Goal: Task Accomplishment & Management: Use online tool/utility

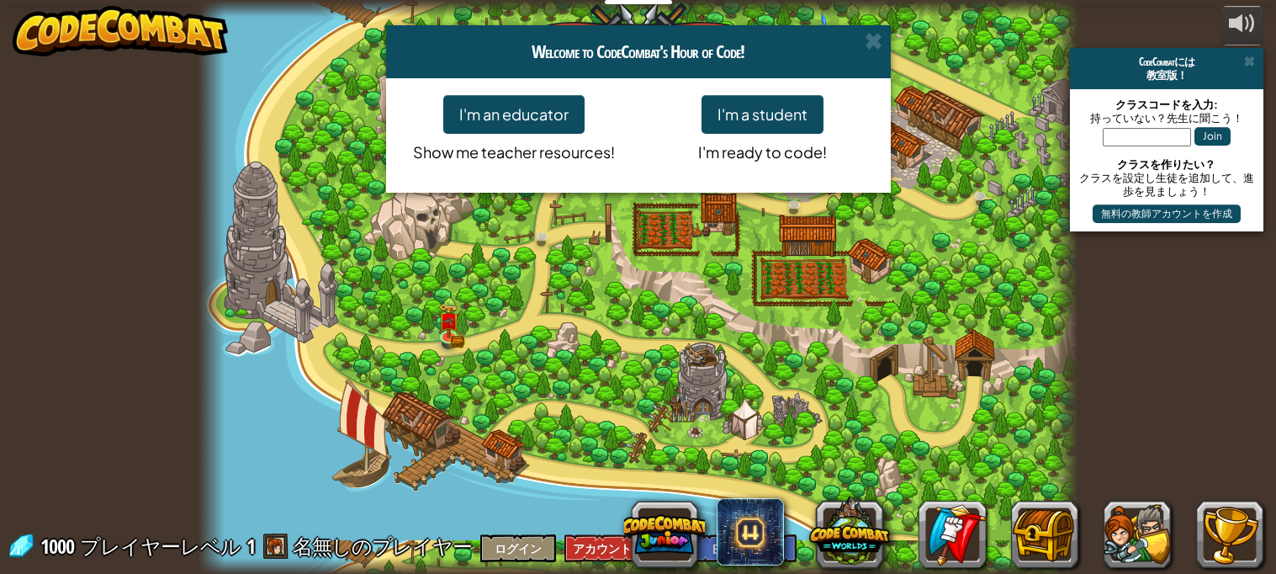
select select "ja"
click at [764, 120] on button "I'm a student" at bounding box center [762, 114] width 122 height 39
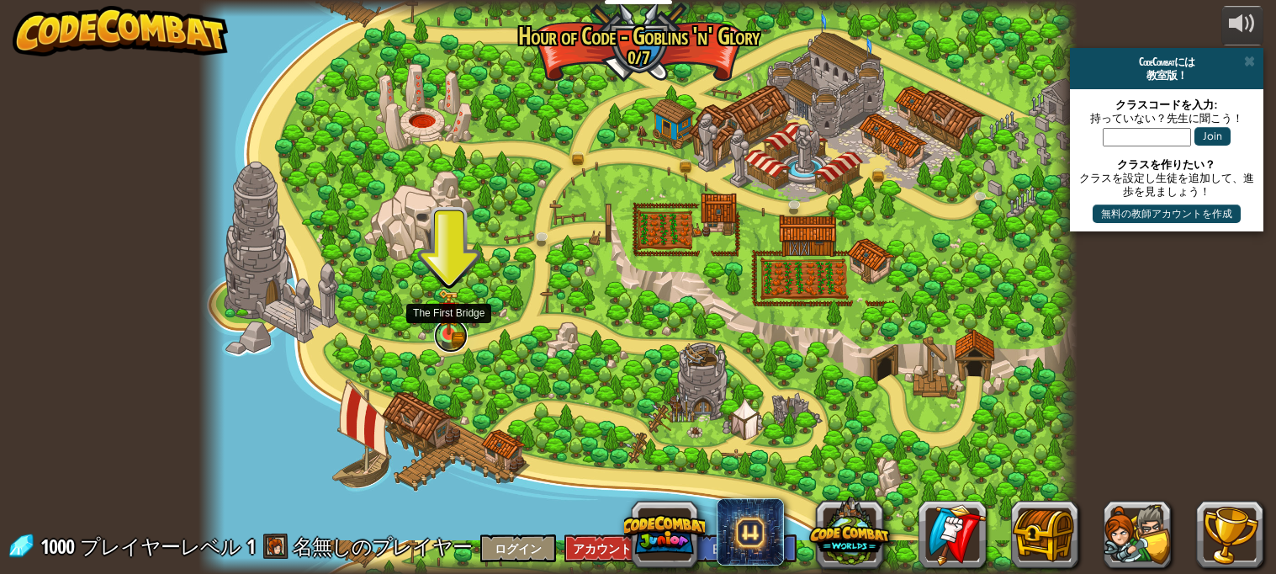
click at [442, 348] on link at bounding box center [451, 336] width 34 height 34
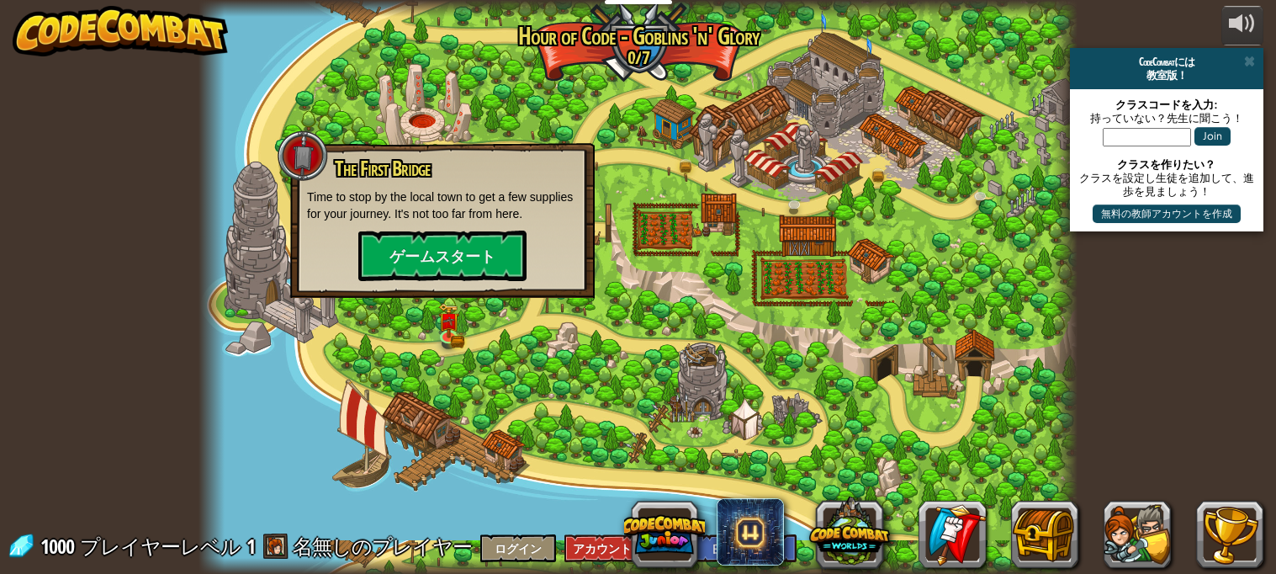
click at [435, 353] on div at bounding box center [637, 287] width 879 height 574
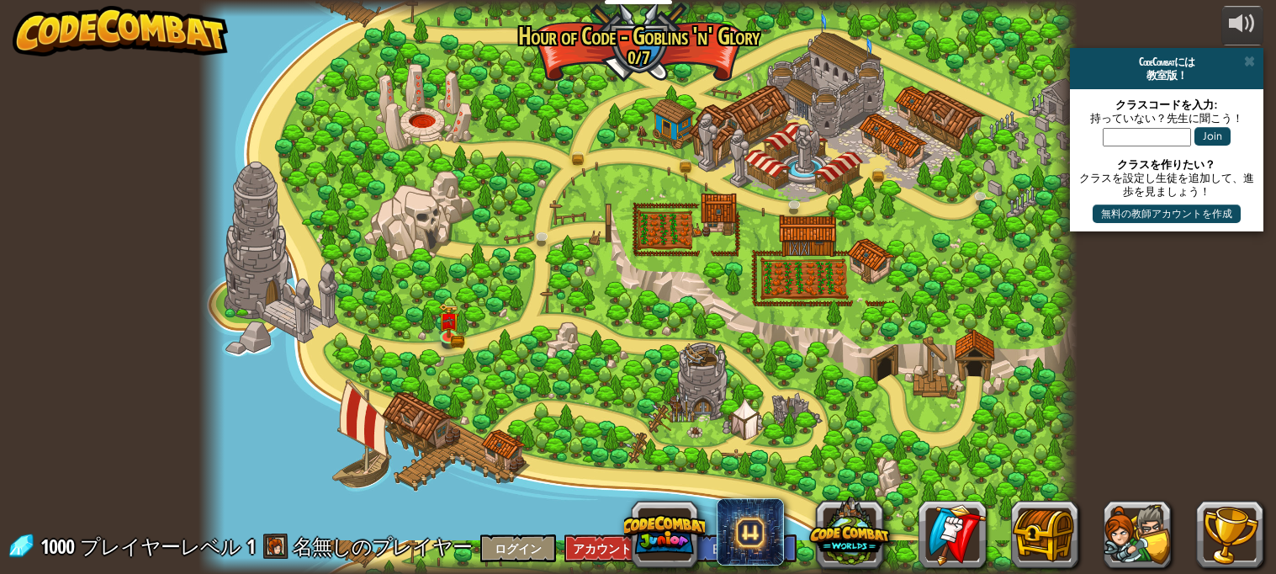
click at [435, 353] on div at bounding box center [637, 287] width 879 height 574
click at [443, 315] on img at bounding box center [448, 312] width 13 height 13
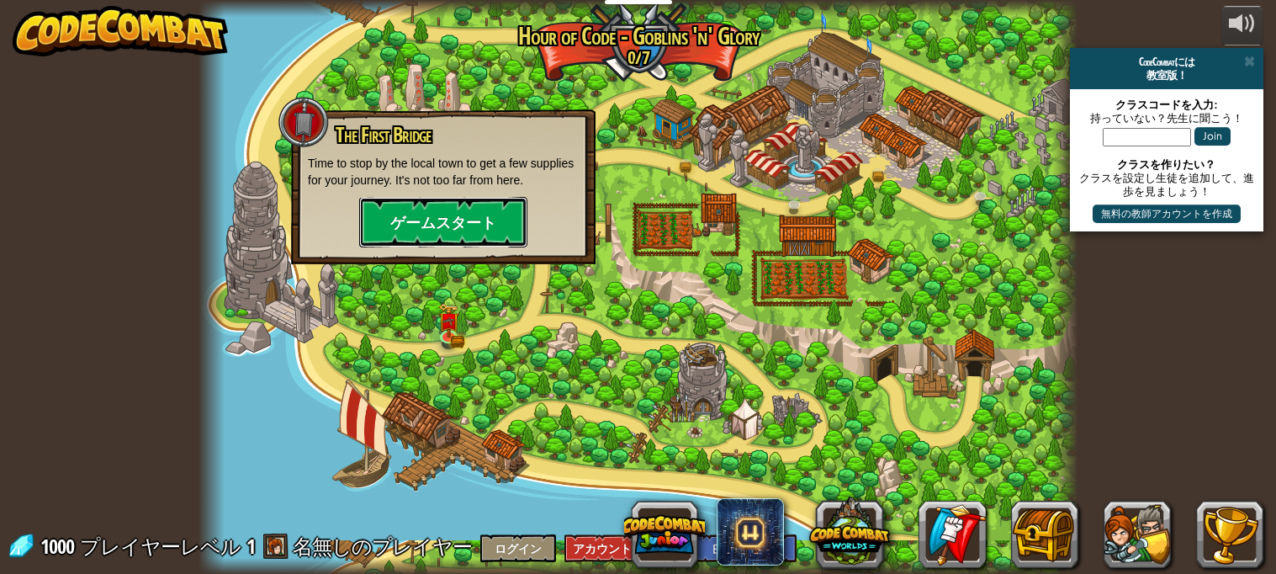
click at [483, 211] on button "ゲームスタート" at bounding box center [443, 222] width 168 height 50
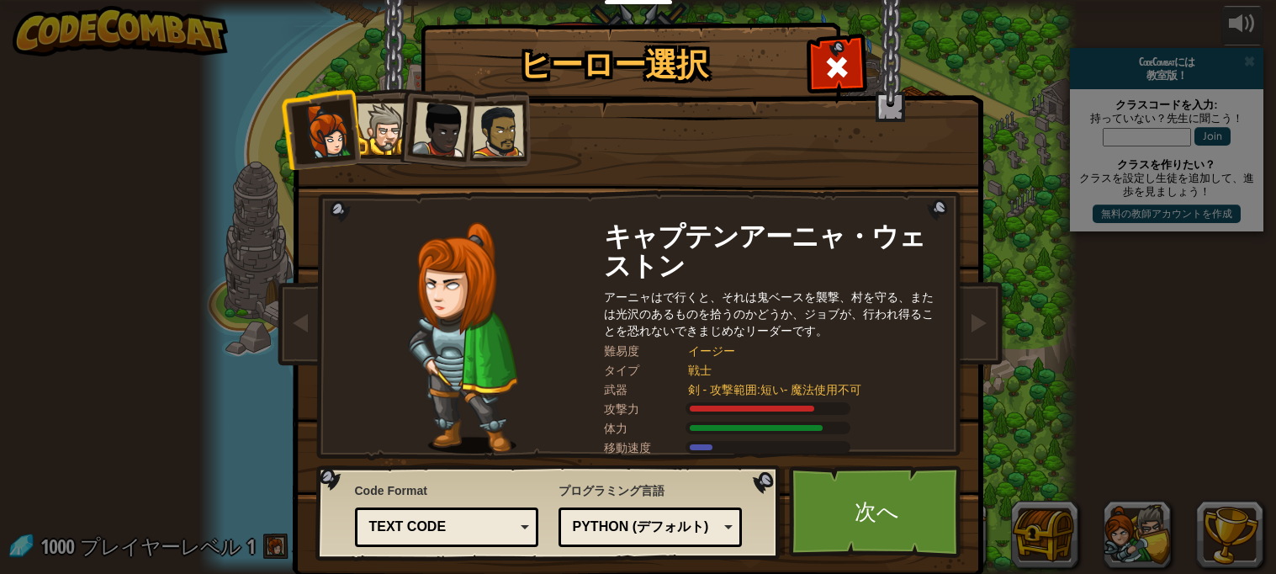
click at [450, 127] on div at bounding box center [440, 130] width 56 height 56
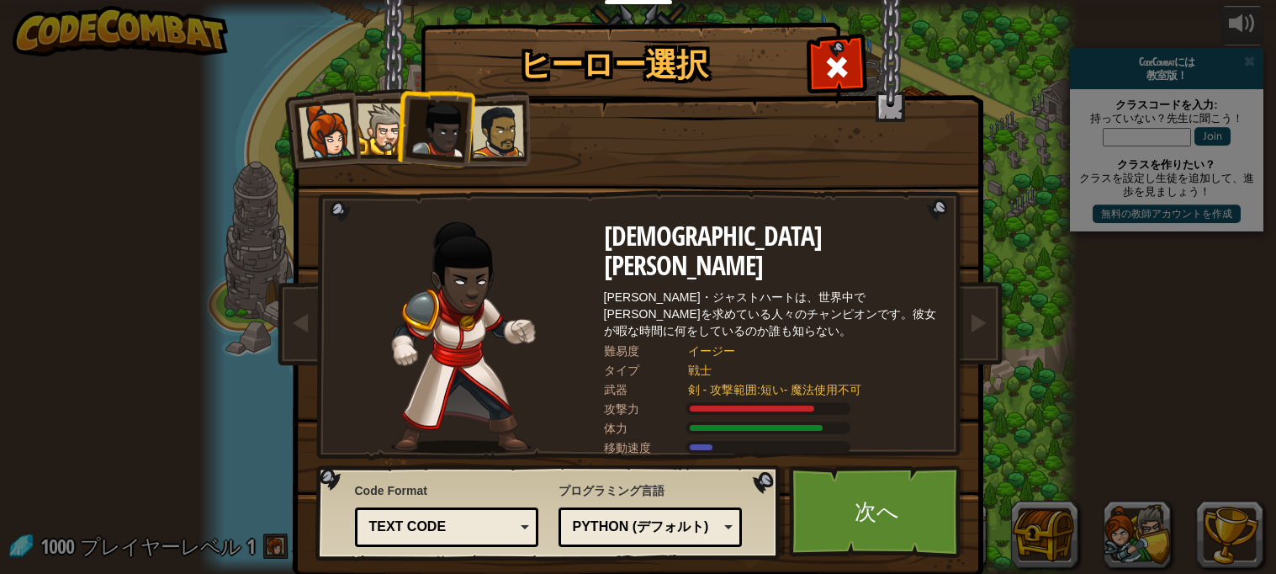
click at [511, 135] on div at bounding box center [497, 131] width 52 height 52
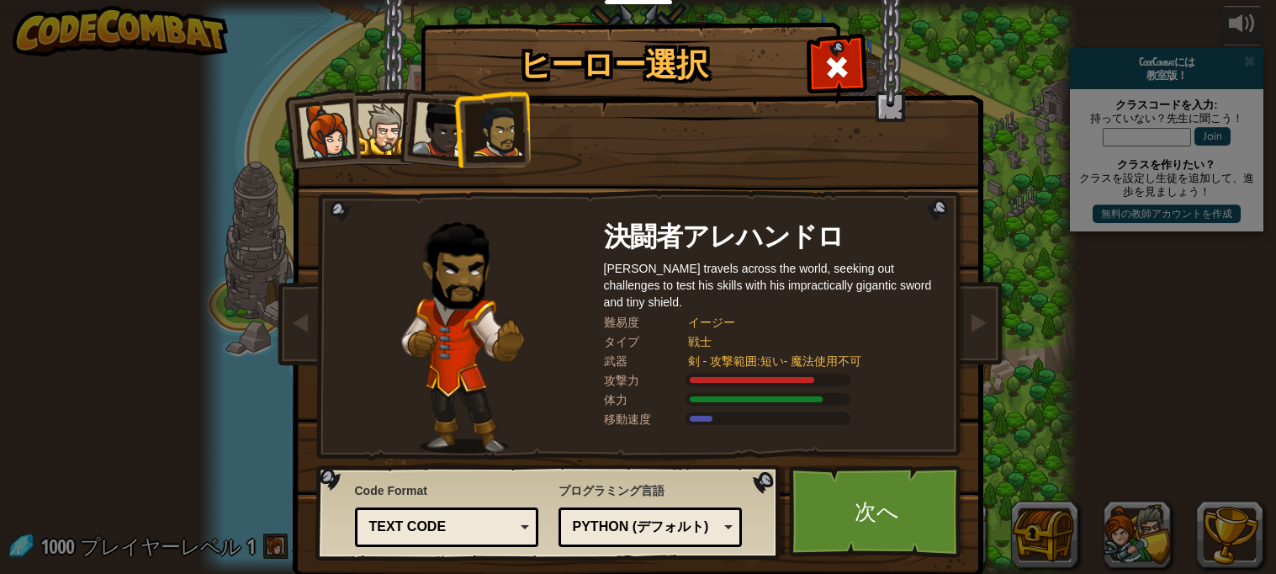
click at [379, 119] on div at bounding box center [382, 128] width 51 height 51
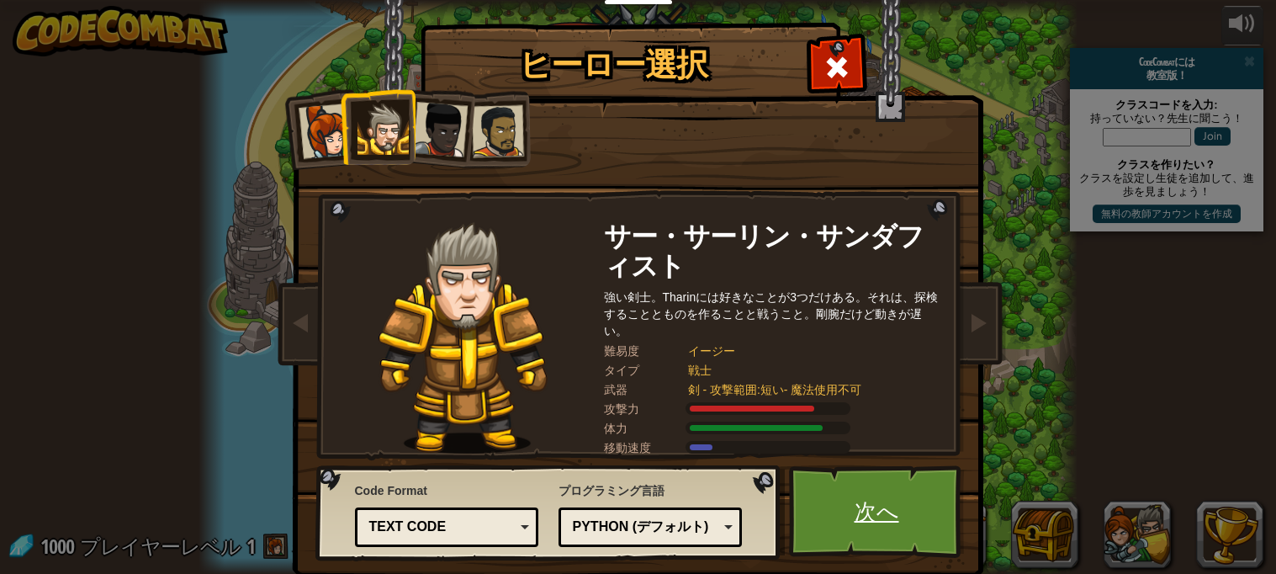
click at [881, 521] on link "次へ" at bounding box center [877, 511] width 176 height 93
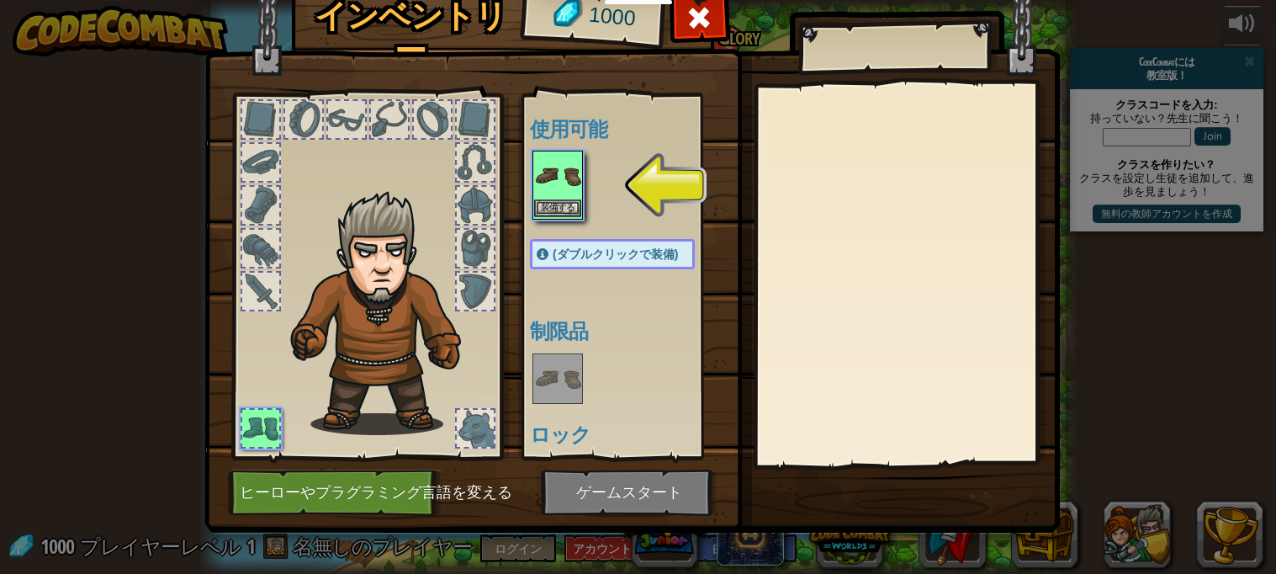
click at [550, 168] on img at bounding box center [557, 175] width 47 height 47
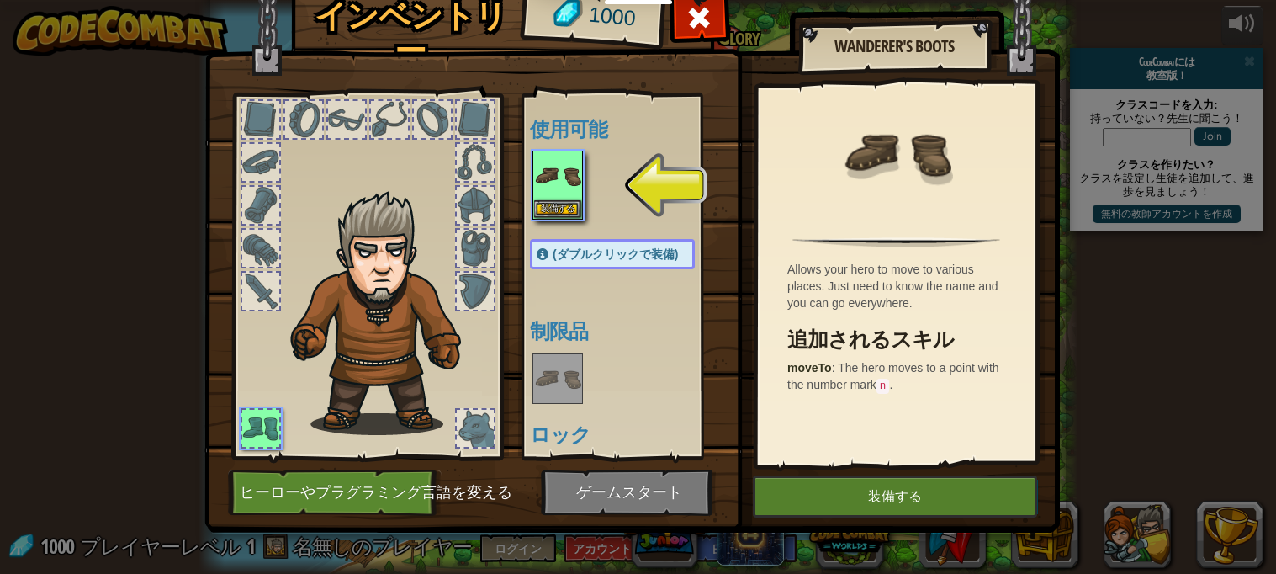
click at [886, 465] on img at bounding box center [631, 227] width 855 height 611
click at [905, 512] on button "装備する" at bounding box center [895, 496] width 284 height 42
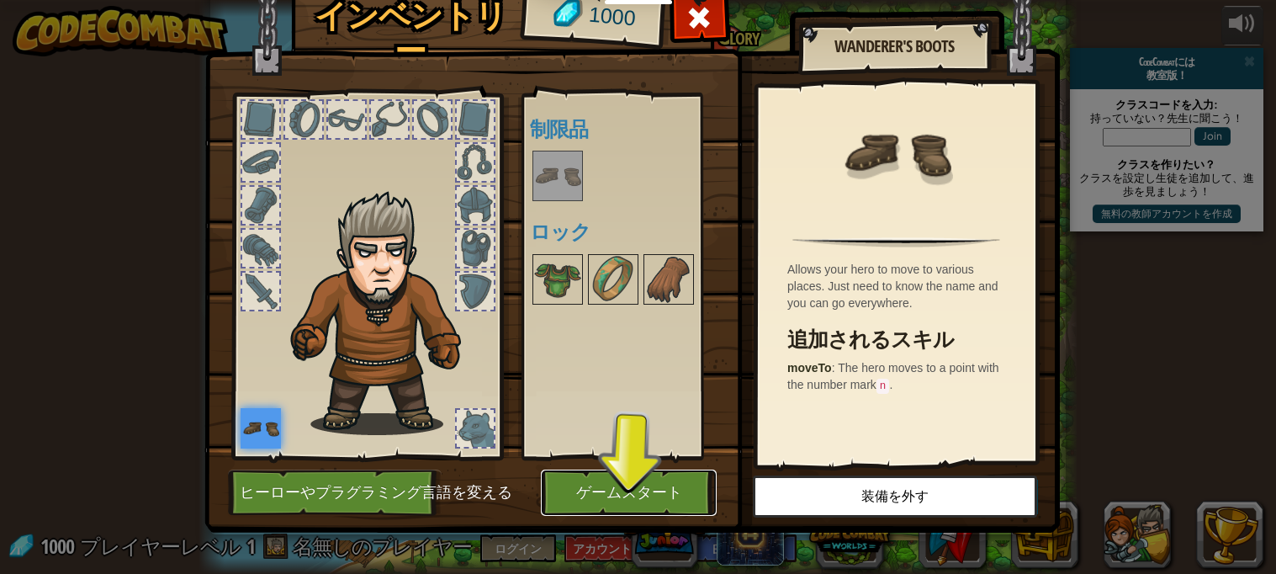
click at [697, 492] on button "ゲームスタート" at bounding box center [629, 492] width 176 height 46
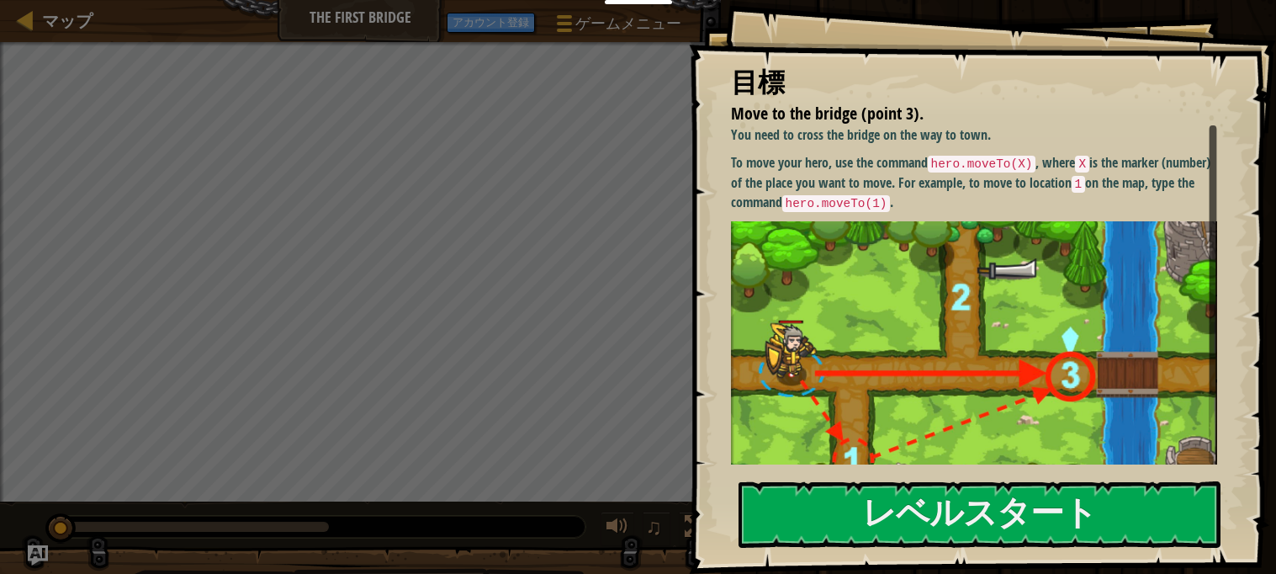
click at [857, 566] on div at bounding box center [979, 583] width 483 height 38
click at [854, 532] on button "レベルスタート" at bounding box center [979, 514] width 483 height 66
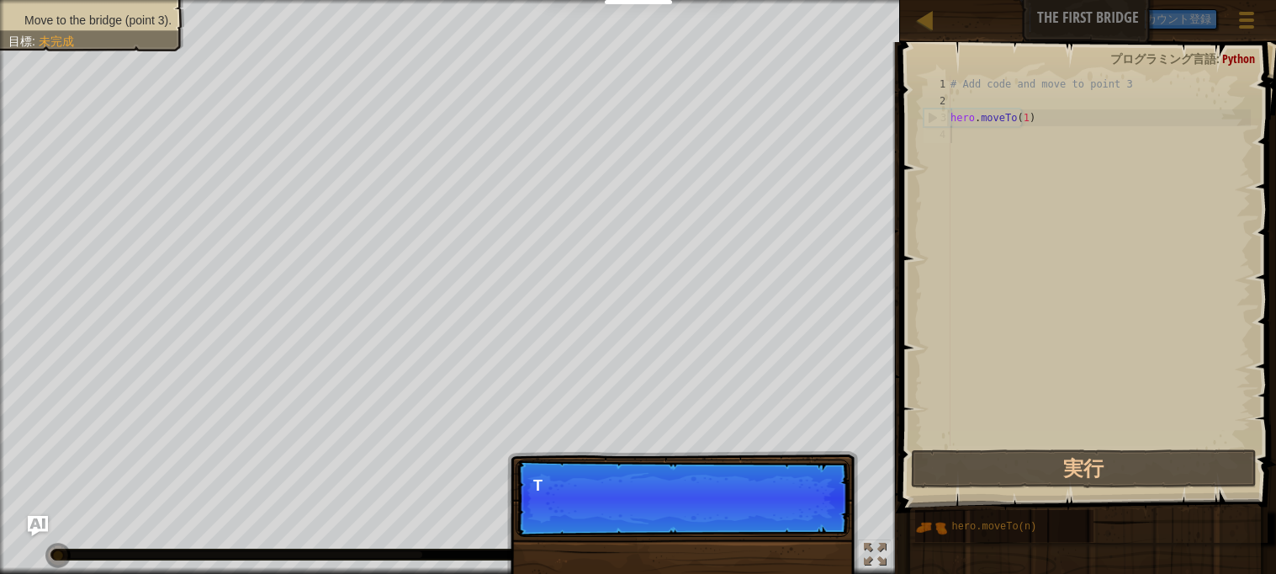
scroll to position [8, 0]
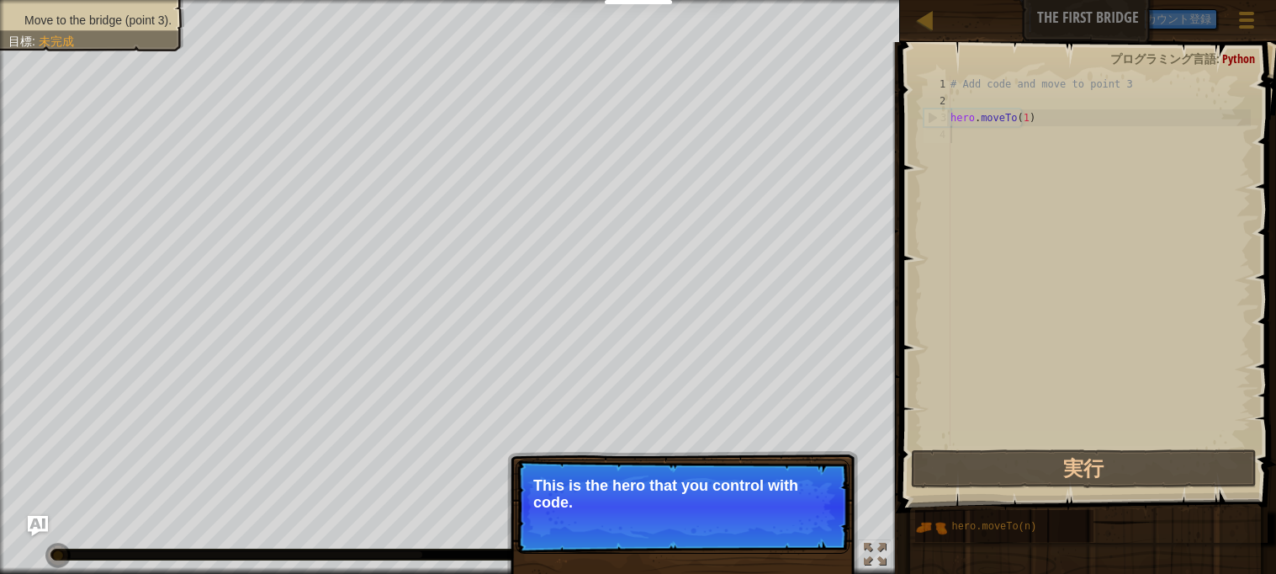
click at [713, 523] on span "スキップ (esc)" at bounding box center [731, 524] width 77 height 13
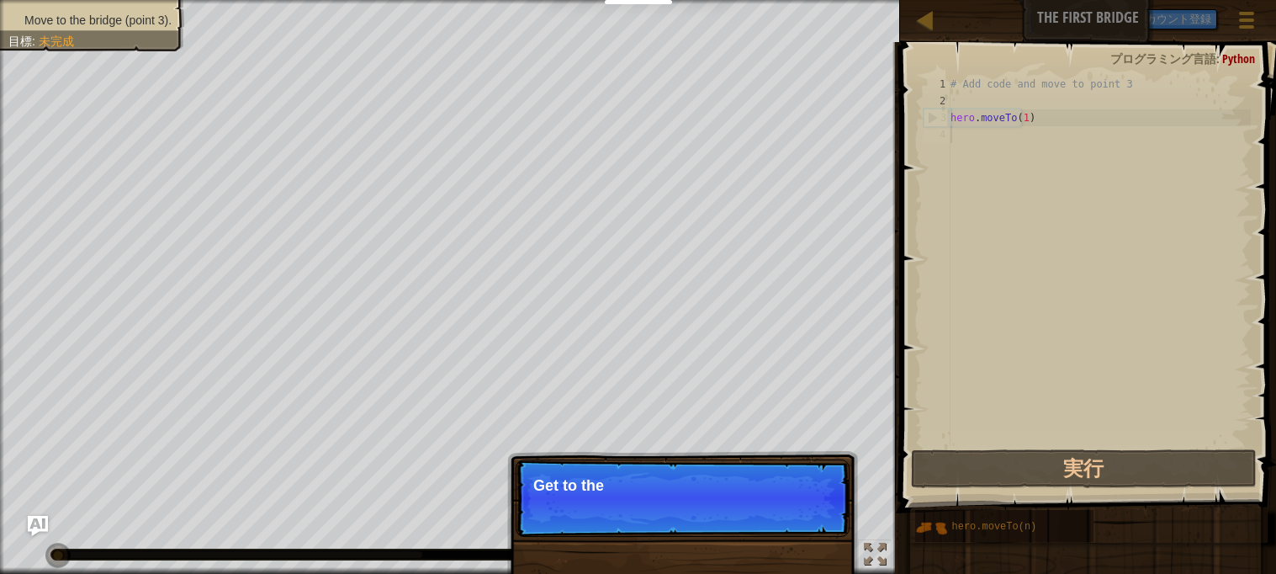
click at [723, 522] on p "スキップ (esc) 続ける Get to the" at bounding box center [683, 497] width 334 height 77
click at [723, 522] on p "スキップ (esc) 続ける Get to the bridge" at bounding box center [683, 497] width 334 height 77
click at [723, 522] on p "スキップ (esc) 続ける Get to the bridge by goin" at bounding box center [683, 497] width 334 height 77
click at [723, 522] on p "スキップ (esc) 続ける Get to the bridge by going to p" at bounding box center [683, 497] width 334 height 77
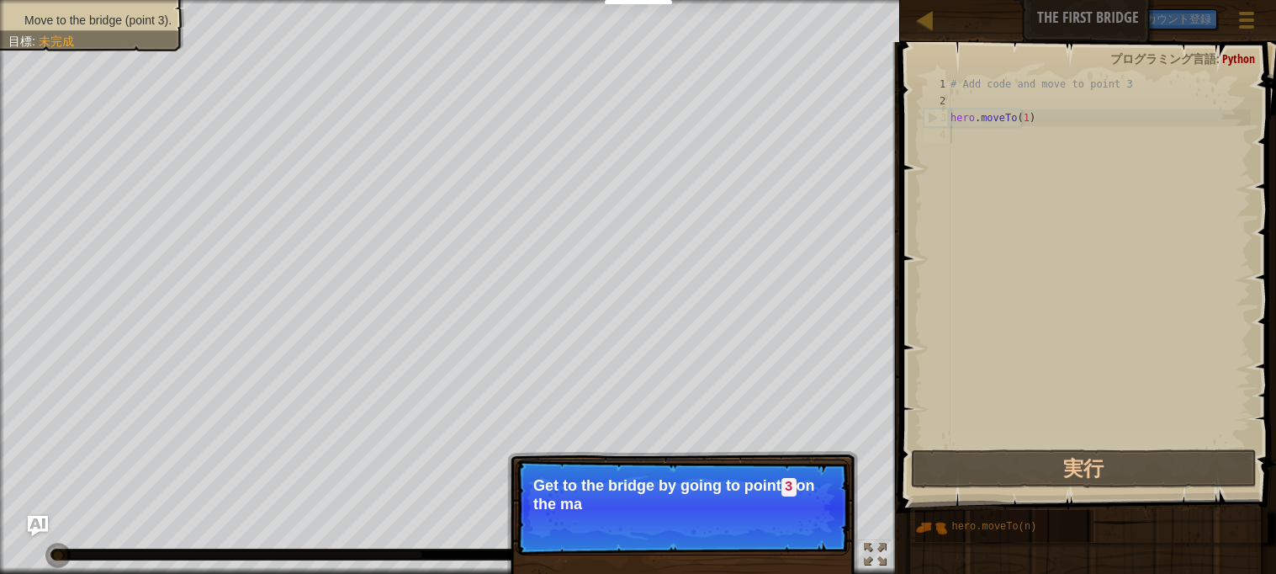
click at [723, 514] on p "スキップ (esc) 続ける Get to the bridge by going to point 3 on the ma" at bounding box center [683, 507] width 334 height 96
click at [723, 512] on p "スキップ (esc) 続ける Get to the bridge by going to point 3 on the map." at bounding box center [683, 507] width 334 height 96
click at [727, 516] on div "スキップ (esc) 続ける" at bounding box center [764, 527] width 143 height 22
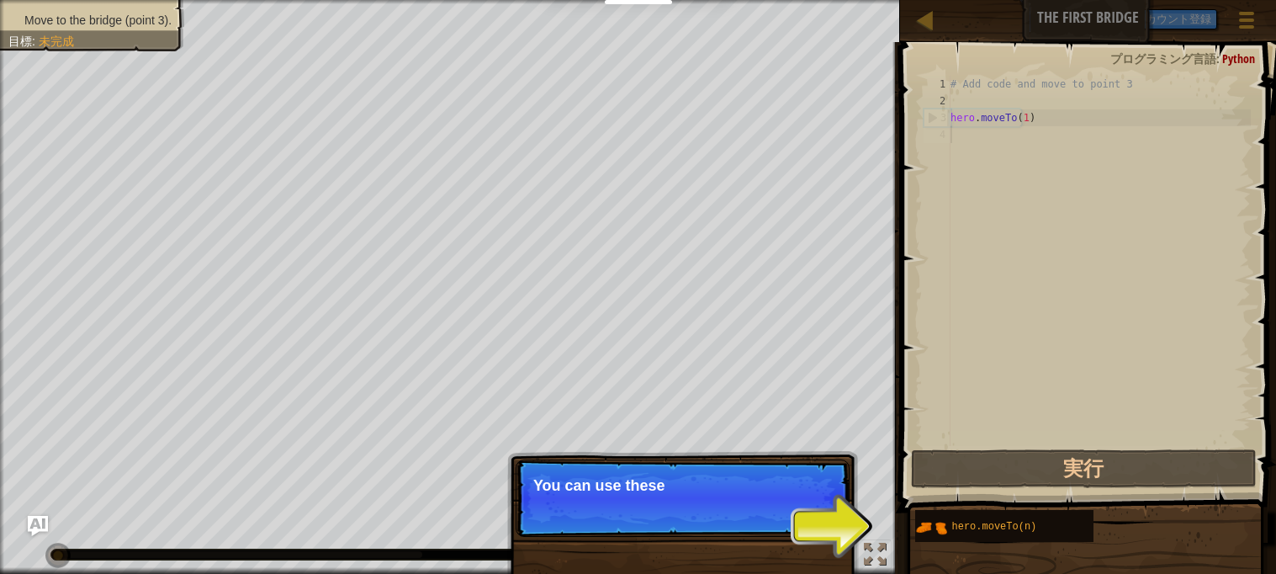
click at [748, 521] on p "スキップ (esc) 続ける You can use these" at bounding box center [683, 497] width 334 height 77
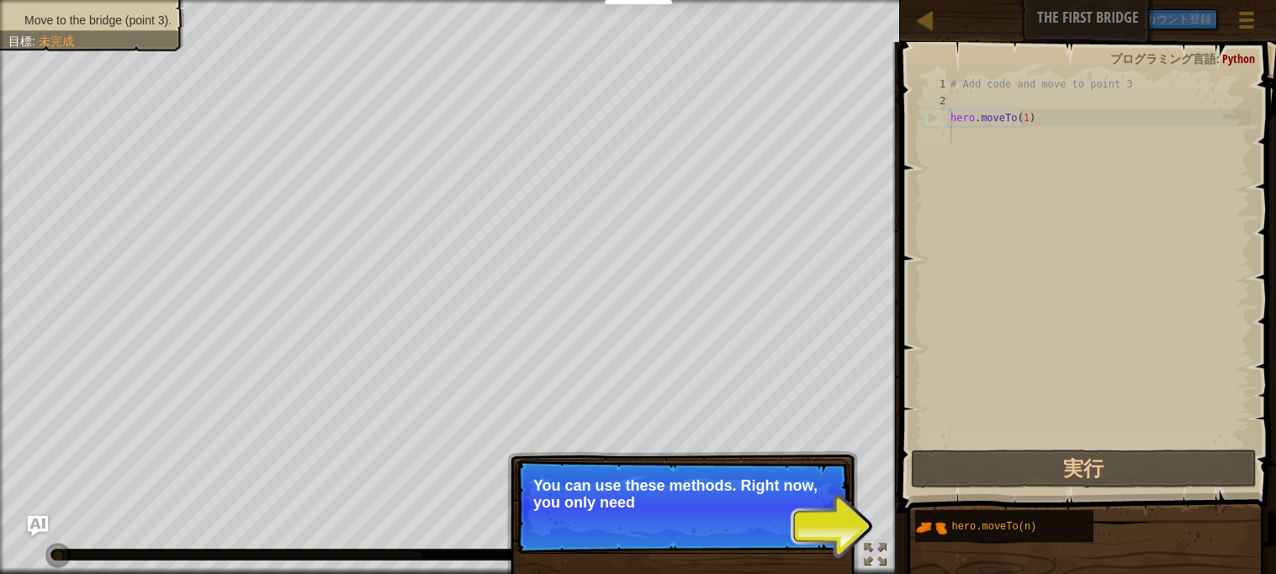
click at [785, 507] on p "You can use these methods. Right now, you only need" at bounding box center [682, 494] width 299 height 34
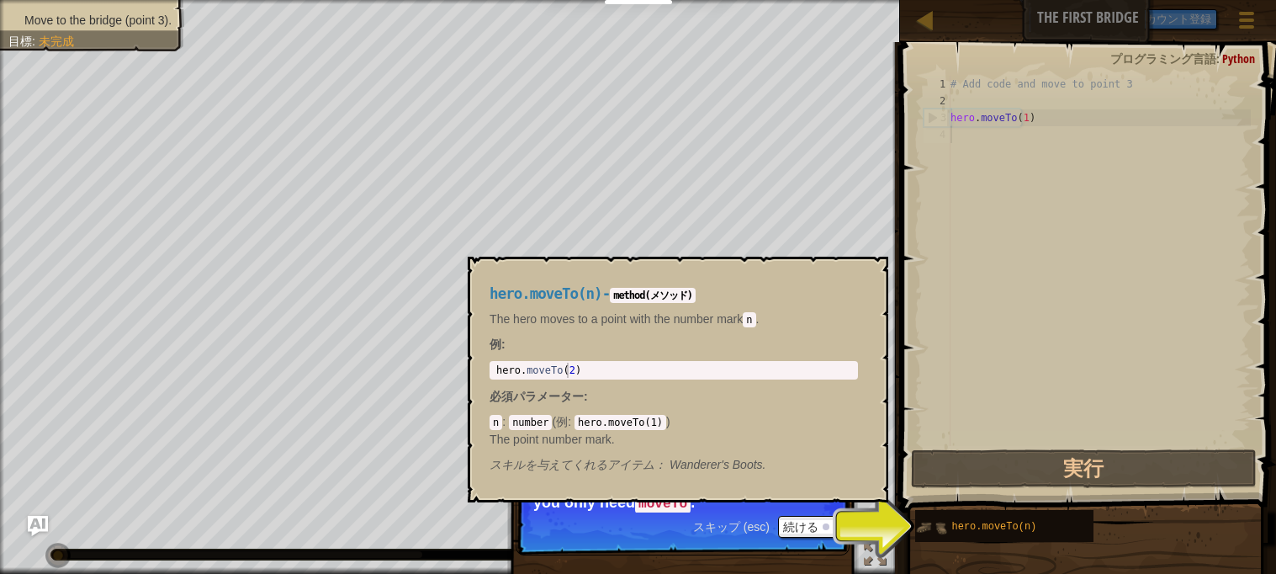
click at [918, 519] on img at bounding box center [931, 527] width 32 height 32
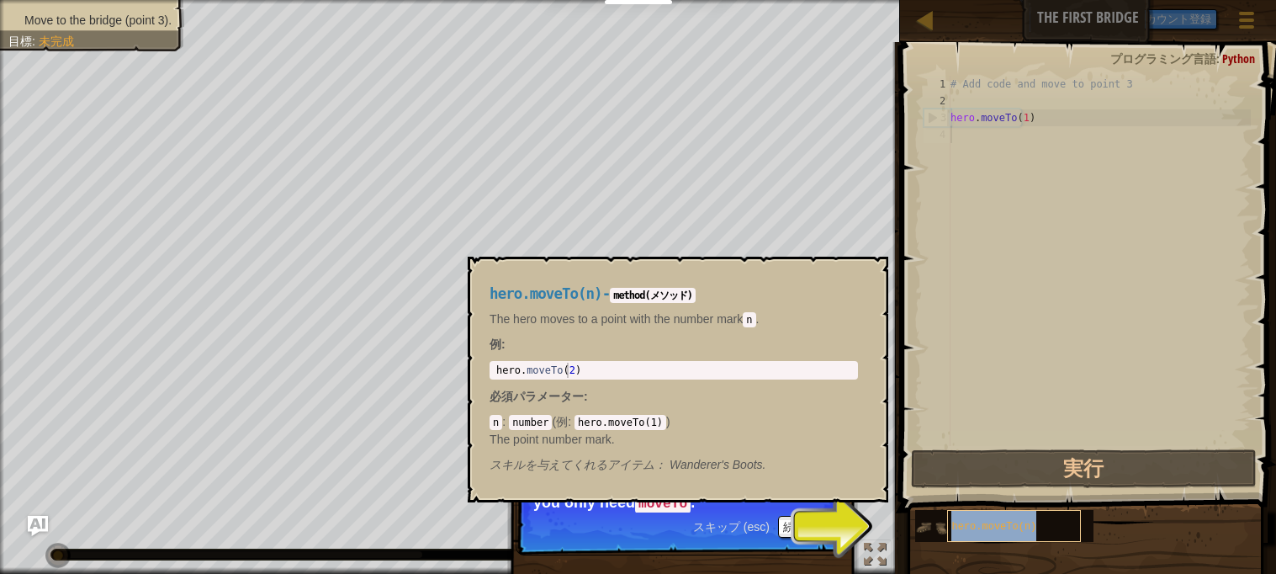
click at [955, 537] on div "hero.moveTo(n)" at bounding box center [1014, 526] width 134 height 32
click at [941, 527] on img at bounding box center [931, 527] width 32 height 32
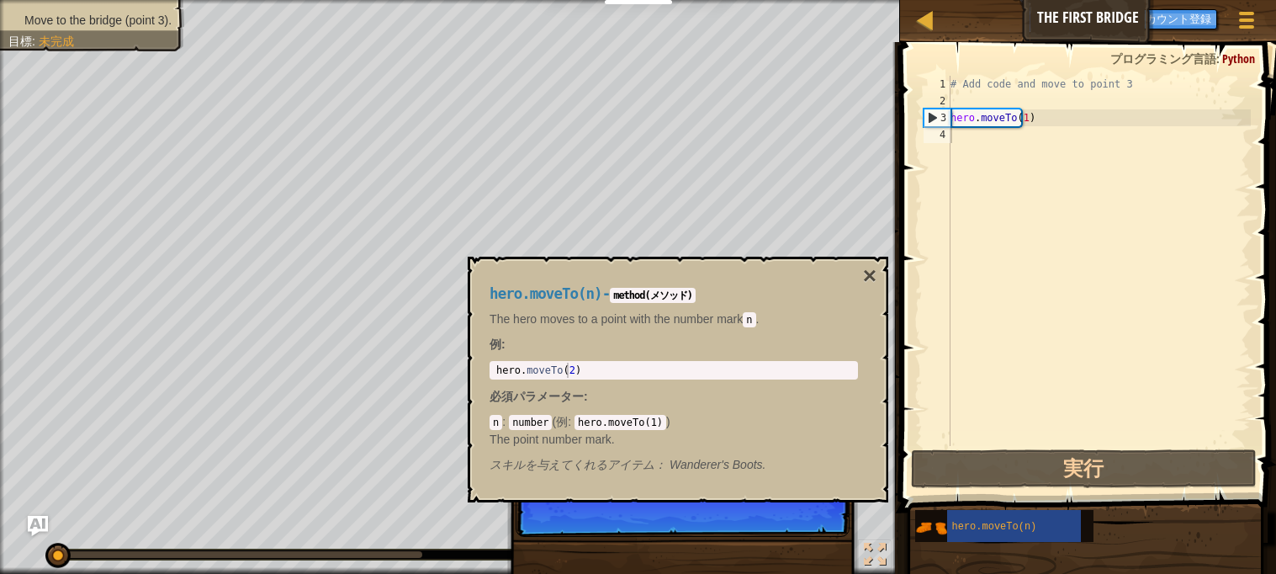
click at [817, 525] on p "スキップ (esc) 続ける Type your c" at bounding box center [683, 497] width 334 height 77
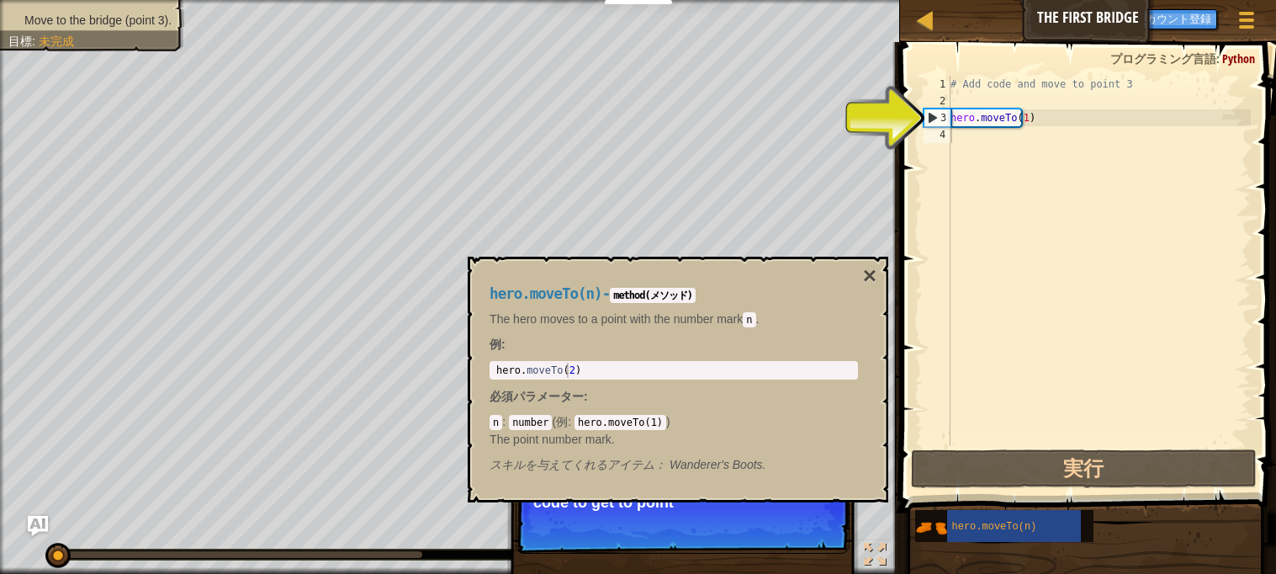
click at [620, 292] on code "method(メソッド)" at bounding box center [653, 295] width 86 height 15
click at [645, 309] on div "hero.moveTo(n) - method(メソッド) The hero moves to a point with the number mark n …" at bounding box center [674, 379] width 392 height 219
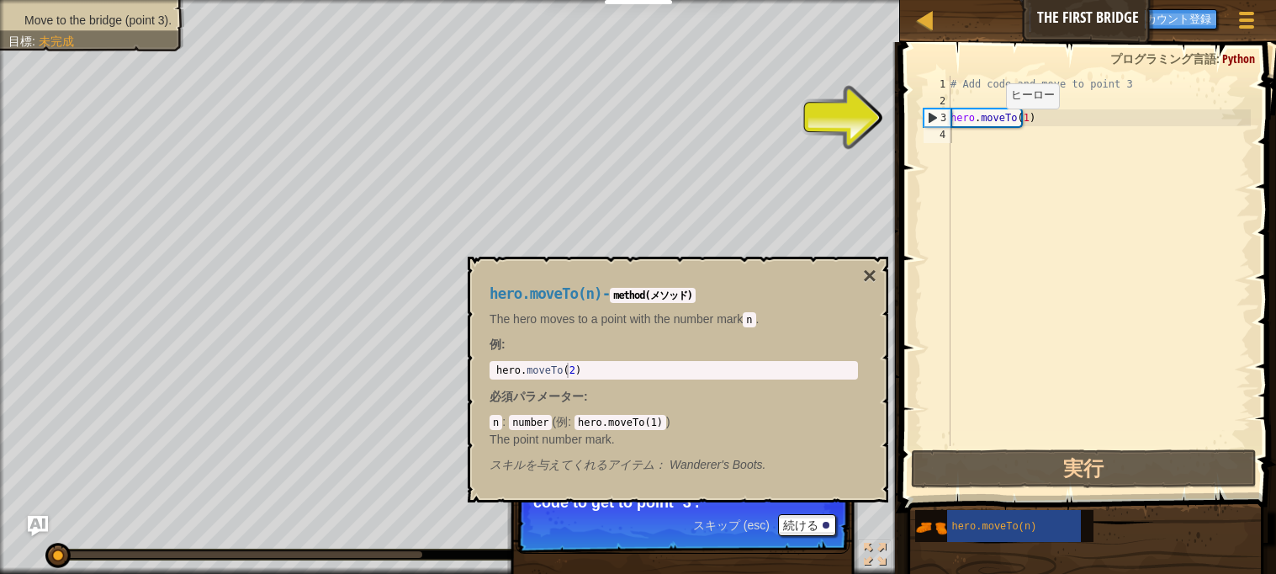
type textarea "hero.moveTo(1)"
click at [979, 121] on div "# Add code and move to point 3 hero . moveTo ( 1 )" at bounding box center [1099, 278] width 304 height 404
click at [954, 130] on div "# Add code and move to point 3 hero . moveTo ( 1 )" at bounding box center [1099, 278] width 304 height 404
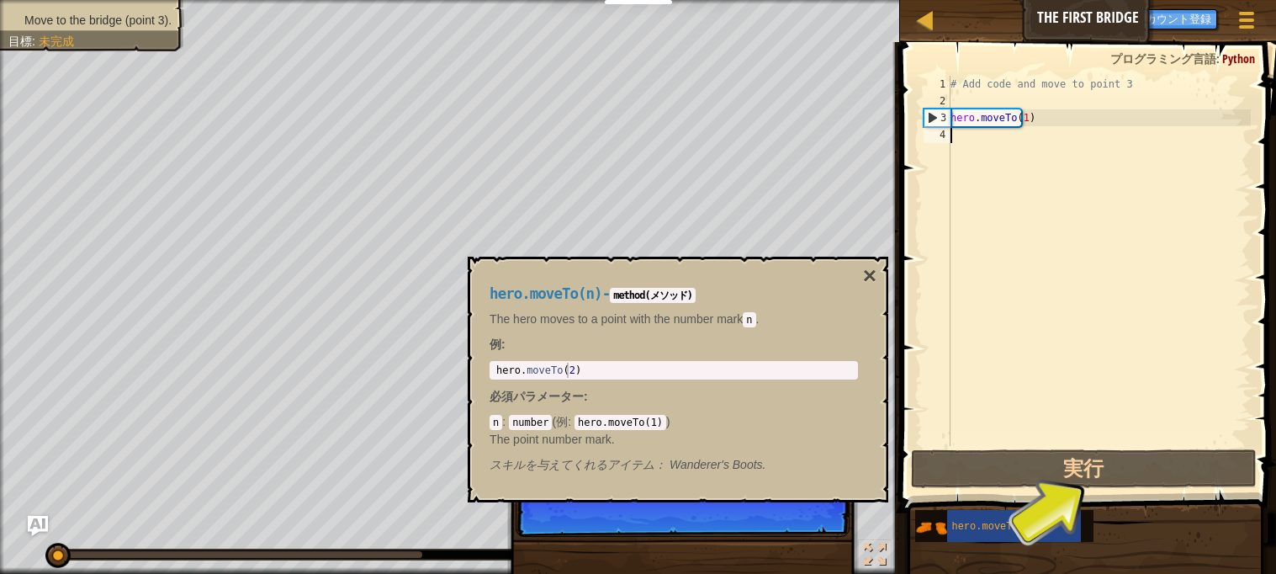
click at [932, 110] on div "3" at bounding box center [937, 117] width 26 height 17
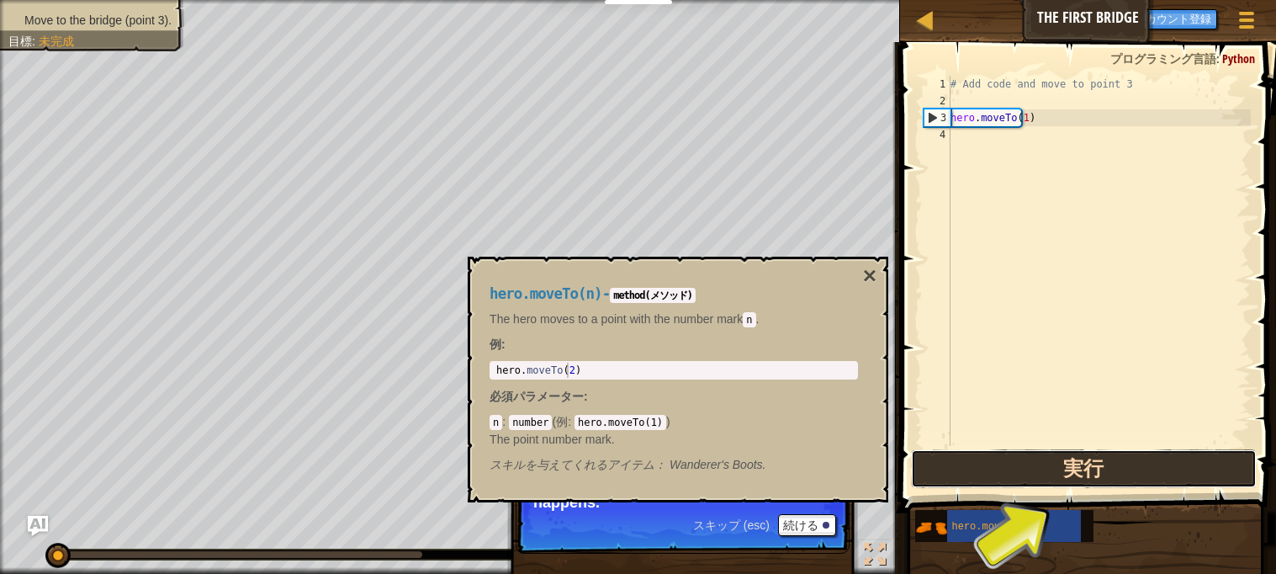
click at [1035, 466] on button "実行" at bounding box center [1083, 468] width 345 height 39
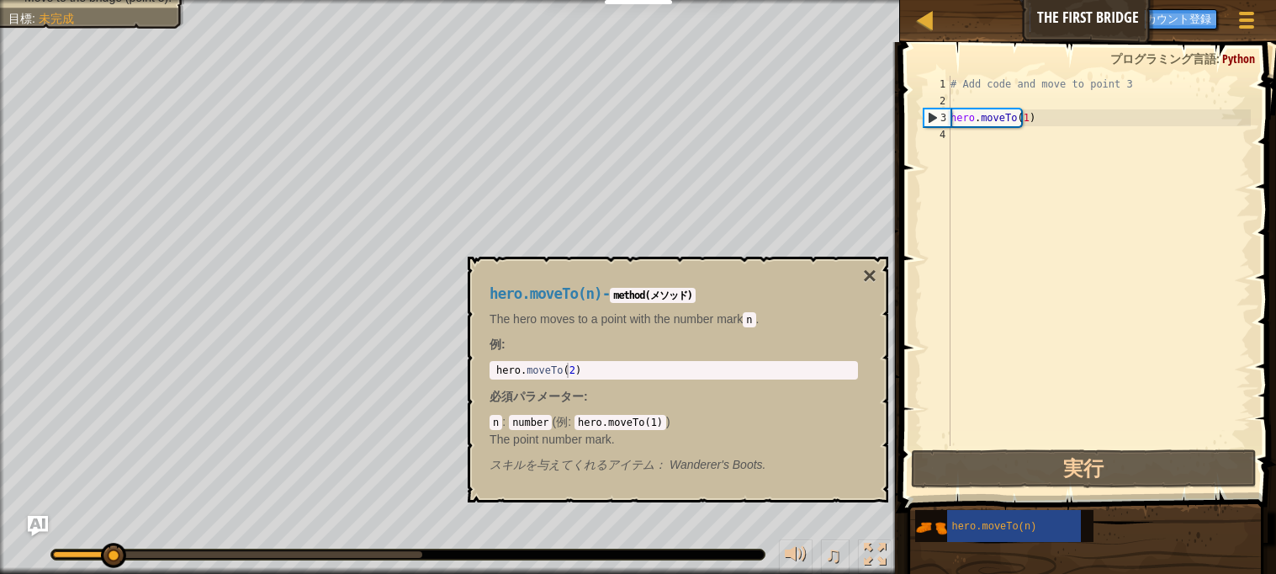
click at [856, 261] on div "hero.moveTo(n) - method(メソッド) The hero moves to a point with the number mark n …" at bounding box center [678, 380] width 420 height 246
click at [859, 290] on div "hero.moveTo(n) - method(メソッド) The hero moves to a point with the number mark n …" at bounding box center [674, 379] width 392 height 219
click at [868, 260] on div "hero.moveTo(n) - method(メソッド) The hero moves to a point with the number mark n …" at bounding box center [678, 380] width 420 height 246
click at [875, 282] on button "×" at bounding box center [869, 276] width 13 height 24
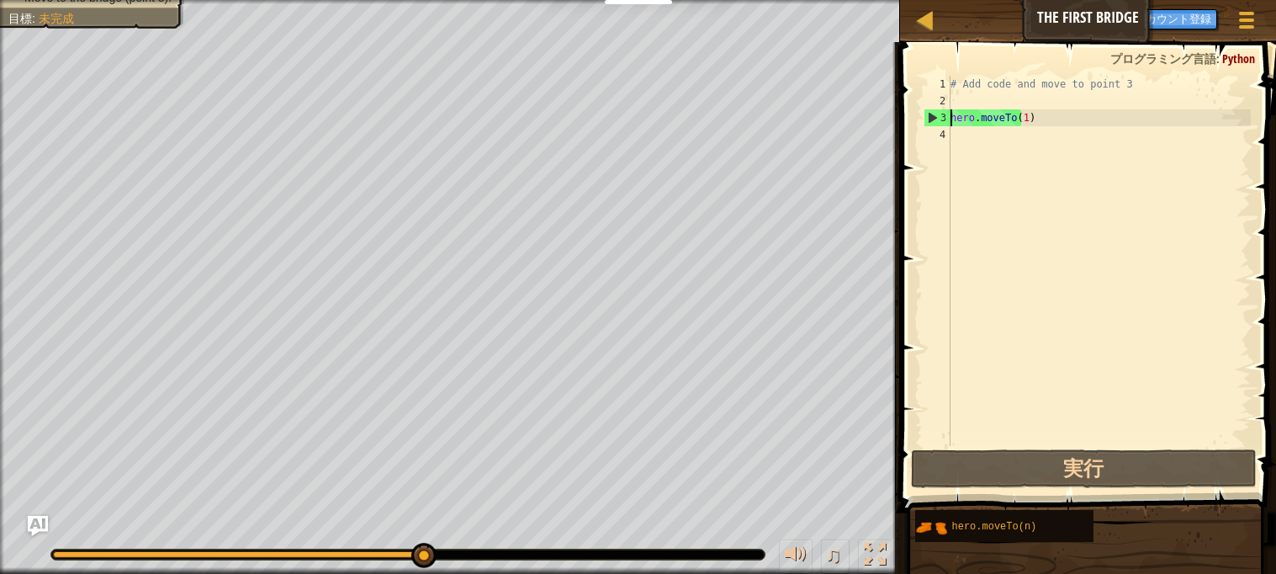
click at [937, 105] on div "2" at bounding box center [936, 101] width 27 height 17
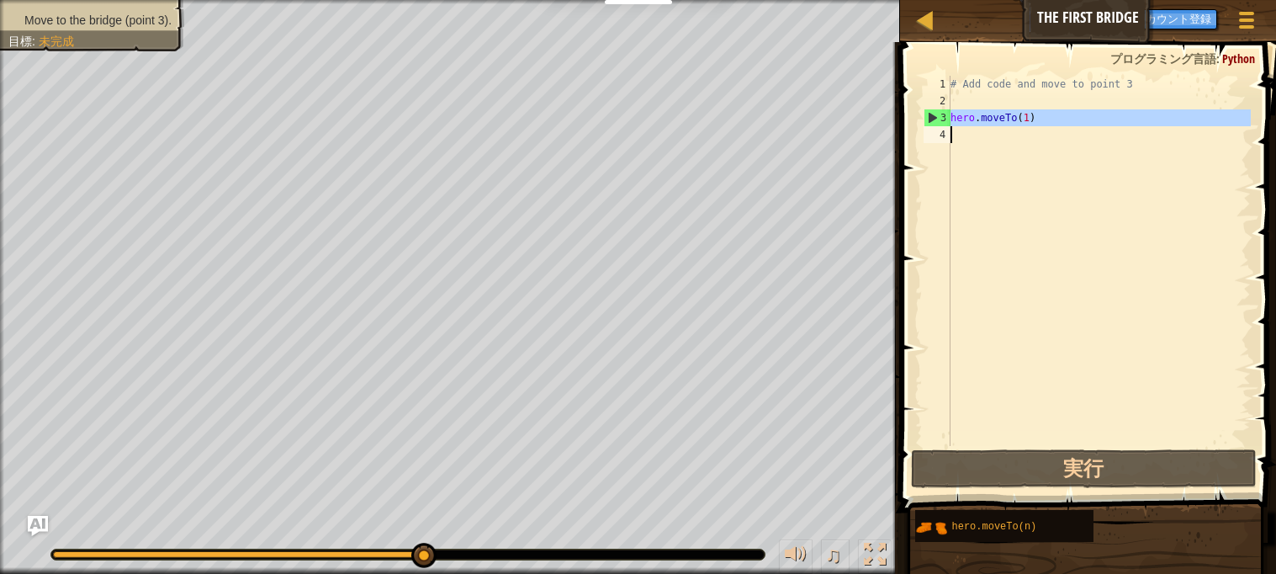
drag, startPoint x: 944, startPoint y: 118, endPoint x: 971, endPoint y: 135, distance: 32.5
click at [971, 135] on div "hero.moveTo(1) 1 2 3 4 # Add code and move to point 3 hero . moveTo ( 1 ) ההההה…" at bounding box center [1085, 261] width 331 height 370
type textarea "hero.moveTo(1)"
click at [971, 135] on div "# Add code and move to point 3 hero . moveTo ( 1 )" at bounding box center [1099, 261] width 304 height 370
click at [1092, 77] on div "# Add code and move to point 3 hero . moveTo ( 1 )" at bounding box center [1099, 278] width 304 height 404
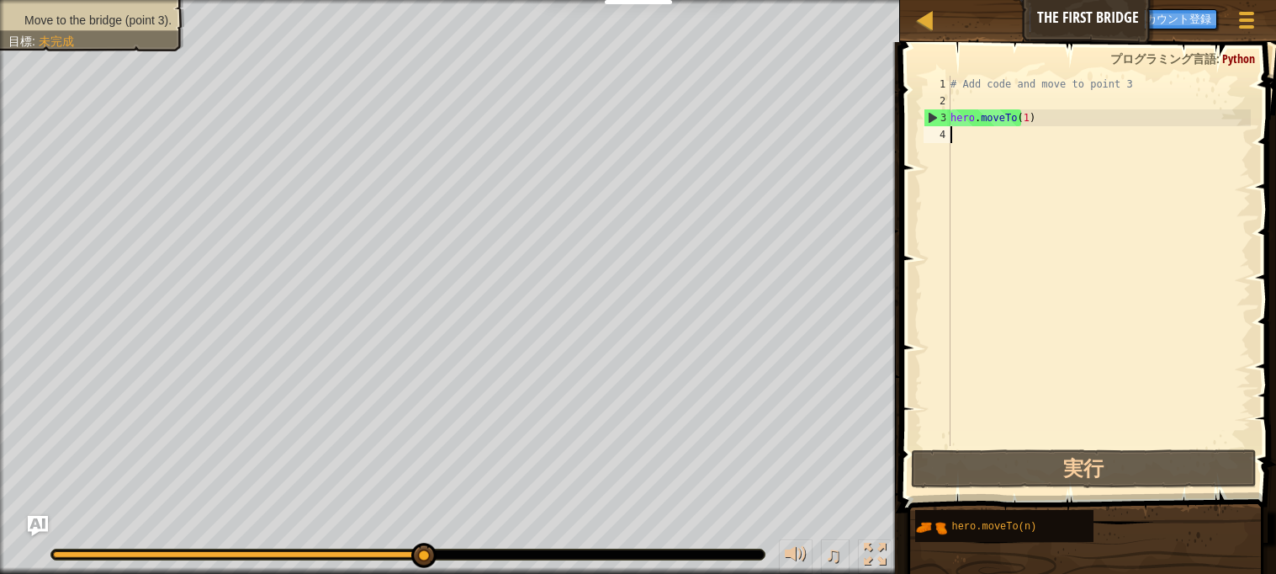
type textarea "# Add code and move to point 3"
click at [1011, 83] on div "# Add code and move to point 3 hero . moveTo ( 1 )" at bounding box center [1099, 278] width 304 height 404
click at [949, 126] on div "4" at bounding box center [936, 134] width 27 height 17
click at [1110, 517] on div "hero.moveTo(n)" at bounding box center [1089, 526] width 350 height 34
click at [1096, 489] on span at bounding box center [1089, 253] width 389 height 520
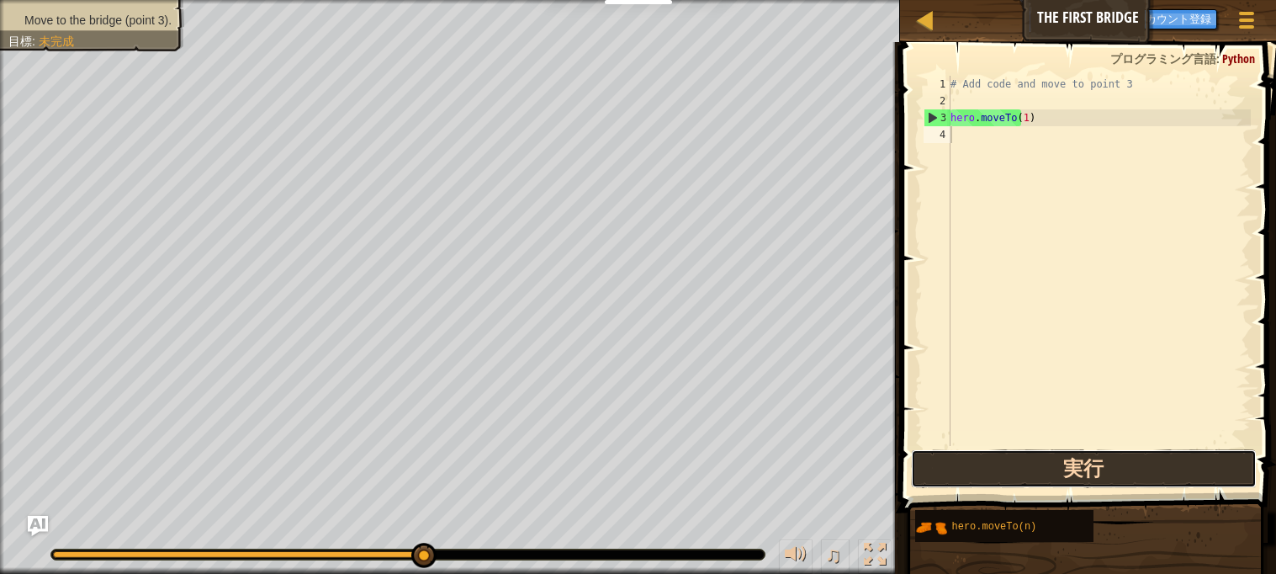
click at [1095, 487] on button "実行" at bounding box center [1083, 468] width 345 height 39
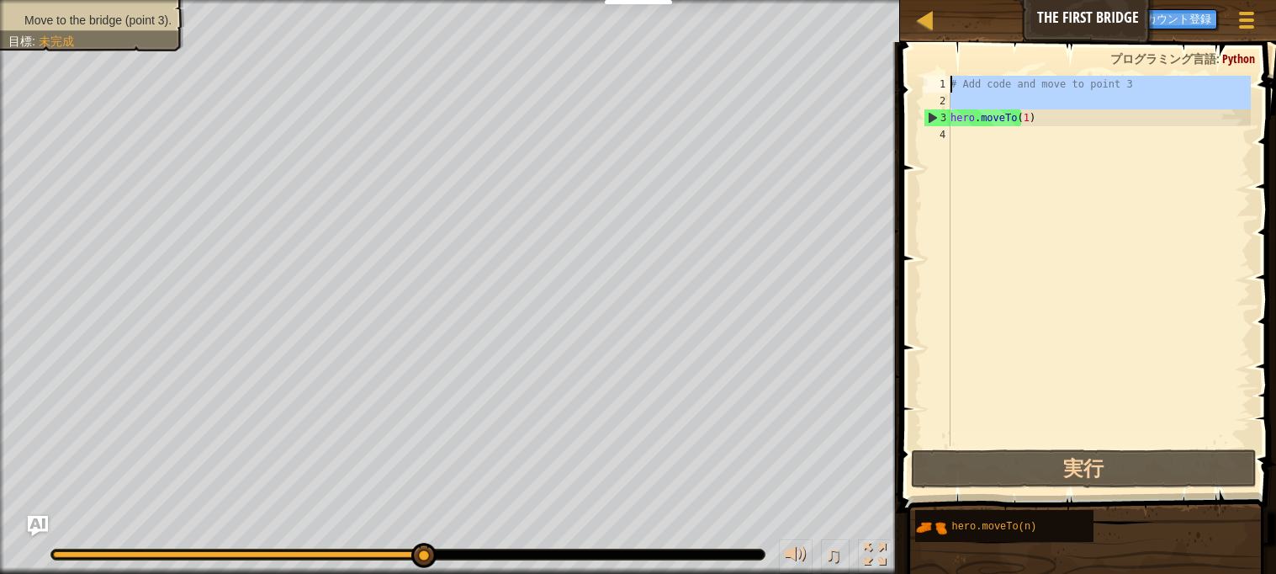
drag, startPoint x: 950, startPoint y: 94, endPoint x: 952, endPoint y: 83, distance: 11.1
click at [952, 83] on div "1 2 3 4 # Add code and move to point 3 hero . moveTo ( 1 ) הההההההההההההההההההה…" at bounding box center [1085, 261] width 331 height 370
type textarea "# Add code and move to point 3"
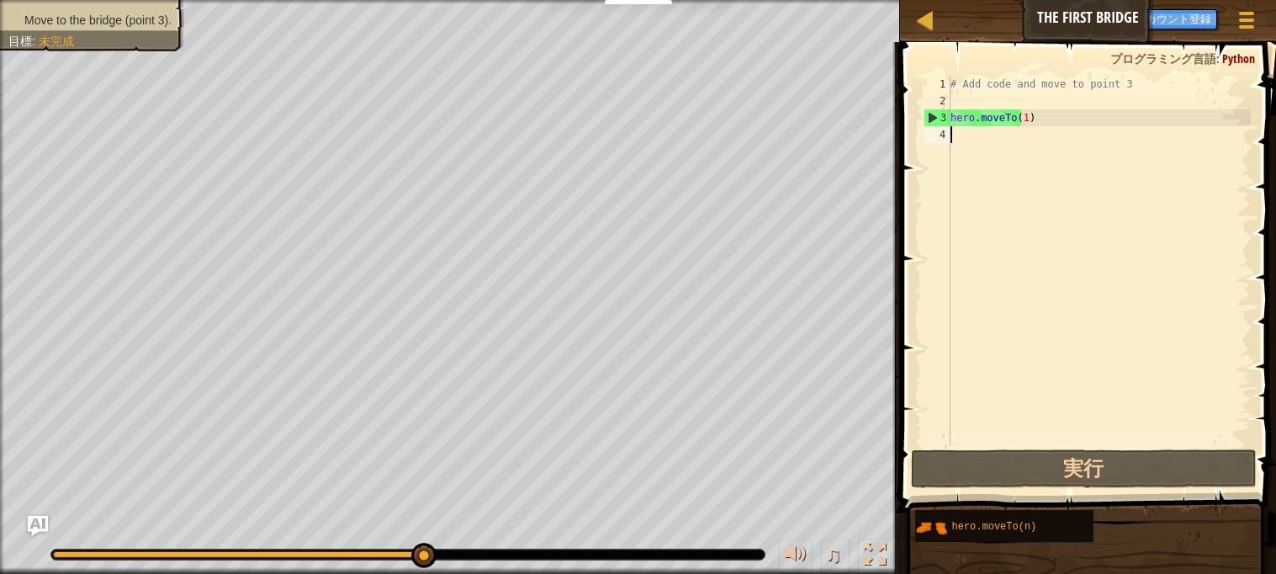
click at [963, 220] on div "# Add code and move to point 3 hero . moveTo ( 1 )" at bounding box center [1099, 278] width 304 height 404
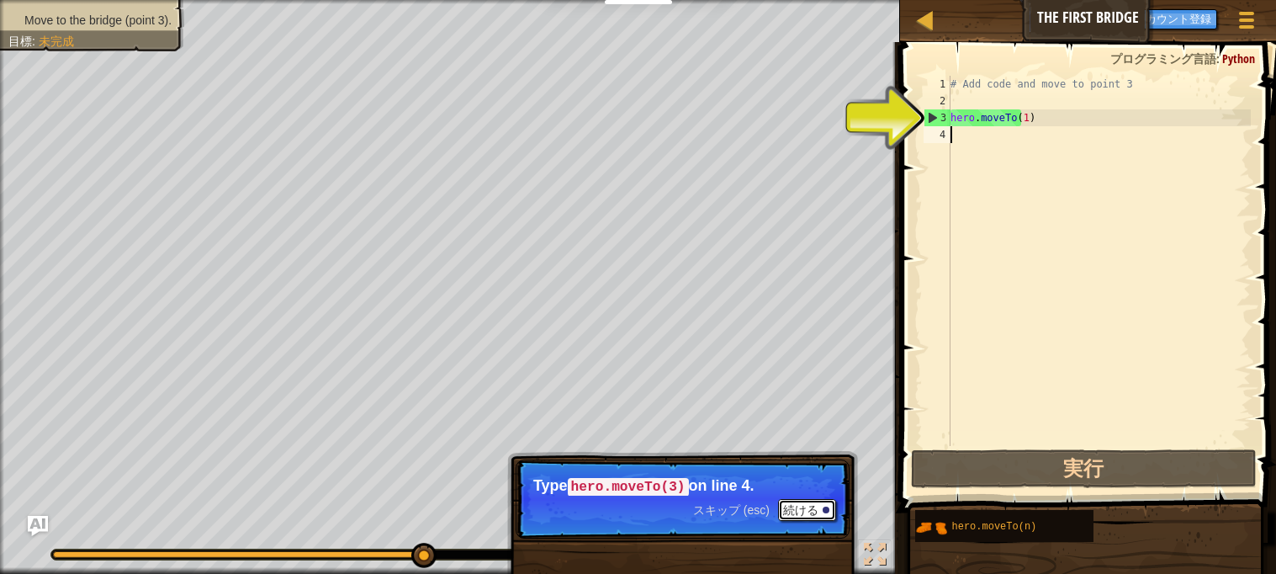
click at [793, 509] on button "続ける" at bounding box center [807, 510] width 58 height 22
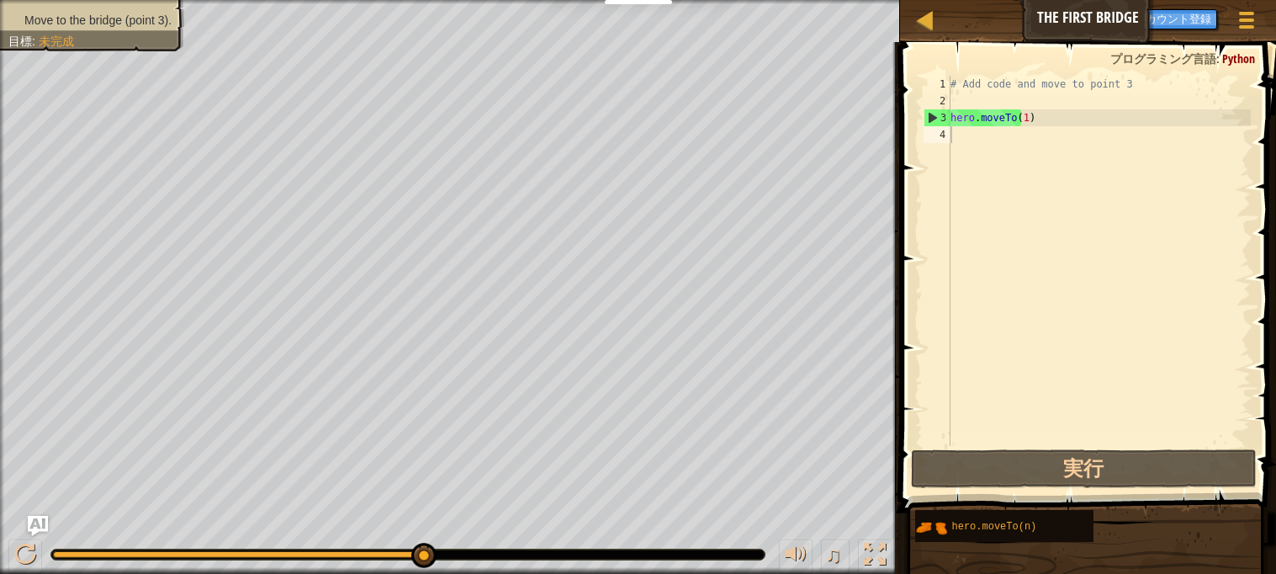
click at [1038, 74] on span at bounding box center [1089, 253] width 389 height 520
click at [1041, 77] on div "# Add code and move to point 3 hero . moveTo ( 1 )" at bounding box center [1099, 278] width 304 height 404
type textarea "# Add code and move to point 3"
click at [912, 83] on span at bounding box center [1089, 253] width 389 height 520
click at [976, 169] on div "# Add code and move to point 3 hero . moveTo ( 1 )" at bounding box center [1099, 278] width 304 height 404
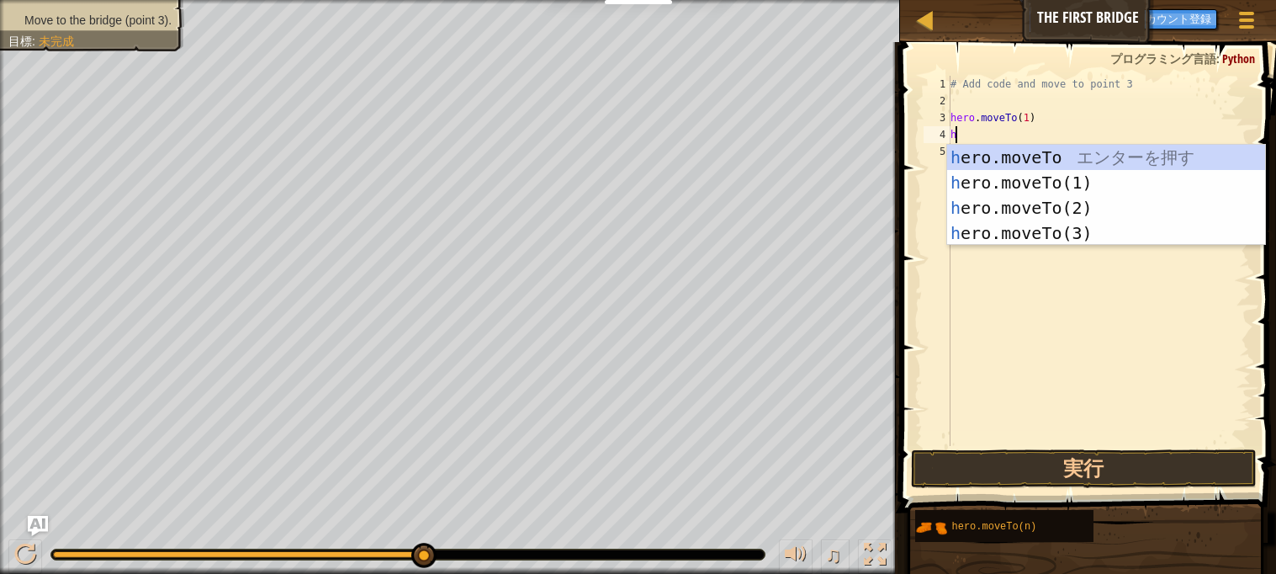
click at [1076, 209] on div "h ero.moveTo エ ン タ ー を 押 す h ero.moveTo(1) エ ン タ ー を 押 す h ero.moveTo(2) エ ン タ …" at bounding box center [1106, 220] width 318 height 151
type textarea "hero.moveTo(2)"
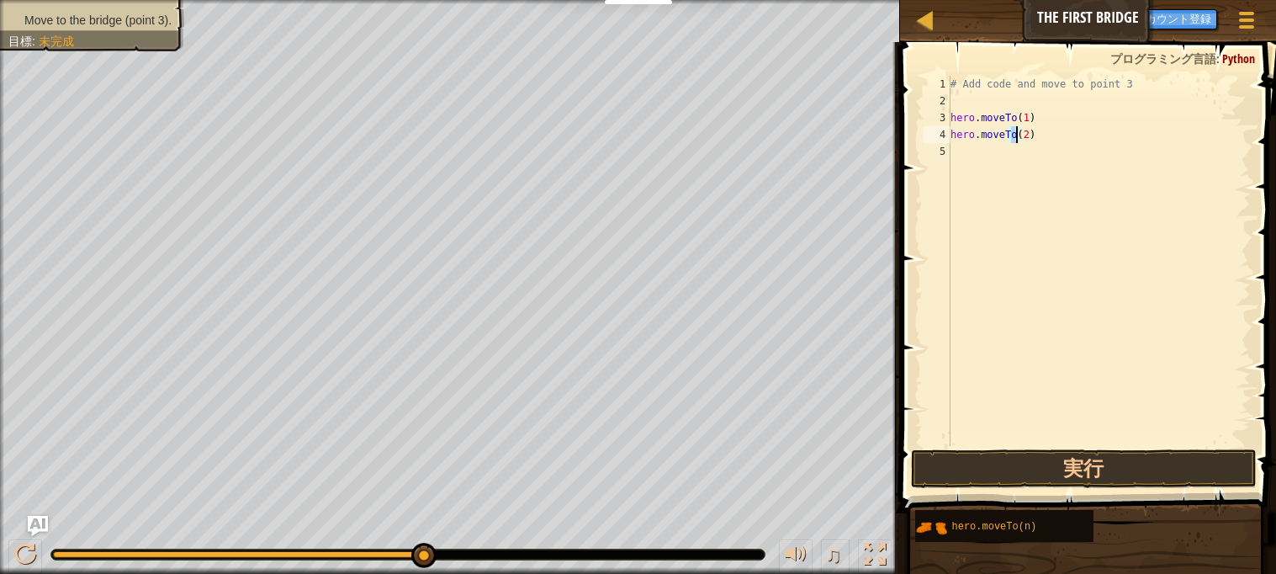
click at [986, 156] on div "# Add code and move to point 3 hero . moveTo ( 1 ) hero . moveTo ( 2 )" at bounding box center [1099, 278] width 304 height 404
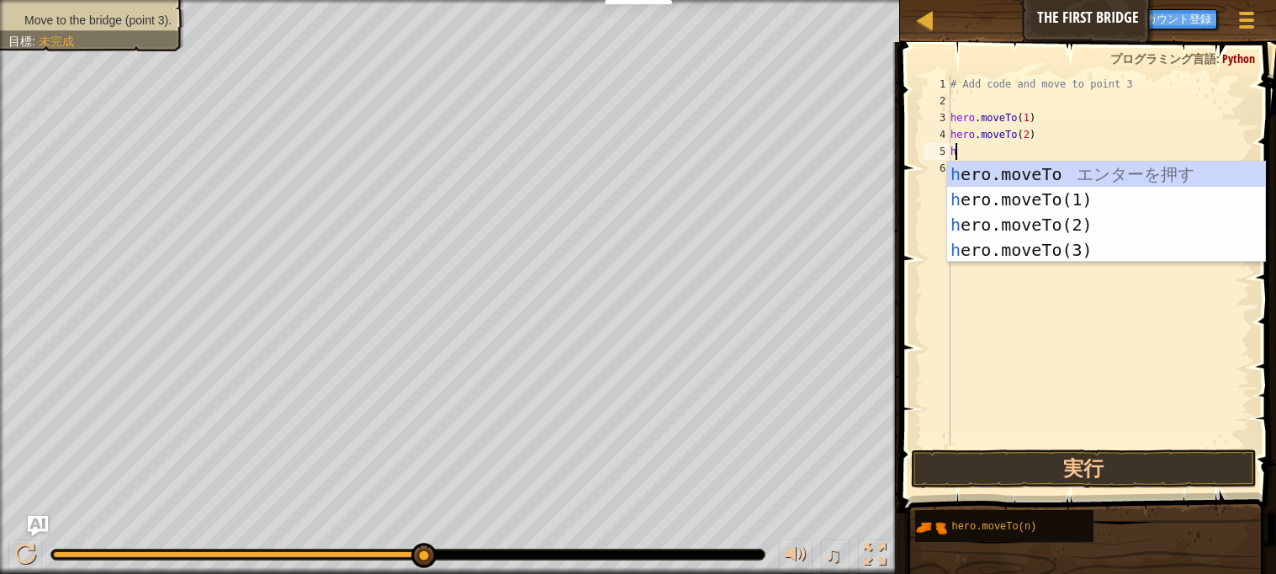
click at [1075, 255] on div "h ero.moveTo エ ン タ ー を 押 す h ero.moveTo(1) エ ン タ ー を 押 す h ero.moveTo(2) エ ン タ …" at bounding box center [1106, 236] width 318 height 151
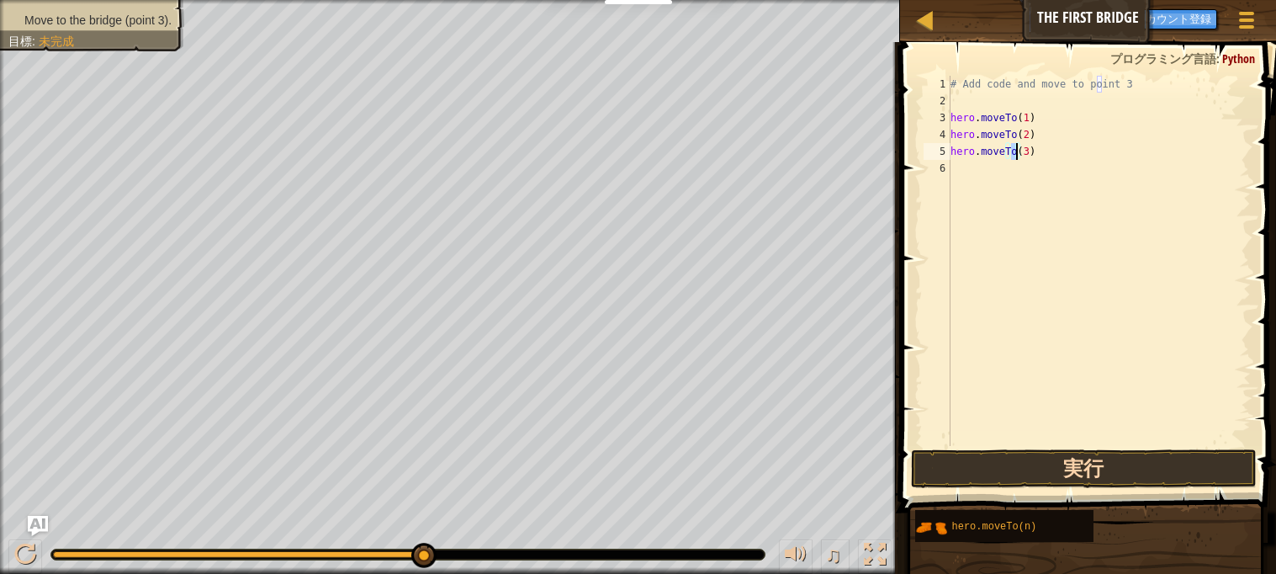
type textarea "hero.moveTo(3)"
click at [1118, 451] on button "実行" at bounding box center [1083, 468] width 345 height 39
click at [1119, 466] on button "実行" at bounding box center [1083, 468] width 345 height 39
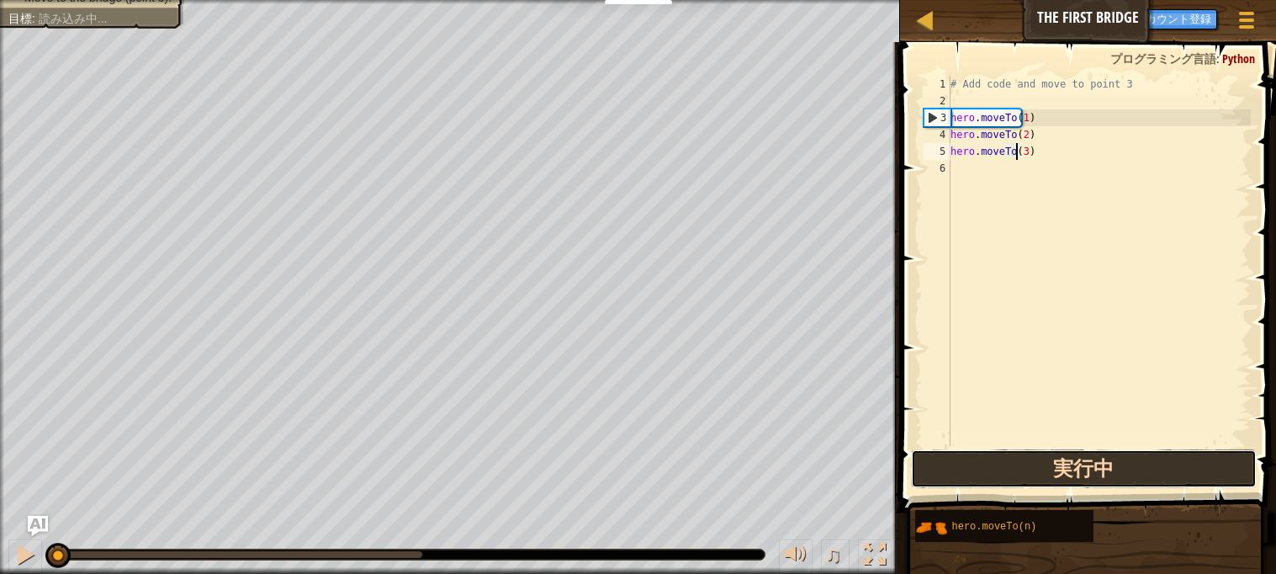
click at [1124, 463] on button "実行中" at bounding box center [1083, 468] width 345 height 39
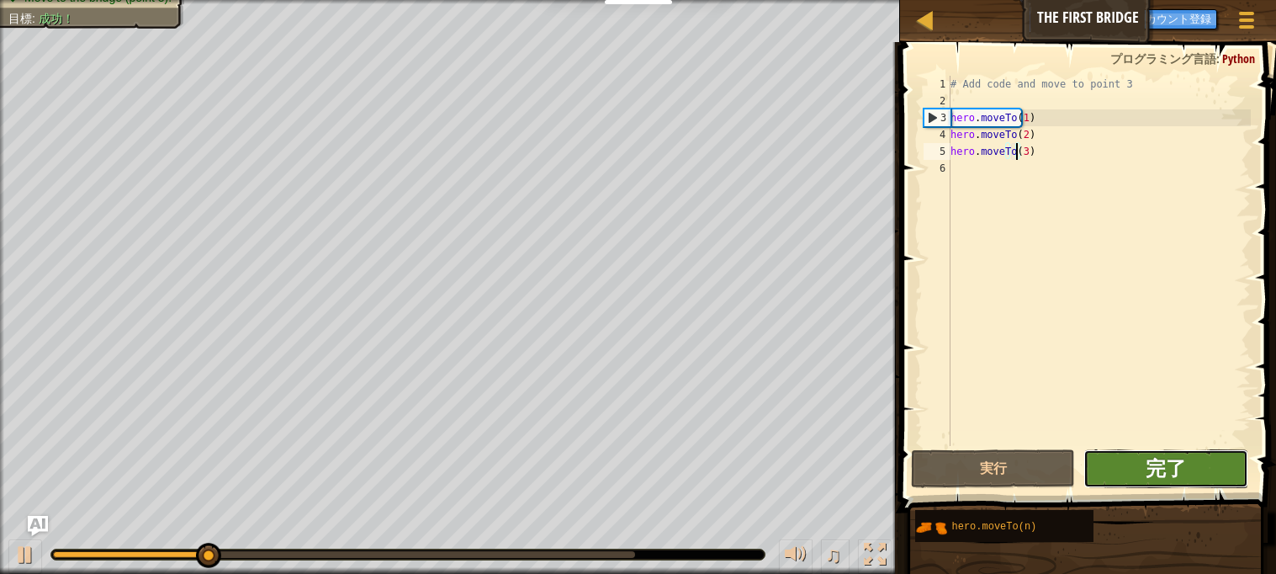
click at [1184, 469] on span "完了" at bounding box center [1165, 467] width 40 height 27
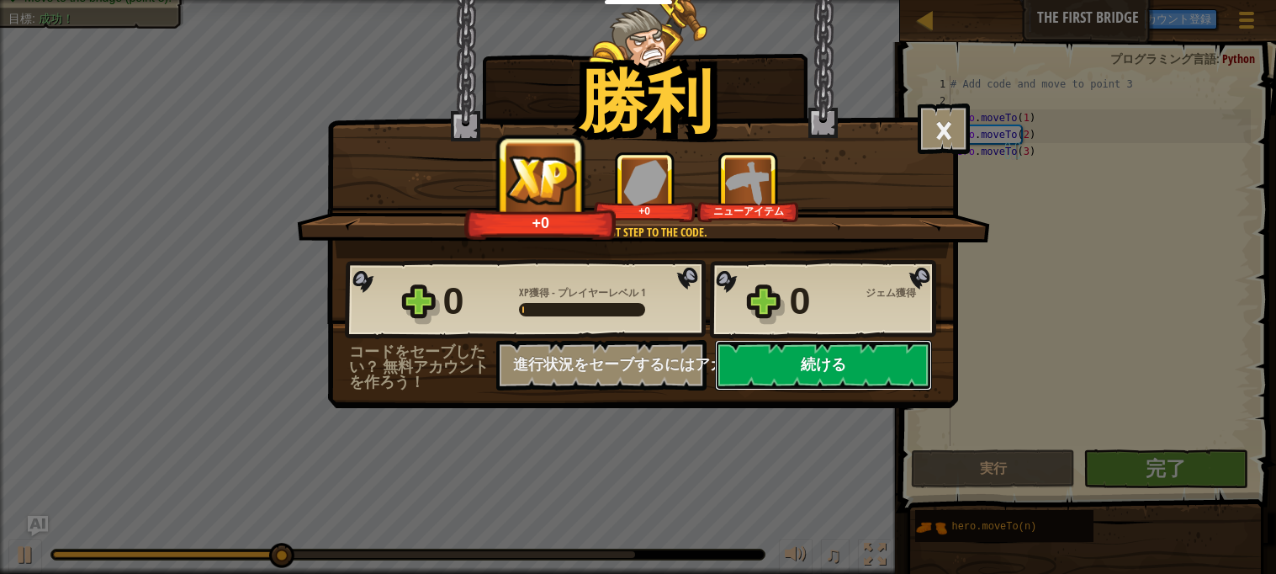
click at [871, 390] on button "続ける" at bounding box center [823, 365] width 217 height 50
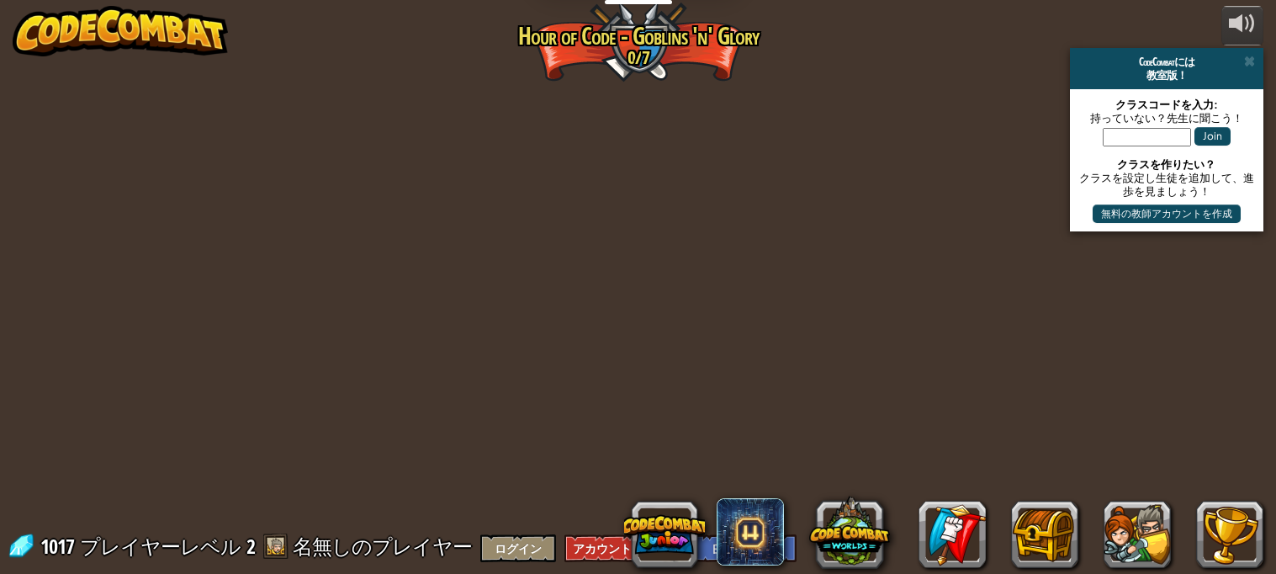
select select "ja"
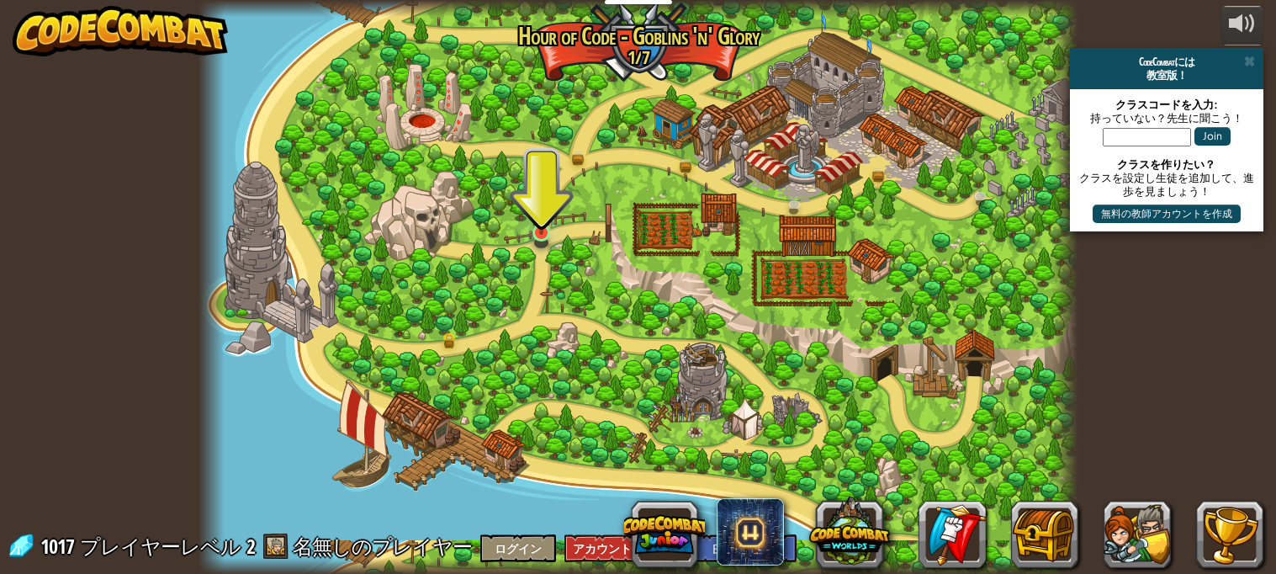
click at [550, 229] on img at bounding box center [541, 209] width 21 height 49
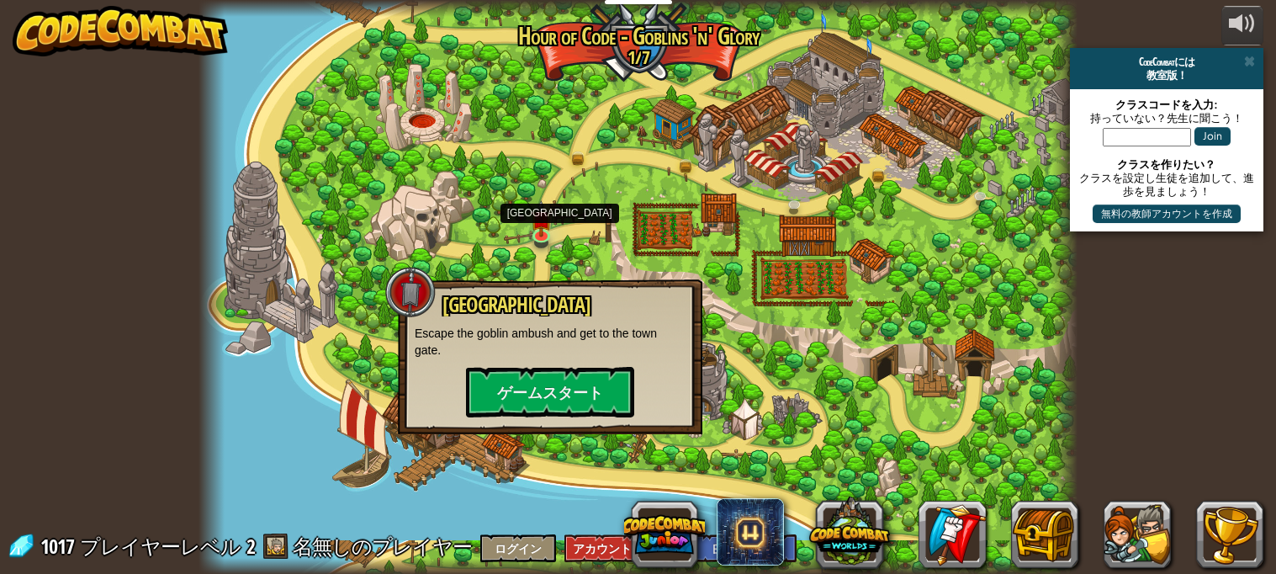
click at [612, 294] on h3 "[GEOGRAPHIC_DATA]" at bounding box center [563, 305] width 245 height 23
click at [573, 373] on button "ゲームスタート" at bounding box center [550, 392] width 168 height 50
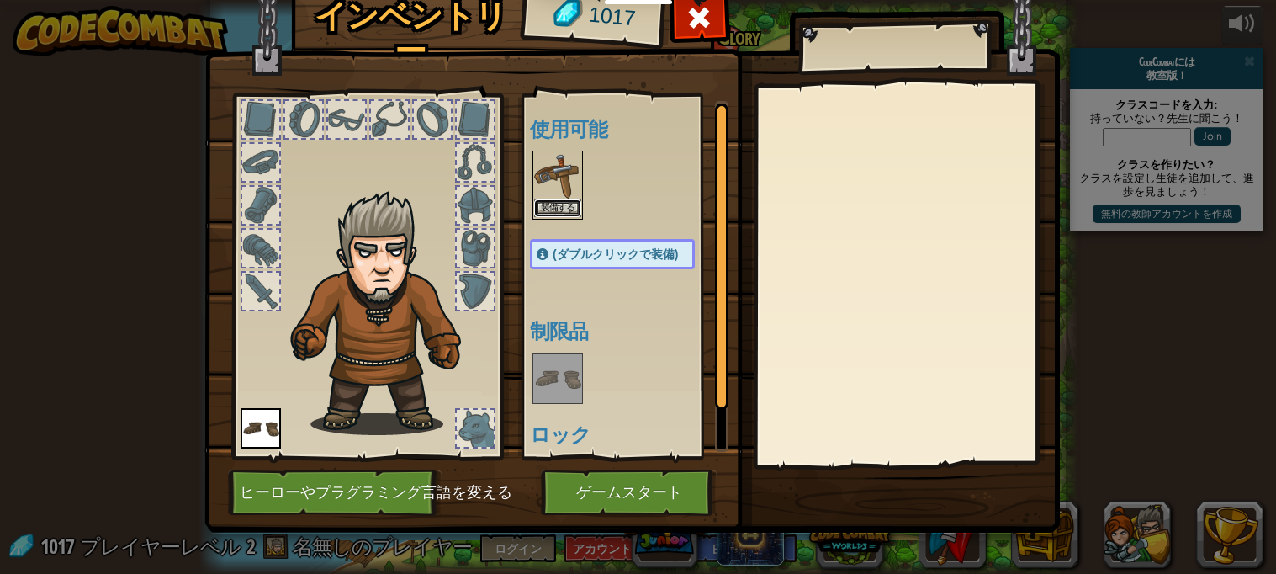
click at [554, 210] on button "装備する" at bounding box center [557, 208] width 47 height 18
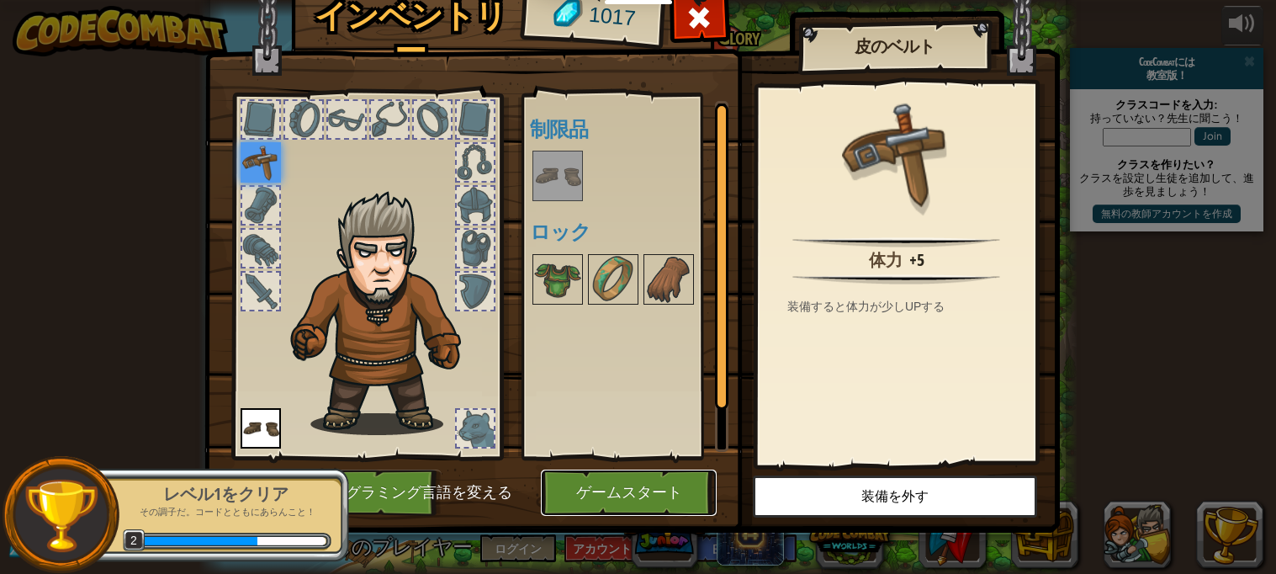
click at [665, 484] on button "ゲームスタート" at bounding box center [629, 492] width 176 height 46
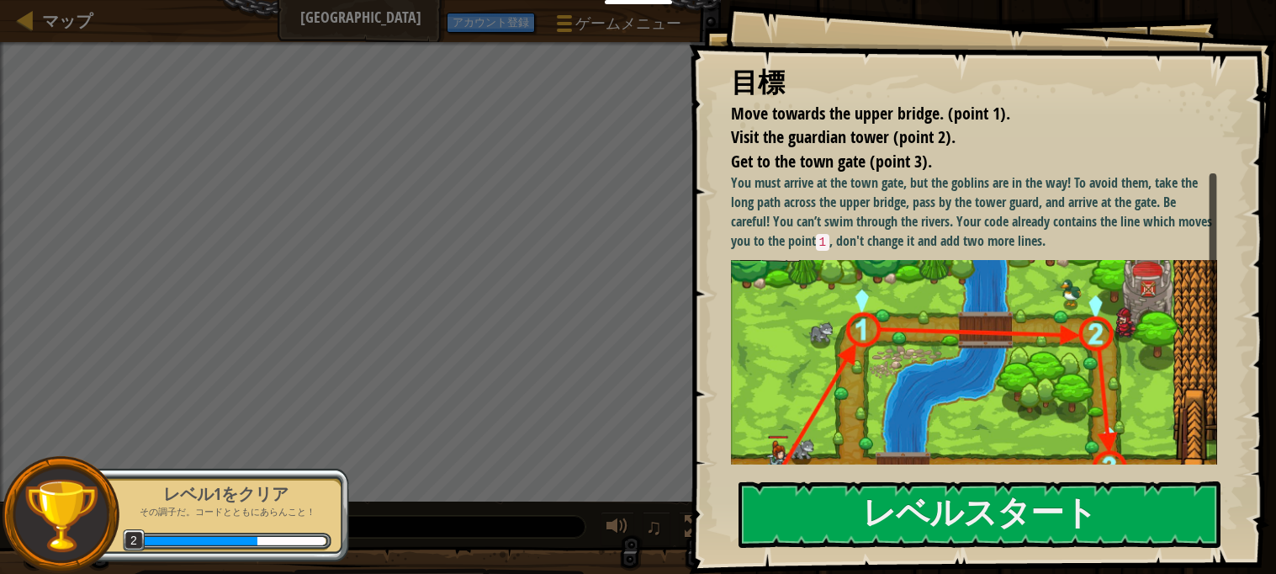
click at [1144, 434] on img at bounding box center [974, 412] width 487 height 304
click at [1130, 445] on img at bounding box center [974, 412] width 487 height 304
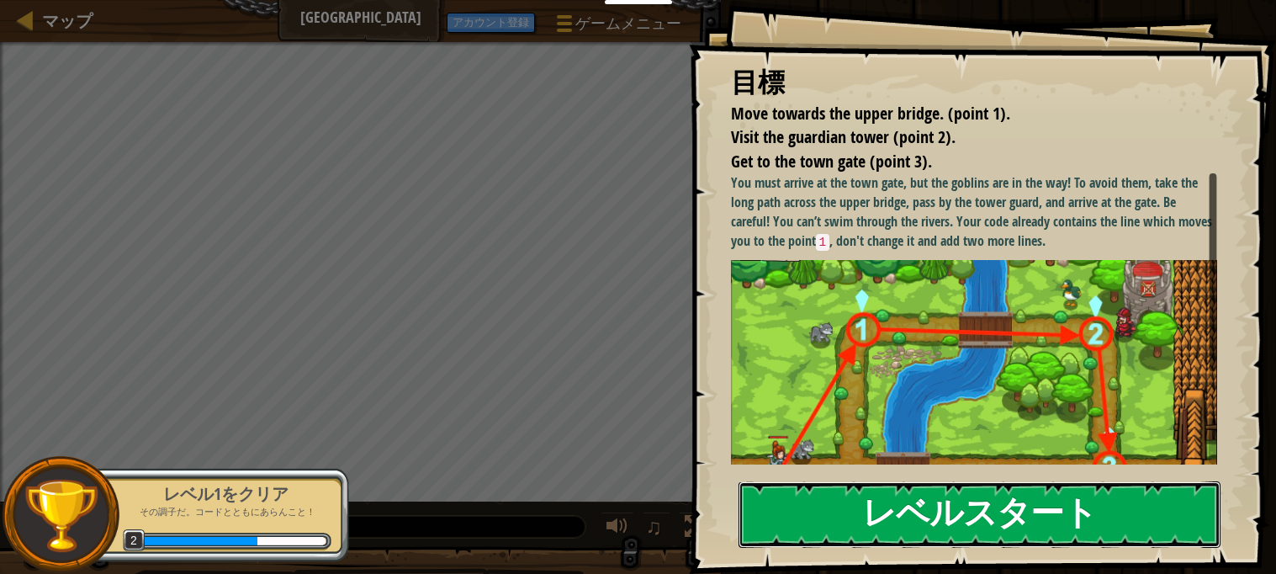
click at [1124, 490] on button "レベルスタート" at bounding box center [979, 514] width 483 height 66
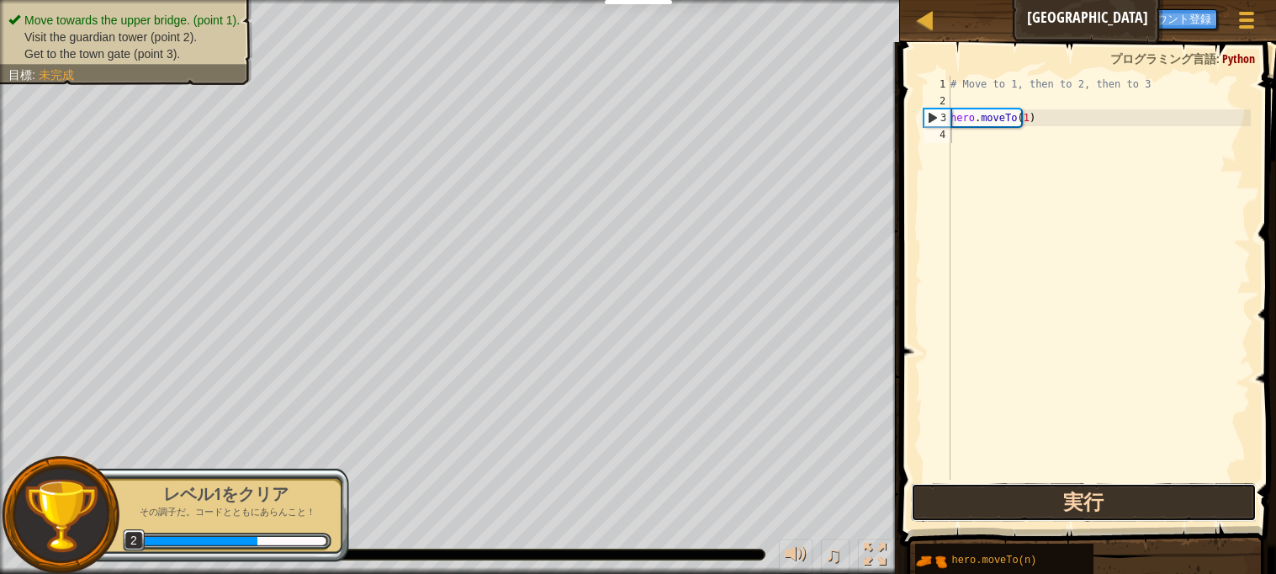
click at [1112, 509] on button "実行" at bounding box center [1083, 502] width 345 height 39
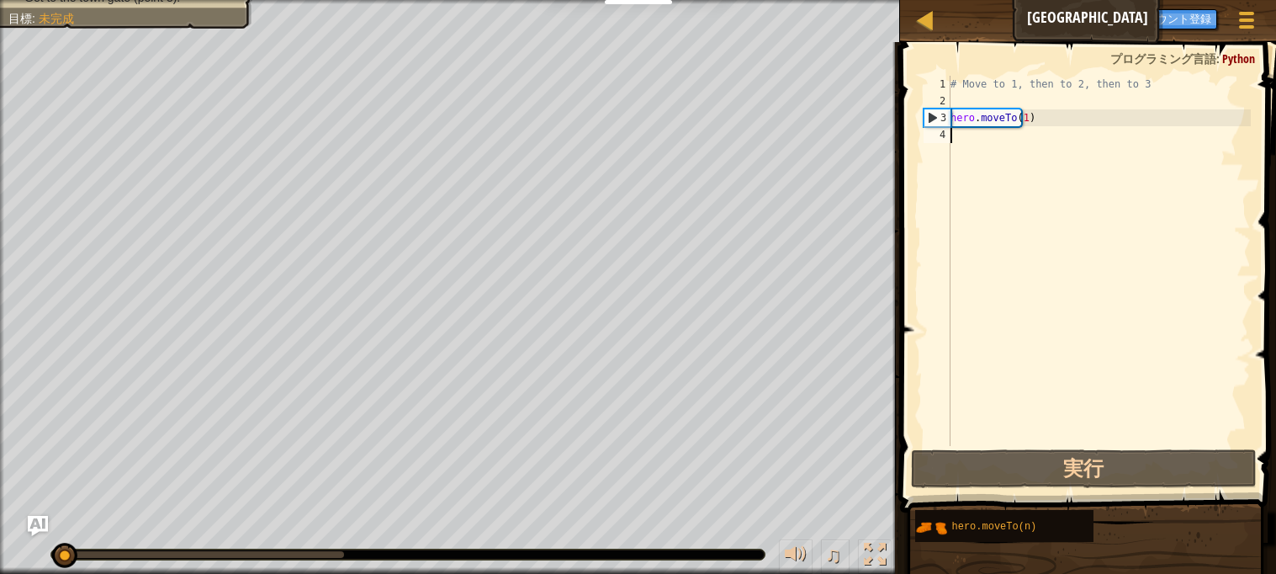
click at [1006, 141] on div "# Move to 1, then to 2, then to 3 hero . moveTo ( 1 )" at bounding box center [1099, 278] width 304 height 404
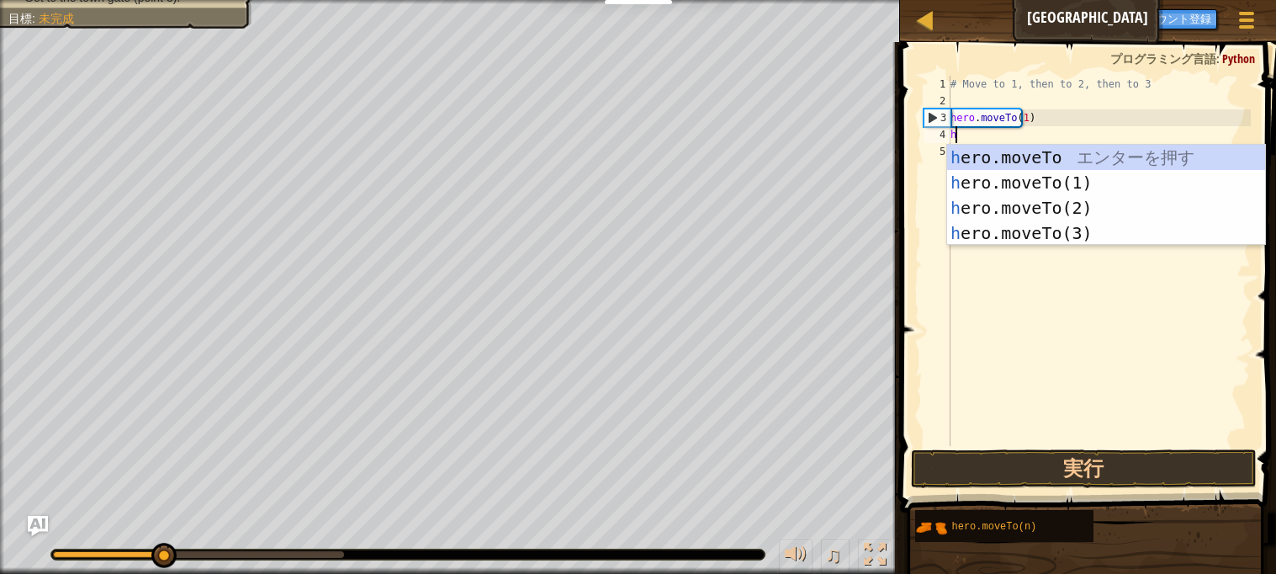
click at [1078, 208] on div "h ero.moveTo エ ン タ ー を 押 す h ero.moveTo(1) エ ン タ ー を 押 す h ero.moveTo(2) エ ン タ …" at bounding box center [1106, 220] width 318 height 151
type textarea "hero.moveTo(2)"
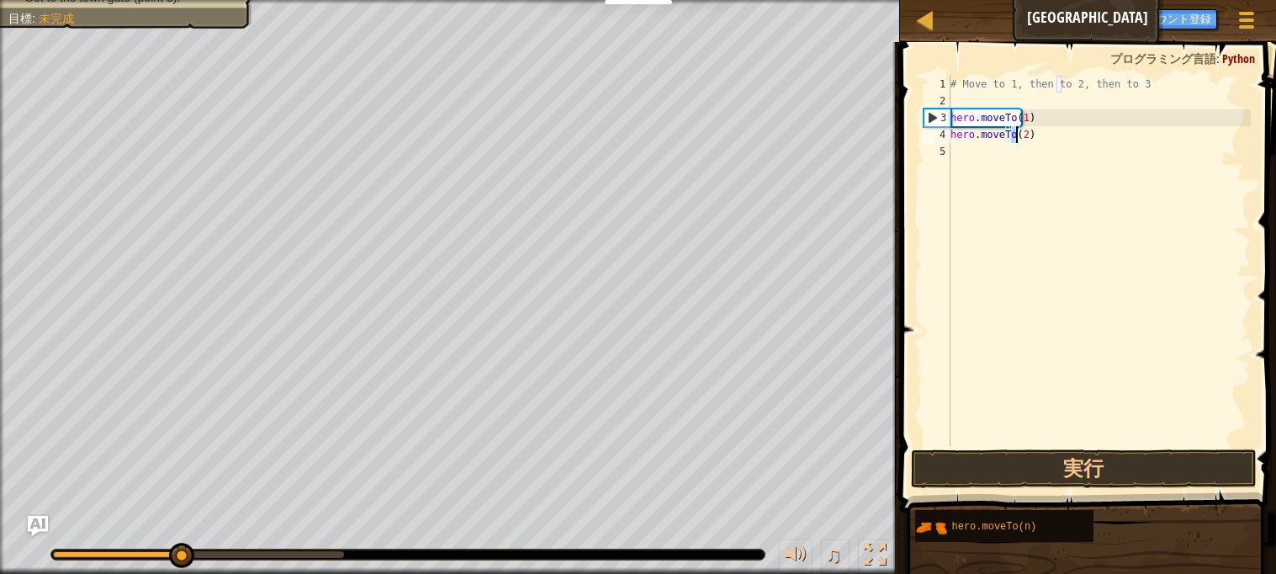
click at [1018, 187] on div "# Move to 1, then to 2, then to 3 hero . moveTo ( 1 ) hero . moveTo ( 2 )" at bounding box center [1099, 278] width 304 height 404
click at [1043, 145] on div "# Move to 1, then to 2, then to 3 hero . moveTo ( 1 ) hero . moveTo ( 2 )" at bounding box center [1099, 278] width 304 height 404
click at [1029, 162] on div "# Move to 1, then to 2, then to 3 hero . moveTo ( 1 ) hero . moveTo ( 2 )" at bounding box center [1099, 278] width 304 height 404
click at [960, 163] on div "# Move to 1, then to 2, then to 3 hero . moveTo ( 1 ) hero . moveTo ( 2 )" at bounding box center [1099, 278] width 304 height 404
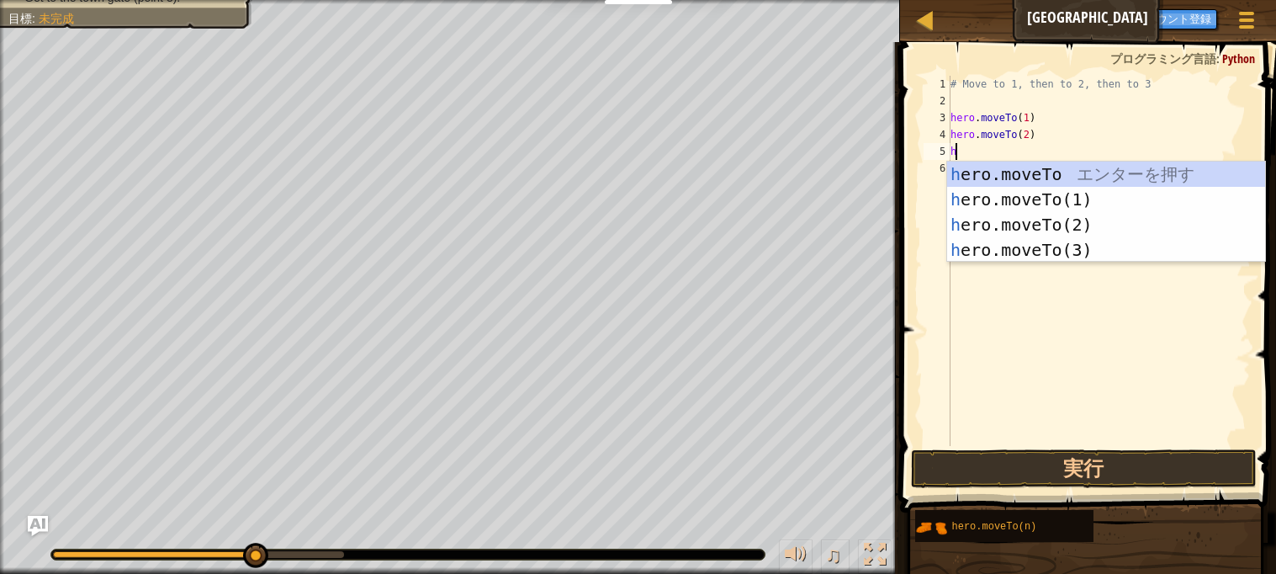
click at [1062, 252] on div "h ero.moveTo エ ン タ ー を 押 す h ero.moveTo(1) エ ン タ ー を 押 す h ero.moveTo(2) エ ン タ …" at bounding box center [1106, 236] width 318 height 151
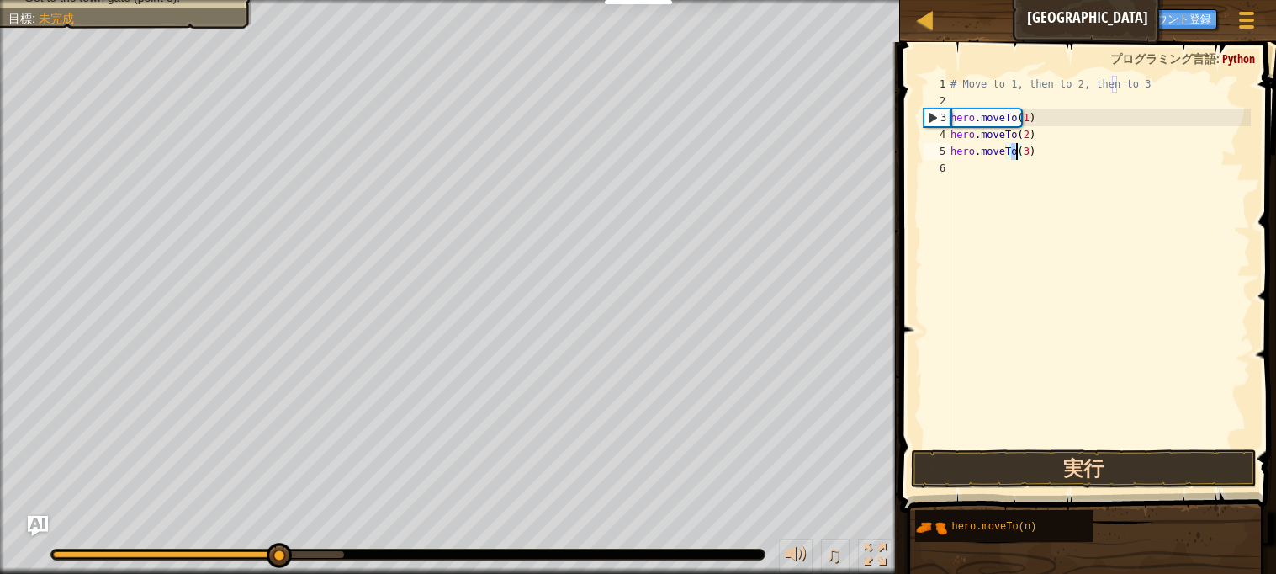
type textarea "hero.moveTo(3)"
click at [1099, 479] on button "実行" at bounding box center [1083, 468] width 345 height 39
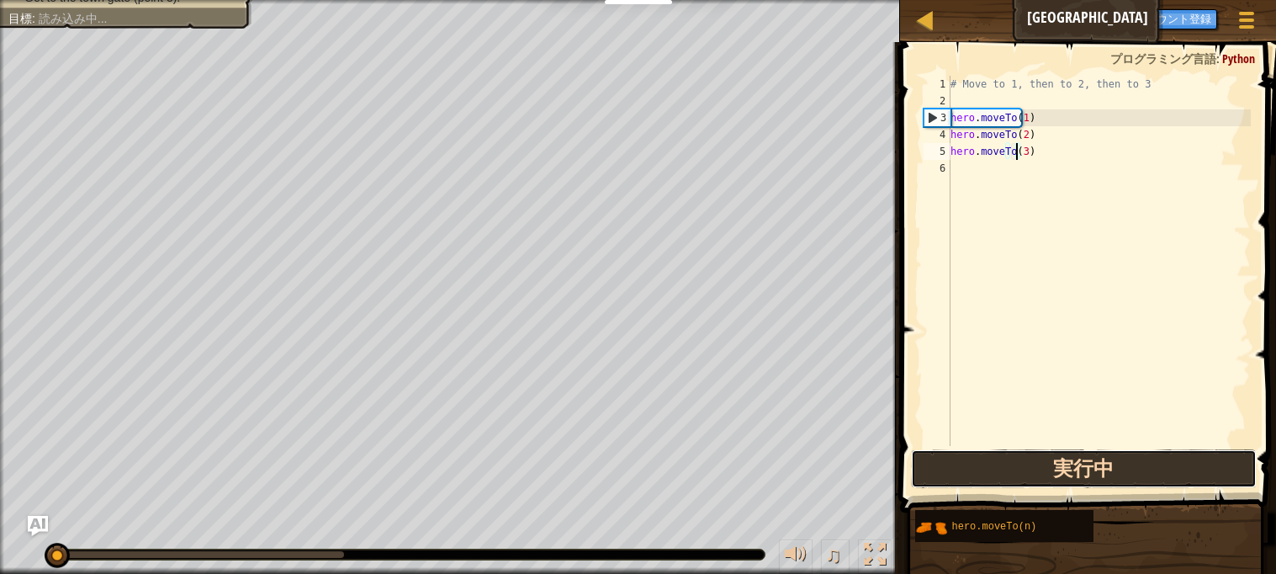
click at [1102, 474] on button "実行中" at bounding box center [1083, 468] width 345 height 39
click at [1103, 471] on button "実行中" at bounding box center [1083, 468] width 345 height 39
click at [1101, 472] on button "実行中" at bounding box center [1083, 468] width 345 height 39
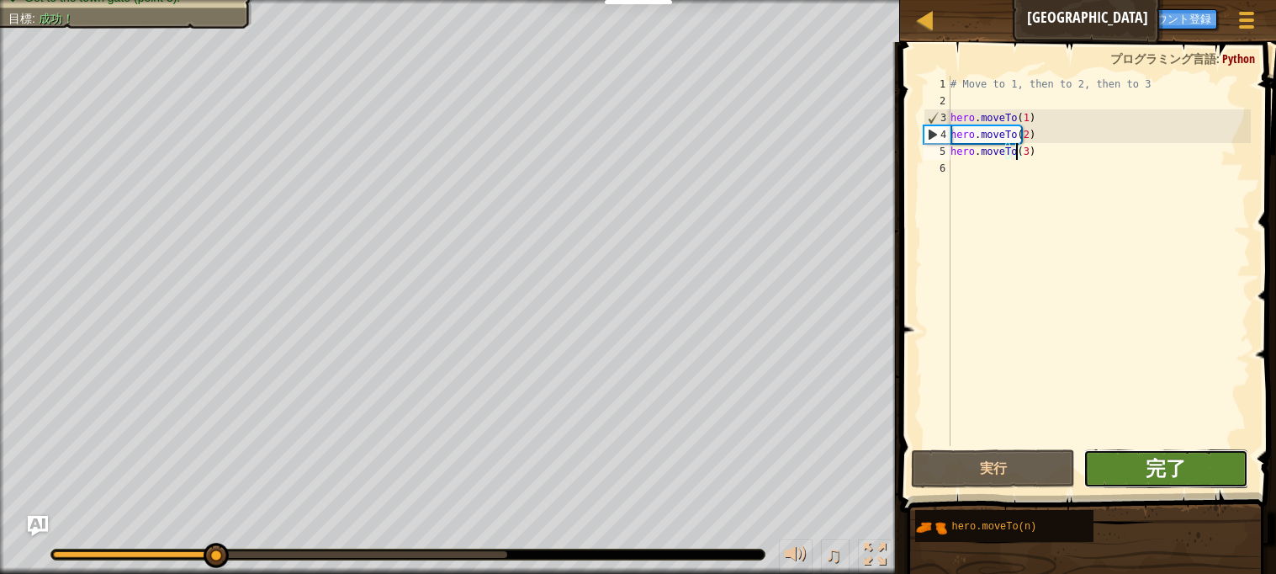
click at [1183, 476] on span "完了" at bounding box center [1165, 467] width 40 height 27
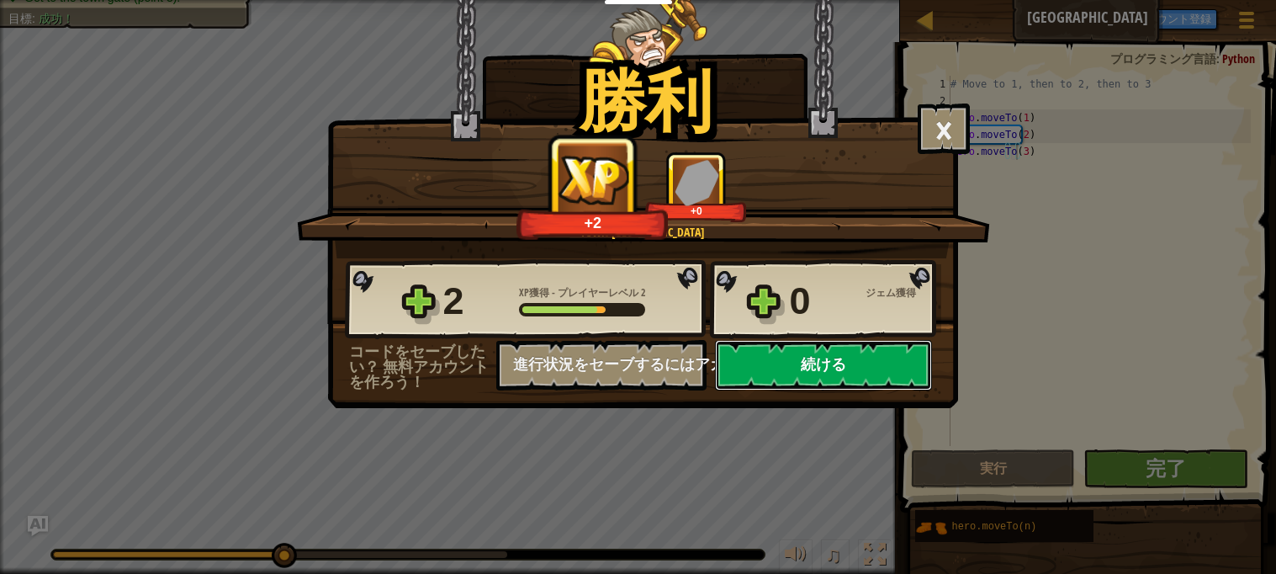
click at [866, 390] on button "続ける" at bounding box center [823, 365] width 217 height 50
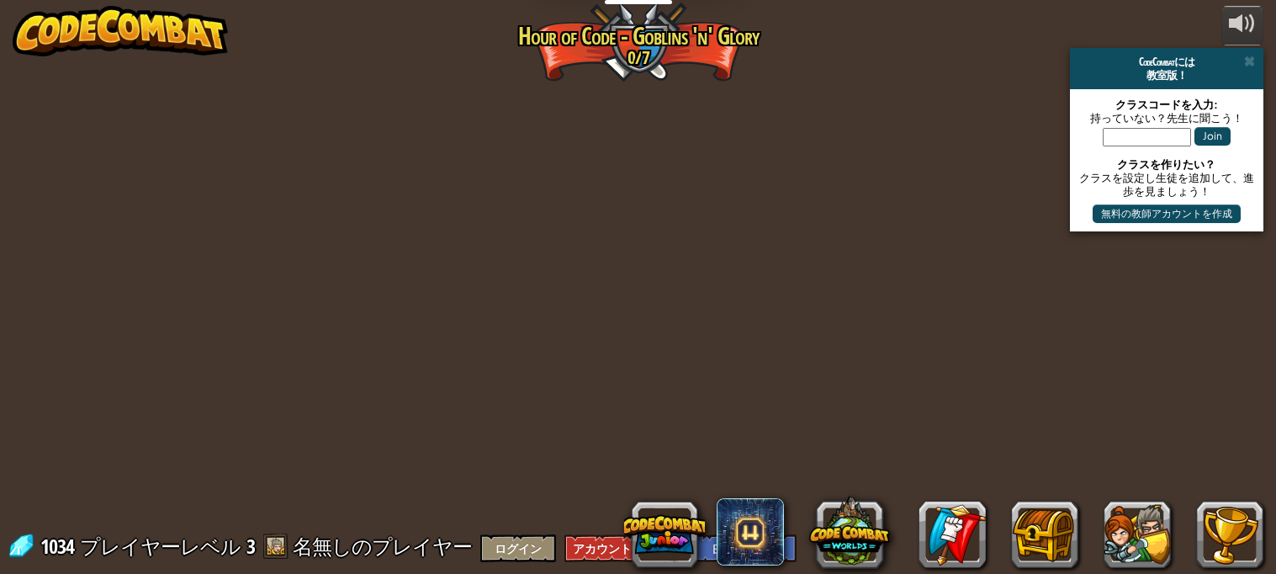
select select "ja"
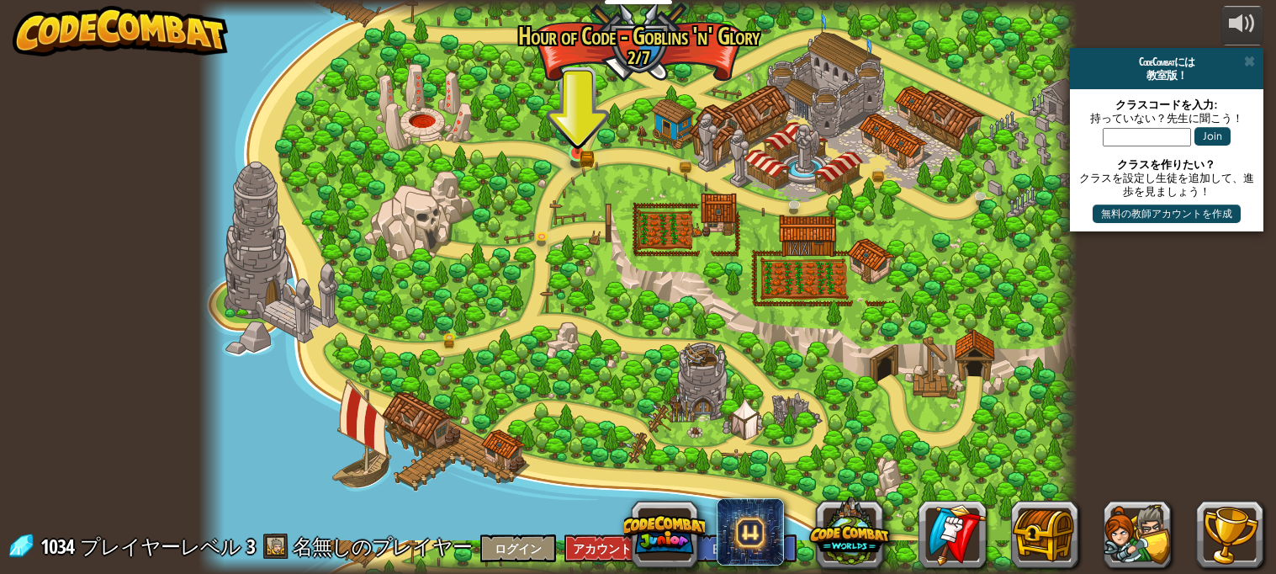
click at [577, 153] on img at bounding box center [577, 130] width 21 height 47
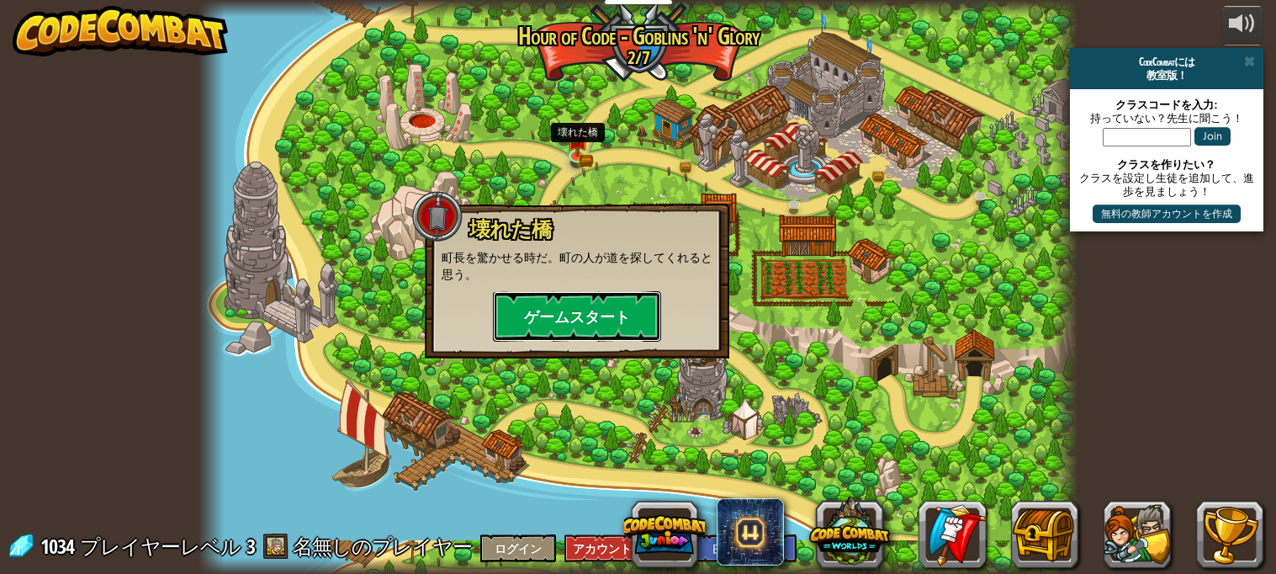
click at [577, 327] on button "ゲームスタート" at bounding box center [577, 316] width 168 height 50
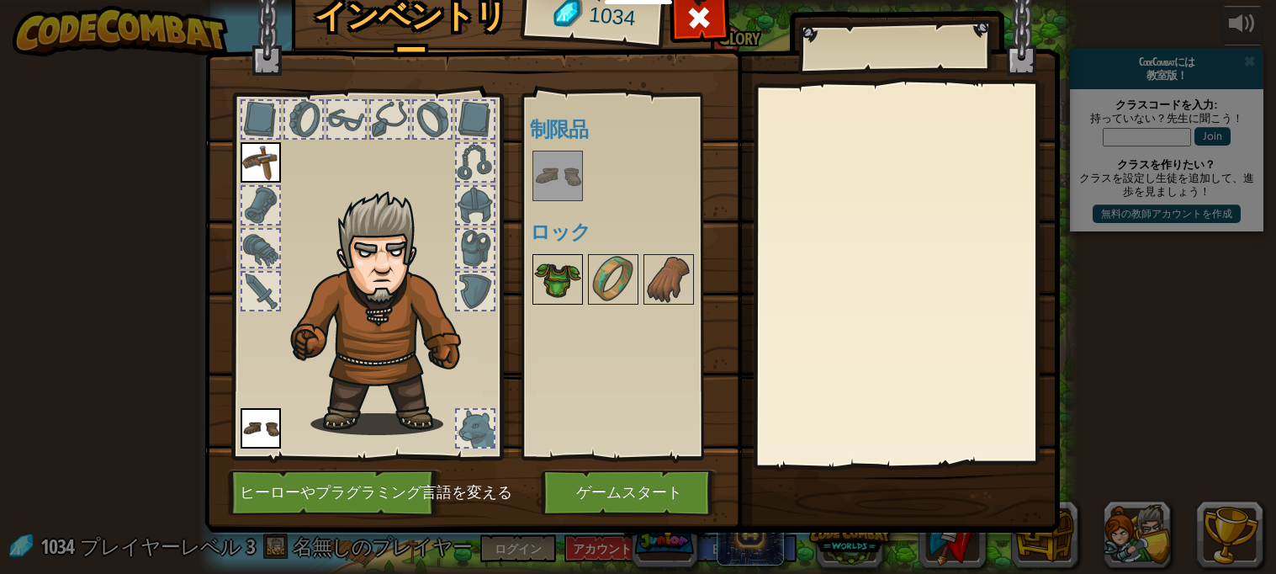
click at [563, 283] on img at bounding box center [557, 279] width 47 height 47
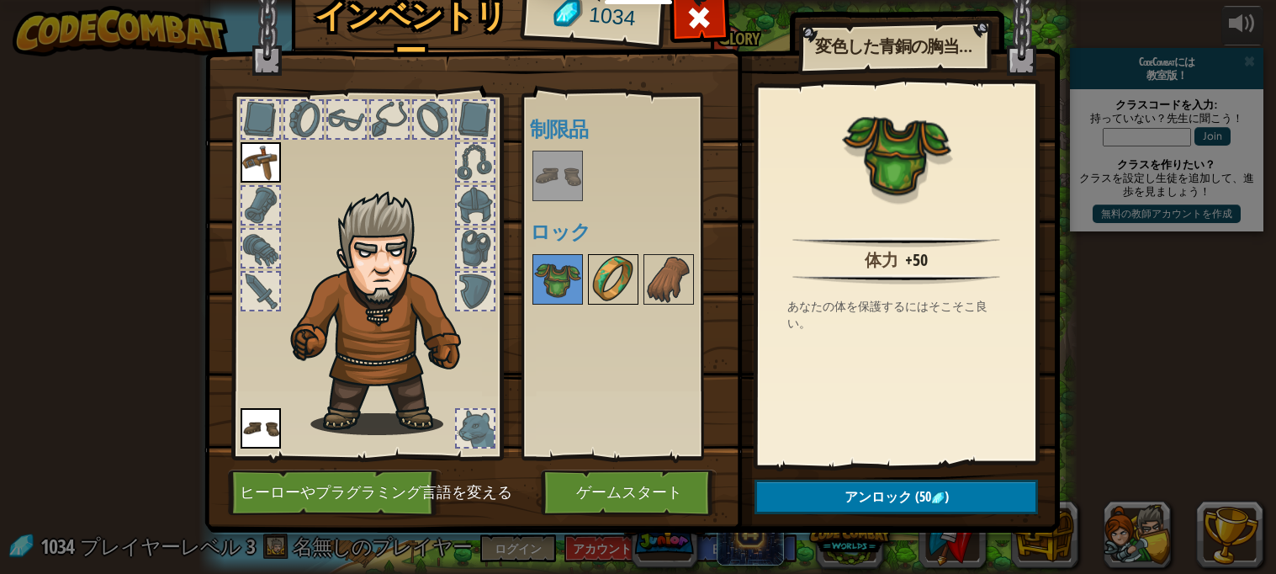
click at [610, 294] on img at bounding box center [613, 279] width 47 height 47
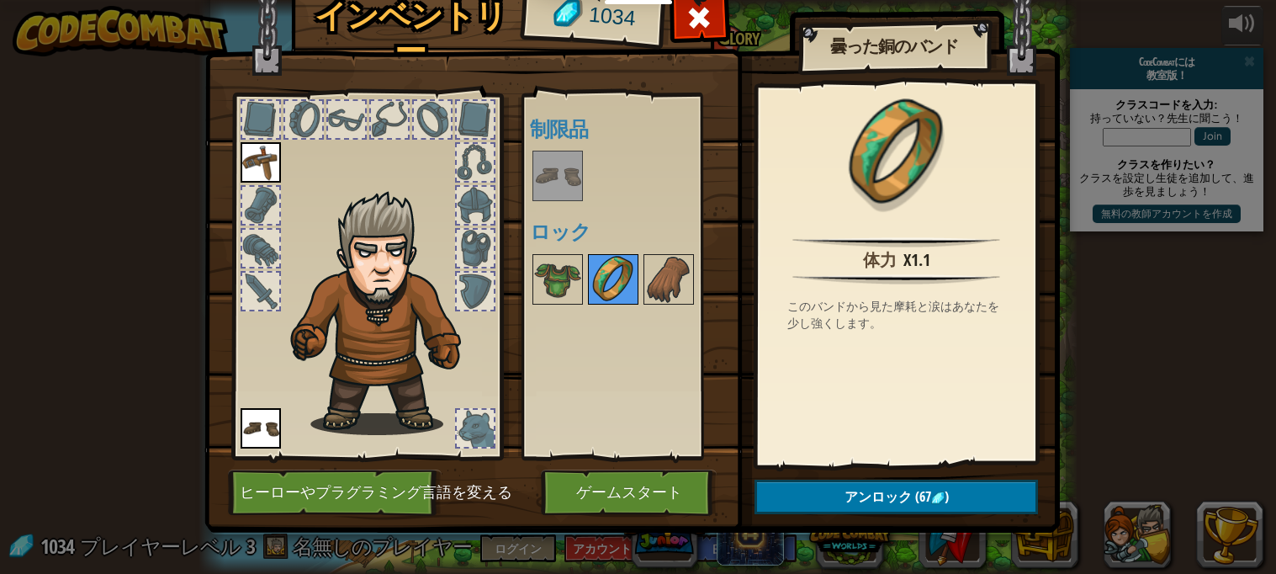
scroll to position [1, 0]
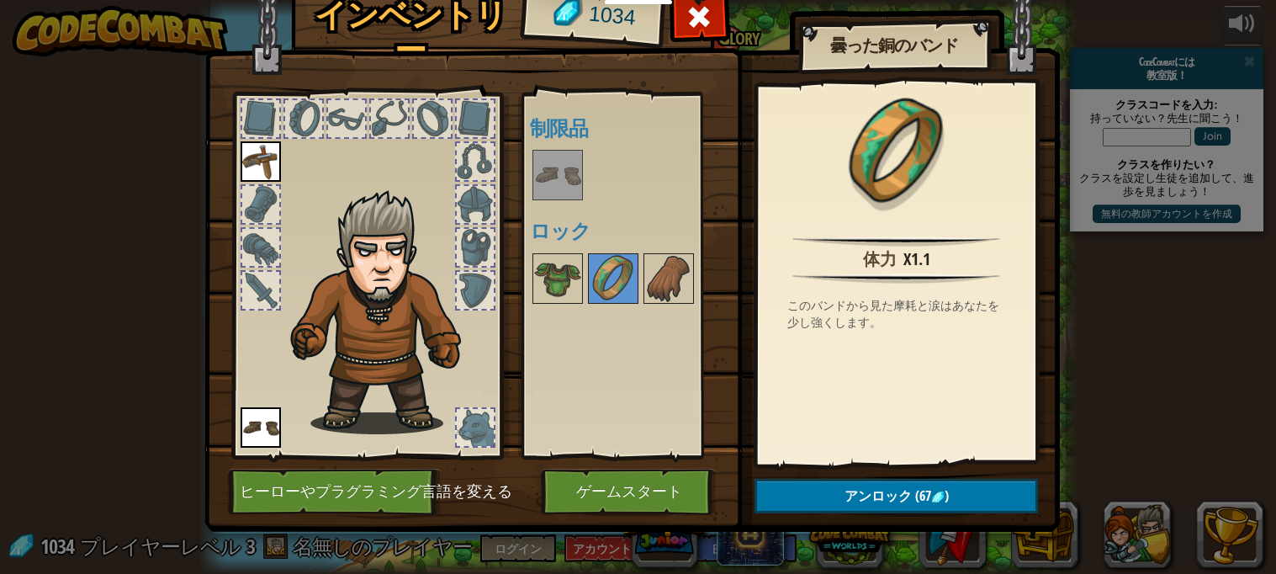
click at [590, 327] on div "使用可能 装備する (ダブルクリックで装備) 制限品 ロック" at bounding box center [629, 275] width 198 height 351
click at [574, 284] on img at bounding box center [557, 278] width 47 height 47
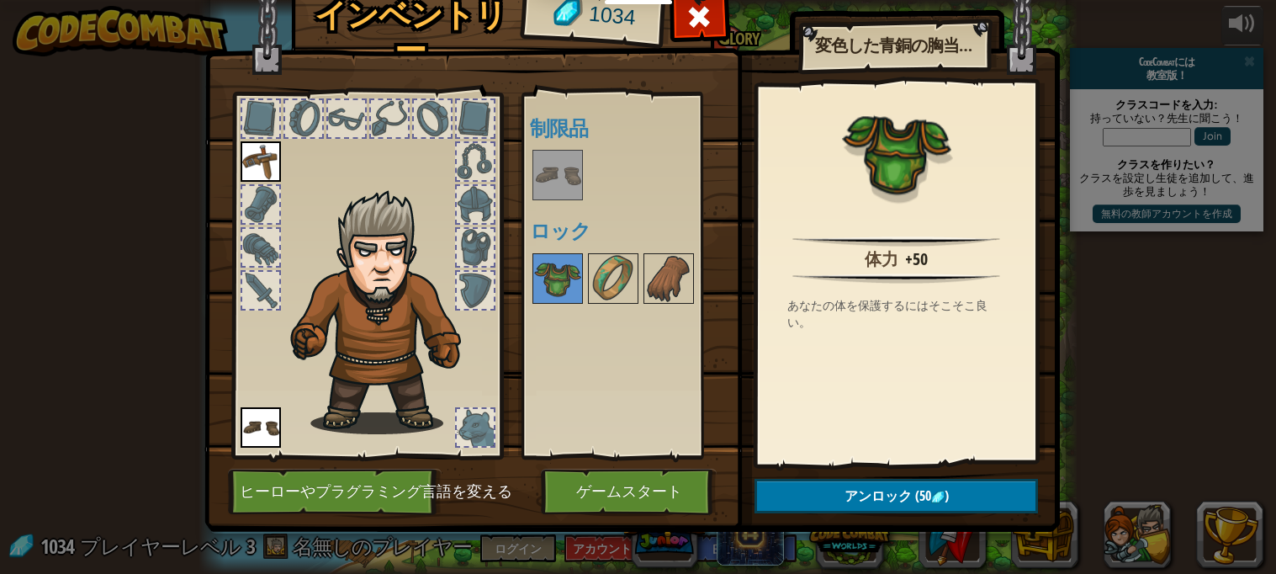
click at [572, 192] on img at bounding box center [557, 174] width 47 height 47
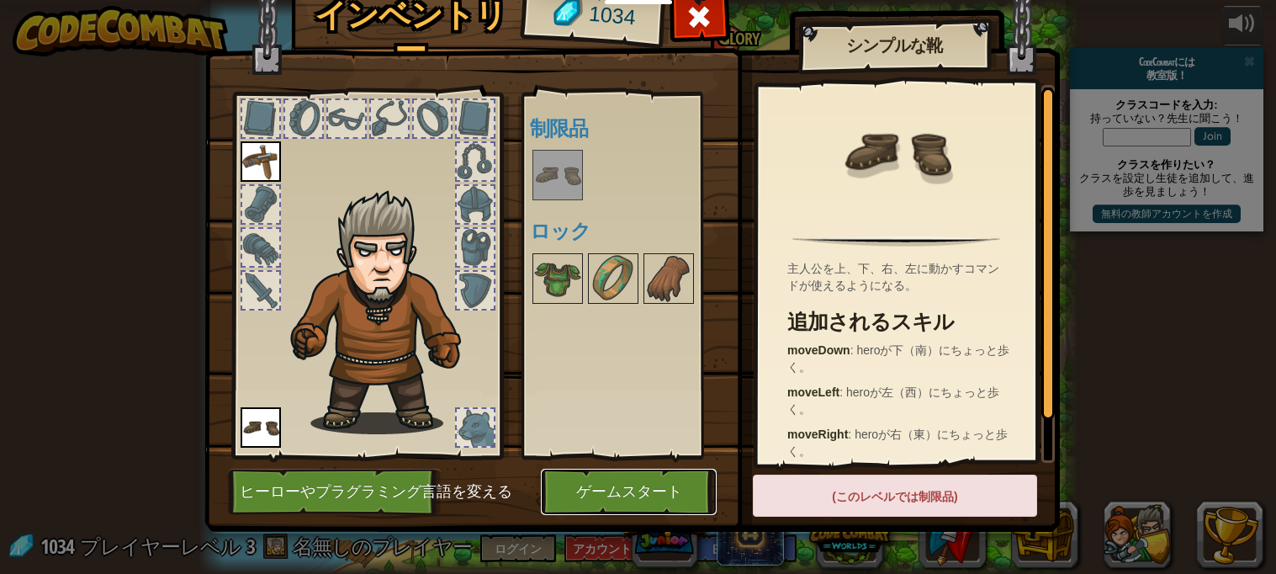
click at [592, 497] on button "ゲームスタート" at bounding box center [629, 491] width 176 height 46
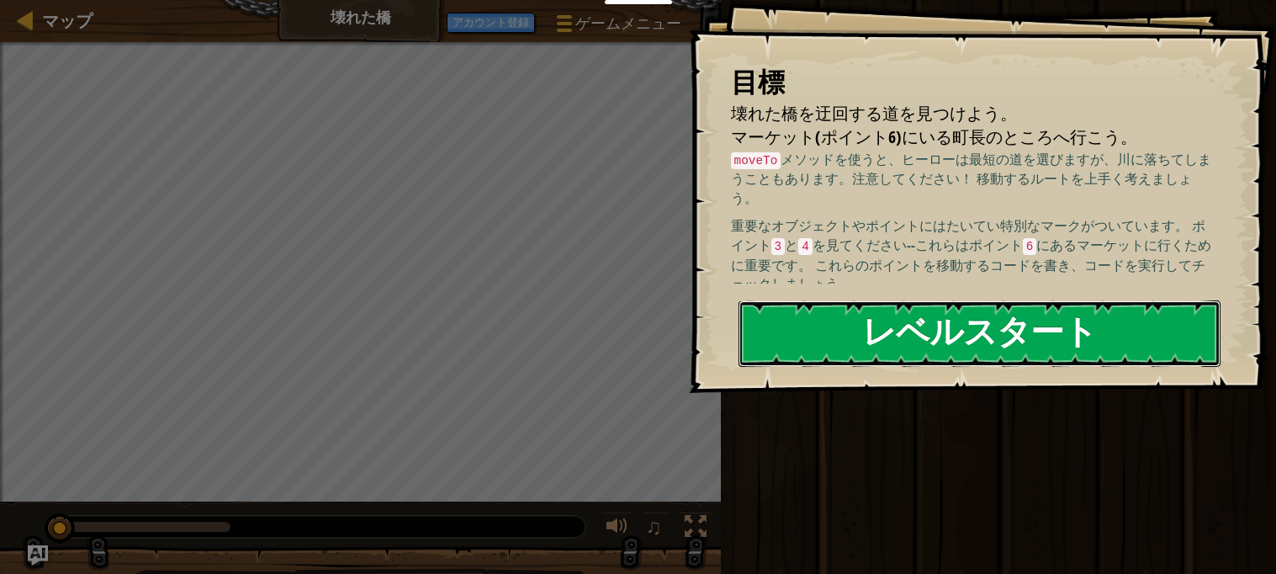
click at [1086, 357] on button "レベルスタート" at bounding box center [979, 333] width 483 height 66
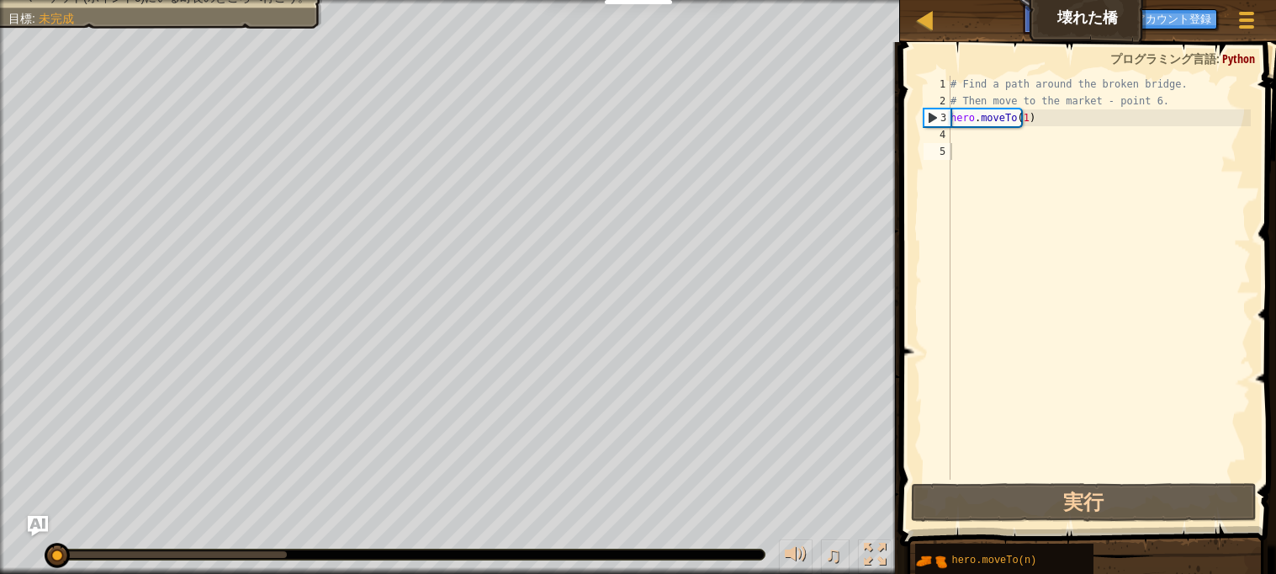
click at [1003, 140] on div "# Find a path around the broken bridge. # Then move to the market - point 6. he…" at bounding box center [1188, 294] width 483 height 437
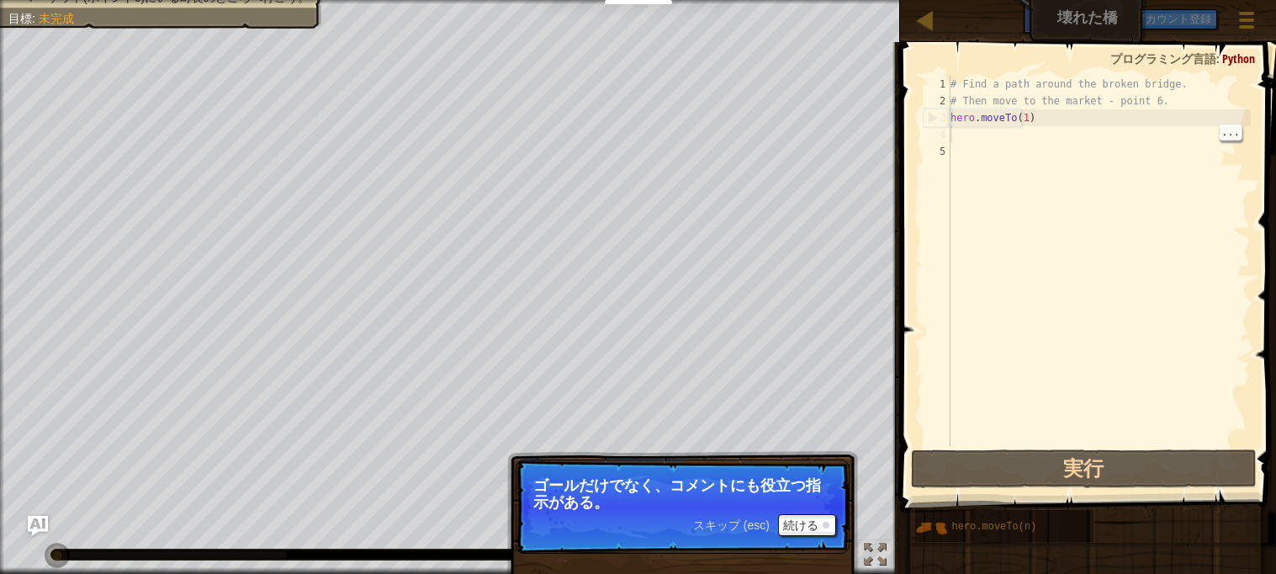
click at [1033, 141] on div "# Find a path around the broken bridge. # Then move to the market - point 6. he…" at bounding box center [1099, 278] width 304 height 404
click at [825, 525] on div at bounding box center [825, 524] width 7 height 7
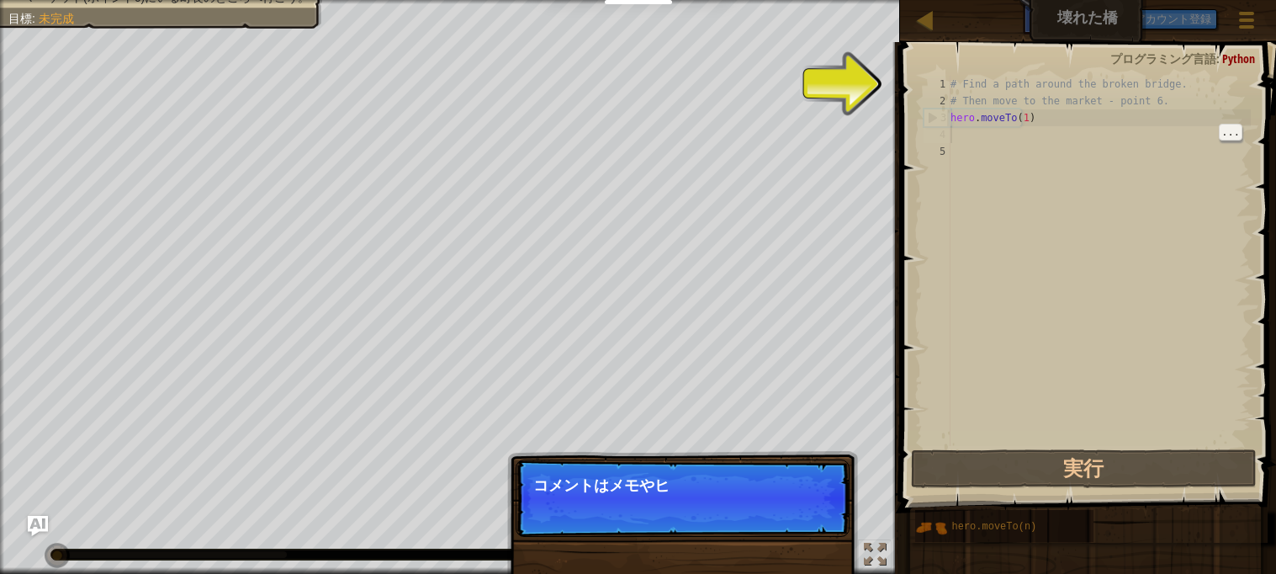
click at [761, 519] on p "スキップ (esc) 続ける コメントはメモやヒ" at bounding box center [683, 497] width 334 height 77
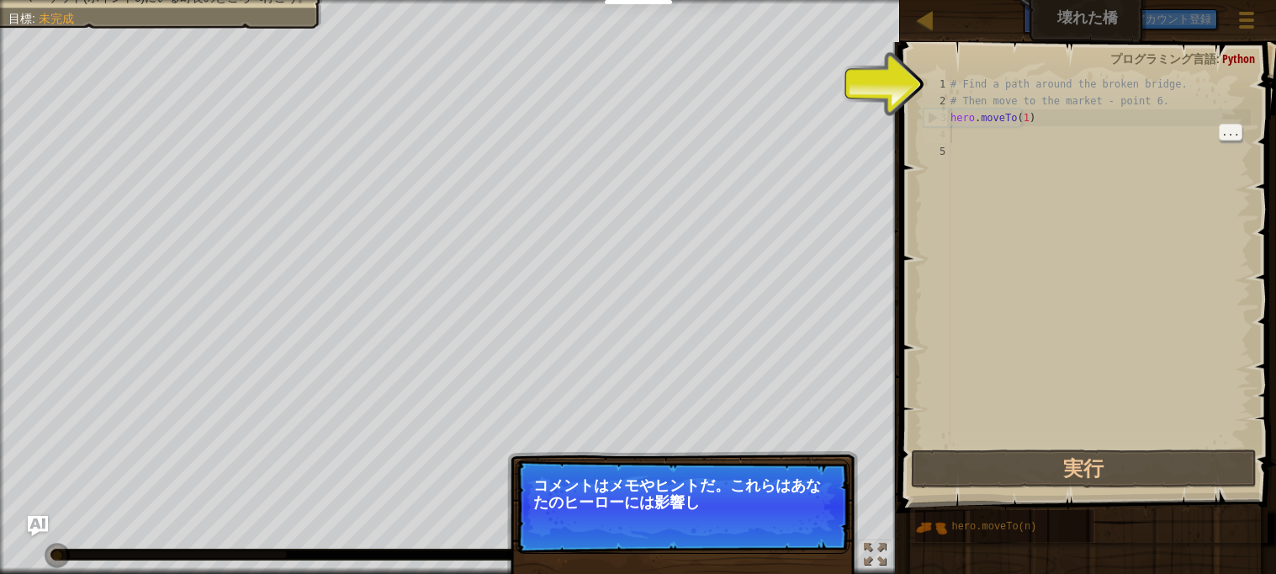
click at [788, 514] on p "スキップ (esc) 続ける コメントはメモやヒントだ。これらはあなたのヒーローには影響し" at bounding box center [683, 506] width 334 height 94
click at [789, 516] on p "スキップ (esc) 続ける コメントはメモやヒントだ。これらはあなたのヒーローには影響し" at bounding box center [683, 506] width 334 height 94
click at [793, 510] on p "コメントはメモやヒントだ。これらはあなたのヒーローには影響しないが、コー" at bounding box center [682, 494] width 299 height 34
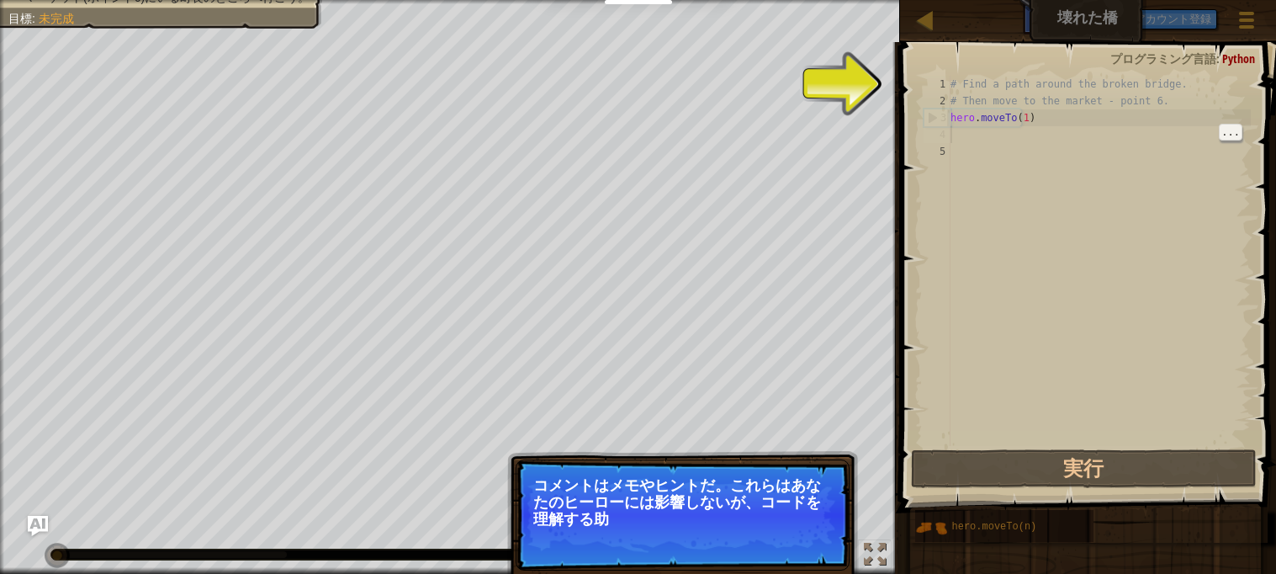
click at [792, 521] on p "コメントはメモやヒントだ。これらはあなたのヒーローには影響しないが、コードを理解する助" at bounding box center [682, 502] width 299 height 50
click at [801, 533] on button "続ける" at bounding box center [807, 542] width 58 height 22
click at [800, 537] on div "スキップ (esc) 続ける コメントはメモやヒントだ。これらはあなたのヒーローには影響しないが、コードを理解する助けになる。" at bounding box center [682, 583] width 351 height 249
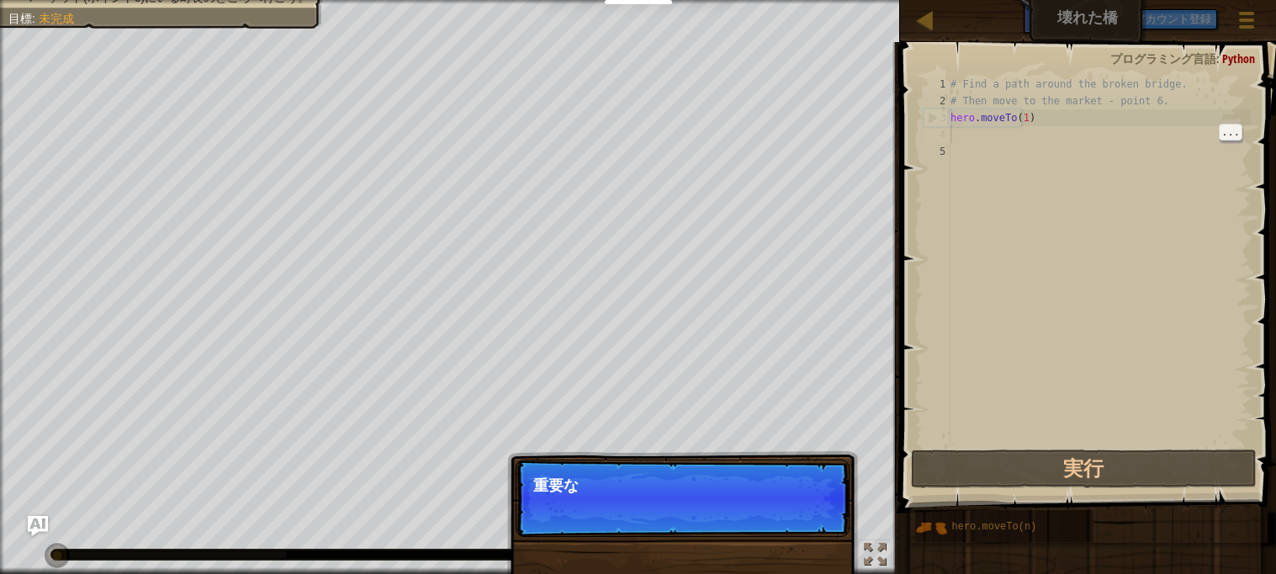
click at [800, 542] on div "スキップ (esc) 続ける 重要な" at bounding box center [682, 583] width 351 height 249
click at [798, 539] on div "スキップ (esc) 続ける 重要なオブジェクト" at bounding box center [682, 583] width 351 height 249
click at [799, 538] on div "スキップ (esc) 続ける 重要なオブジェクトやポイントに" at bounding box center [682, 583] width 351 height 249
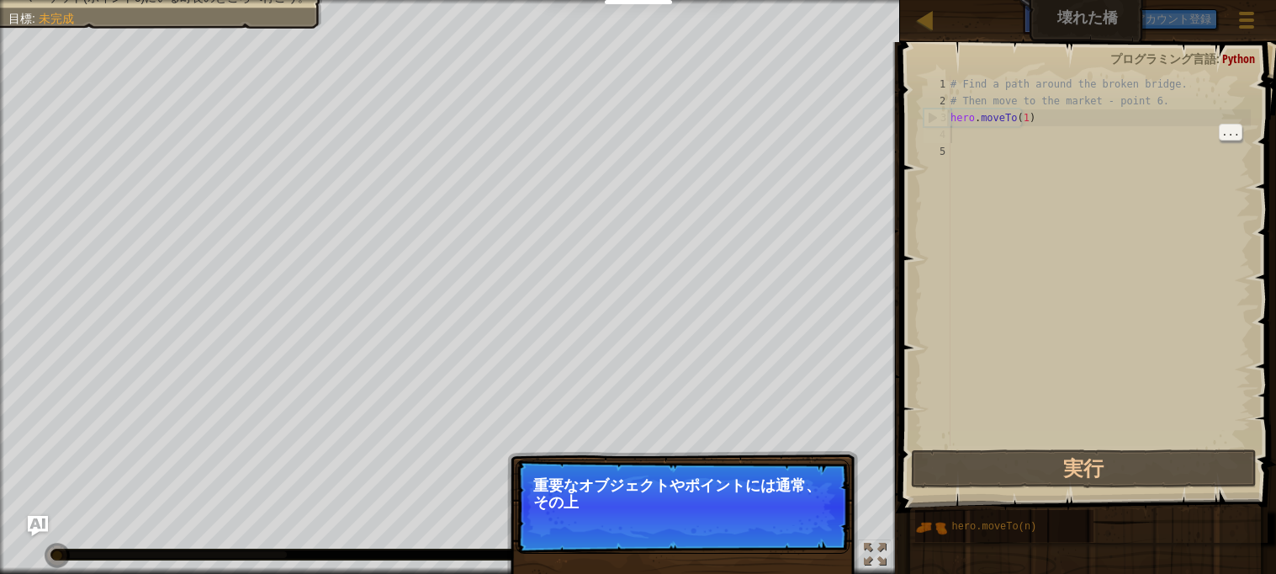
click at [807, 531] on p "スキップ (esc) 続ける 重要なオブジェクトやポイントには通常、その上" at bounding box center [683, 506] width 334 height 94
click at [803, 535] on p "スキップ (esc) 続ける 重要なオブジェクトやポイントには通常、その上" at bounding box center [683, 506] width 334 height 94
click at [800, 537] on p "スキップ (esc) 続ける 重要なオブジェクトやポイントには通常、その上に特別なマークが付" at bounding box center [683, 506] width 334 height 94
click at [798, 539] on p "スキップ (esc) 続ける 重要なオブジェクトやポイントには通常、その上に特別なマークが付けられてい" at bounding box center [683, 506] width 334 height 94
click at [800, 529] on button "続ける" at bounding box center [807, 525] width 58 height 22
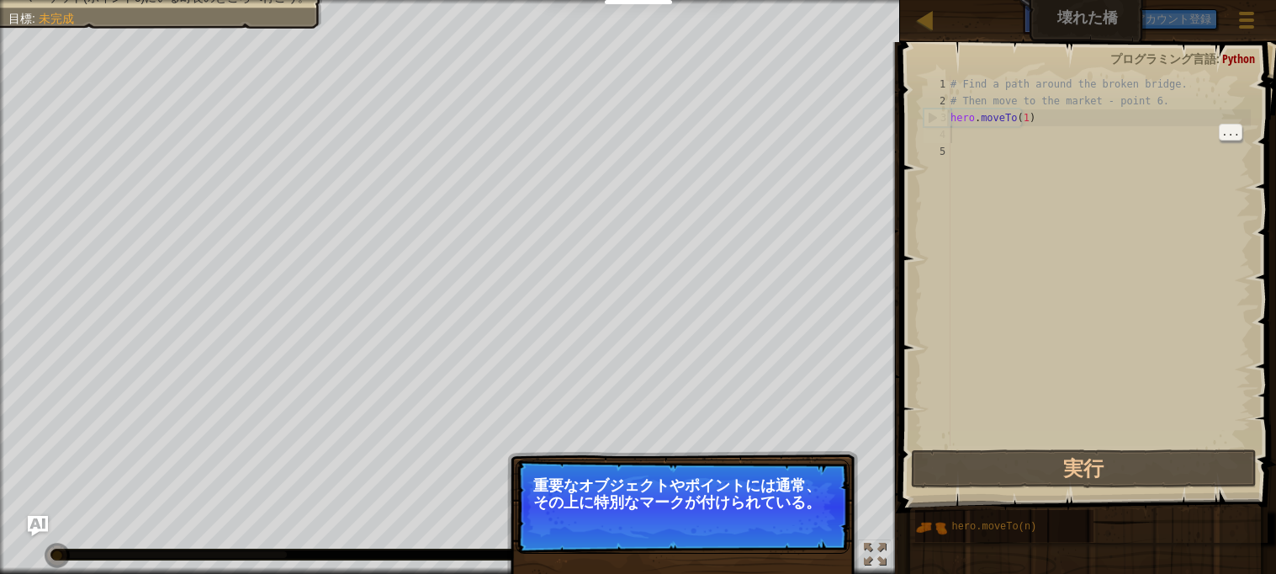
click at [801, 528] on p "スキップ (esc) 続ける 重要なオブジェクトやポイントには通常、その上に特別なマークが付けられている。" at bounding box center [683, 506] width 334 height 94
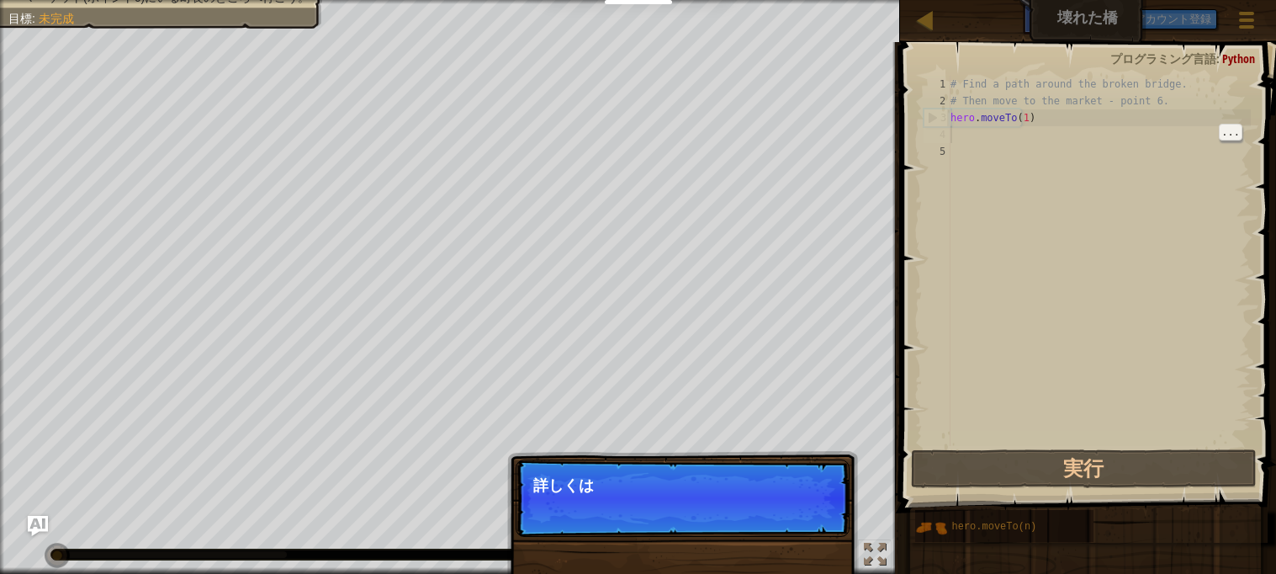
click at [801, 526] on p "スキップ (esc) 続ける 詳しくは" at bounding box center [683, 497] width 334 height 77
click at [800, 525] on p "スキップ (esc) 続ける 詳しくはHINTS" at bounding box center [683, 497] width 334 height 77
click at [805, 522] on p "スキップ (esc) 続ける 詳しくはHINTSを読んでみよ" at bounding box center [683, 497] width 334 height 77
click at [804, 516] on button "続ける" at bounding box center [807, 508] width 58 height 22
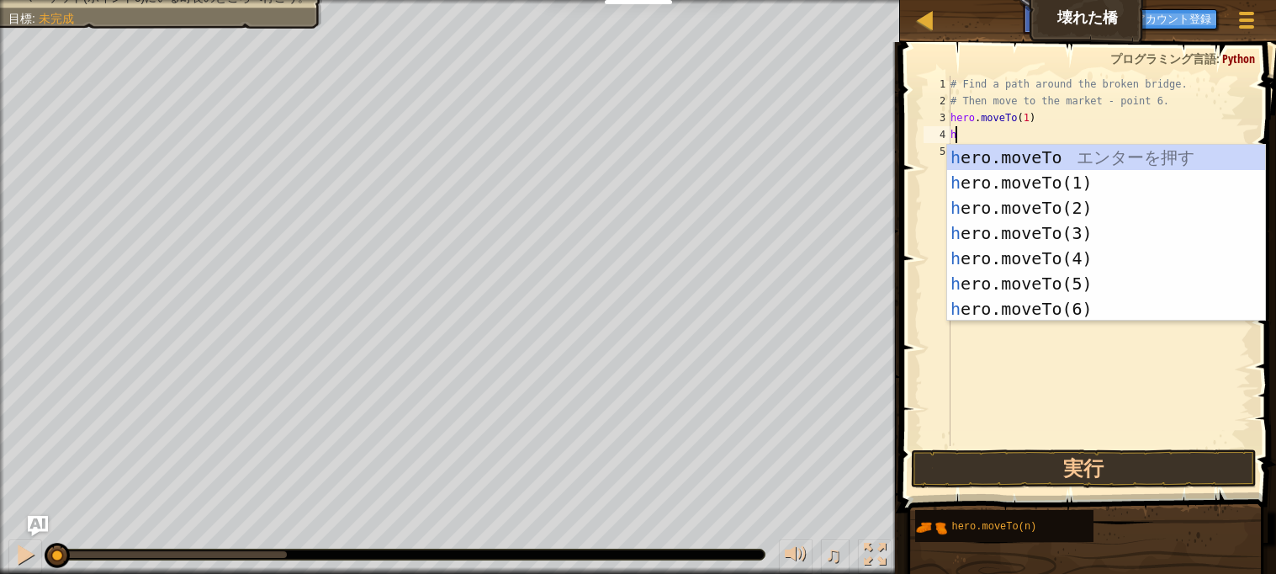
click at [1070, 210] on div "h ero.moveTo エ ン タ ー を 押 す h ero.moveTo(1) エ ン タ ー を 押 す h ero.moveTo(2) エ ン タ …" at bounding box center [1106, 258] width 318 height 227
type textarea "hero.moveTo(2)"
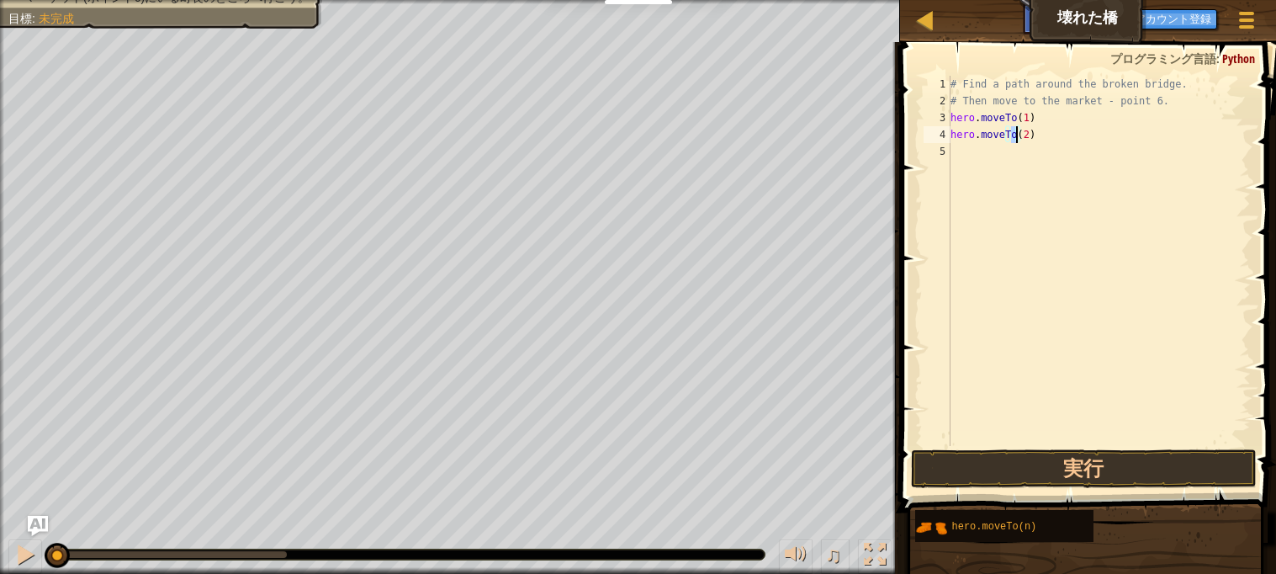
click at [995, 172] on div "# Find a path around the broken bridge. # Then move to the market - point 6. he…" at bounding box center [1099, 278] width 304 height 404
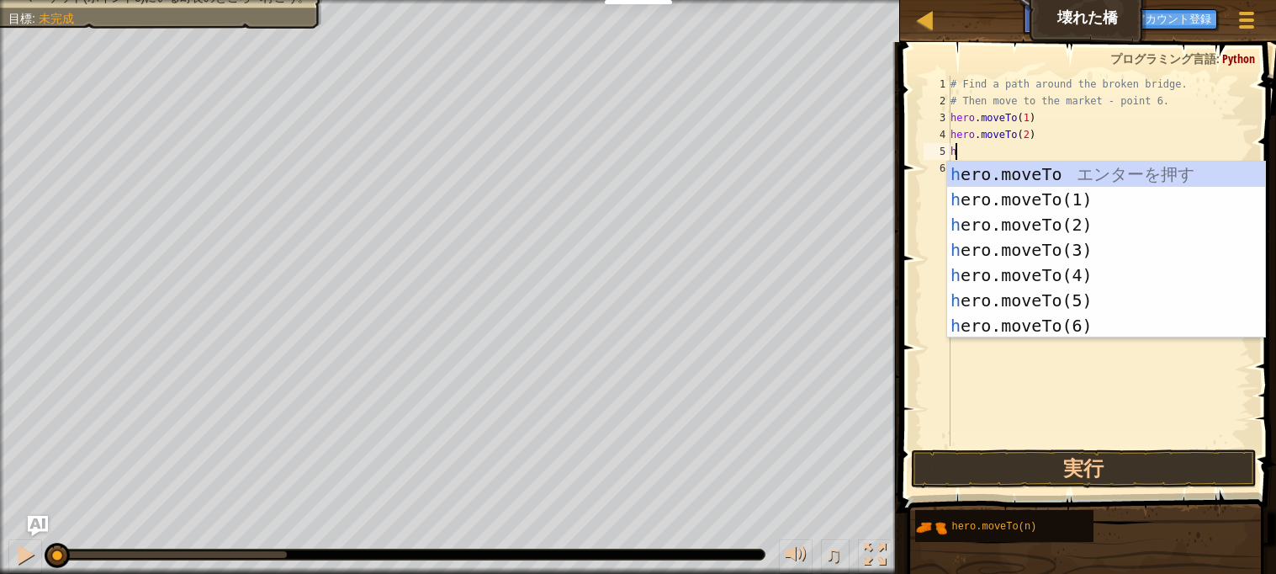
click at [1082, 248] on div "h ero.moveTo エ ン タ ー を 押 す h ero.moveTo(1) エ ン タ ー を 押 す h ero.moveTo(2) エ ン タ …" at bounding box center [1106, 274] width 318 height 227
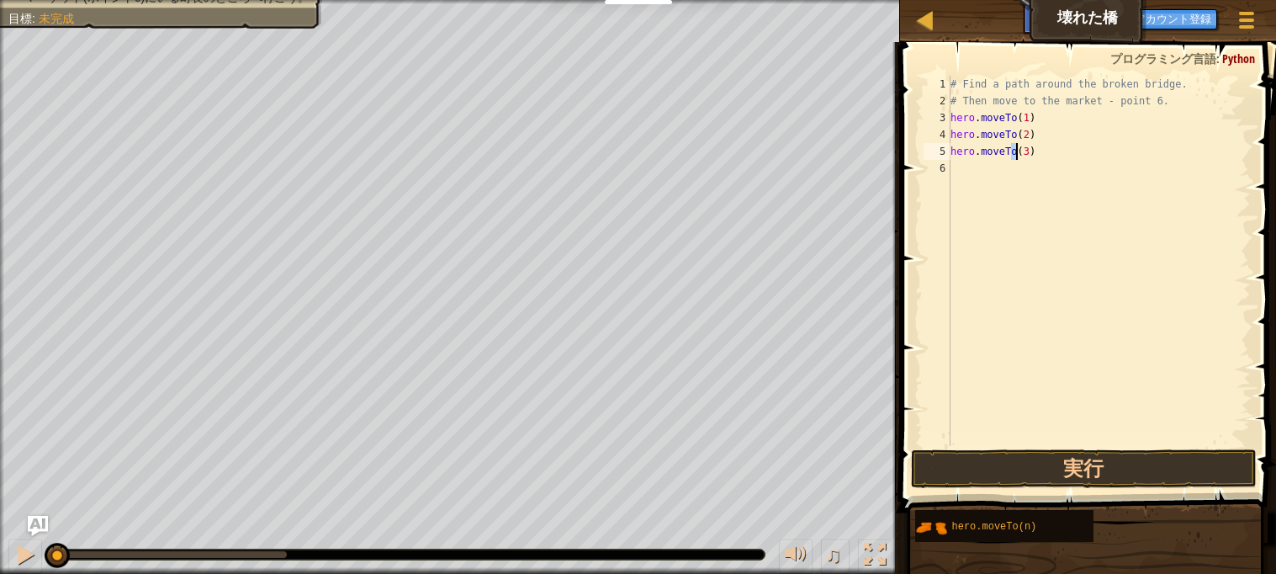
type textarea "hero.moveTo(3)"
click at [991, 179] on div "# Find a path around the broken bridge. # Then move to the market - point 6. he…" at bounding box center [1099, 278] width 304 height 404
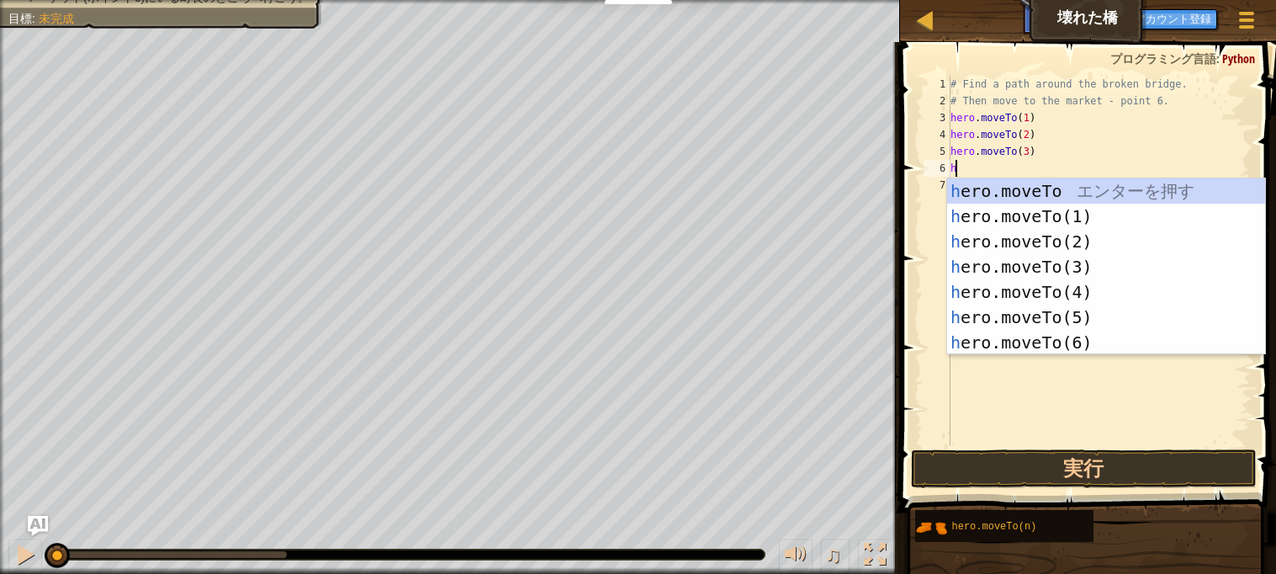
click at [1106, 291] on div "h ero.moveTo エ ン タ ー を 押 す h ero.moveTo(1) エ ン タ ー を 押 す h ero.moveTo(2) エ ン タ …" at bounding box center [1106, 291] width 318 height 227
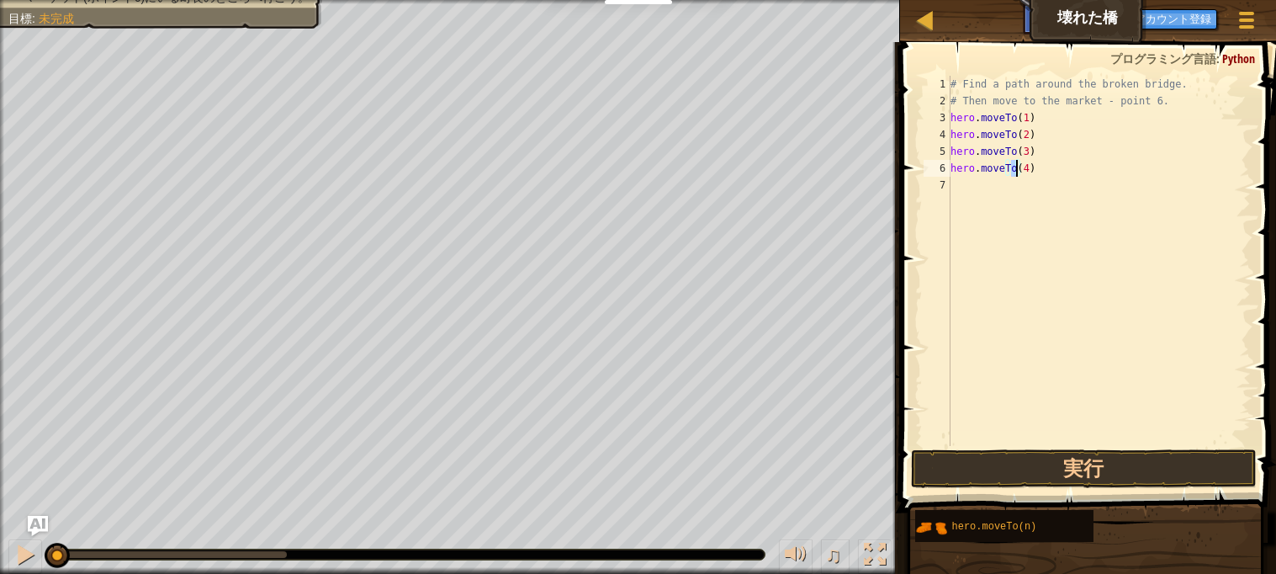
type textarea "hero.moveTo(4)"
click at [991, 191] on div "# Find a path around the broken bridge. # Then move to the market - point 6. he…" at bounding box center [1099, 278] width 304 height 404
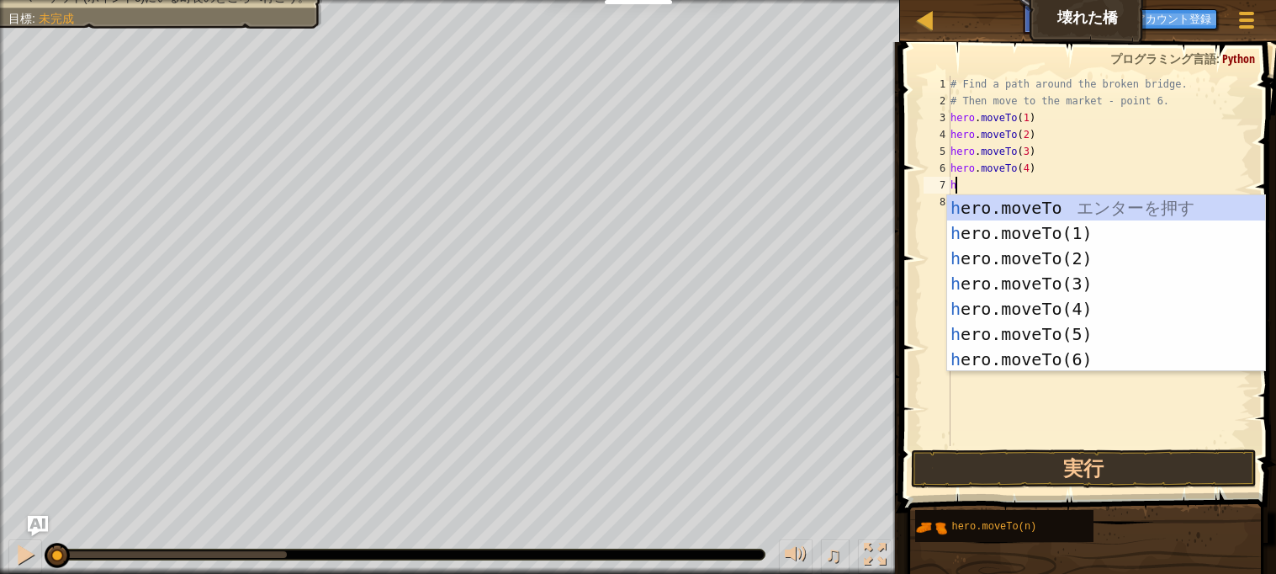
click at [1087, 328] on div "h ero.moveTo エ ン タ ー を 押 す h ero.moveTo(1) エ ン タ ー を 押 す h ero.moveTo(2) エ ン タ …" at bounding box center [1106, 308] width 318 height 227
type textarea "hero.moveTo(5)"
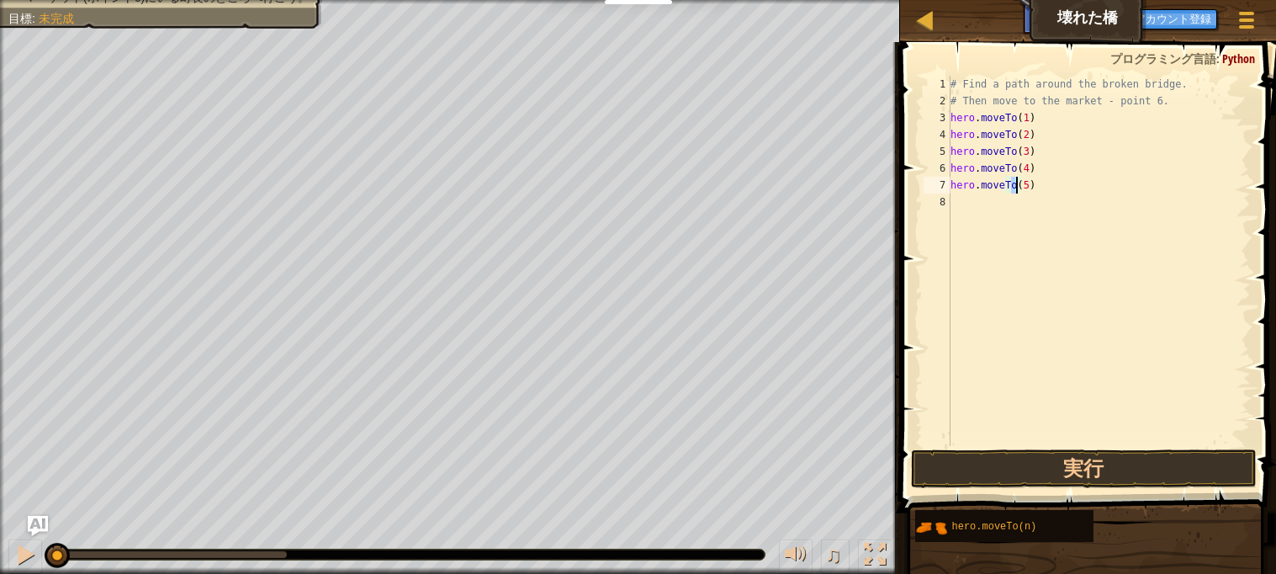
click at [1003, 213] on div "# Find a path around the broken bridge. # Then move to the market - point 6. he…" at bounding box center [1099, 278] width 304 height 404
type textarea "h"
click at [1091, 363] on div "# Find a path around the broken bridge. # Then move to the market - point 6. he…" at bounding box center [1099, 278] width 304 height 404
click at [989, 205] on div "# Find a path around the broken bridge. # Then move to the market - point 6. he…" at bounding box center [1099, 278] width 304 height 404
type textarea "h"
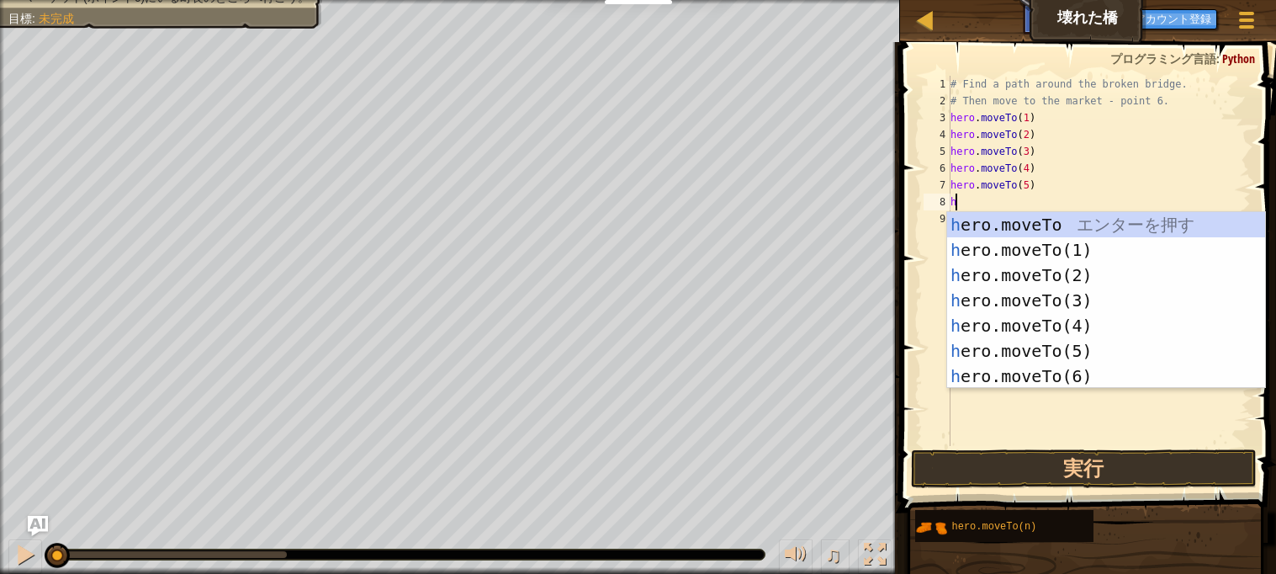
click at [1077, 378] on div "h ero.moveTo エ ン タ ー を 押 す h ero.moveTo(1) エ ン タ ー を 押 す h ero.moveTo(2) エ ン タ …" at bounding box center [1106, 325] width 318 height 227
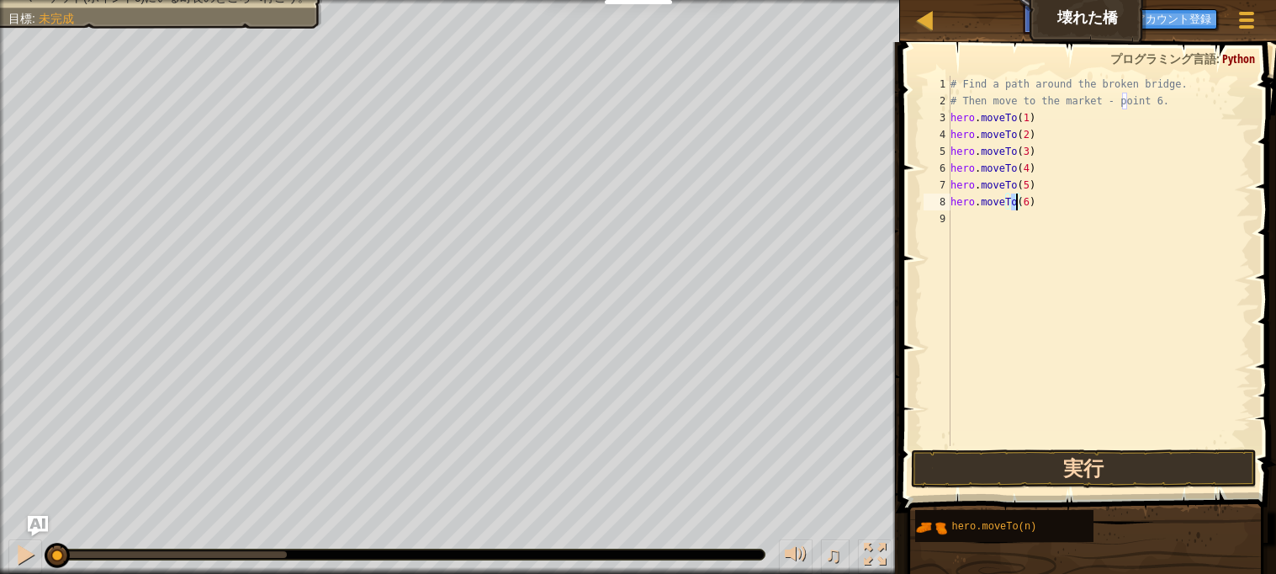
type textarea "hero.moveTo(6)"
click at [1091, 454] on button "実行" at bounding box center [1083, 468] width 345 height 39
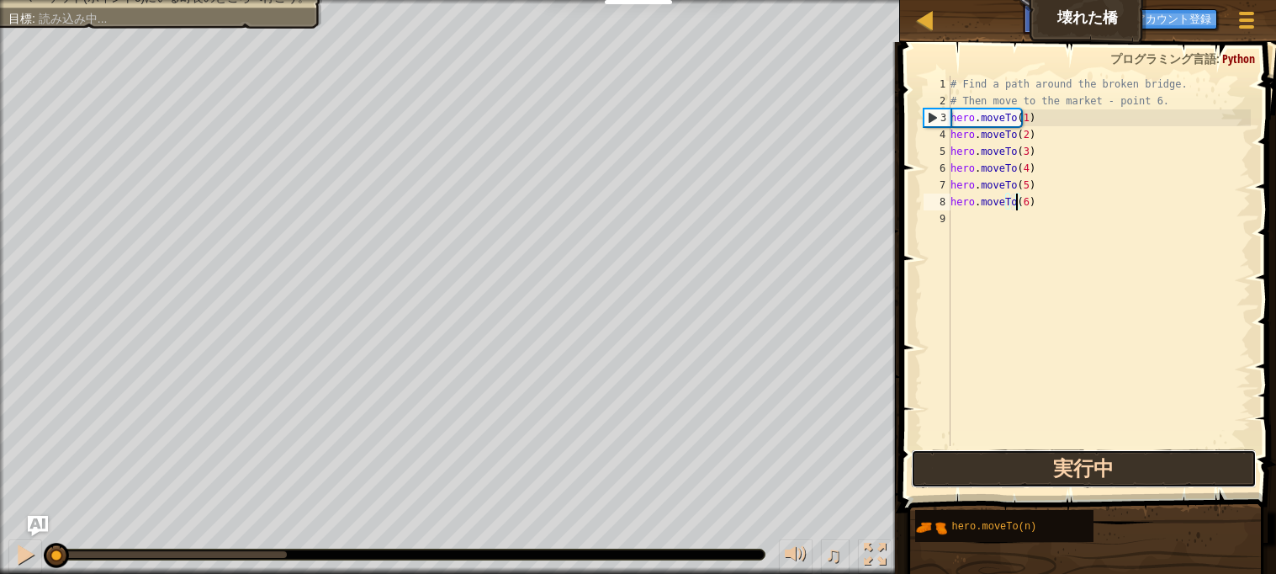
click at [1091, 463] on button "実行中" at bounding box center [1083, 468] width 345 height 39
click at [1086, 469] on button "実行中" at bounding box center [1083, 468] width 345 height 39
click at [1128, 452] on button "実行中" at bounding box center [1083, 468] width 345 height 39
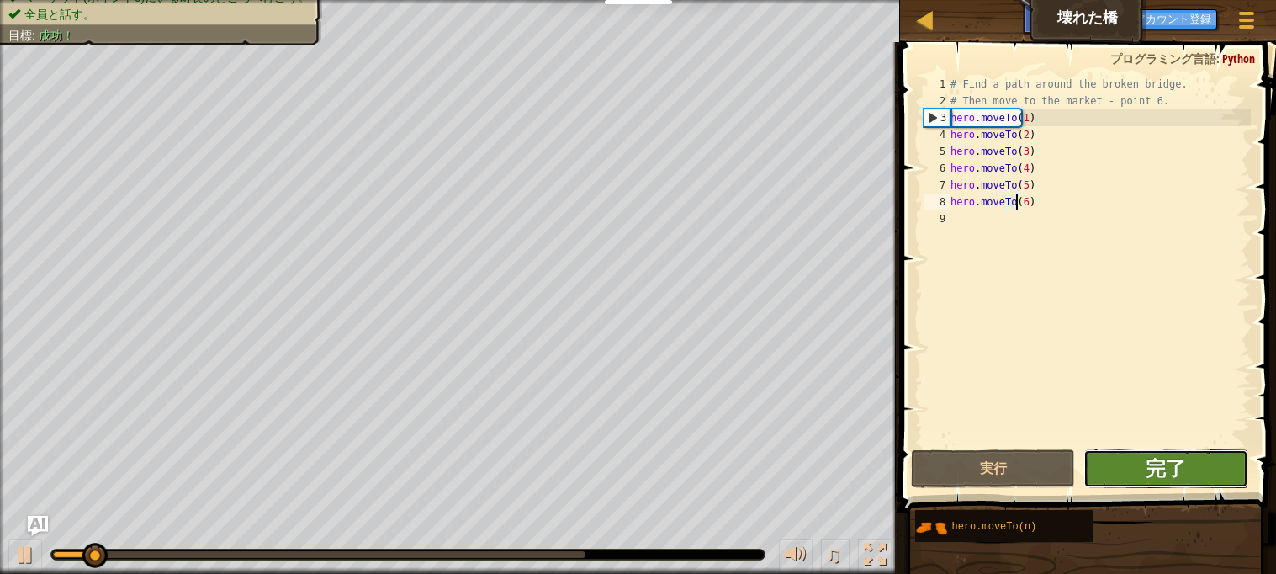
click at [1162, 472] on span "完了" at bounding box center [1165, 467] width 40 height 27
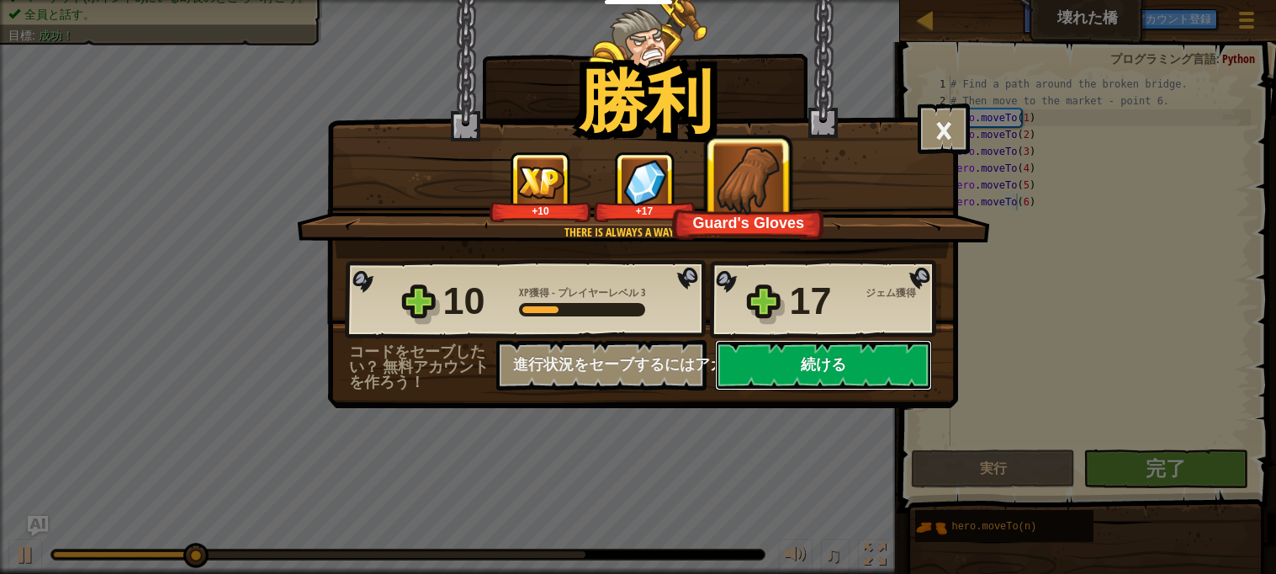
click at [881, 390] on button "続ける" at bounding box center [823, 365] width 217 height 50
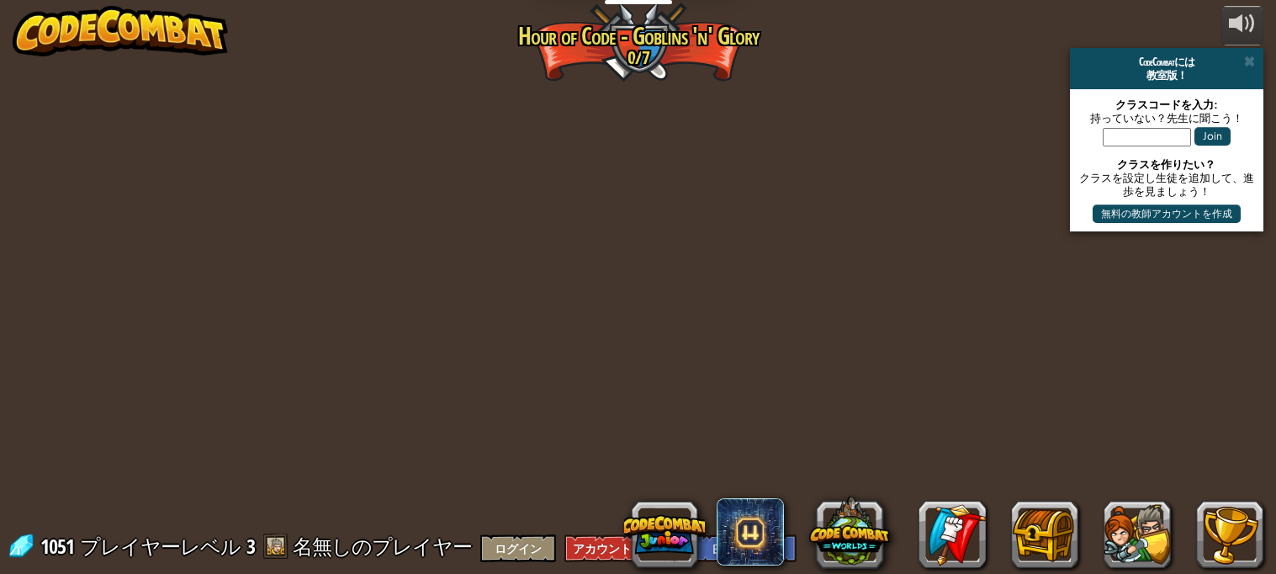
select select "ja"
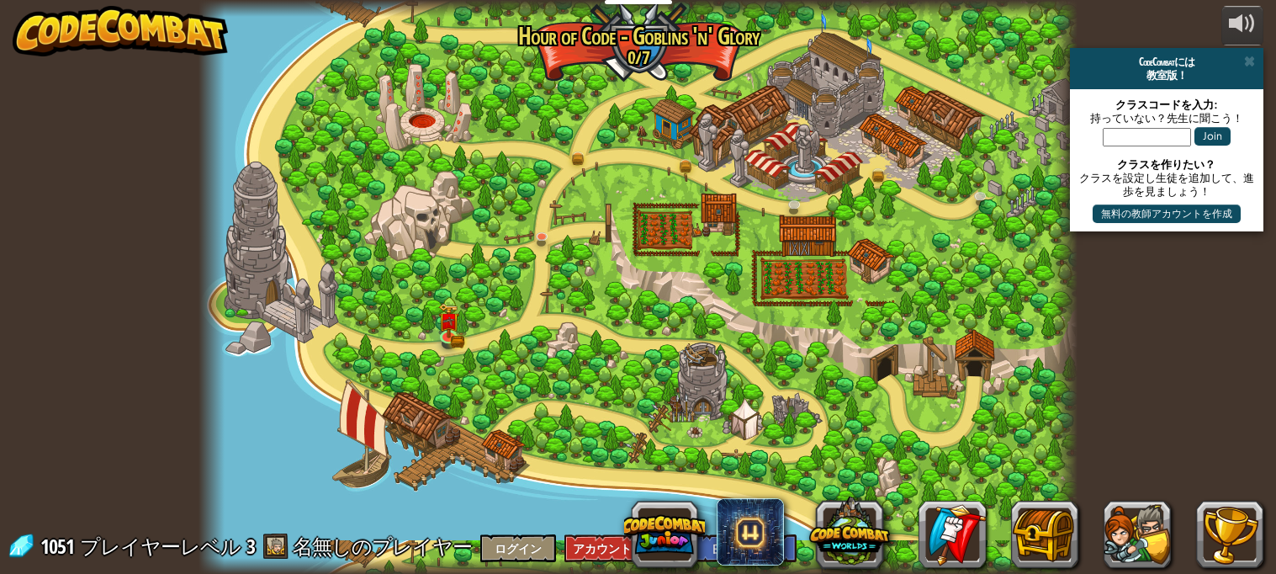
select select "ja"
click at [690, 136] on img at bounding box center [685, 137] width 21 height 47
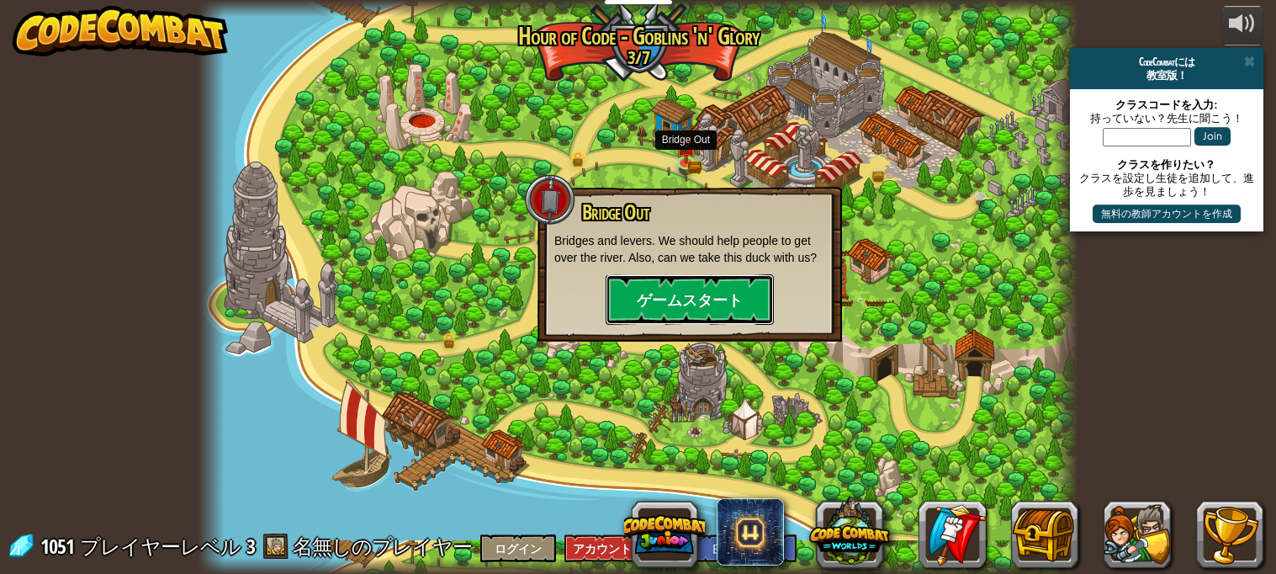
click at [701, 292] on button "ゲームスタート" at bounding box center [690, 299] width 168 height 50
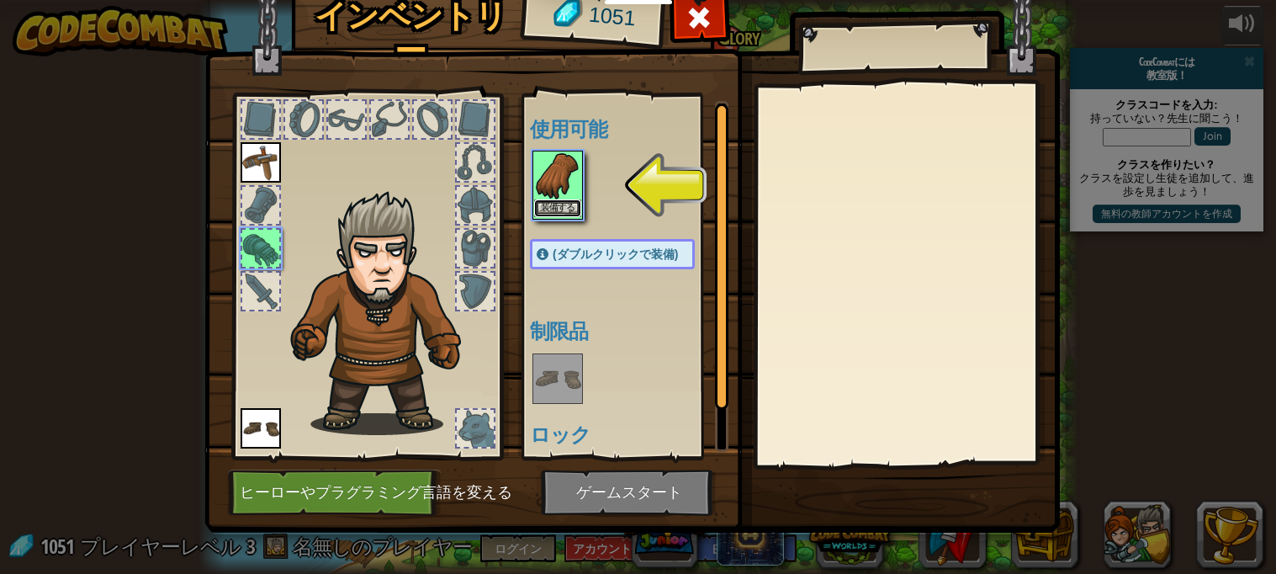
click at [559, 209] on button "装備する" at bounding box center [557, 208] width 47 height 18
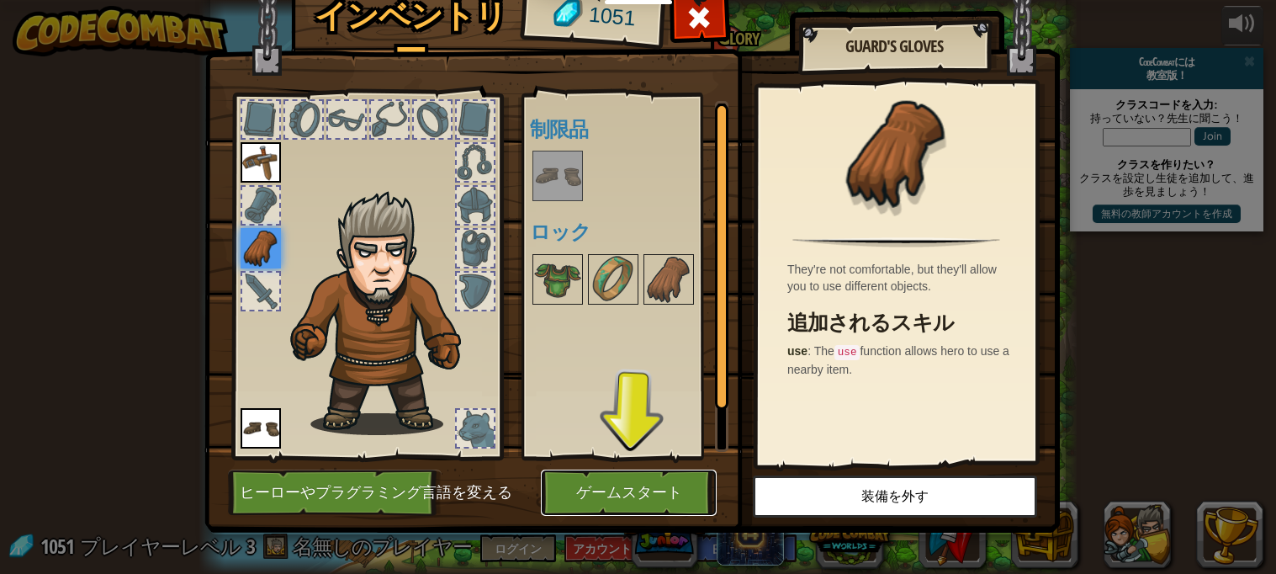
click at [639, 471] on button "ゲームスタート" at bounding box center [629, 492] width 176 height 46
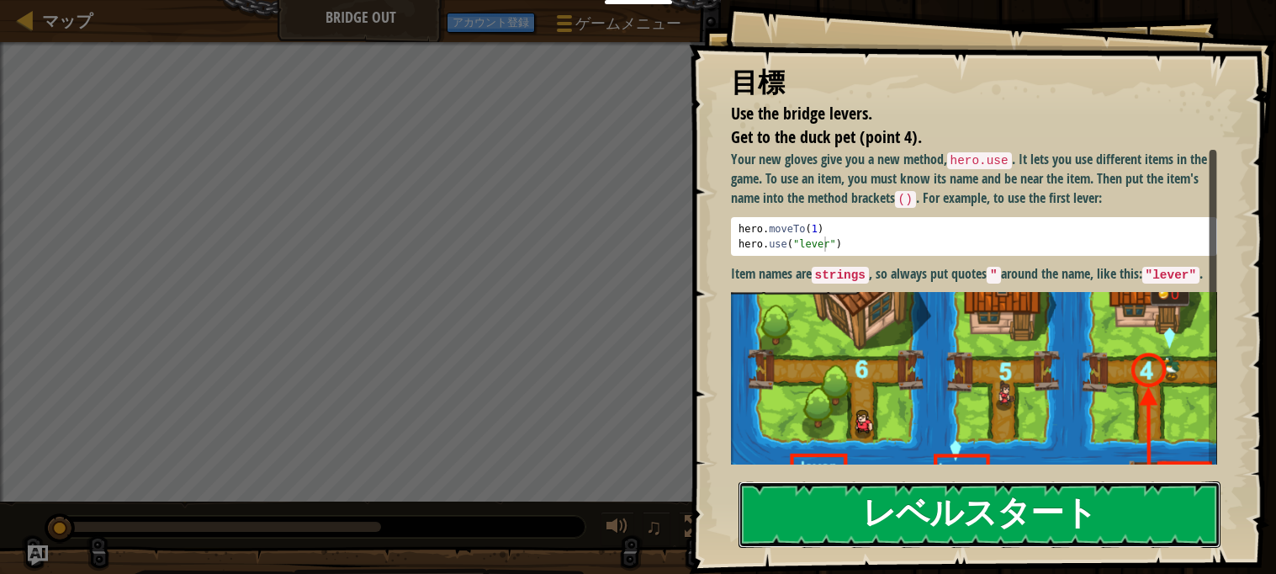
click at [1135, 505] on button "レベルスタート" at bounding box center [979, 514] width 483 height 66
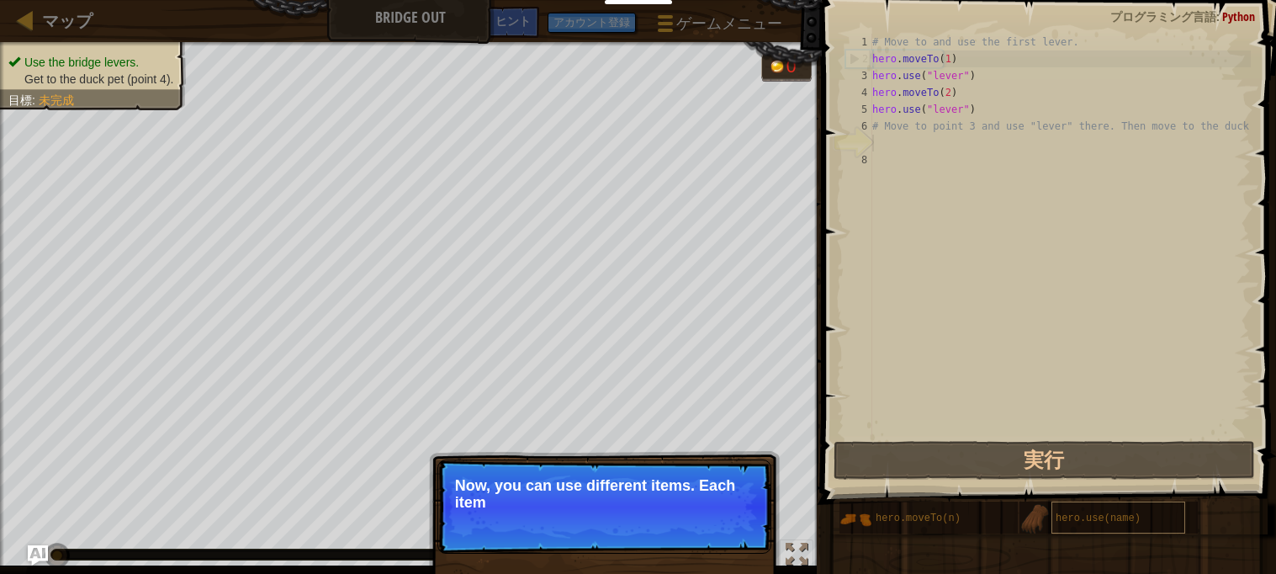
click at [1141, 519] on div "hero.use(name)" at bounding box center [1118, 517] width 134 height 32
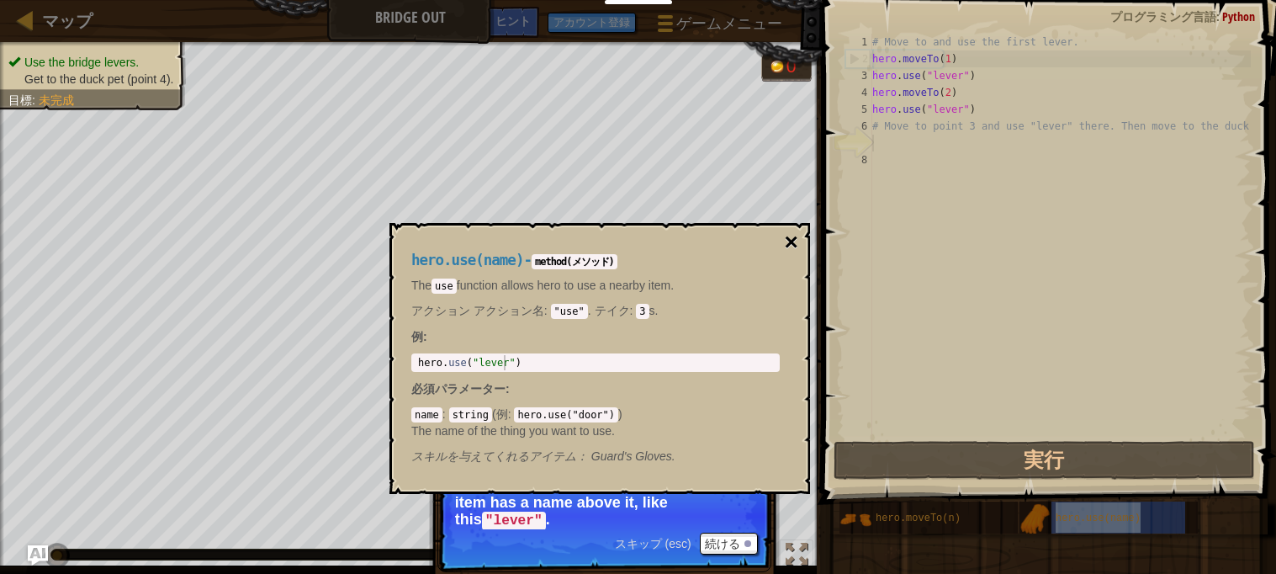
click at [791, 247] on button "×" at bounding box center [791, 242] width 13 height 24
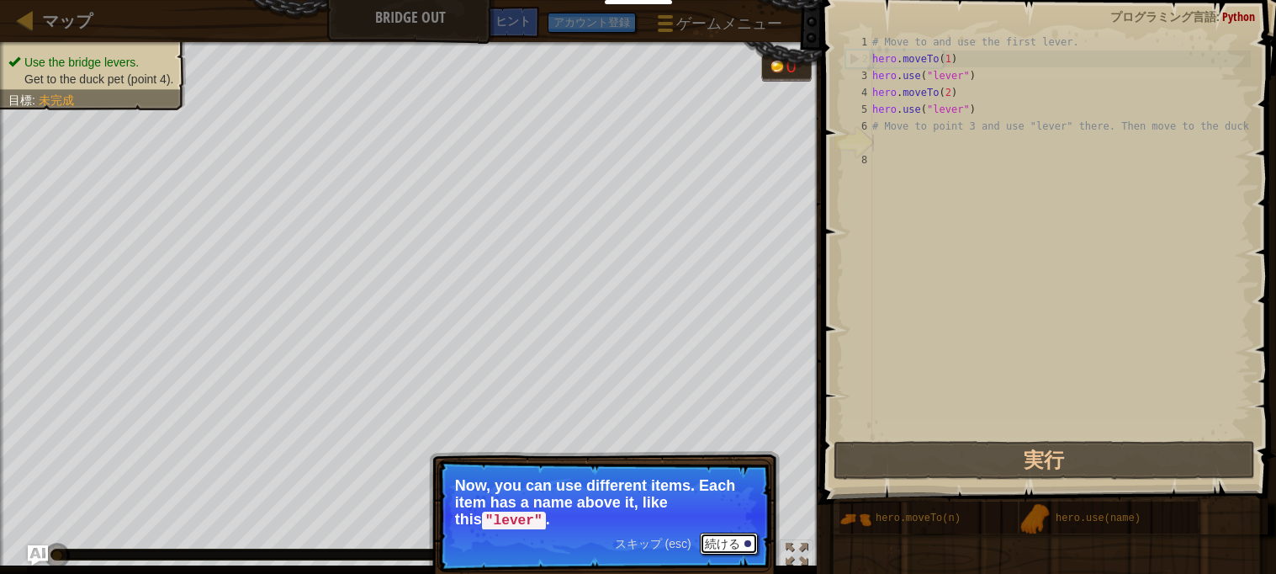
click at [733, 534] on button "続ける" at bounding box center [729, 543] width 58 height 22
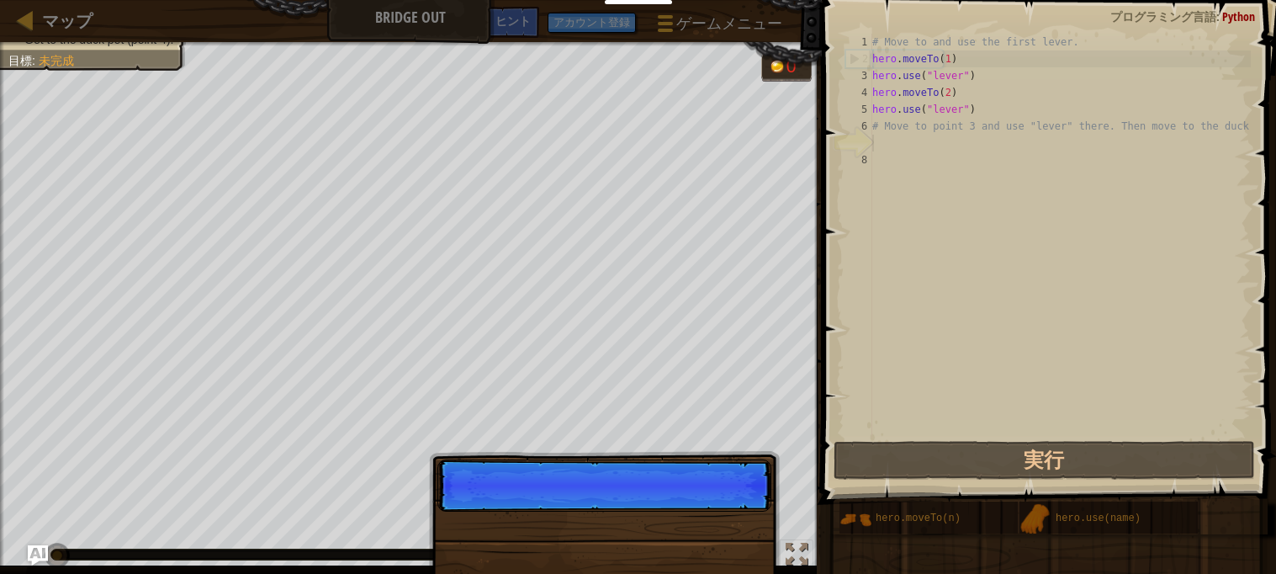
scroll to position [7, 0]
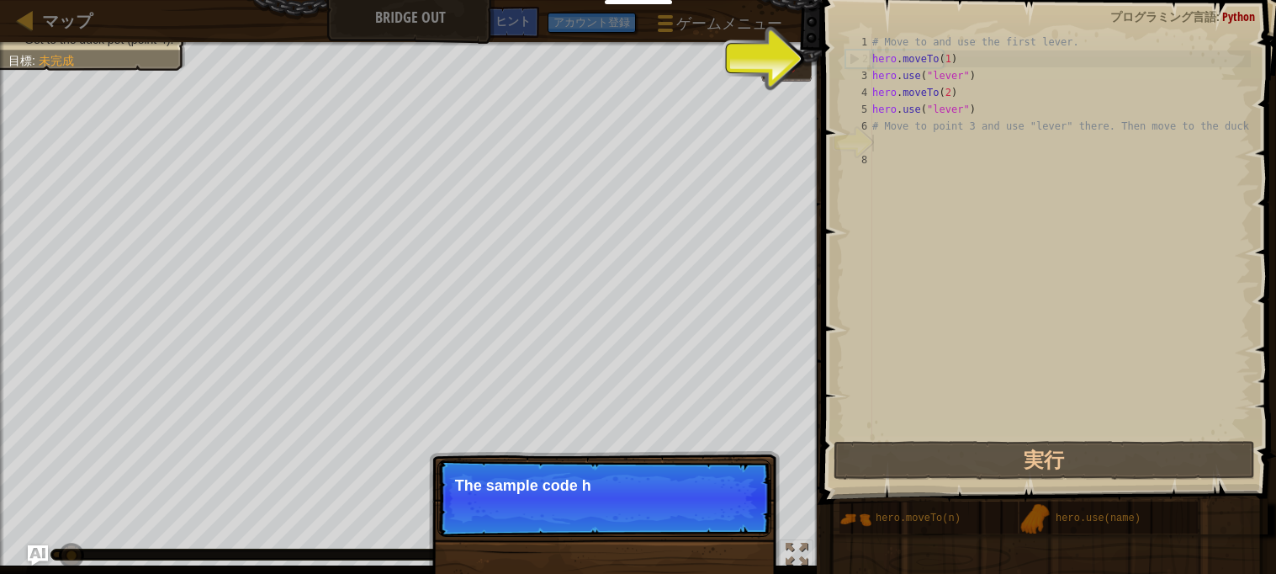
click at [737, 524] on p "スキップ (esc) 続ける The sample code h" at bounding box center [604, 497] width 334 height 77
click at [732, 527] on p "スキップ (esc) 続ける The sample code helps wi" at bounding box center [604, 497] width 334 height 77
click at [733, 521] on p "スキップ (esc) 続ける The sample code helps with the" at bounding box center [604, 497] width 334 height 77
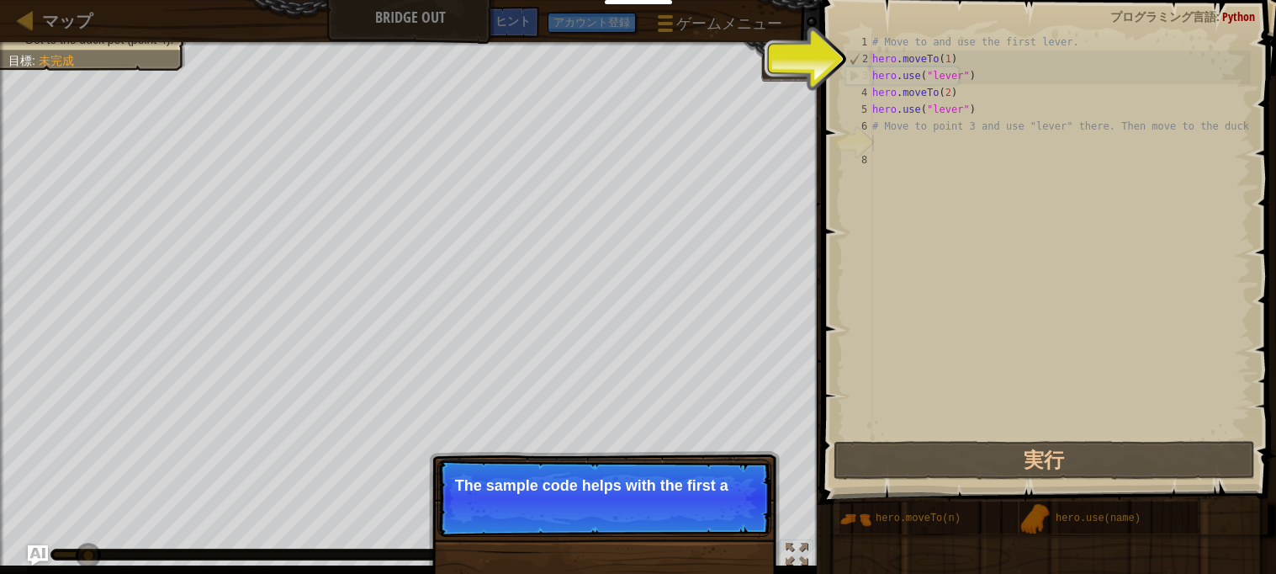
click at [727, 521] on p "スキップ (esc) 続ける The sample code helps with the first a" at bounding box center [604, 497] width 334 height 77
click at [729, 521] on p "スキップ (esc) 続ける The sample code helps with the first a" at bounding box center [604, 497] width 334 height 77
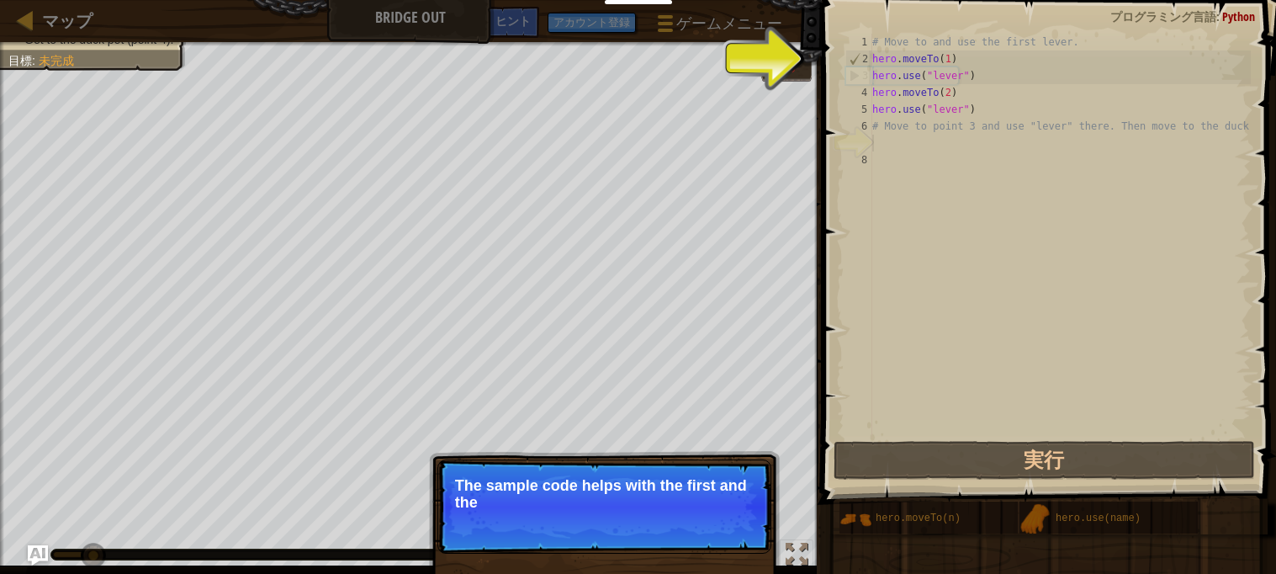
click at [729, 527] on p "スキップ (esc) 続ける The sample code helps with the first and the" at bounding box center [604, 506] width 334 height 94
click at [729, 543] on p "スキップ (esc) 続ける The sample code helps with the first and the second levers" at bounding box center [604, 506] width 334 height 94
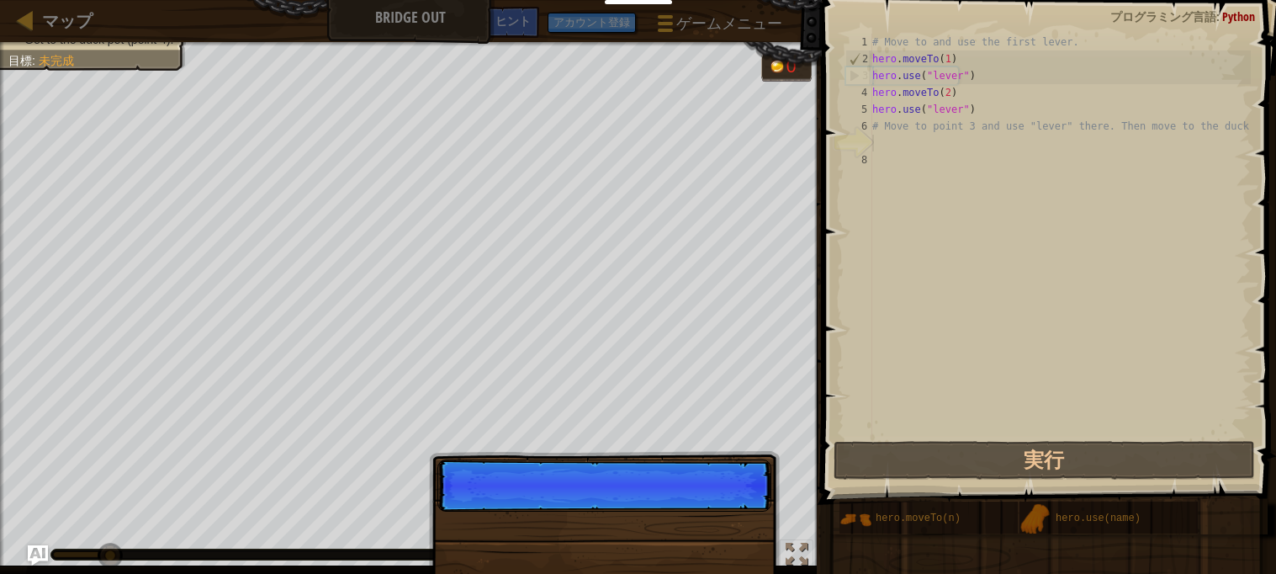
click at [723, 544] on div "スキップ (esc) 続ける" at bounding box center [604, 583] width 351 height 249
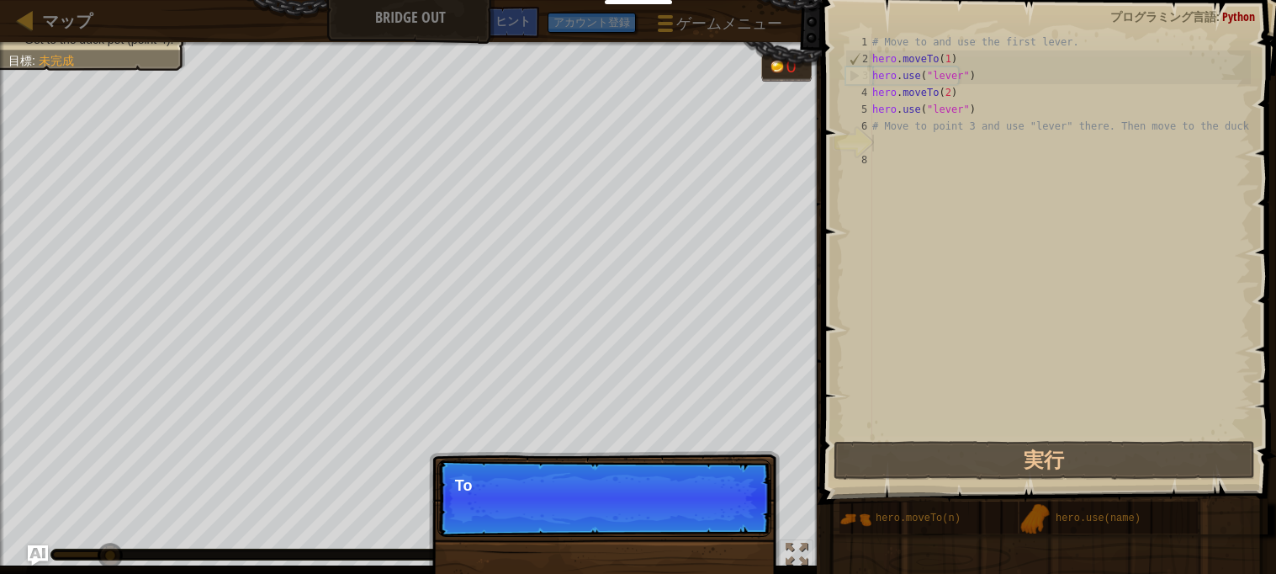
click at [731, 532] on p "スキップ (esc) 続ける To" at bounding box center [604, 497] width 334 height 77
click at [731, 530] on p "スキップ (esc) 続ける To use an" at bounding box center [604, 497] width 334 height 77
click at [727, 525] on p "スキップ (esc) 続ける To use an item," at bounding box center [604, 497] width 334 height 77
click at [730, 512] on p "スキップ (esc) 続ける To use an item, you nee" at bounding box center [604, 497] width 334 height 77
click at [731, 516] on p "スキップ (esc) 続ける To use an item, you nee" at bounding box center [604, 497] width 334 height 77
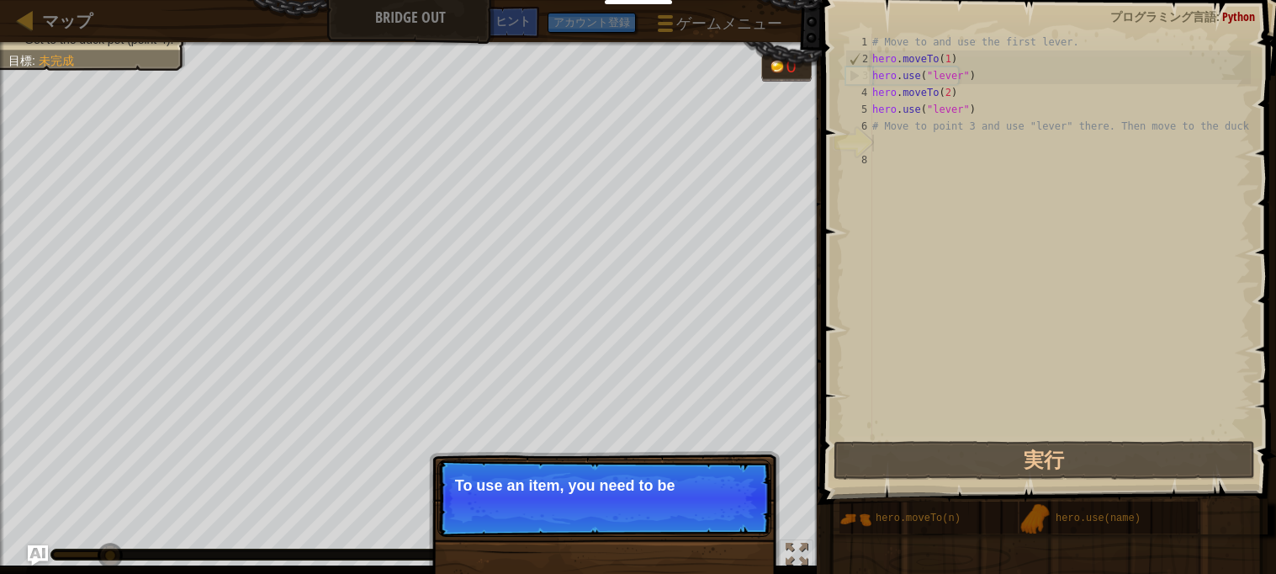
click at [733, 512] on p "スキップ (esc) 続ける To use an item, you need to be" at bounding box center [604, 497] width 334 height 77
click at [733, 514] on p "スキップ (esc) 続ける To use an item, you need to be near i" at bounding box center [604, 497] width 334 height 77
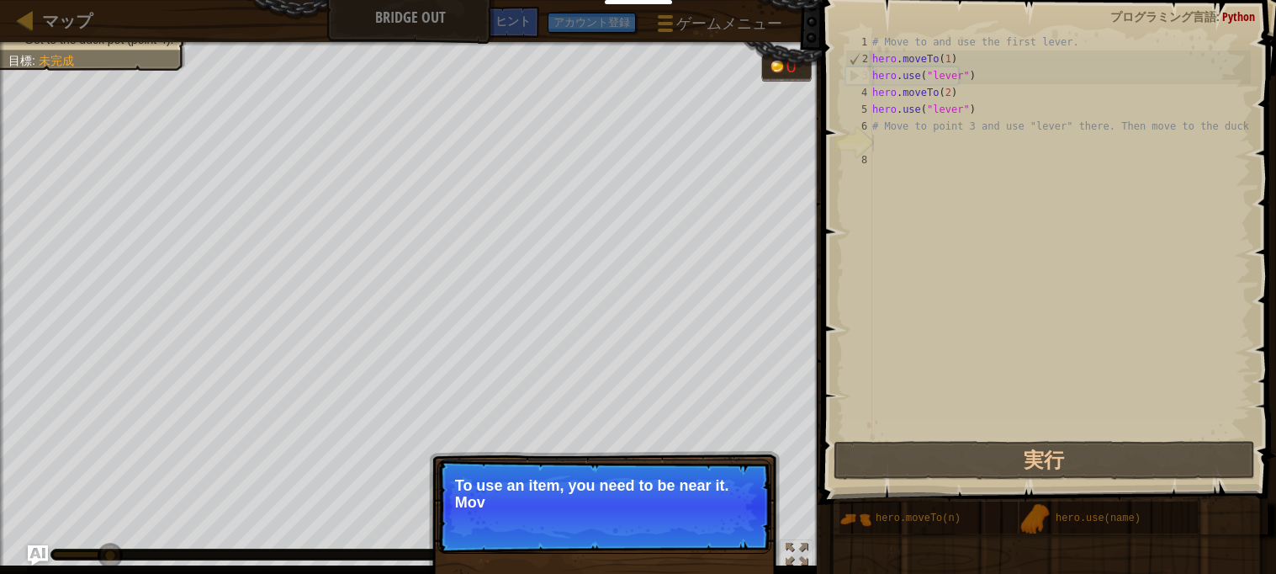
click at [736, 510] on p "スキップ (esc) 続ける To use an item, you need to be near it. Mov" at bounding box center [604, 506] width 334 height 94
click at [738, 514] on p "スキップ (esc) 続ける To use an item, you need to be near it. Move to th" at bounding box center [604, 506] width 334 height 94
click at [736, 524] on p "スキップ (esc) 続ける To use an item, you need to be near it. Move to th" at bounding box center [604, 506] width 334 height 94
click at [733, 532] on p "スキップ (esc) 続ける To use an item, you need to be near it. Move to the next" at bounding box center [604, 506] width 334 height 94
click at [730, 533] on p "スキップ (esc) 続ける To use an item, you need to be near it. Move to the next availab" at bounding box center [604, 506] width 334 height 94
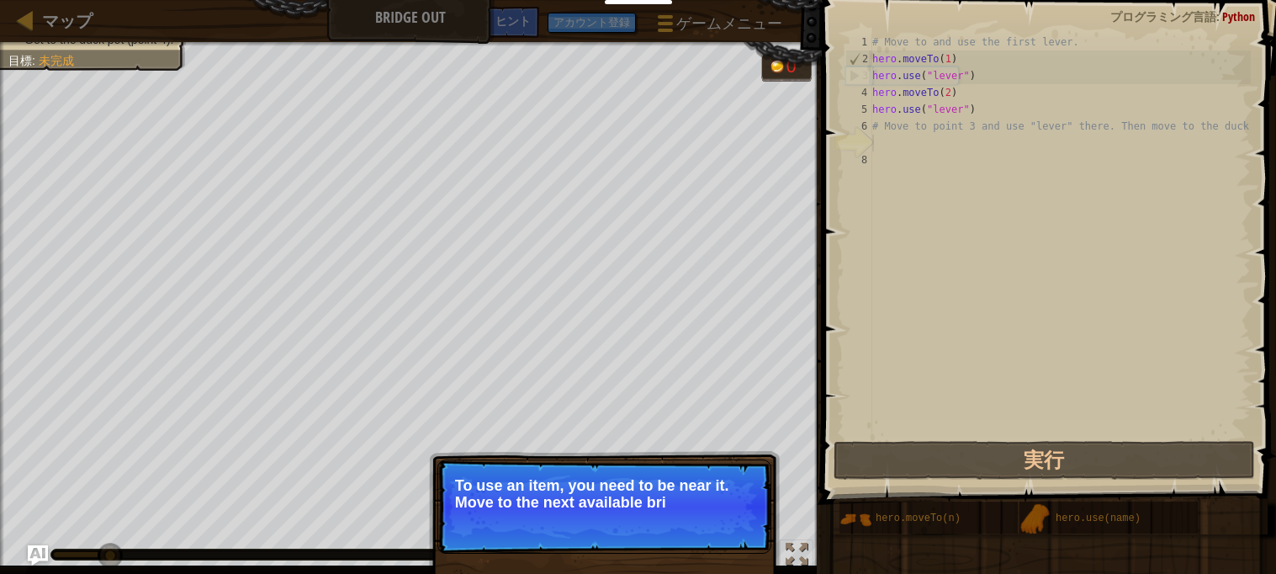
click at [730, 527] on p "スキップ (esc) 続ける To use an item, you need to be near it. Move to the next availab…" at bounding box center [604, 506] width 334 height 94
click at [728, 530] on p "スキップ (esc) 続ける To use an item, you need to be near it. Move to the next availab…" at bounding box center [604, 506] width 334 height 94
click at [727, 530] on p "スキップ (esc) 続ける To use an item, you need to be near it. Move to the next availab…" at bounding box center [604, 506] width 334 height 94
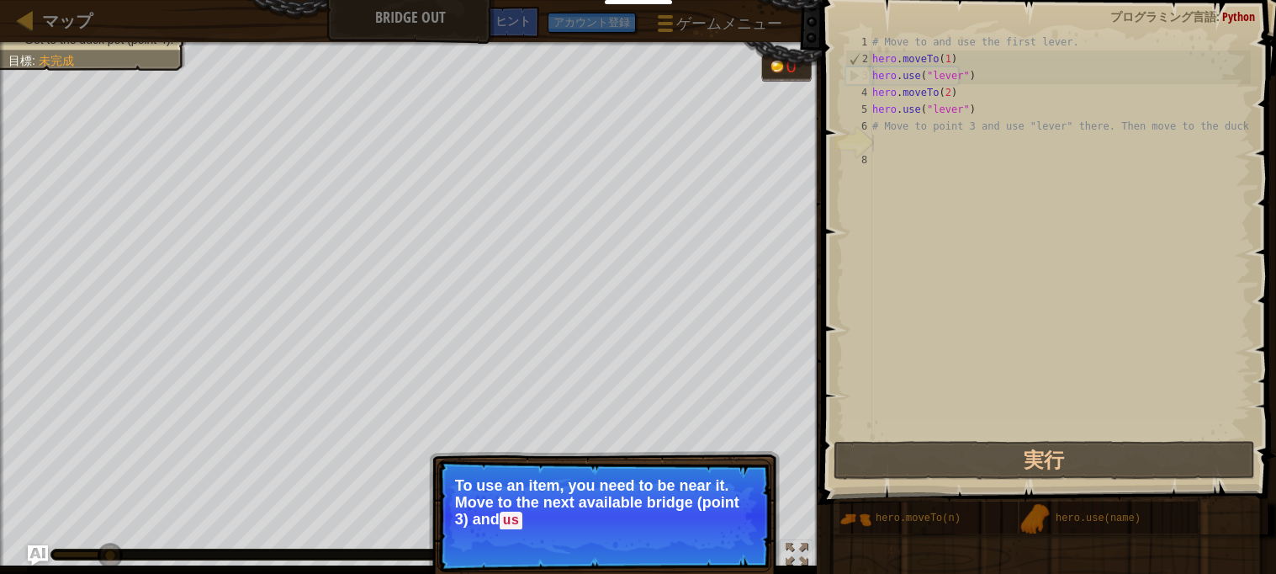
click at [733, 526] on p "To use an item, you need to be near it. Move to the next available bridge (poin…" at bounding box center [604, 503] width 299 height 52
click at [731, 529] on p "スキップ (esc) 続ける To use an item, you need to be near it. Move to the next availab…" at bounding box center [604, 515] width 334 height 113
click at [732, 543] on button "続ける" at bounding box center [729, 543] width 58 height 22
click at [731, 550] on div "スキップ (esc) 続ける To use an item, you need to be near it. Move to the next availab…" at bounding box center [604, 583] width 351 height 249
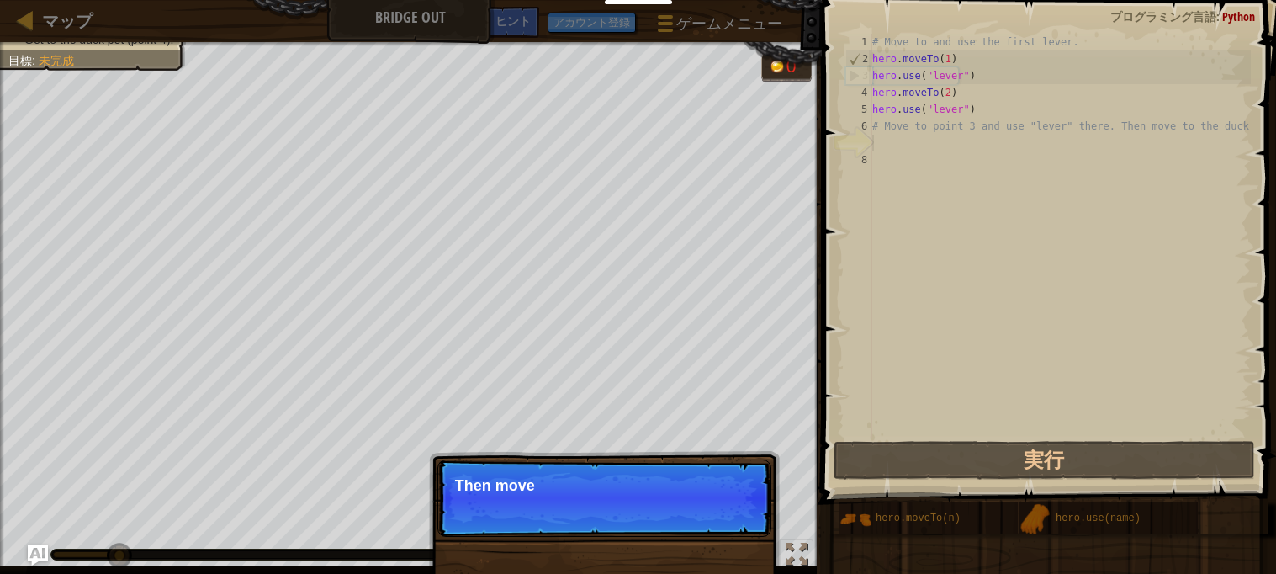
click at [731, 550] on div "スキップ (esc) 続ける Then move" at bounding box center [604, 583] width 351 height 249
click at [725, 522] on p "スキップ (esc) 続ける Then move to the" at bounding box center [604, 497] width 334 height 77
click at [731, 517] on p "スキップ (esc) 続ける Then move to the duck a" at bounding box center [604, 497] width 334 height 77
click at [732, 521] on p "スキップ (esc) 続ける Then move to the duck at the p" at bounding box center [604, 497] width 334 height 77
click at [733, 528] on p "スキップ (esc) 続ける Then move to the duck at the p" at bounding box center [604, 497] width 334 height 77
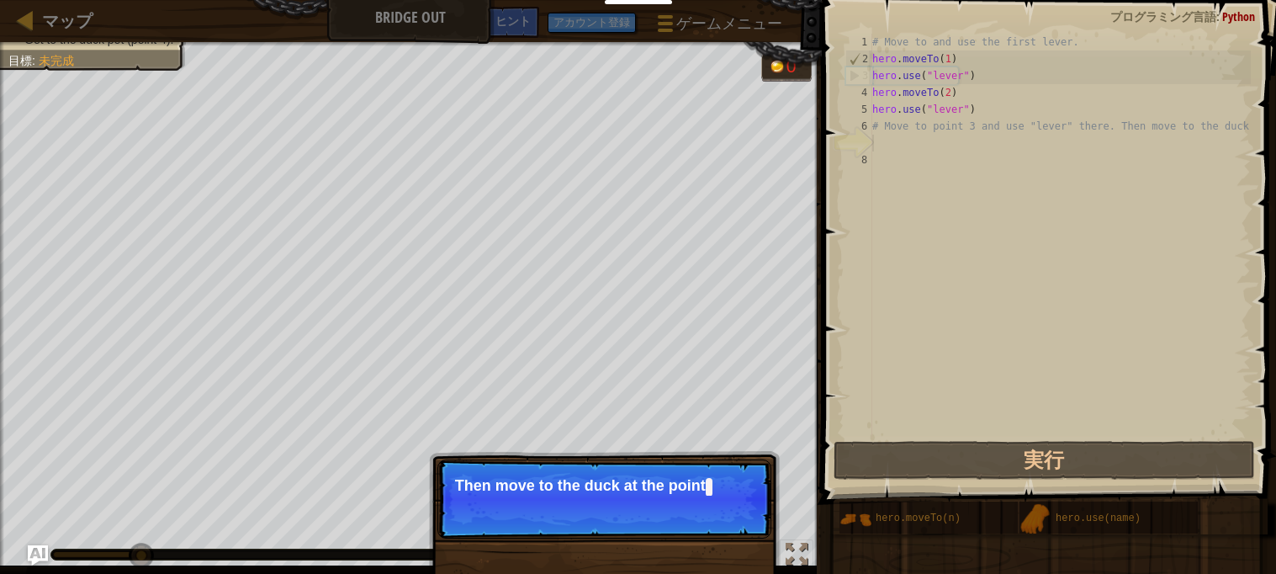
click at [733, 530] on p "スキップ (esc) 続ける Then move to the duck at the point" at bounding box center [604, 498] width 334 height 79
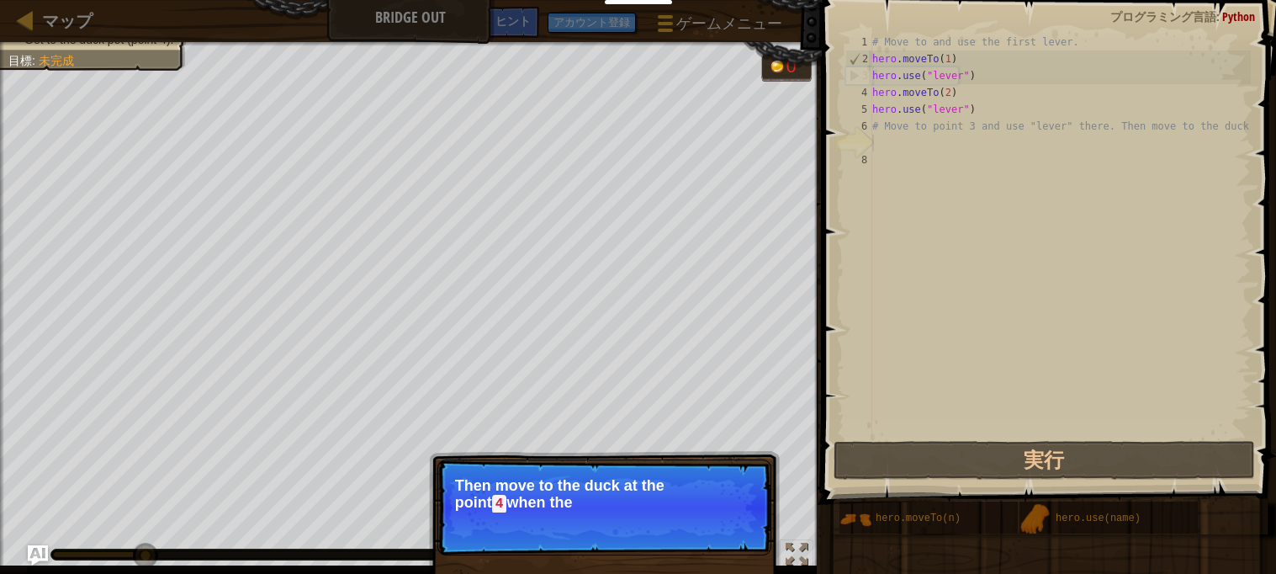
click at [733, 535] on p "スキップ (esc) 続ける Then move to the duck at the [GEOGRAPHIC_DATA] when the" at bounding box center [604, 507] width 334 height 96
click at [732, 526] on p "スキップ (esc) 続ける Then move to the duck at the [GEOGRAPHIC_DATA] when the bridge i…" at bounding box center [604, 507] width 334 height 96
click at [732, 524] on button "続ける" at bounding box center [729, 527] width 58 height 22
click at [729, 525] on div "♫" at bounding box center [411, 550] width 822 height 50
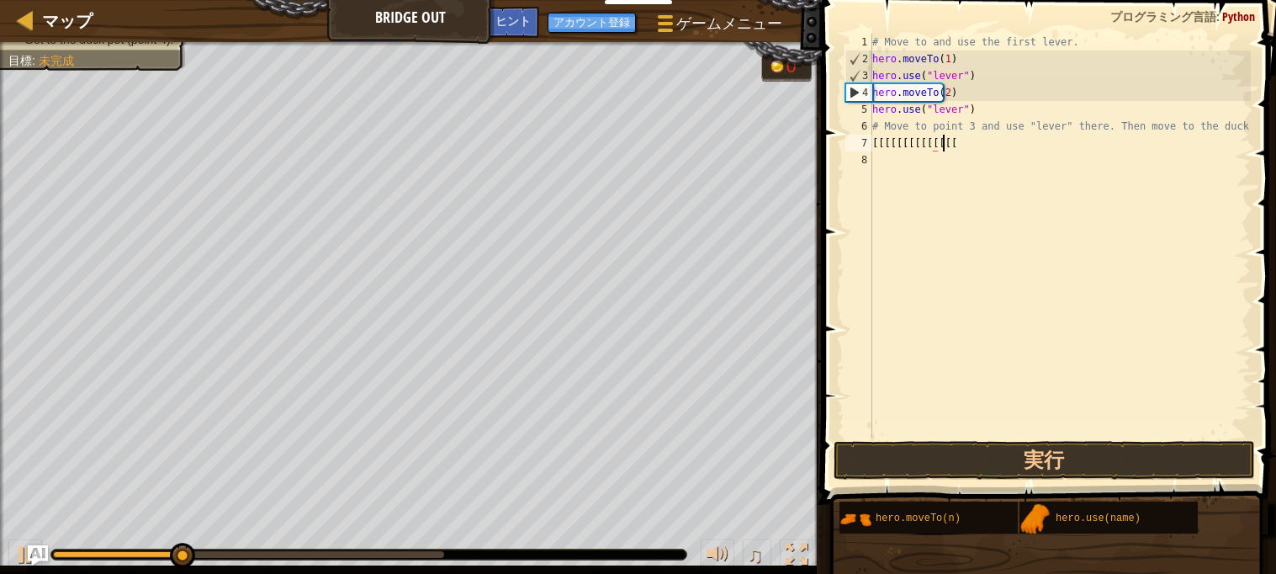
scroll to position [7, 5]
type textarea "[[[[[[[[[[[[[[[[[[[]"
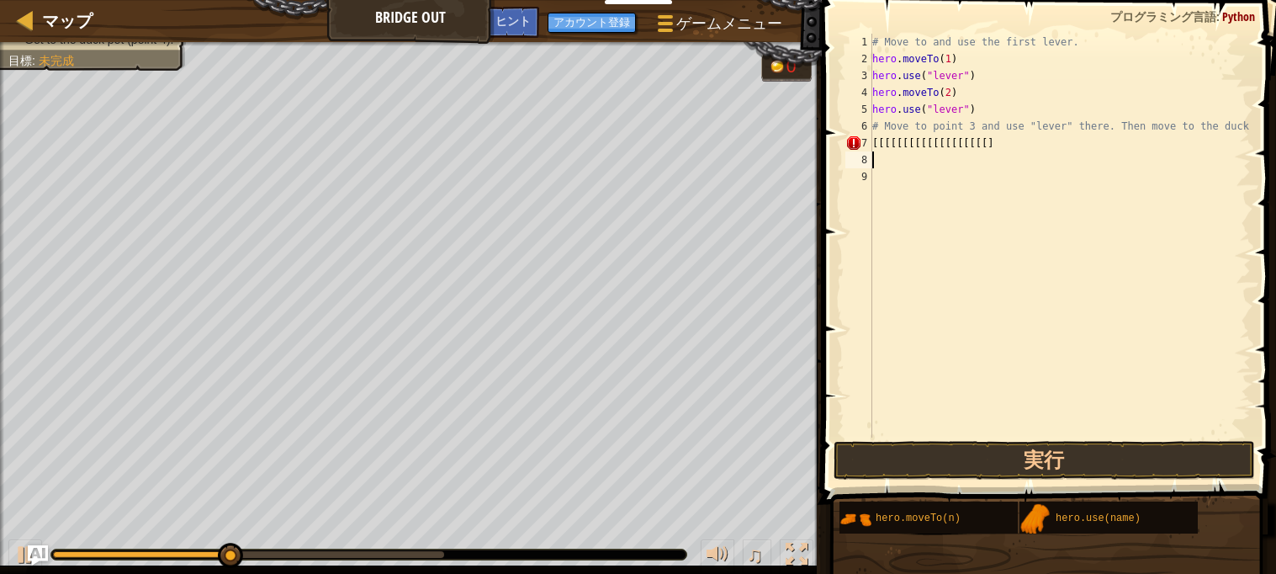
click at [1032, 157] on div "# Move to and use the first lever. hero . moveTo ( 1 ) hero . use ( "lever" ) h…" at bounding box center [1060, 252] width 382 height 437
type textarea "["
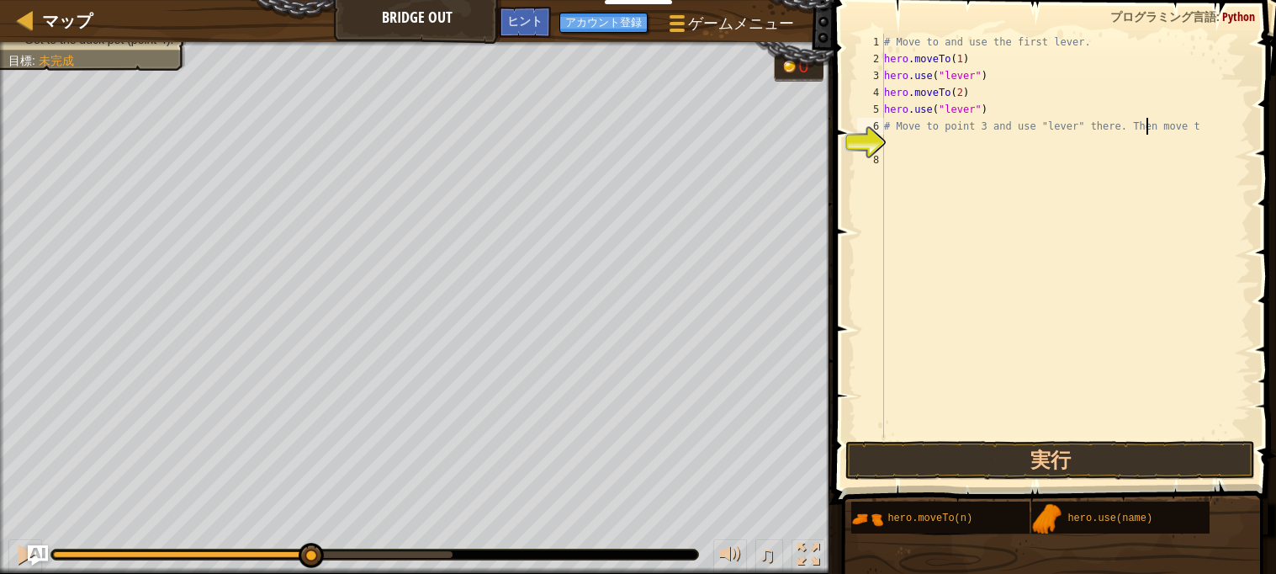
type textarea "# Move to point 3 and use "lever" there. Then move th"
click at [924, 162] on div "# Move to and use the first lever. hero . moveTo ( 1 ) hero . use ( "lever" ) h…" at bounding box center [1066, 252] width 370 height 437
click at [927, 125] on div "# Move to and use the first lever. hero . moveTo ( 1 ) hero . use ( "lever" ) h…" at bounding box center [1066, 252] width 370 height 437
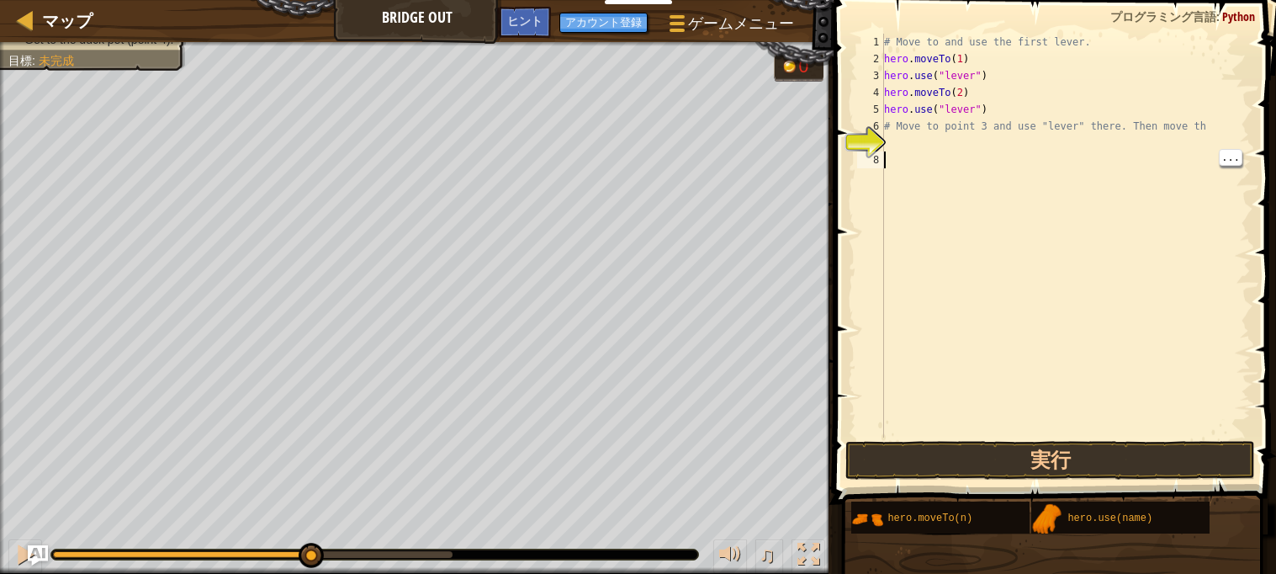
type textarea "# Move to point 3 and use "lever" there. Then move th"
click at [922, 139] on div "# Move to and use the first lever. hero . moveTo ( 1 ) hero . use ( "lever" ) h…" at bounding box center [1066, 252] width 370 height 437
click at [918, 156] on div "# Move to and use the first lever. hero . moveTo ( 1 ) hero . use ( "lever" ) h…" at bounding box center [1066, 252] width 370 height 437
click at [897, 140] on div "# Move to and use the first lever. hero . moveTo ( 1 ) hero . use ( "lever" ) h…" at bounding box center [1066, 252] width 370 height 437
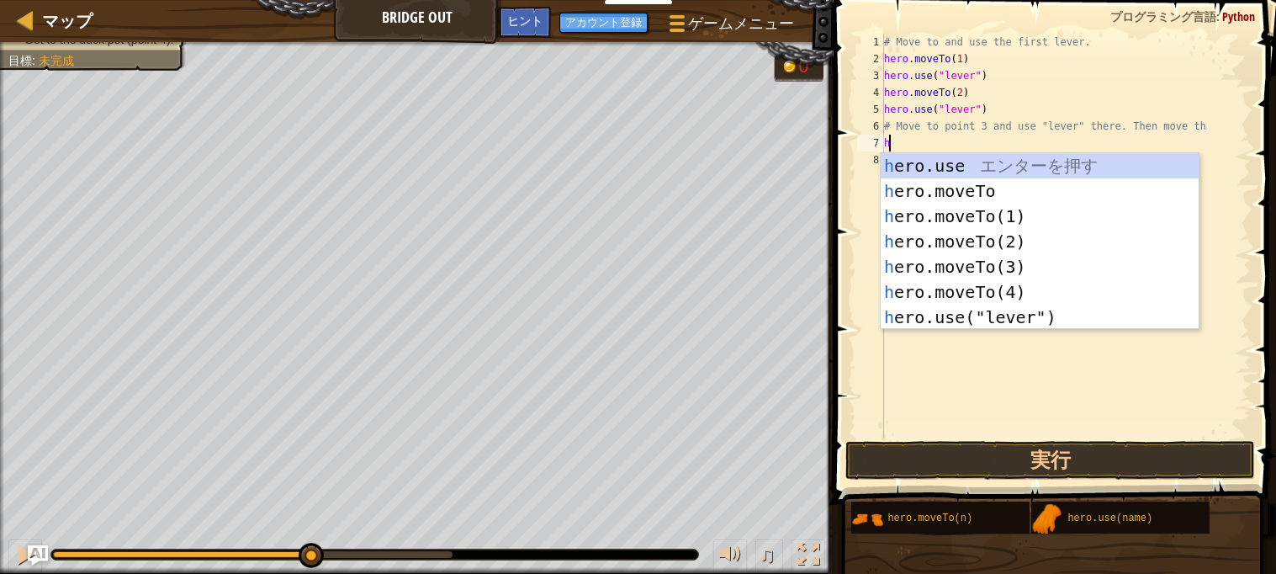
click at [1046, 267] on div "h ero.use エ ン タ ー を 押 す h ero.moveTo エ ン タ ー を 押 す h ero.moveTo(1) エ ン タ ー を 押 …" at bounding box center [1040, 266] width 318 height 227
type textarea "hero.moveTo(3)"
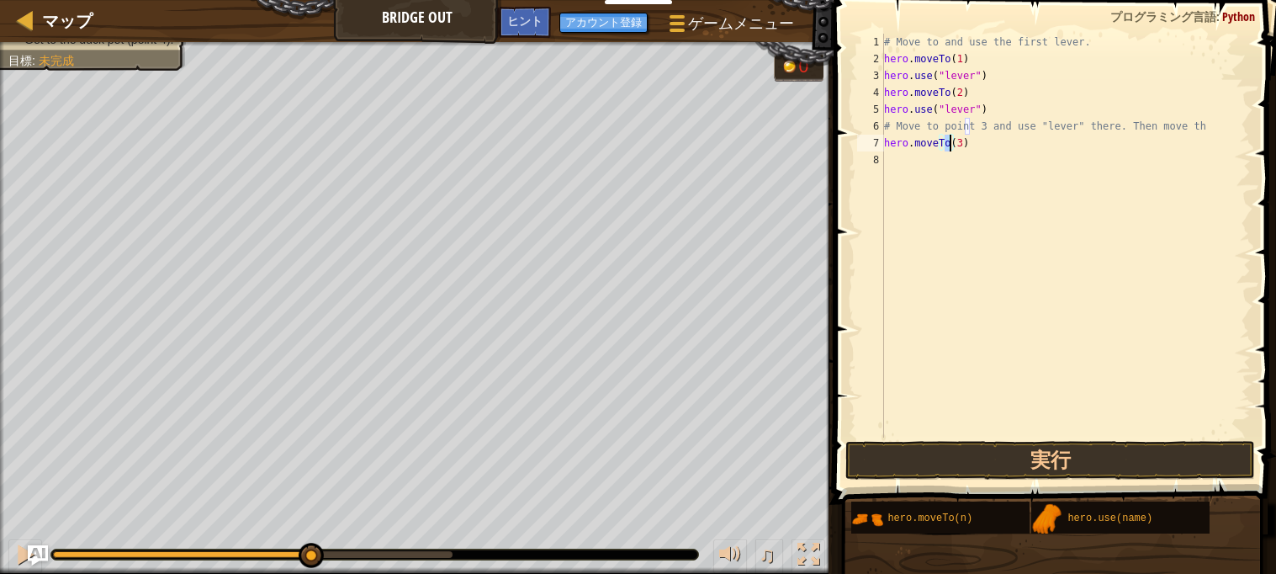
click at [992, 145] on div "# Move to and use the first lever. hero . moveTo ( 1 ) hero . use ( "lever" ) h…" at bounding box center [1066, 252] width 370 height 437
click at [932, 161] on div "# Move to and use the first lever. hero . moveTo ( 1 ) hero . use ( "lever" ) h…" at bounding box center [1066, 252] width 370 height 437
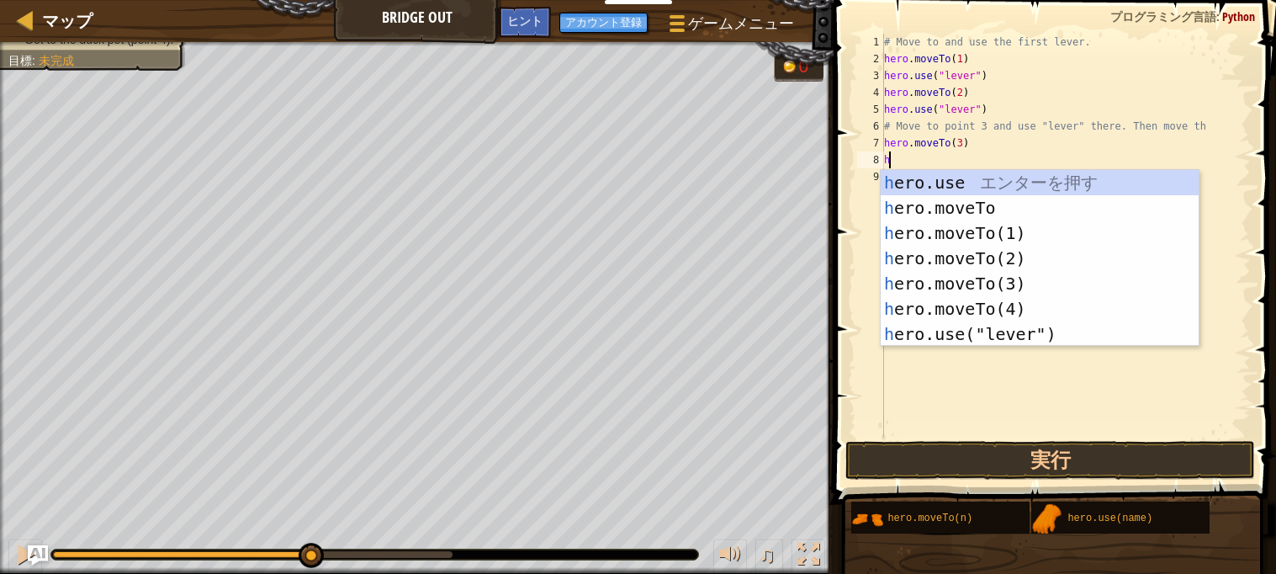
click at [1041, 341] on div "h ero.use エ ン タ ー を 押 す h ero.moveTo エ ン タ ー を 押 す h ero.moveTo(1) エ ン タ ー を 押 …" at bounding box center [1040, 283] width 318 height 227
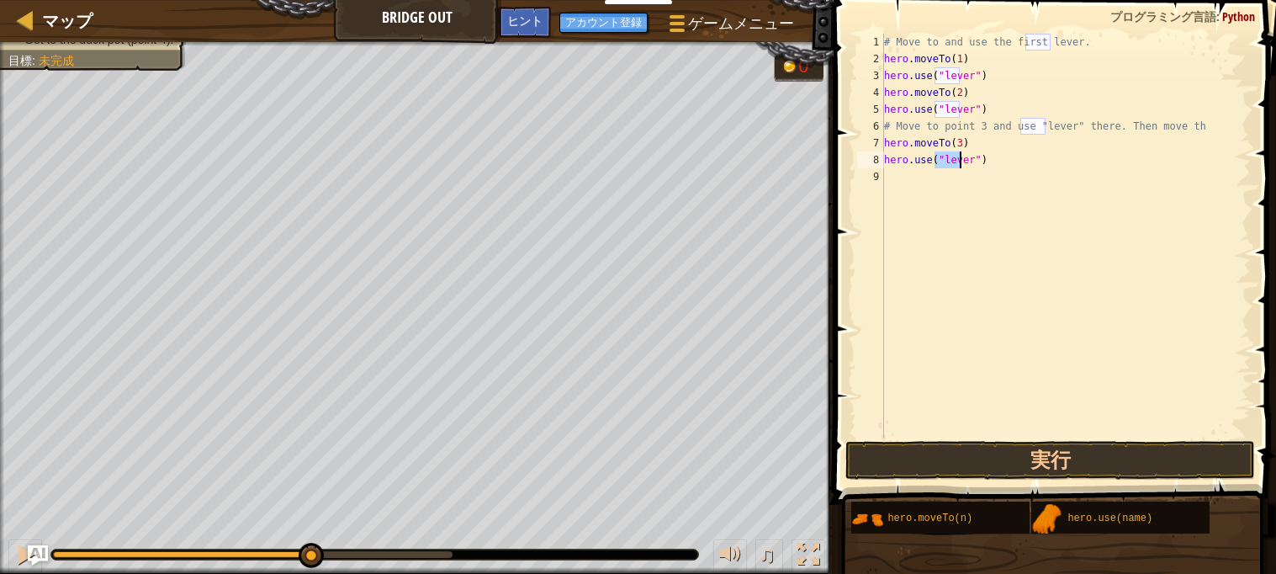
type textarea "hero.use("lever")"
click at [970, 180] on div "# Move to and use the first lever. hero . moveTo ( 1 ) hero . use ( "lever" ) h…" at bounding box center [1066, 252] width 370 height 437
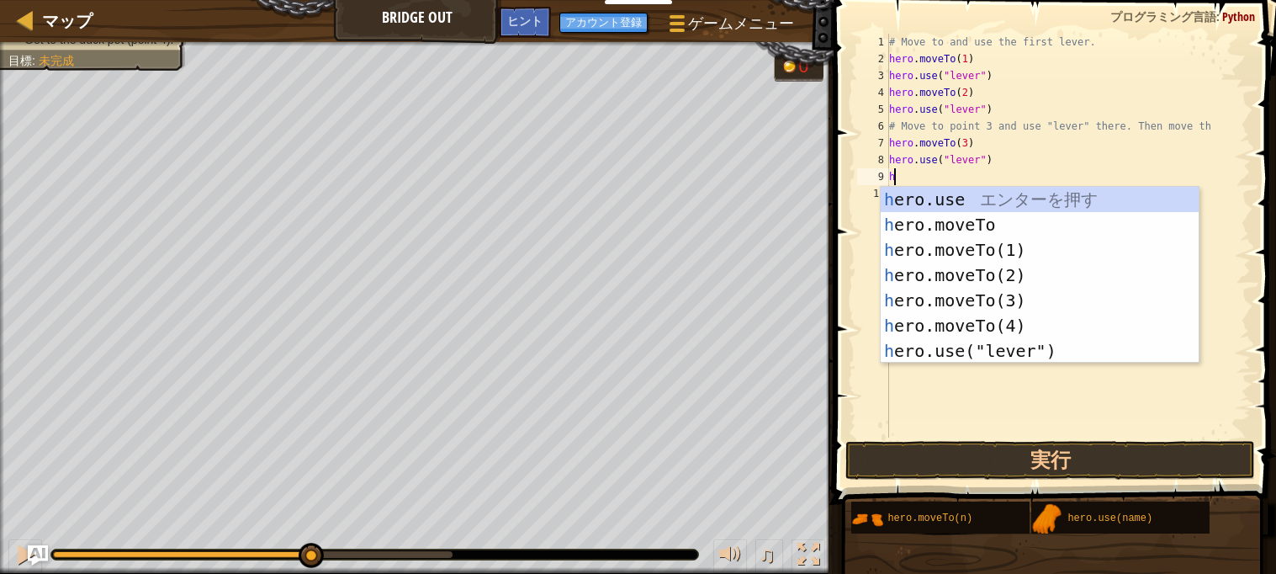
click at [1008, 321] on div "h ero.use エ ン タ ー を 押 す h ero.moveTo エ ン タ ー を 押 す h ero.moveTo(1) エ ン タ ー を 押 …" at bounding box center [1040, 300] width 318 height 227
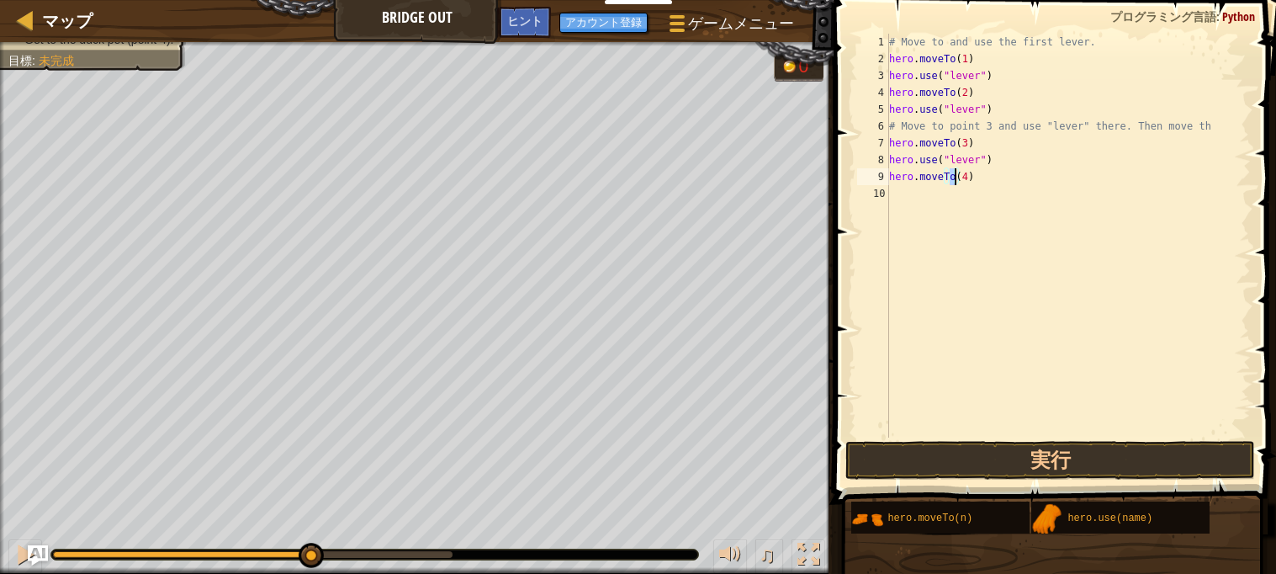
type textarea "hero.moveTo(4)"
click at [949, 207] on div "# Move to and use the first lever. hero . moveTo ( 1 ) hero . use ( "lever" ) h…" at bounding box center [1068, 252] width 365 height 437
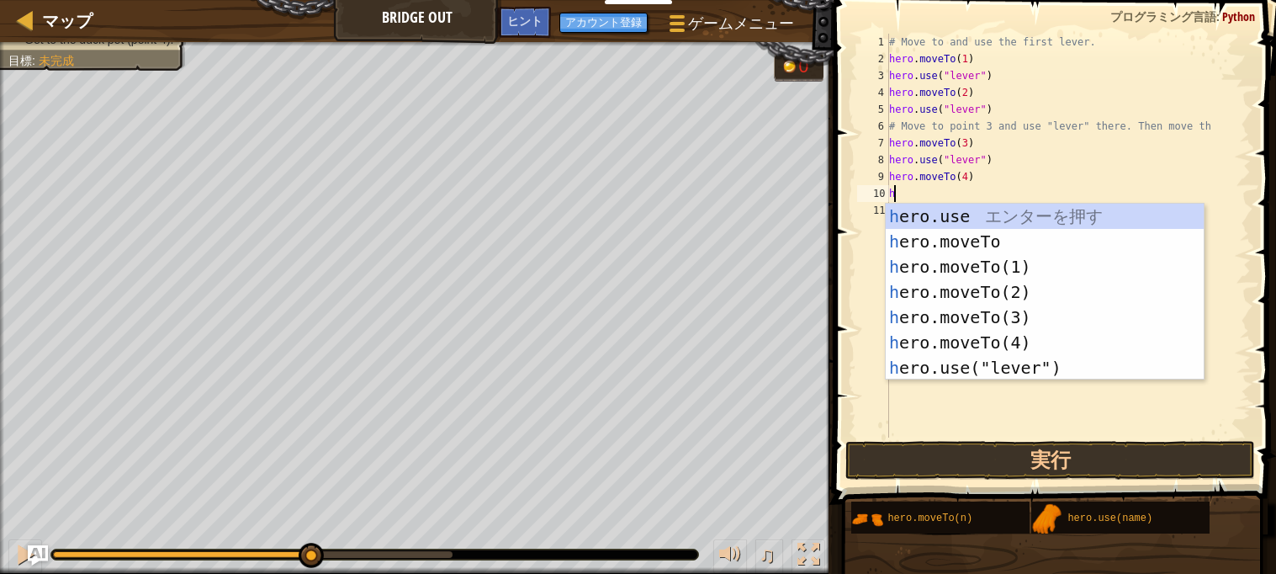
click at [1025, 319] on div "h ero.use エ ン タ ー を 押 す h ero.moveTo エ ン タ ー を 押 す h ero.moveTo(1) エ ン タ ー を 押 …" at bounding box center [1045, 317] width 318 height 227
type textarea "hero.moveTo(3)"
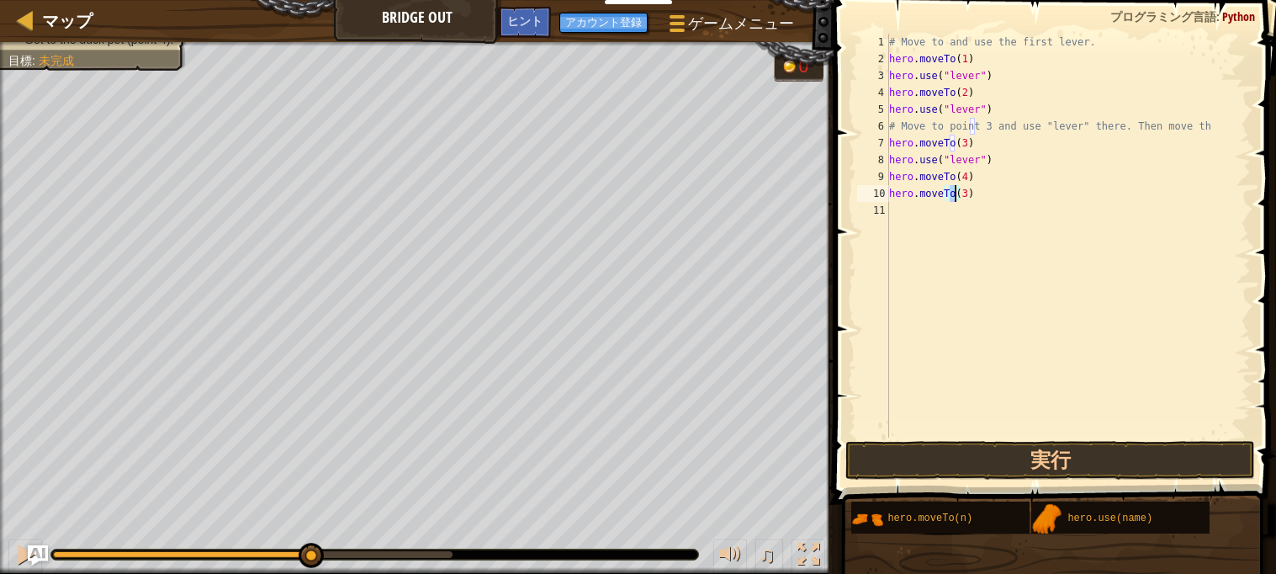
click at [965, 224] on div "# Move to and use the first lever. hero . moveTo ( 1 ) hero . use ( "lever" ) h…" at bounding box center [1068, 252] width 365 height 437
type textarea "h"
click at [1185, 462] on button "実行" at bounding box center [1049, 460] width 409 height 39
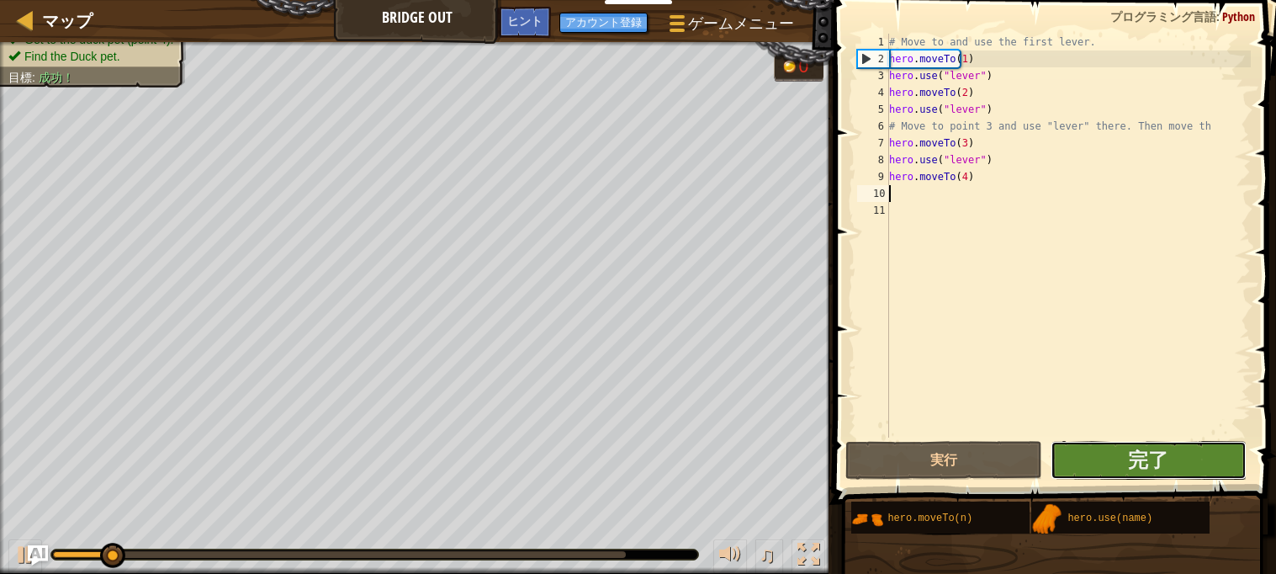
click at [1193, 463] on button "完了" at bounding box center [1148, 460] width 196 height 39
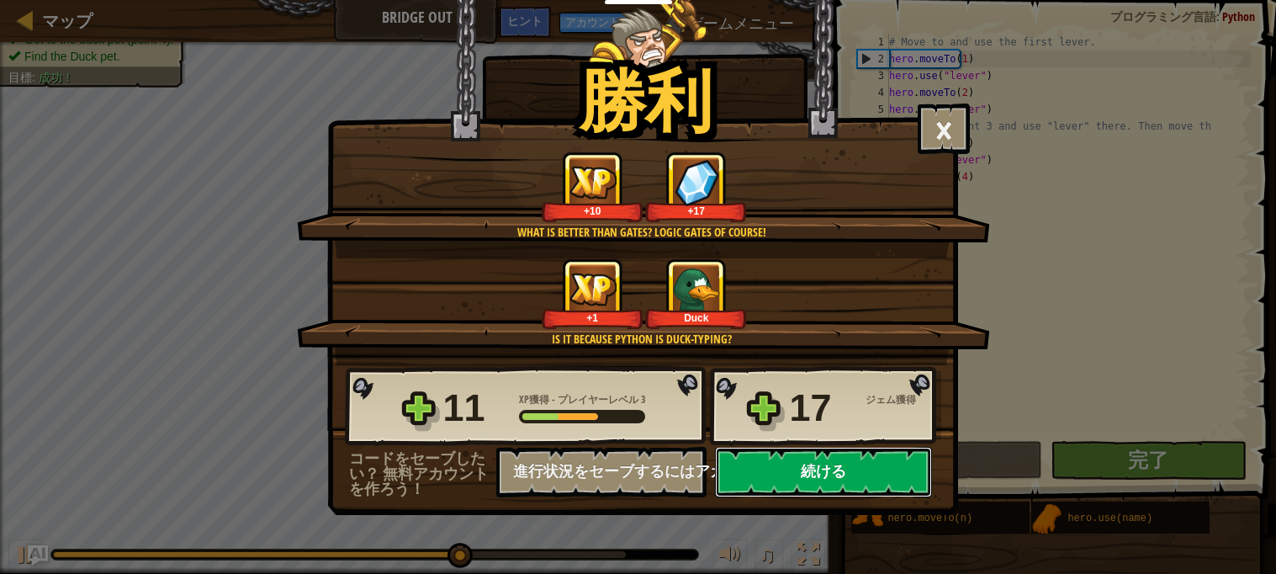
click at [850, 497] on button "続ける" at bounding box center [823, 472] width 217 height 50
select select "ja"
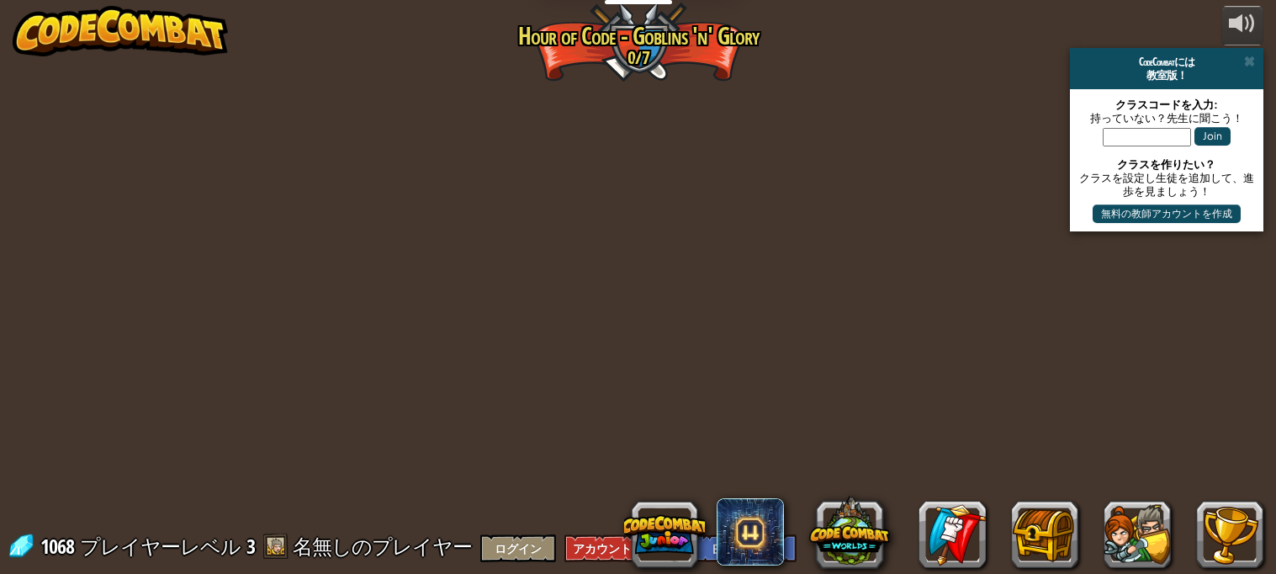
select select "ja"
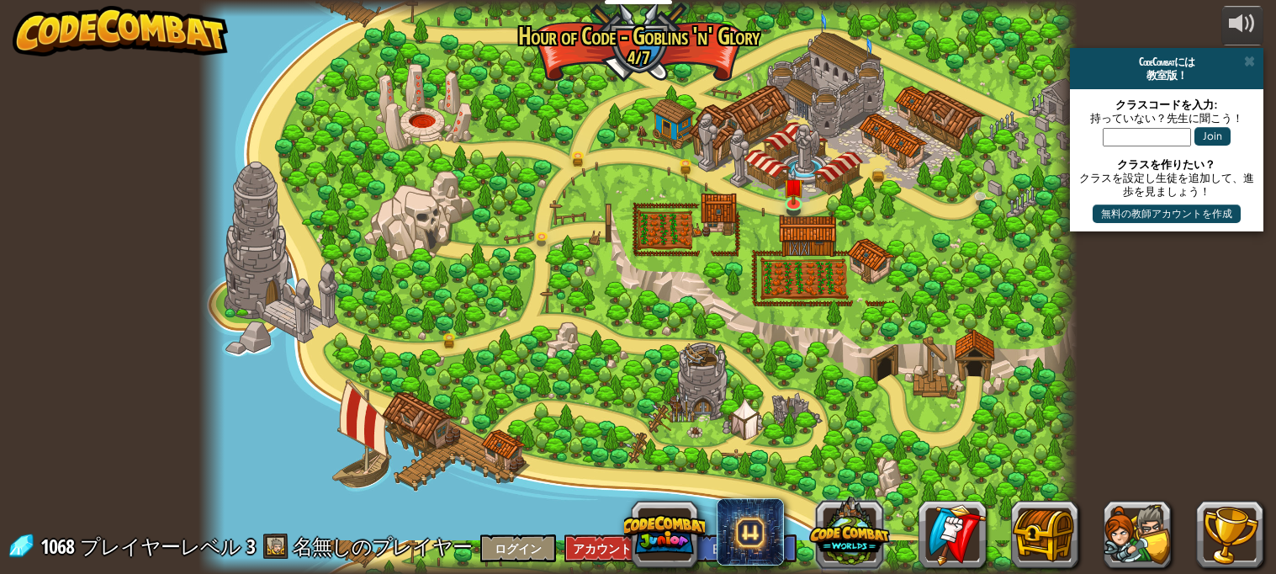
click at [875, 533] on button at bounding box center [849, 531] width 81 height 81
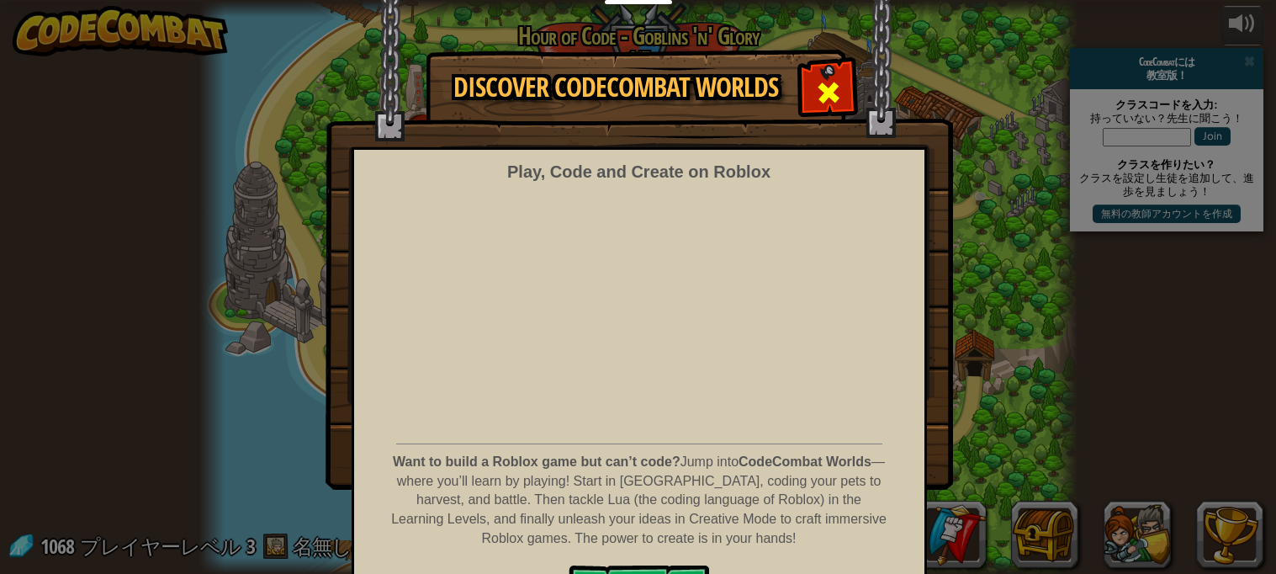
click at [833, 102] on span at bounding box center [828, 92] width 27 height 27
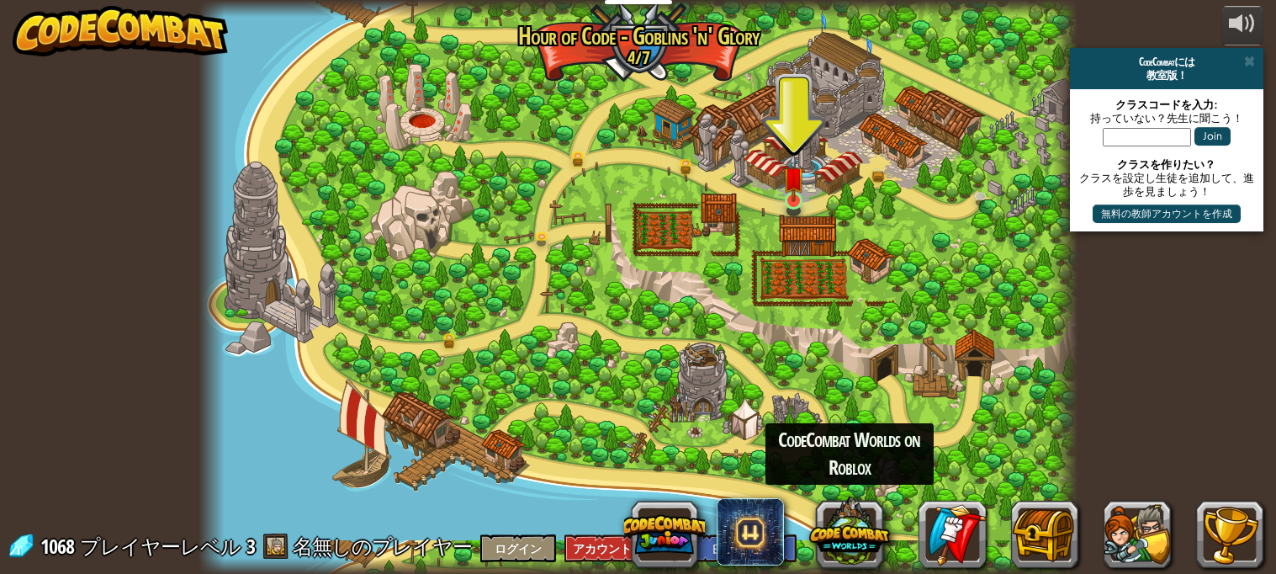
click at [799, 175] on img at bounding box center [793, 177] width 21 height 49
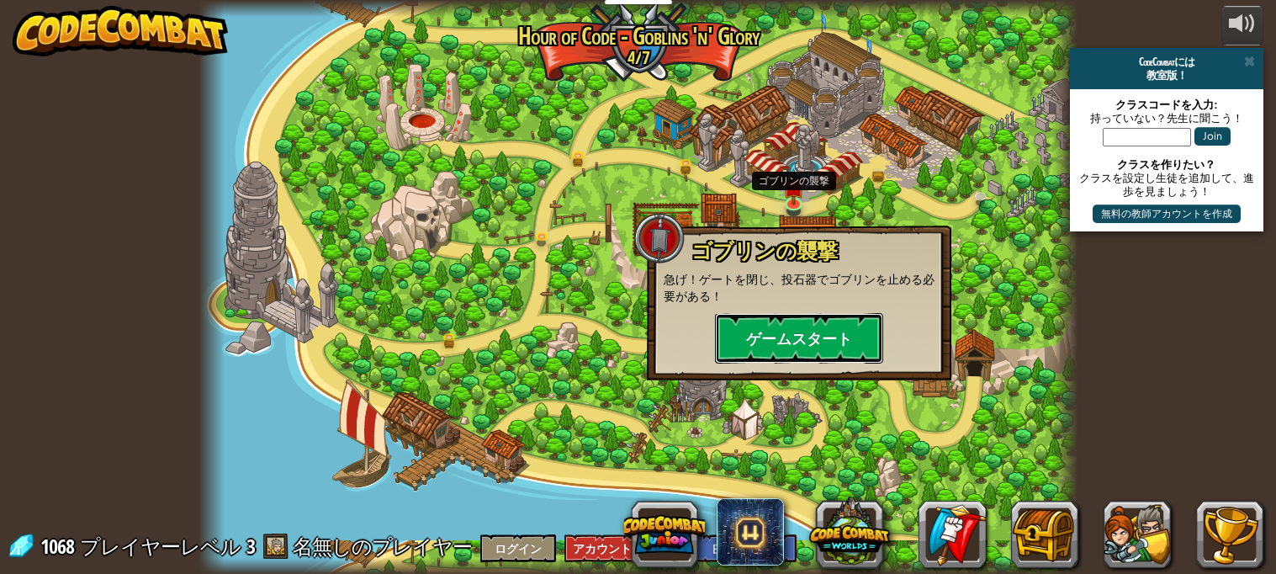
click at [845, 339] on button "ゲームスタート" at bounding box center [799, 338] width 168 height 50
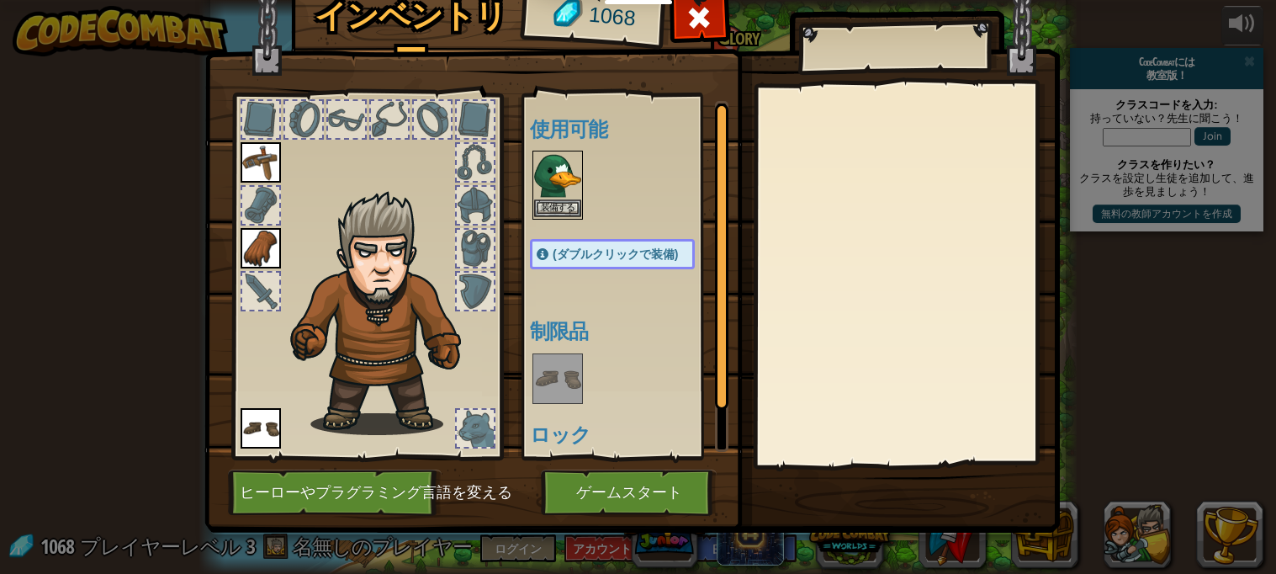
click at [551, 217] on div "装備する" at bounding box center [557, 185] width 50 height 69
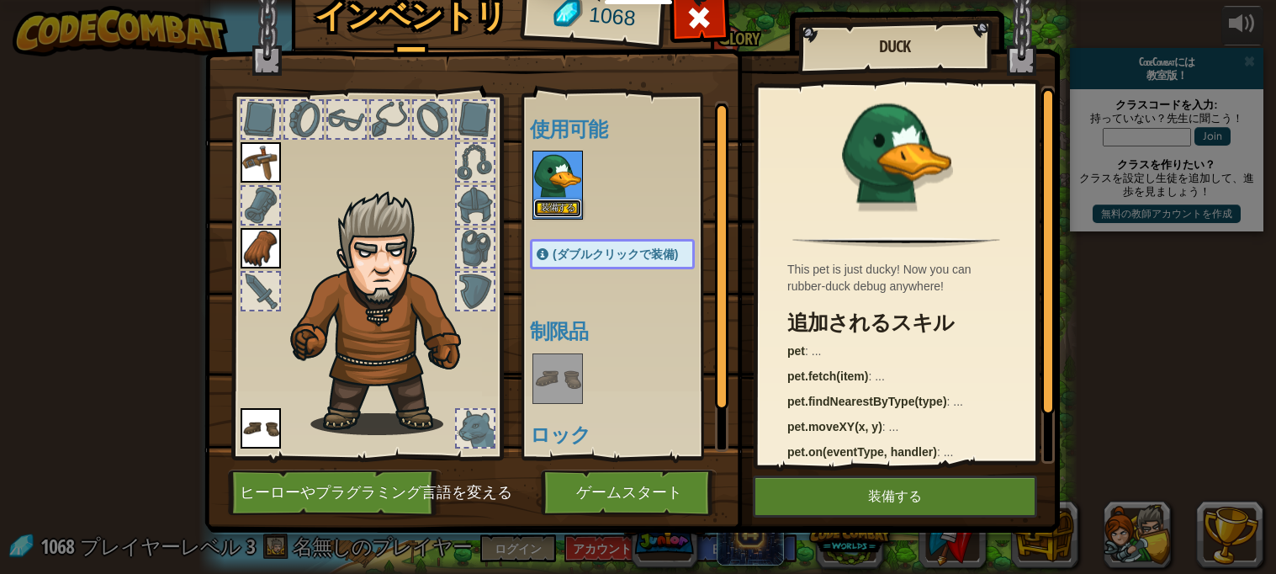
click at [558, 201] on button "装備する" at bounding box center [557, 208] width 47 height 18
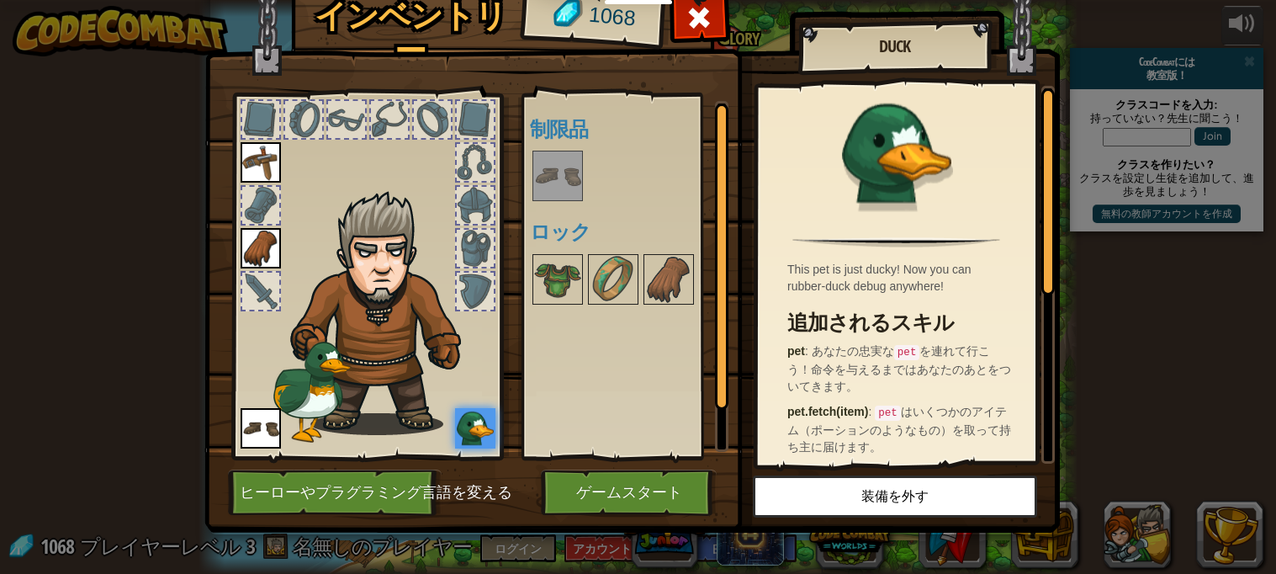
scroll to position [5, 0]
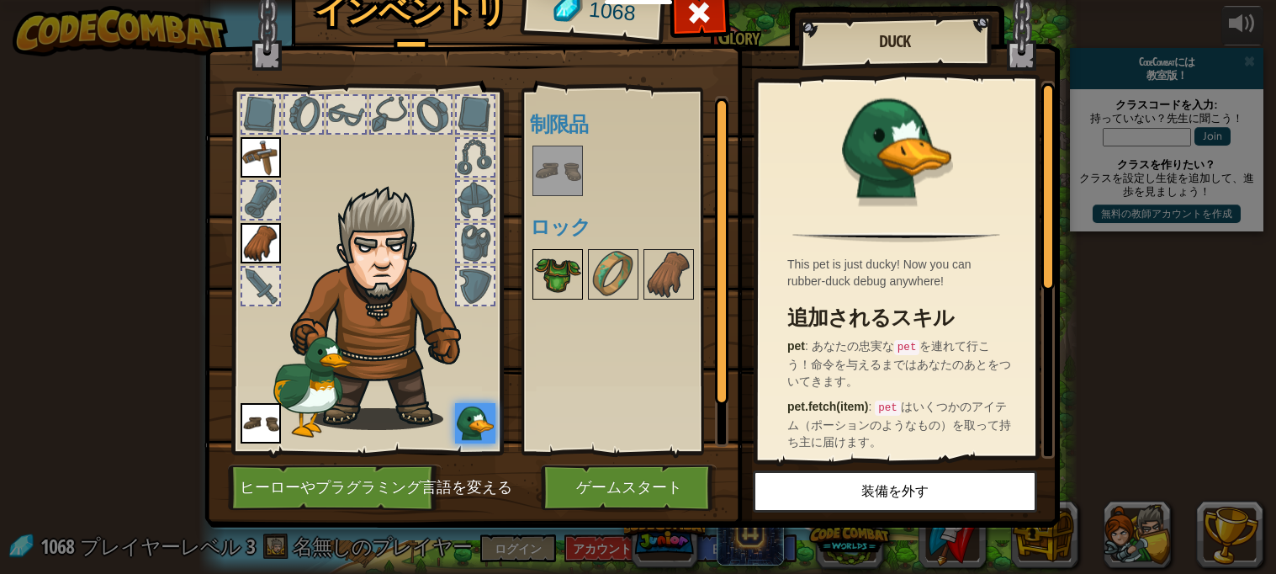
click at [563, 265] on img at bounding box center [557, 274] width 47 height 47
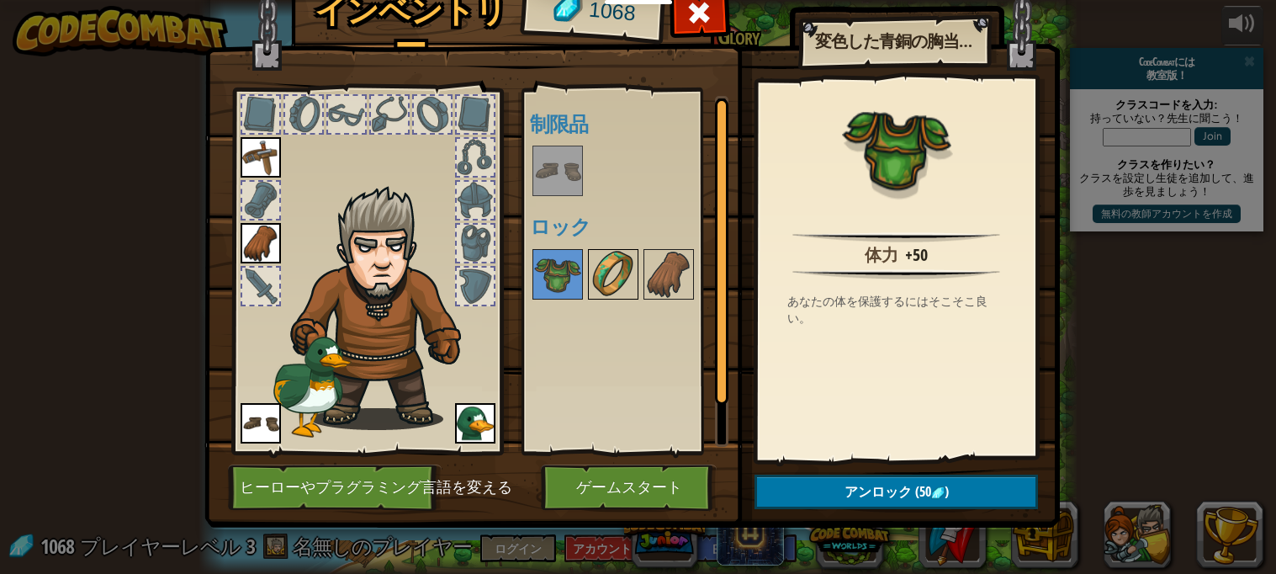
click at [621, 280] on img at bounding box center [613, 274] width 47 height 47
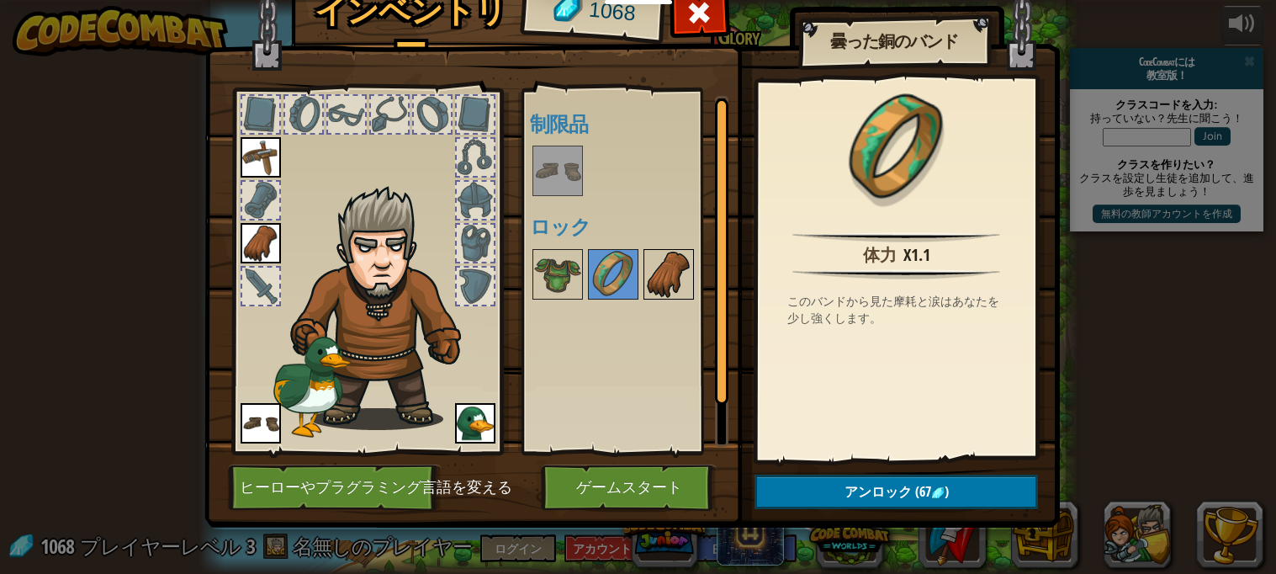
click at [663, 269] on img at bounding box center [668, 274] width 47 height 47
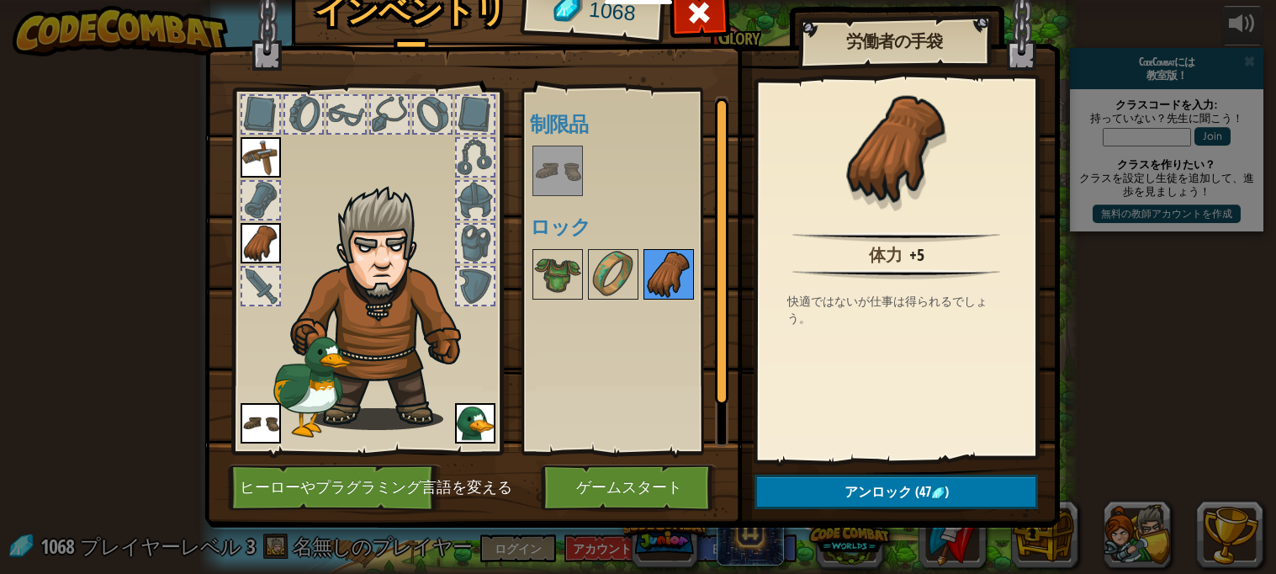
click at [648, 297] on img at bounding box center [668, 274] width 47 height 47
click at [559, 280] on img at bounding box center [557, 274] width 47 height 47
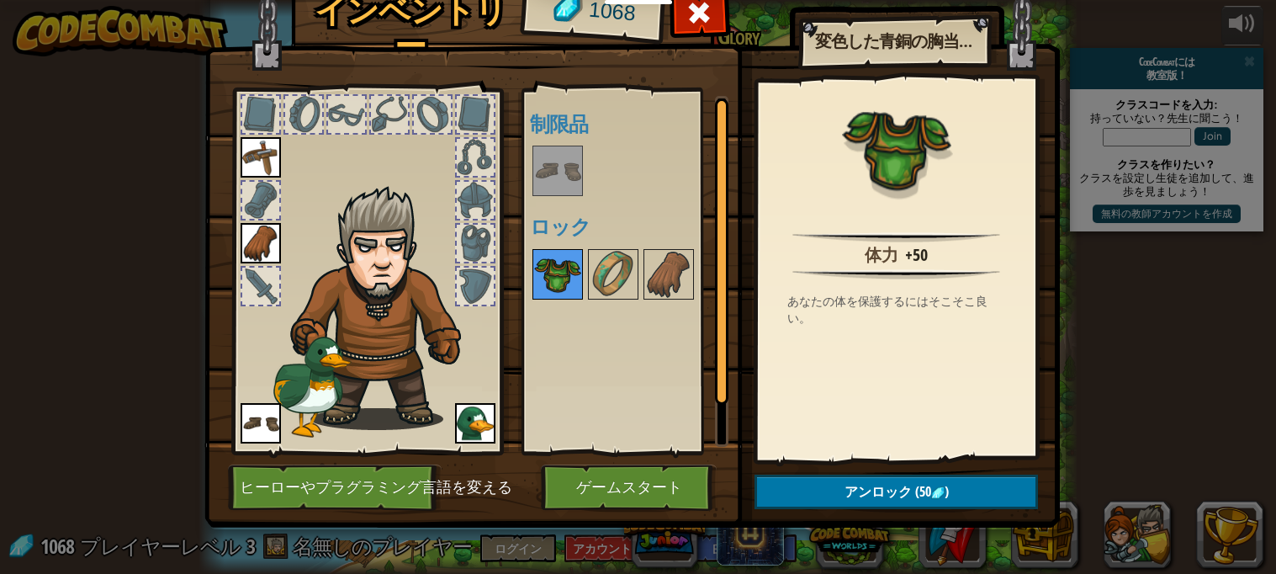
click at [559, 267] on img at bounding box center [557, 274] width 47 height 47
click at [624, 464] on button "ゲームスタート" at bounding box center [629, 487] width 176 height 46
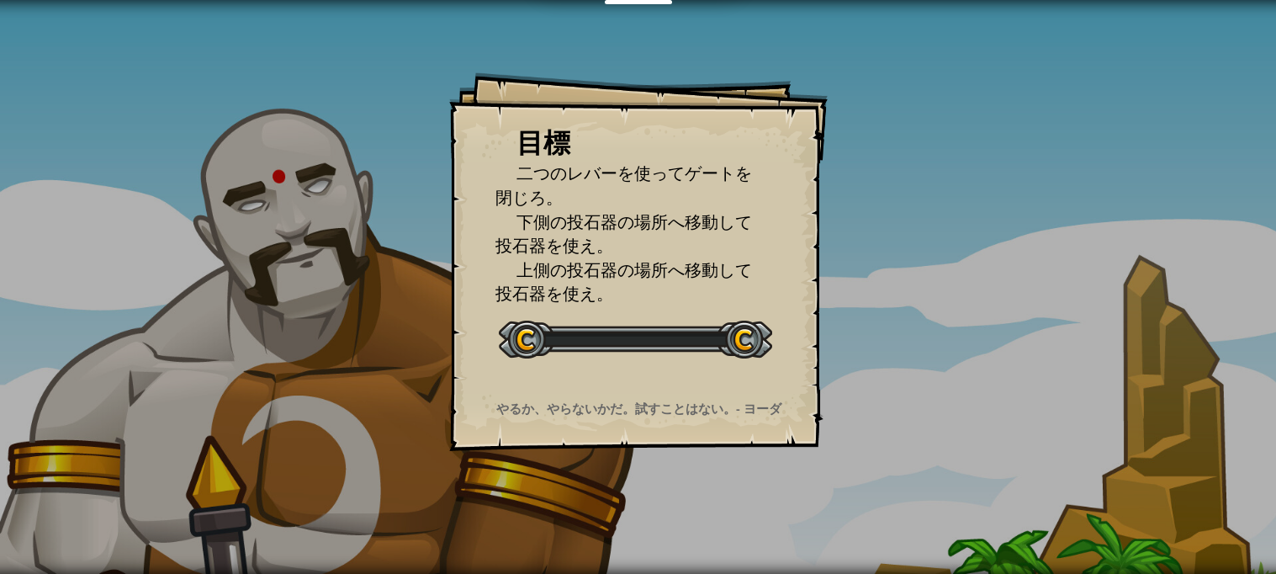
click at [623, 494] on div "目標 二つのレバーを使ってゲートを閉じろ。 下側の投石器の場所へ移動して投石器を使え。 上側の投石器の場所へ移動して投石器を使え。 レベルスタート Error…" at bounding box center [638, 287] width 1276 height 574
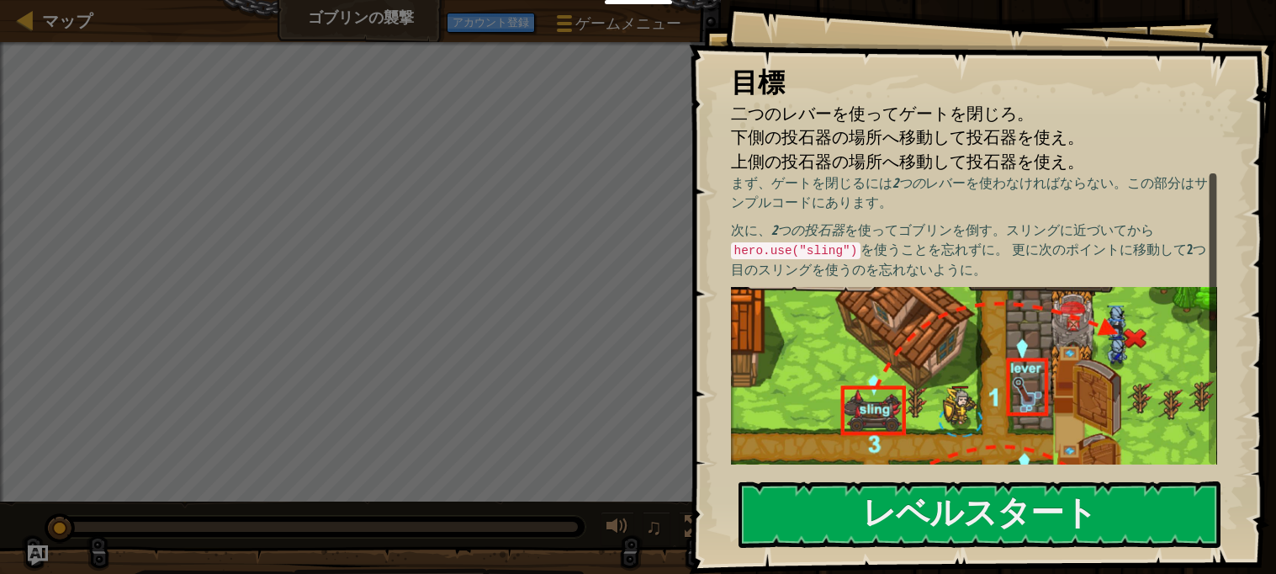
click at [1129, 465] on div "目標 二つのレバーを使ってゲートを閉じろ。 下側の投石器の場所へ移動して投石器を使え。 上側の投石器の場所へ移動して投石器を使え。 まず、ゲートを閉じるには …" at bounding box center [983, 287] width 588 height 574
click at [1113, 516] on button "レベルスタート" at bounding box center [979, 514] width 483 height 66
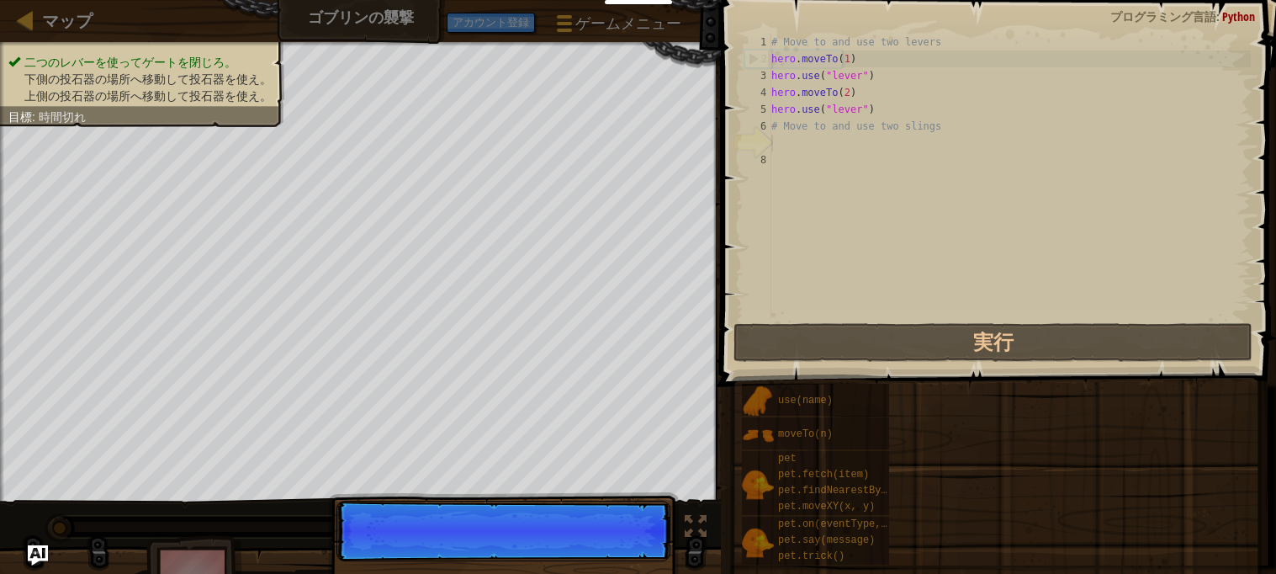
scroll to position [7, 0]
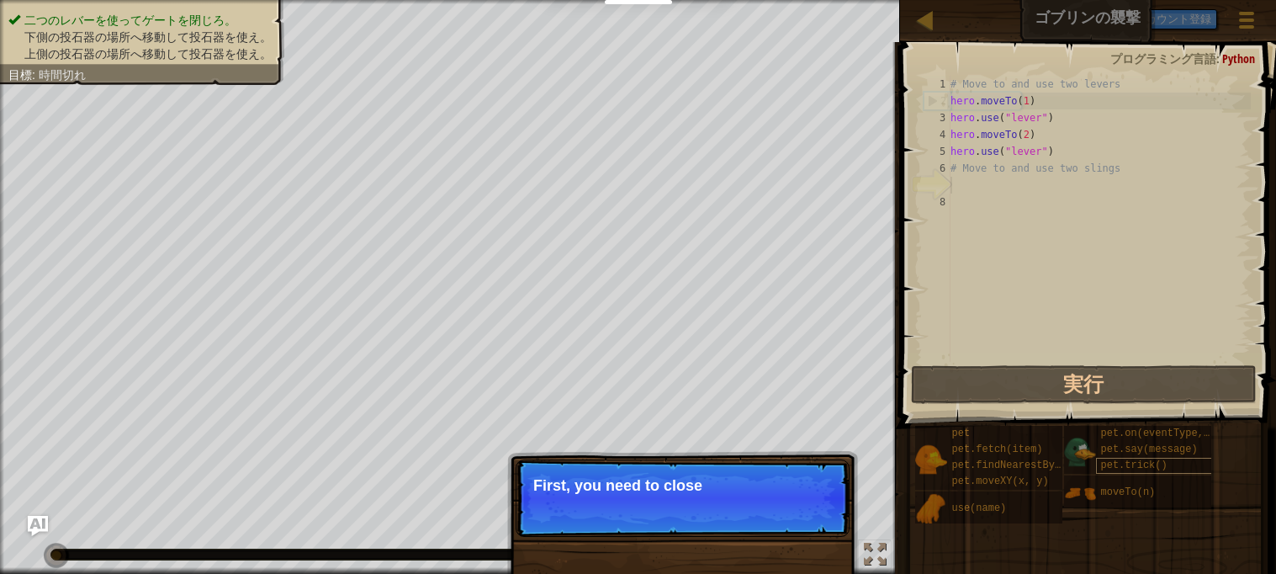
click at [1150, 468] on span "pet.trick()" at bounding box center [1133, 465] width 66 height 12
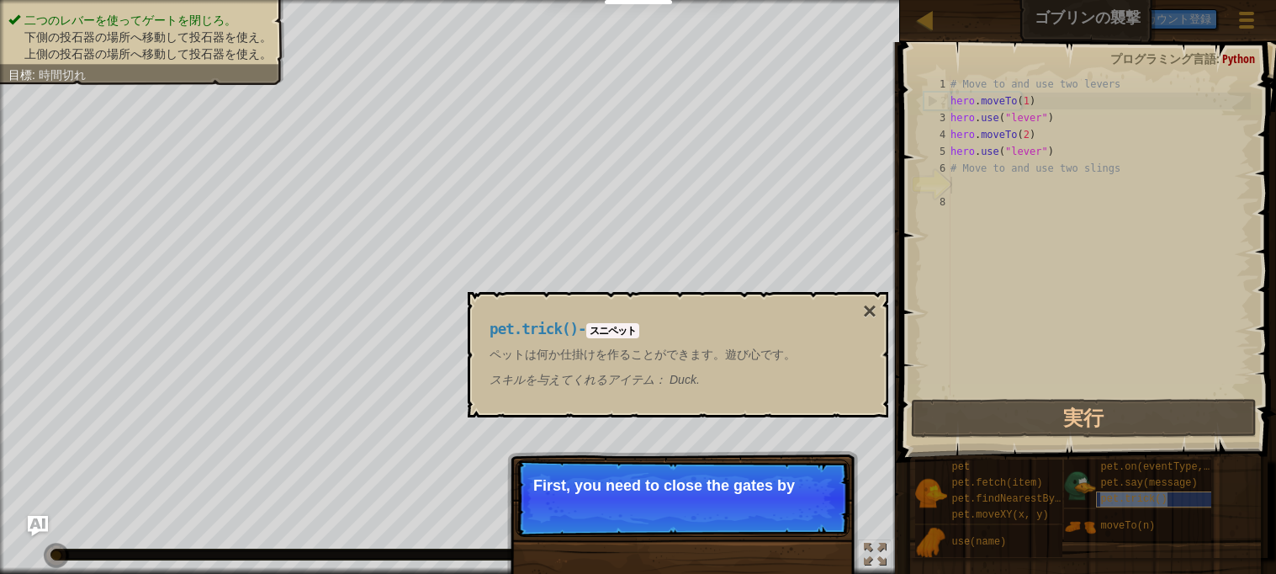
click at [1123, 495] on span "pet.trick()" at bounding box center [1133, 499] width 66 height 12
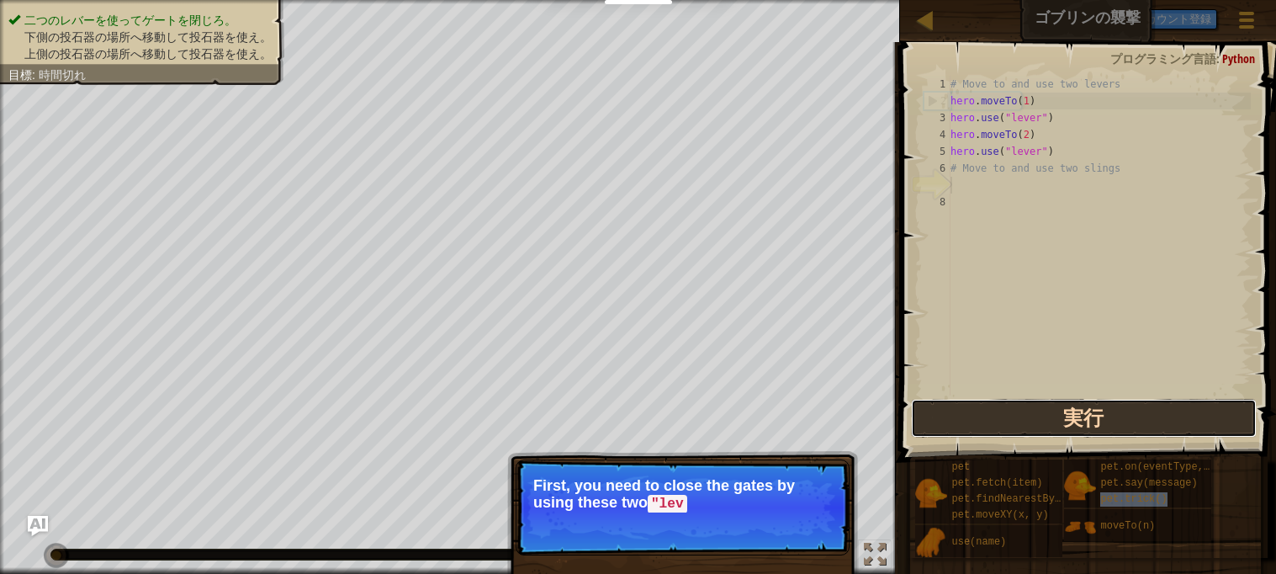
click at [964, 430] on button "実行" at bounding box center [1083, 418] width 345 height 39
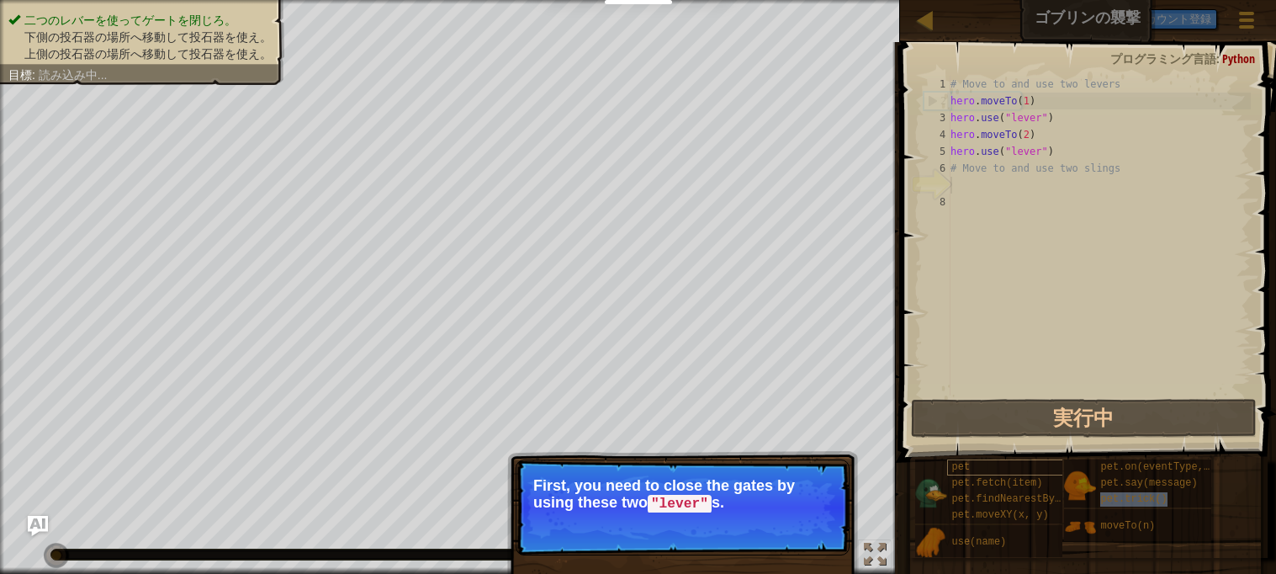
click at [959, 462] on span "pet" at bounding box center [960, 467] width 19 height 12
click at [965, 477] on span "pet.fetch(item)" at bounding box center [996, 483] width 91 height 12
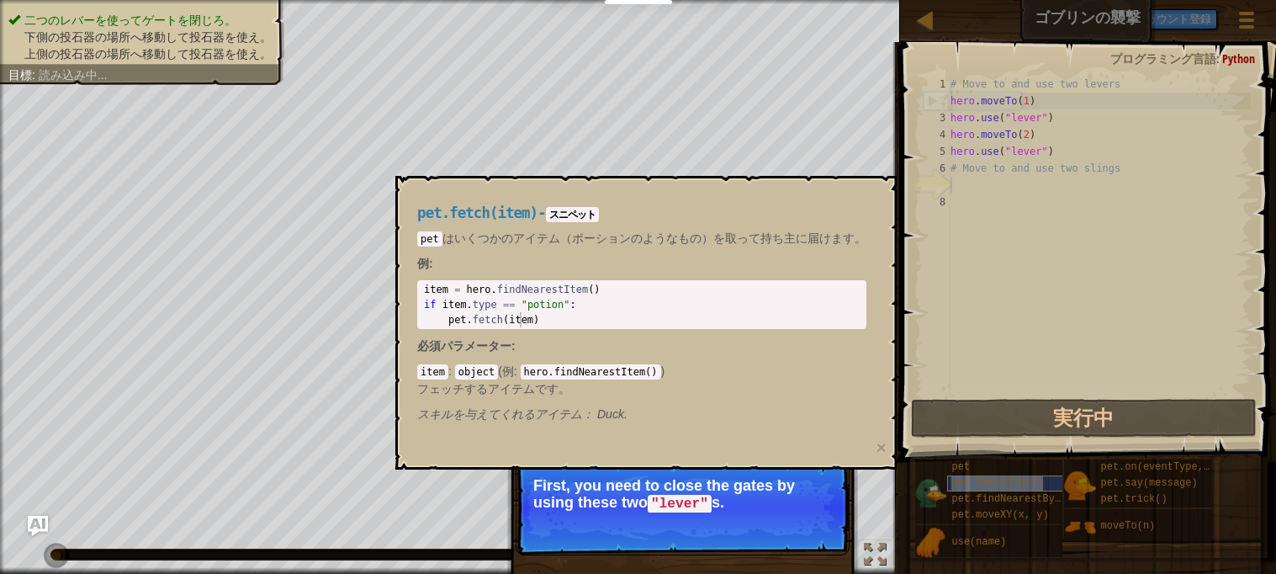
click at [970, 478] on span "pet.fetch(item)" at bounding box center [996, 483] width 91 height 12
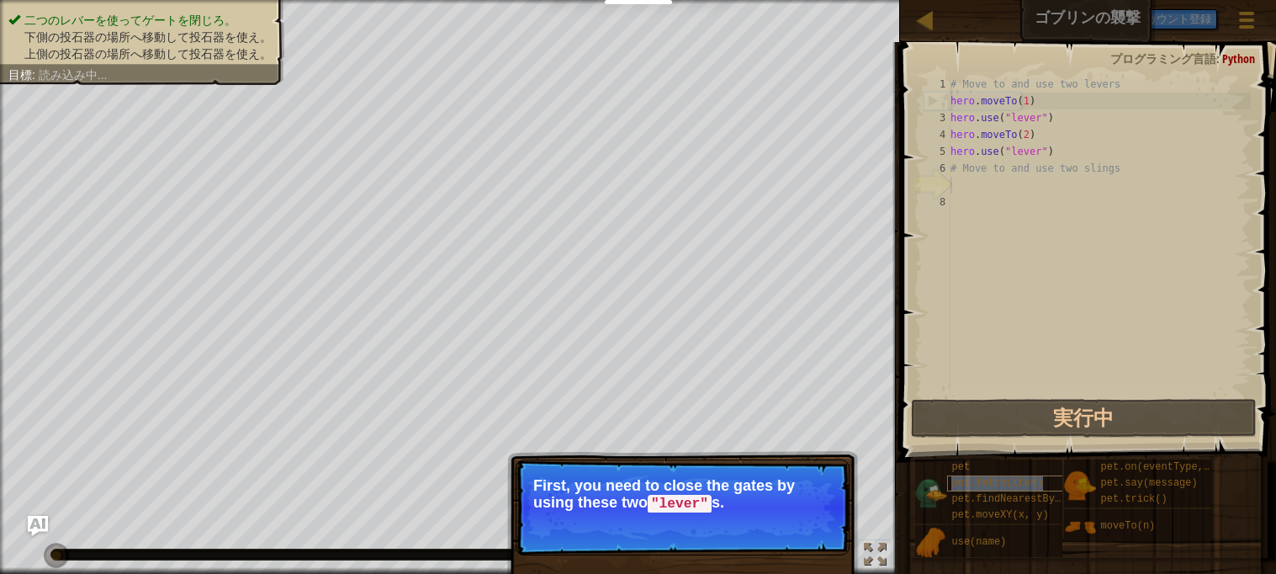
click at [970, 478] on span "pet.fetch(item)" at bounding box center [996, 483] width 91 height 12
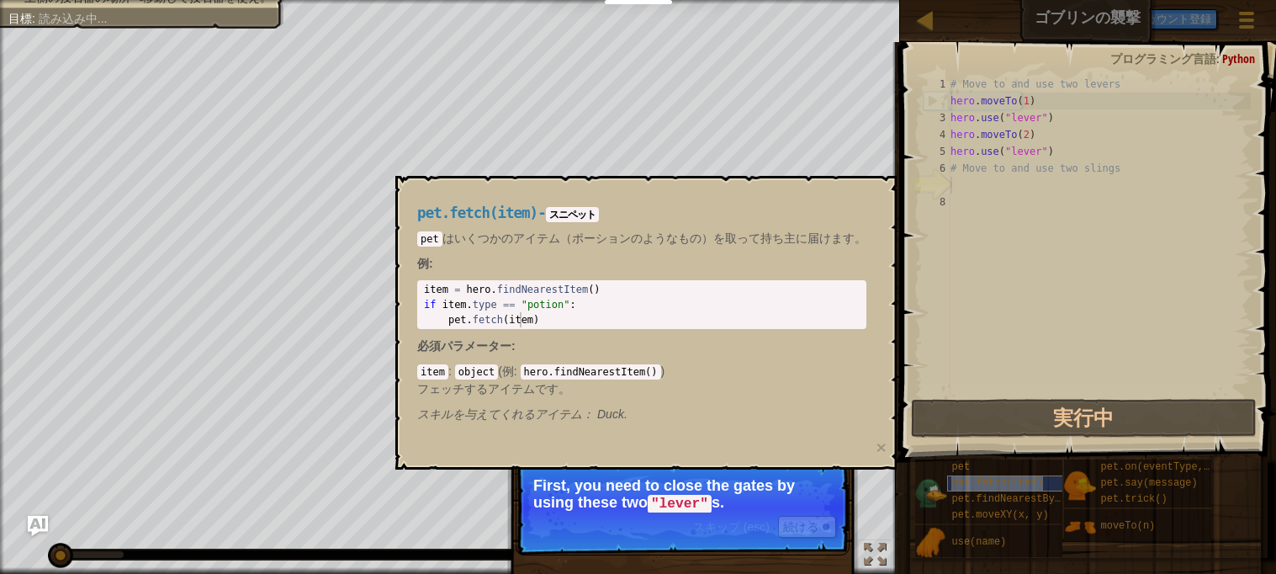
click at [969, 480] on span "pet.fetch(item)" at bounding box center [996, 483] width 91 height 12
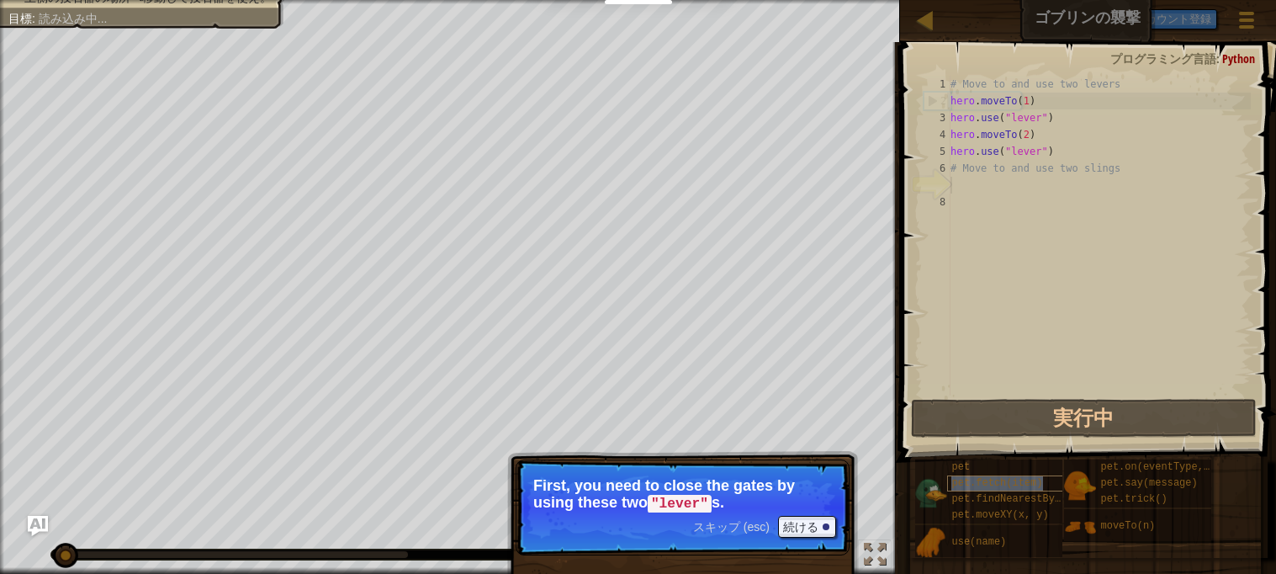
click at [973, 485] on span "pet.fetch(item)" at bounding box center [996, 483] width 91 height 12
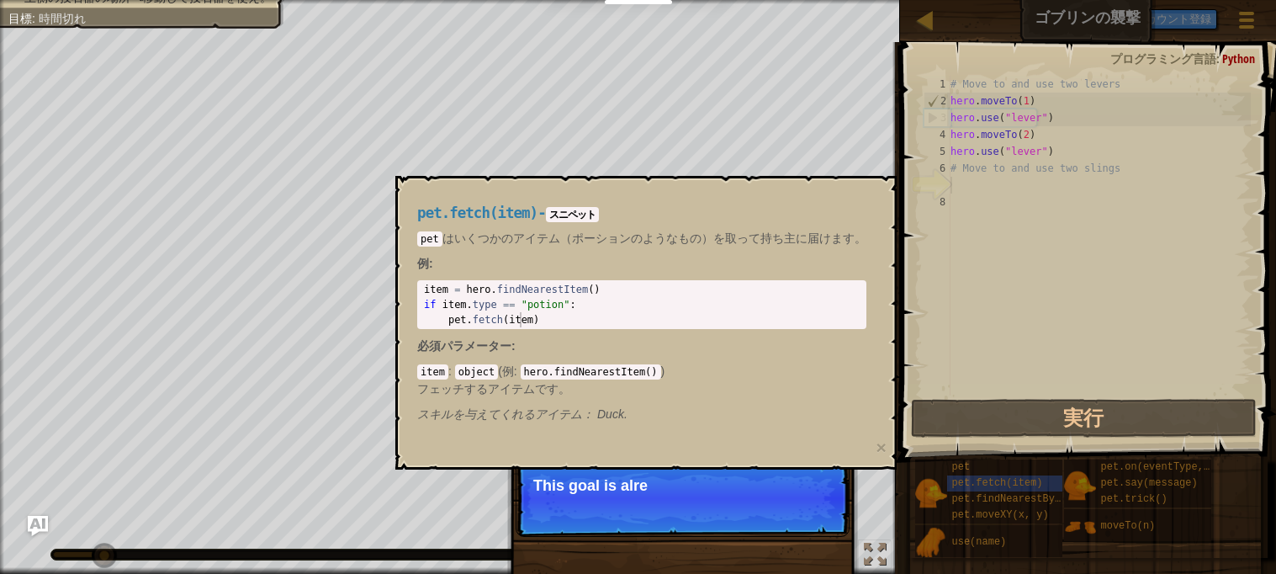
click at [854, 433] on div "pet.fetch(item) - スニペット pet はいくつかのアイテム（ポーションのようなもの）を取って持ち主に届けます。 例 : 1 2 3 item…" at bounding box center [641, 313] width 473 height 249
click at [876, 452] on button "×" at bounding box center [881, 447] width 10 height 18
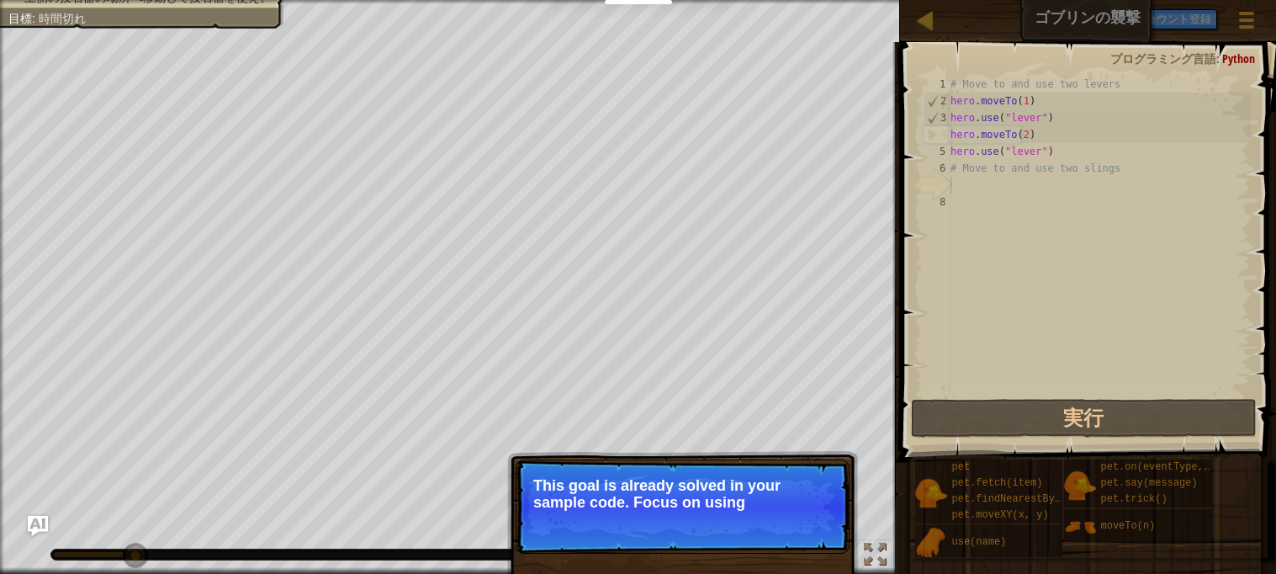
click at [851, 516] on div "スキップ (esc) 続ける This goal is already solved in your sample code. Focus on using" at bounding box center [682, 583] width 351 height 249
click at [851, 518] on div "スキップ (esc) 続ける This goal is already solved in your sample code. Focus on using" at bounding box center [682, 583] width 351 height 249
click at [844, 514] on p "スキップ (esc) 続ける This goal is already solved in your sample code. Focus on using …" at bounding box center [683, 507] width 334 height 96
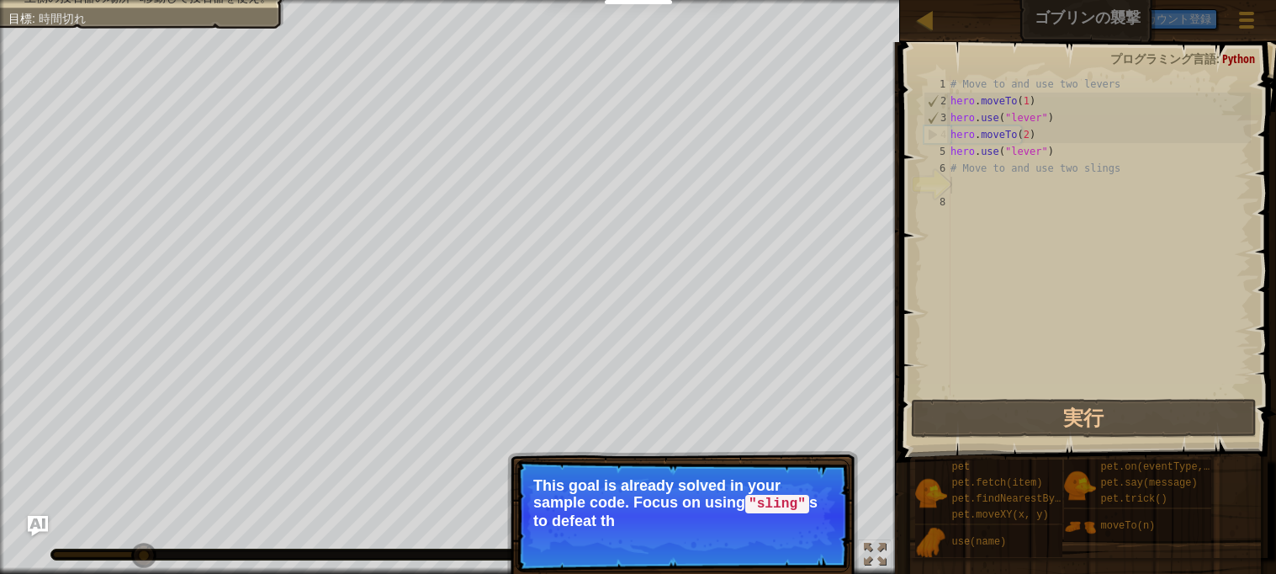
click at [843, 510] on p "スキップ (esc) 続ける This goal is already solved in your sample code. Focus on using …" at bounding box center [683, 515] width 334 height 113
click at [845, 514] on p "スキップ (esc) 続ける This goal is already solved in your sample code. Focus on using …" at bounding box center [683, 515] width 334 height 113
click at [844, 519] on p "スキップ (esc) 続ける This goal is already solved in your sample code. Focus on using …" at bounding box center [683, 515] width 334 height 113
click at [843, 510] on p "スキップ (esc) 続ける This goal is already solved in your sample code. Focus on using …" at bounding box center [683, 515] width 334 height 113
click at [844, 516] on p "スキップ (esc) 続ける This goal is already solved in your sample code. Focus on using …" at bounding box center [683, 515] width 334 height 113
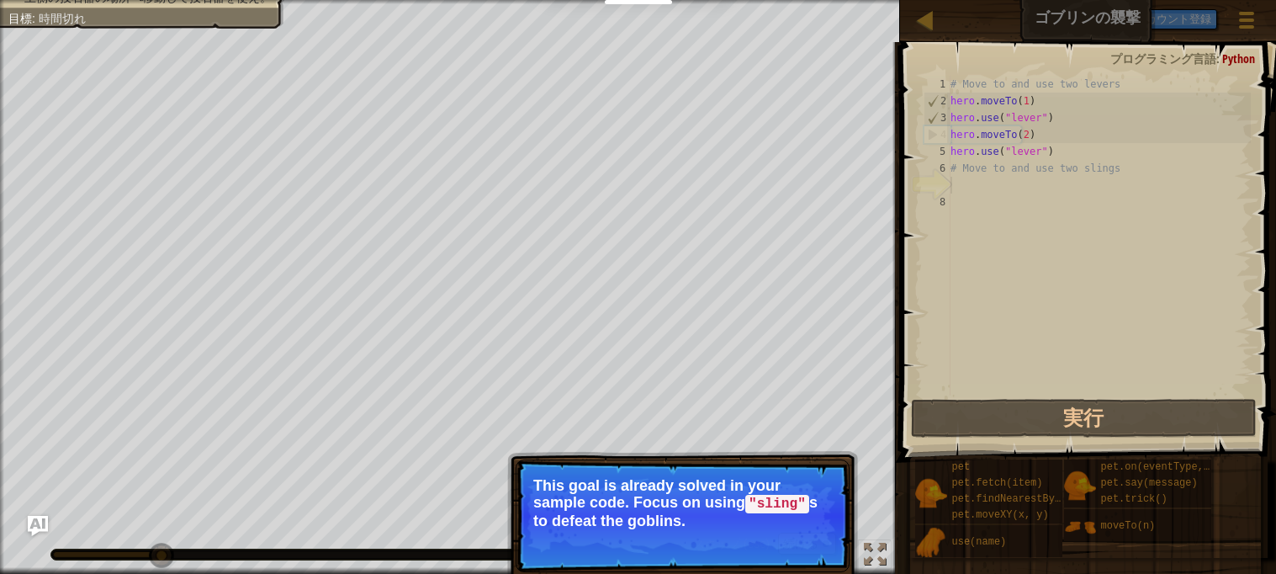
click at [845, 529] on p "スキップ (esc) 続ける This goal is already solved in your sample code. Focus on using …" at bounding box center [683, 515] width 334 height 113
click at [843, 524] on p "スキップ (esc) 続ける This goal is already solved in your sample code. Focus on using …" at bounding box center [683, 515] width 334 height 113
click at [845, 526] on p "スキップ (esc) 続ける This goal is already solved in your sample code. Focus on using …" at bounding box center [683, 515] width 334 height 113
click at [805, 568] on p "スキップ (esc) 続ける This goal is already solved in your sample code. Focus on using …" at bounding box center [683, 515] width 334 height 113
click at [812, 547] on button "続ける" at bounding box center [807, 543] width 58 height 22
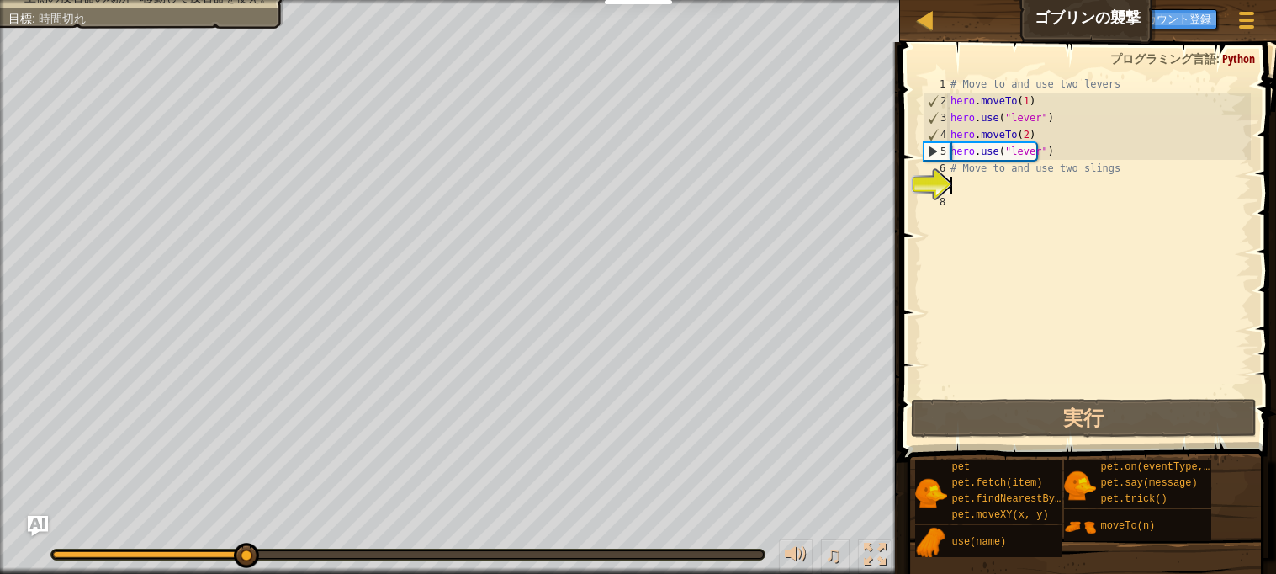
click at [992, 189] on div "# Move to and use two levers hero . moveTo ( 1 ) hero . use ( "lever" ) hero . …" at bounding box center [1099, 252] width 304 height 353
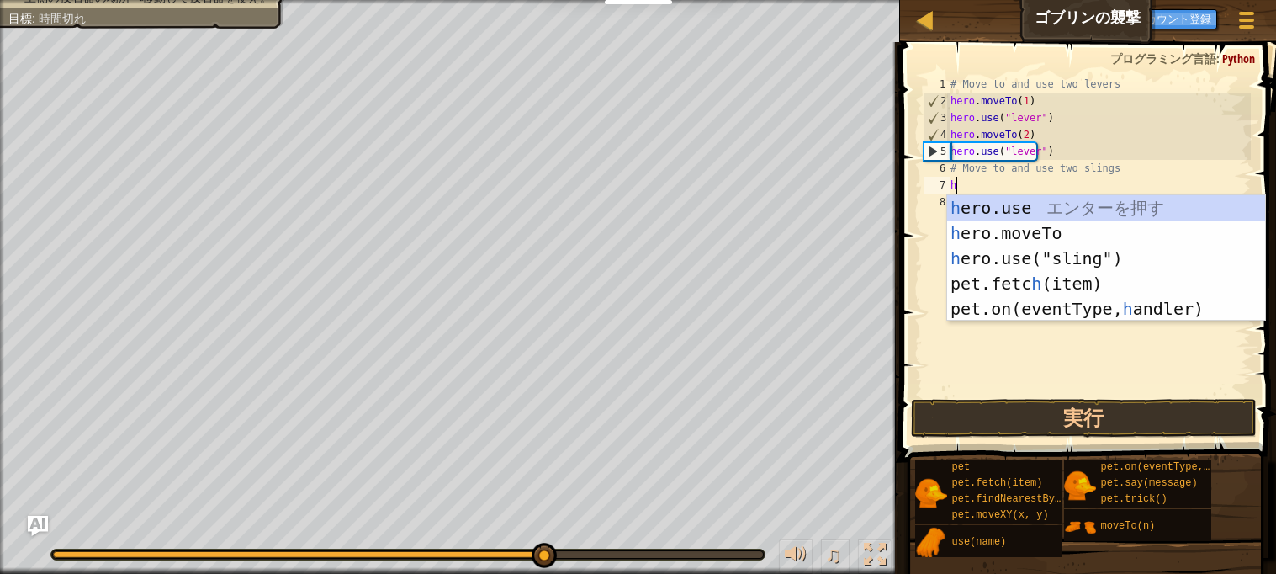
click at [1056, 235] on div "h ero.use エ ン タ ー を 押 す h ero.moveTo エ ン タ ー を 押 す h ero.use("sling") エ ン タ ー を…" at bounding box center [1106, 283] width 318 height 177
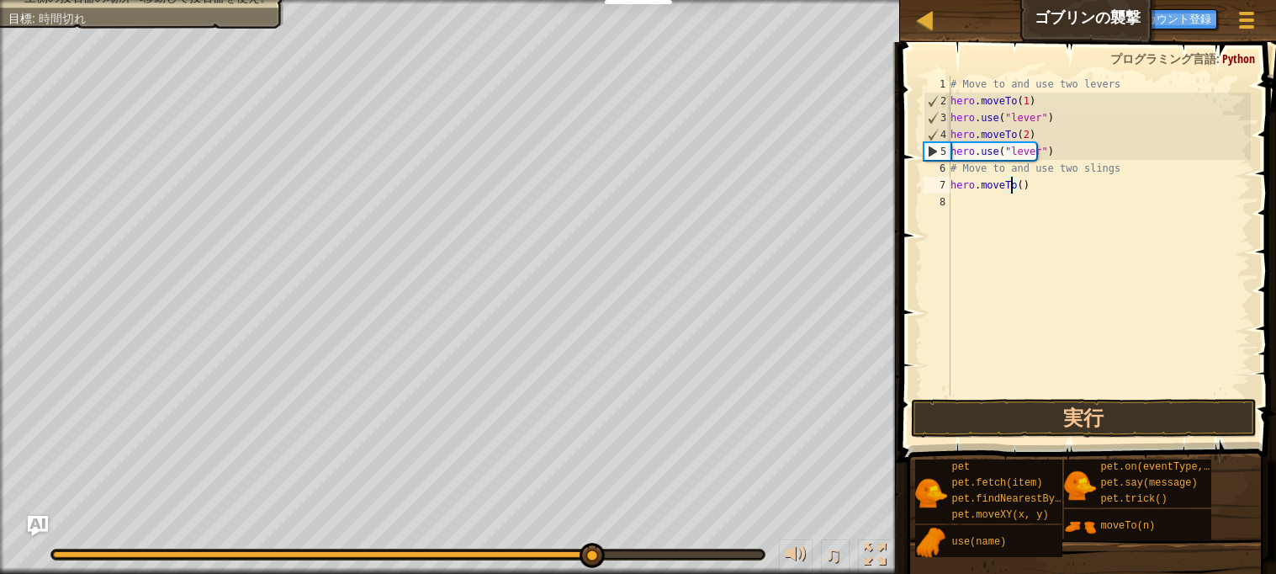
type textarea "hero.moveTo(1)"
click at [981, 204] on div "# Move to and use two levers hero . moveTo ( 1 ) hero . use ( "lever" ) hero . …" at bounding box center [1099, 252] width 304 height 353
click at [999, 207] on div "# Move to and use two levers hero . moveTo ( 1 ) hero . use ( "lever" ) hero . …" at bounding box center [1099, 252] width 304 height 353
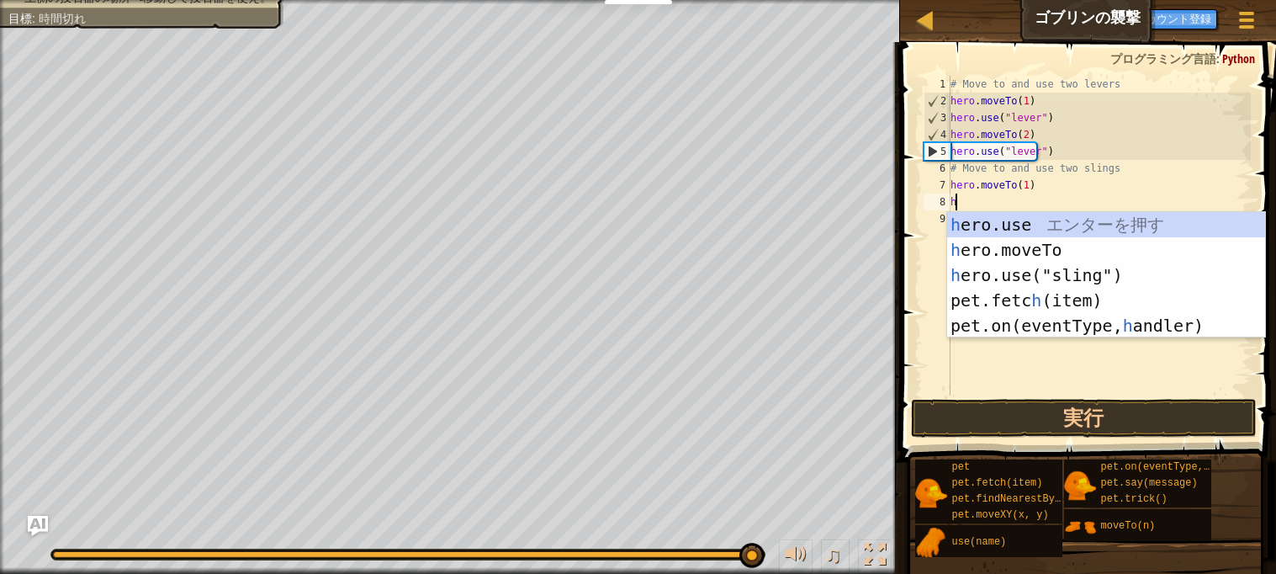
click at [1071, 248] on div "h ero.use エ ン タ ー を 押 す h ero.moveTo エ ン タ ー を 押 す h ero.use("sling") エ ン タ ー を…" at bounding box center [1106, 300] width 318 height 177
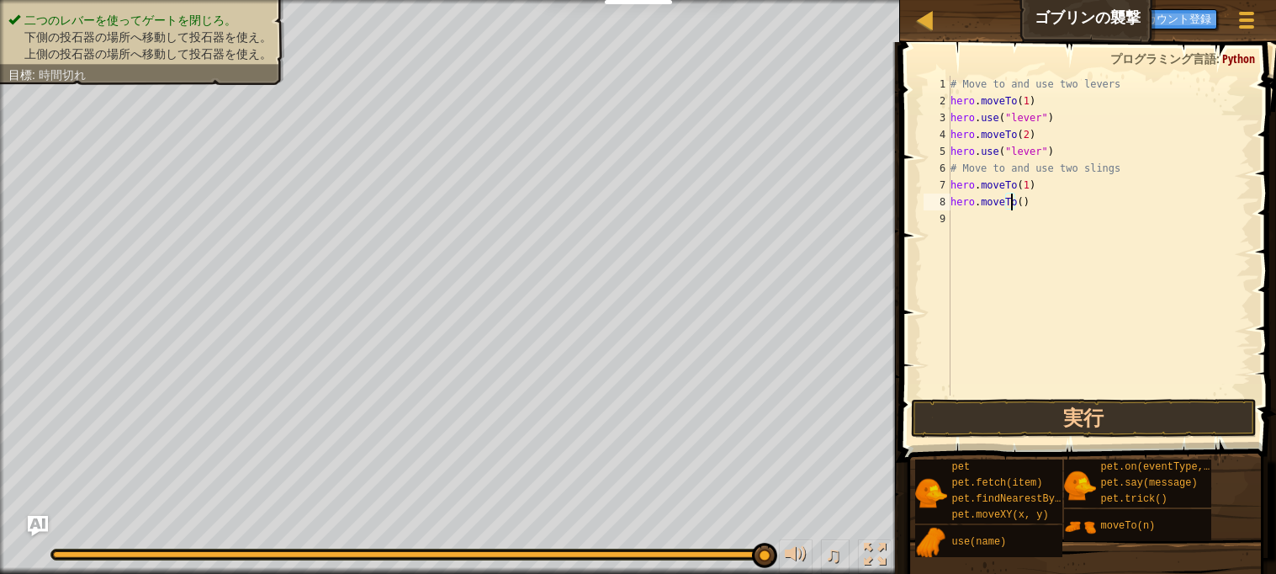
type textarea "hero.moveTo(3)"
click at [978, 224] on div "# Move to and use two levers hero . moveTo ( 1 ) hero . use ( "lever" ) hero . …" at bounding box center [1099, 252] width 304 height 353
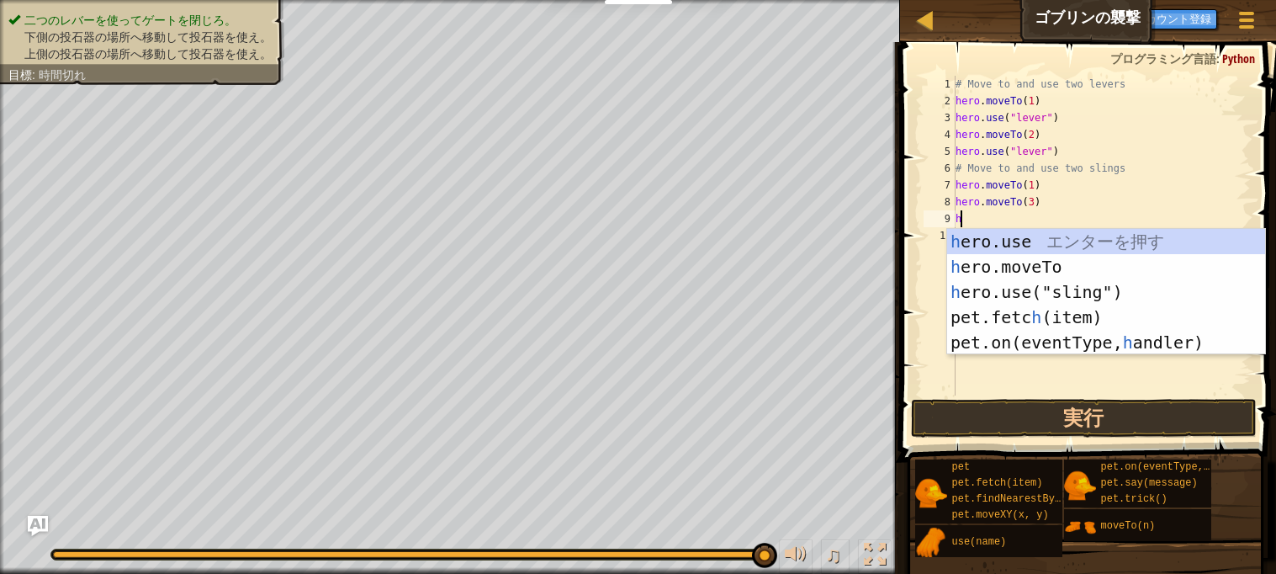
click at [1085, 293] on div "h ero.use エ ン タ ー を 押 す h ero.moveTo エ ン タ ー を 押 す h ero.use("sling") エ ン タ ー を…" at bounding box center [1106, 317] width 318 height 177
type textarea "hero.use("sling")"
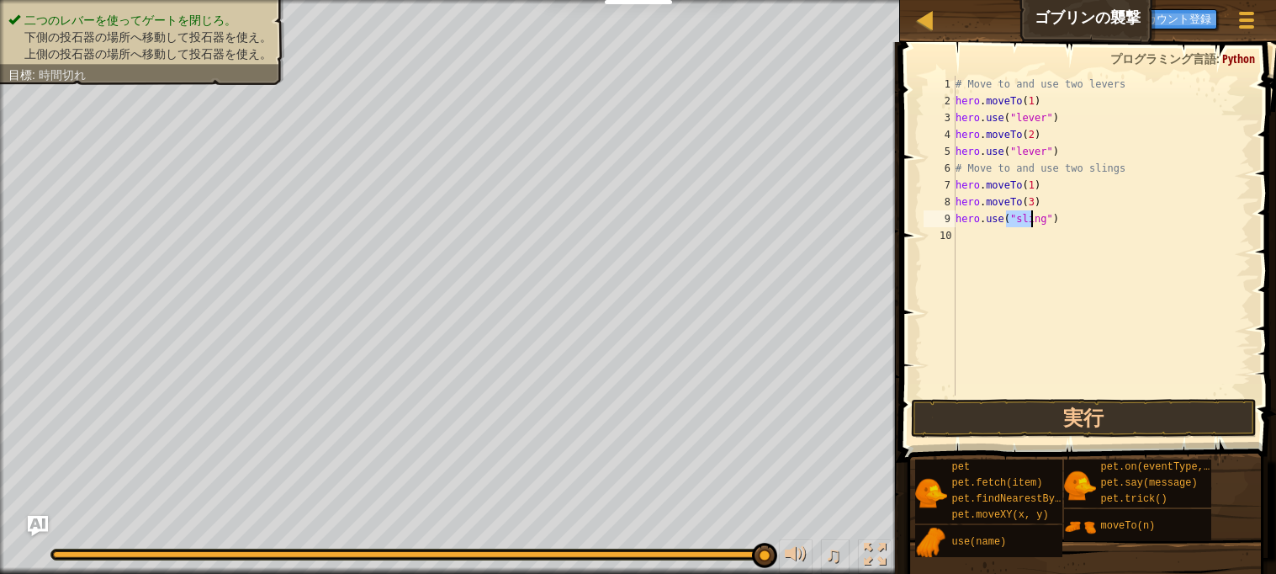
click at [993, 246] on div "# Move to and use two levers hero . moveTo ( 1 ) hero . use ( "lever" ) hero . …" at bounding box center [1101, 252] width 299 height 353
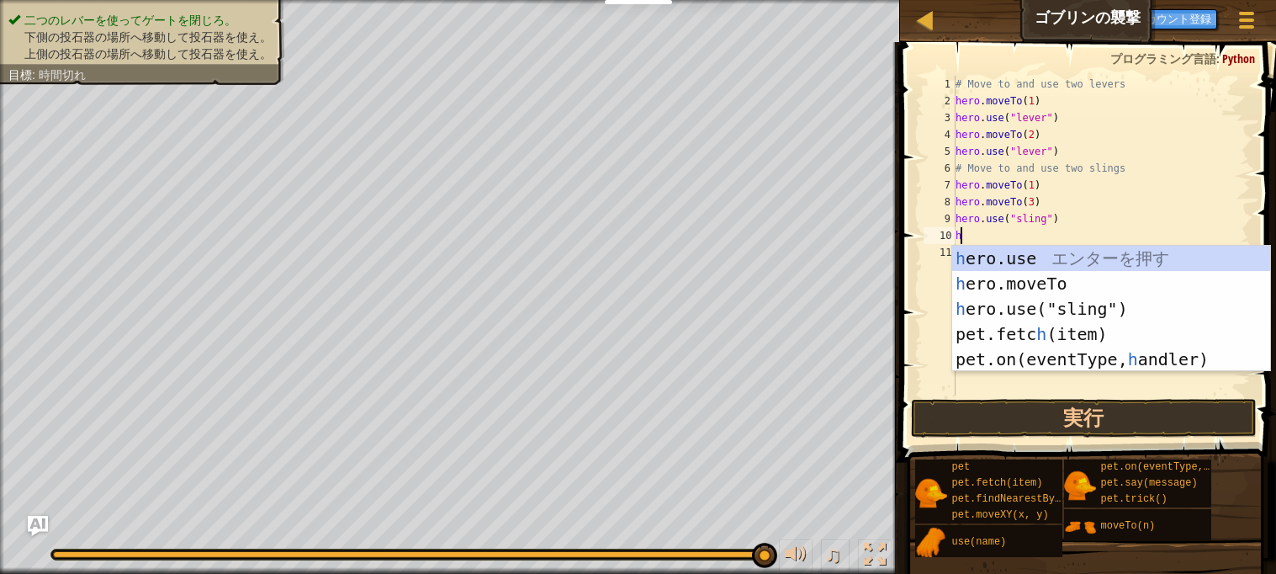
click at [1095, 288] on div "h ero.use エ ン タ ー を 押 す h ero.moveTo エ ン タ ー を 押 す h ero.use("sling") エ ン タ ー を…" at bounding box center [1111, 334] width 318 height 177
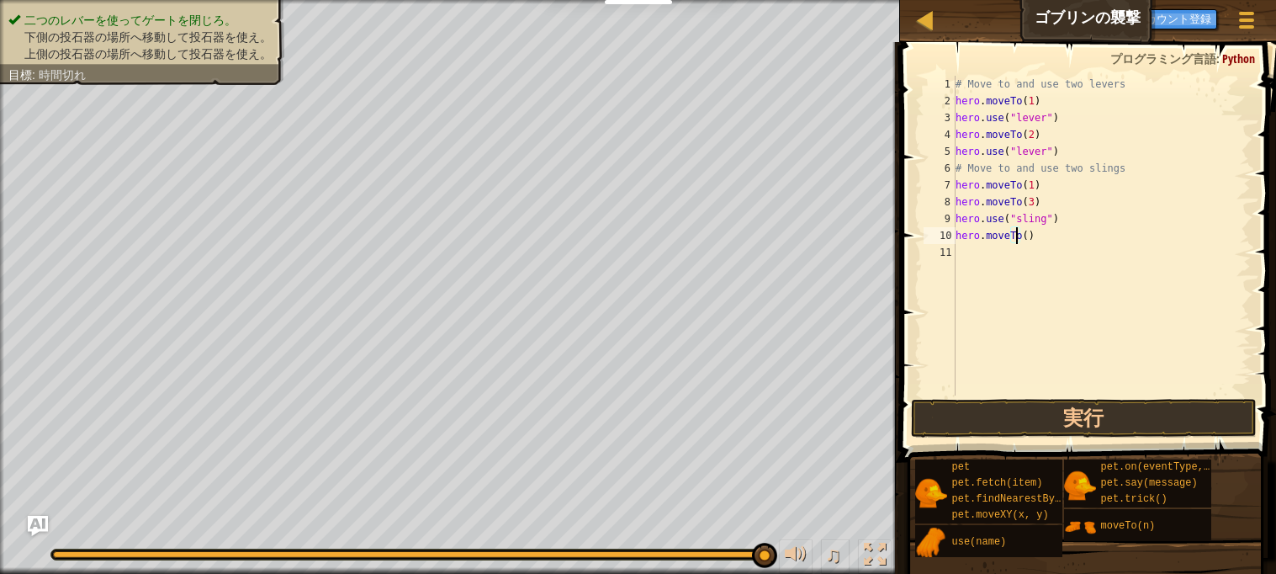
type textarea "hero.moveTo(4)"
click at [979, 256] on div "# Move to and use two levers hero . moveTo ( 1 ) hero . use ( "lever" ) hero . …" at bounding box center [1101, 252] width 299 height 353
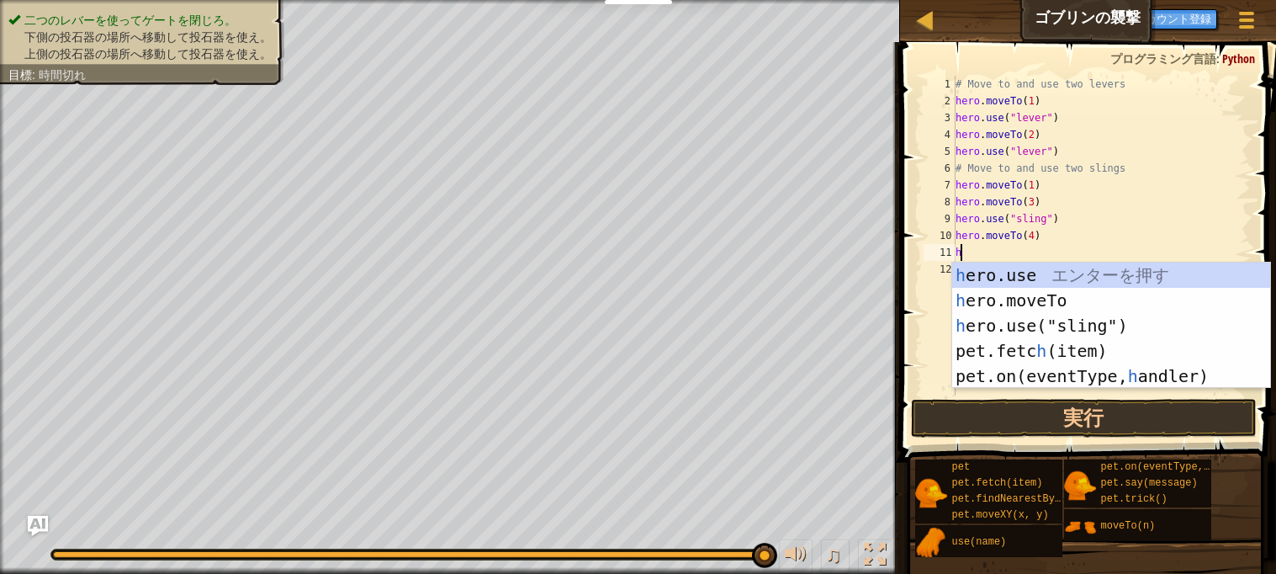
click at [1083, 327] on div "h ero.use エ ン タ ー を 押 す h ero.moveTo エ ン タ ー を 押 す h ero.use("sling") エ ン タ ー を…" at bounding box center [1111, 350] width 318 height 177
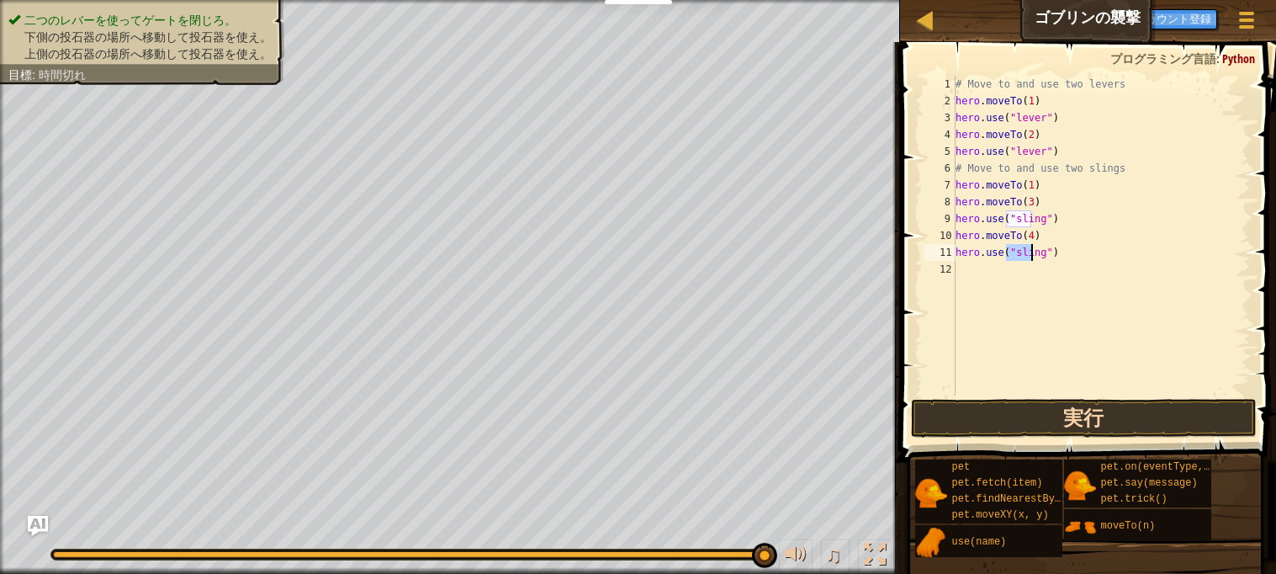
type textarea "hero.use("sling")"
click at [1172, 404] on button "実行" at bounding box center [1083, 418] width 345 height 39
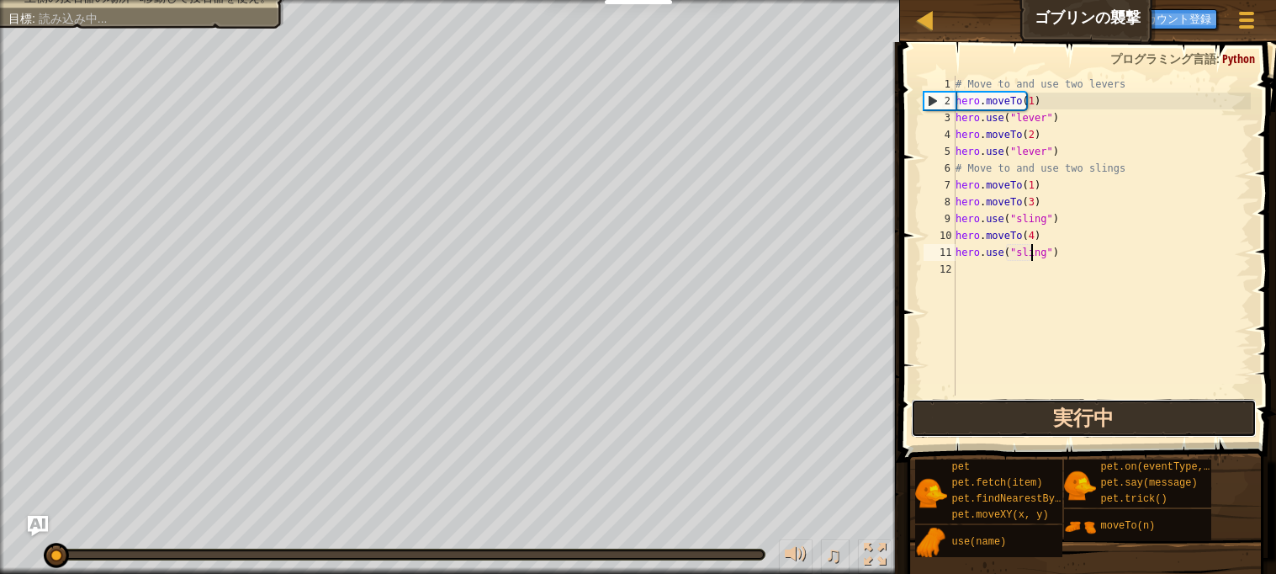
click at [1192, 413] on button "実行中" at bounding box center [1083, 418] width 345 height 39
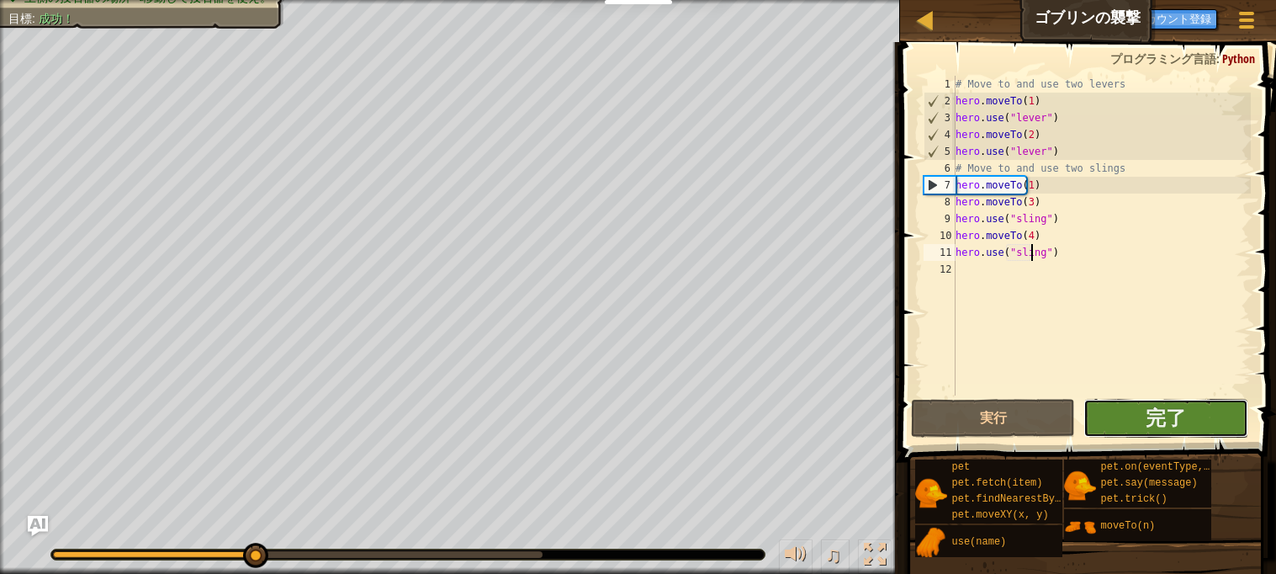
click at [1202, 423] on button "完了" at bounding box center [1165, 418] width 164 height 39
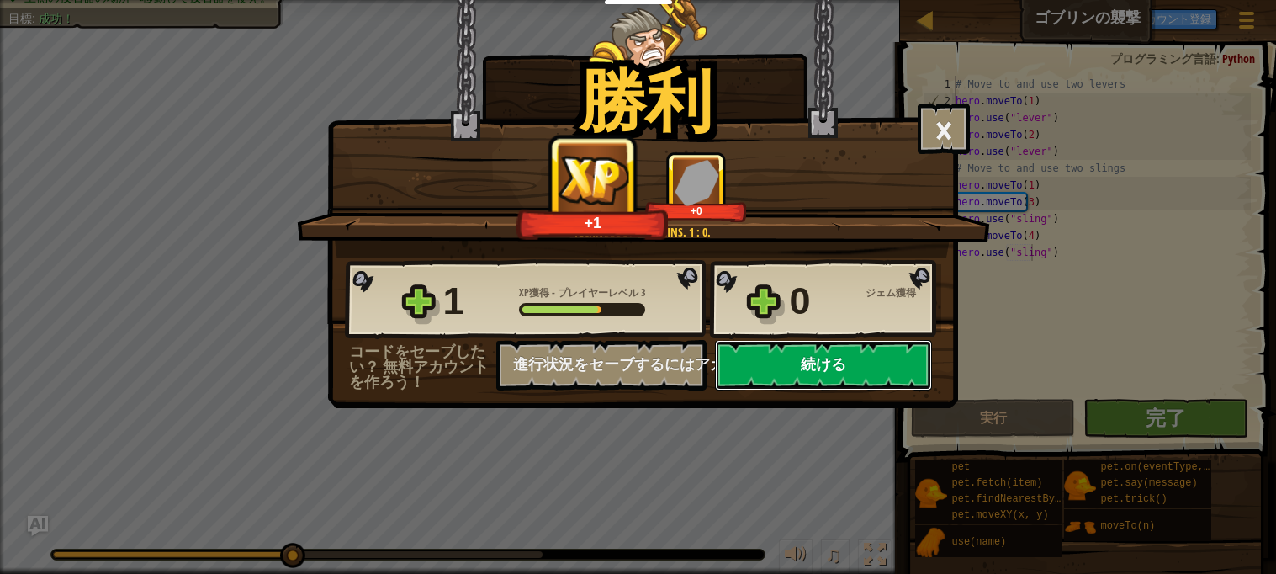
click at [873, 390] on button "続ける" at bounding box center [823, 365] width 217 height 50
select select "ja"
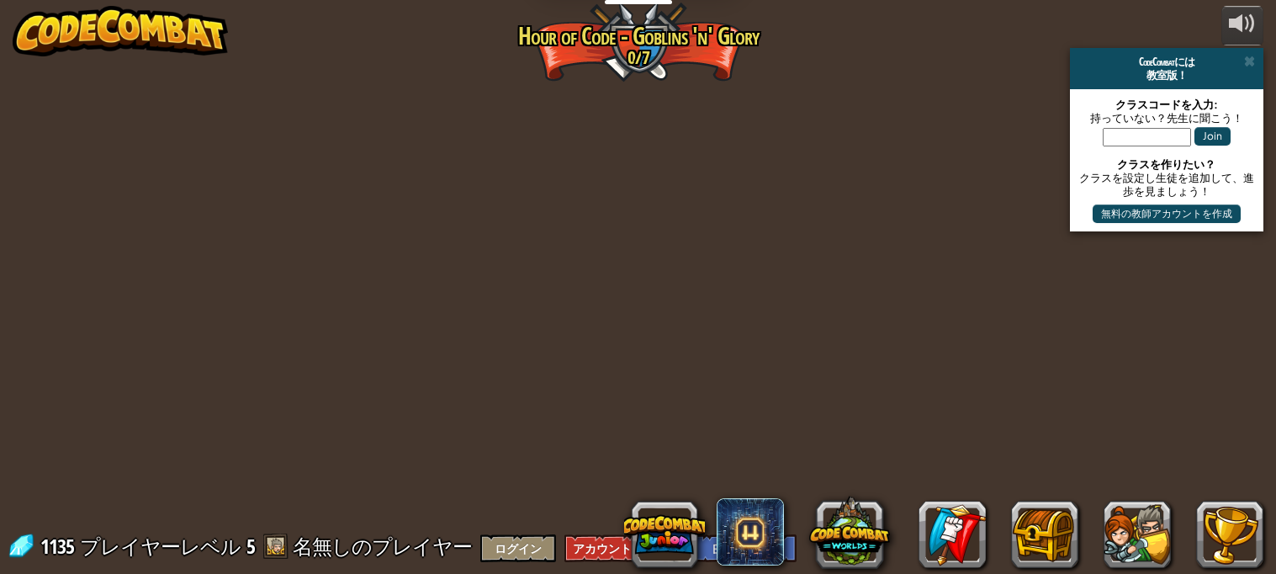
select select "ja"
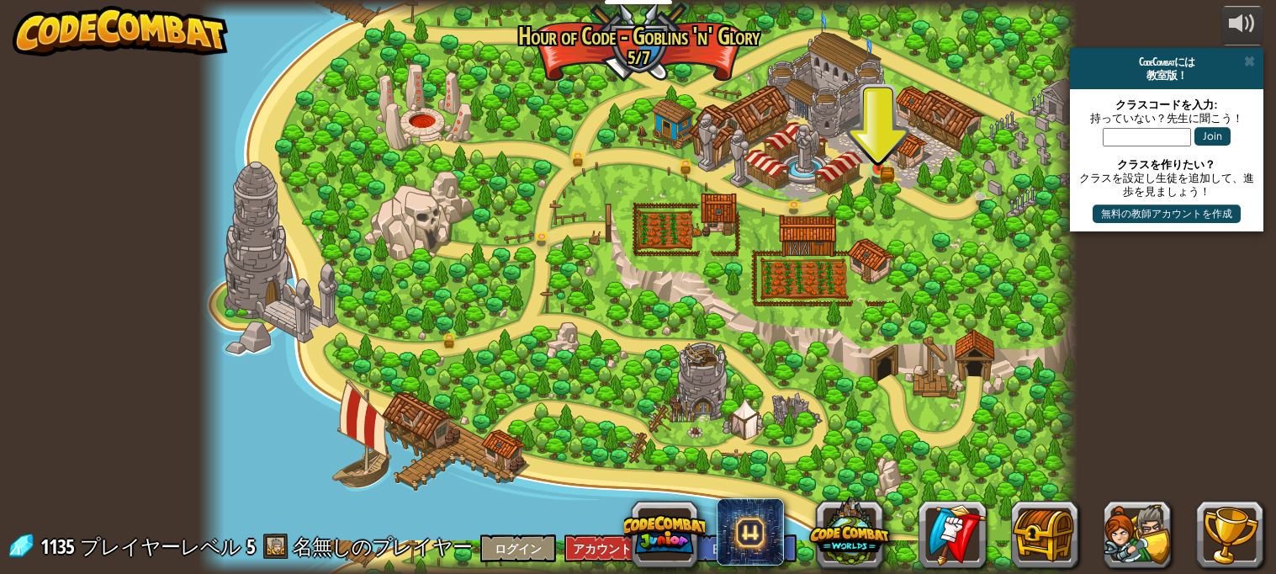
click at [873, 163] on img at bounding box center [878, 147] width 21 height 47
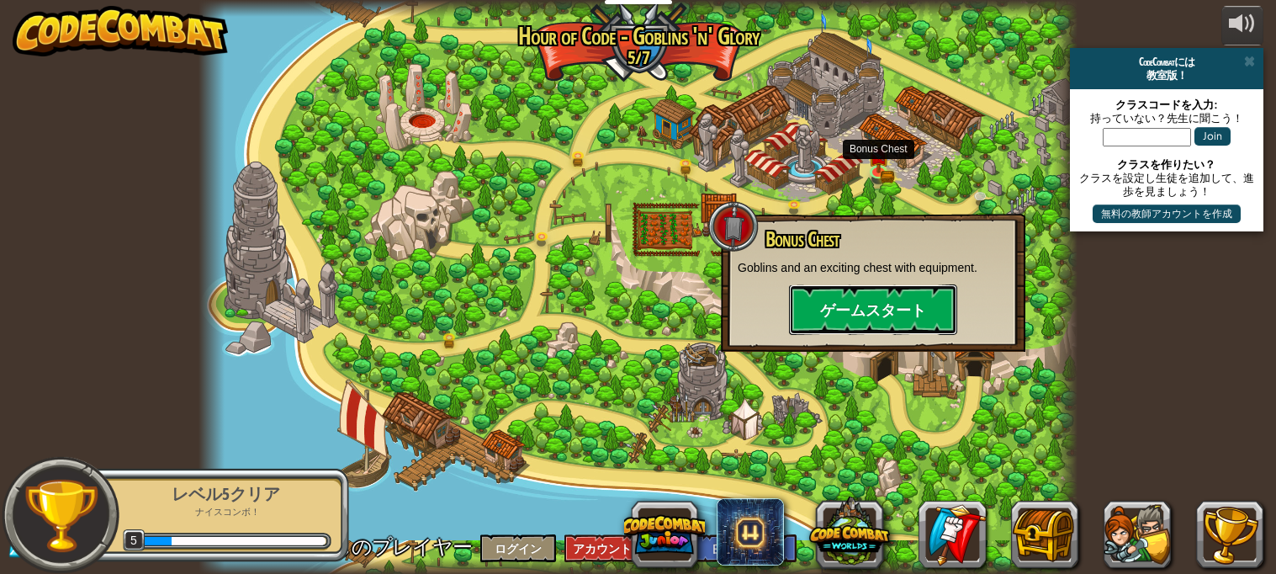
click at [876, 303] on button "ゲームスタート" at bounding box center [873, 309] width 168 height 50
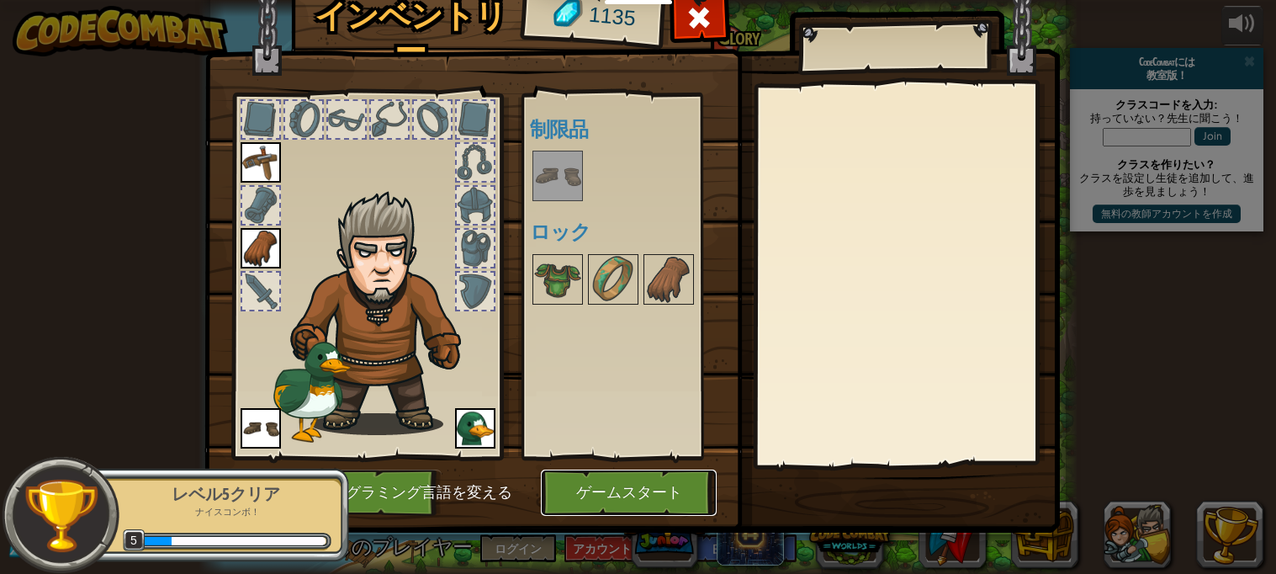
click at [646, 485] on button "ゲームスタート" at bounding box center [629, 492] width 176 height 46
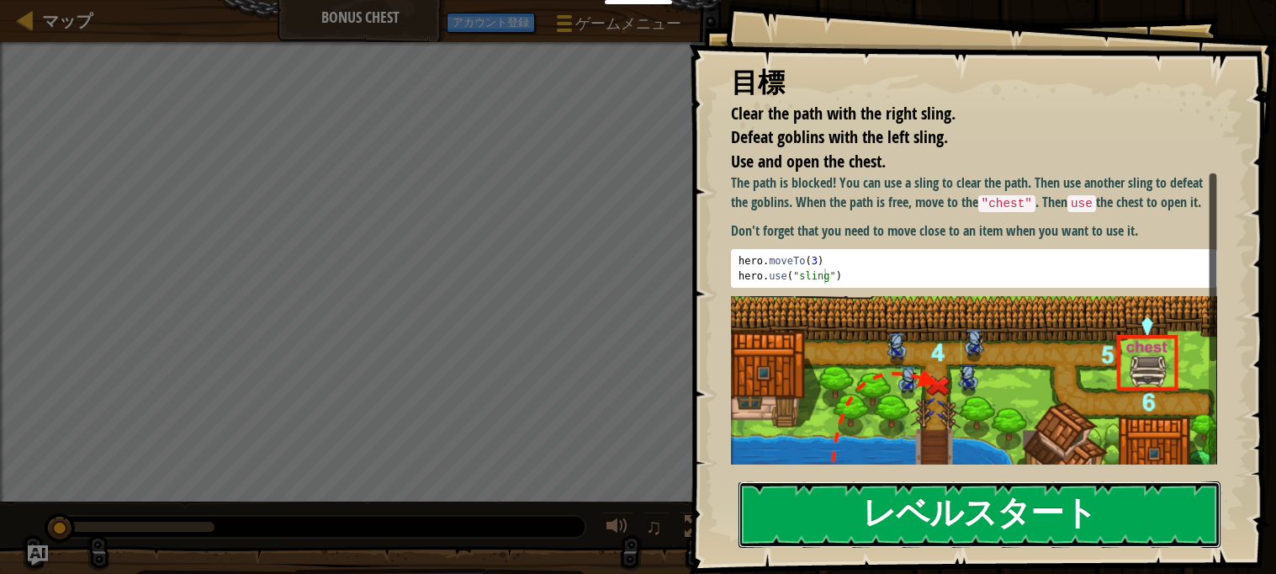
click at [1141, 508] on button "レベルスタート" at bounding box center [979, 514] width 483 height 66
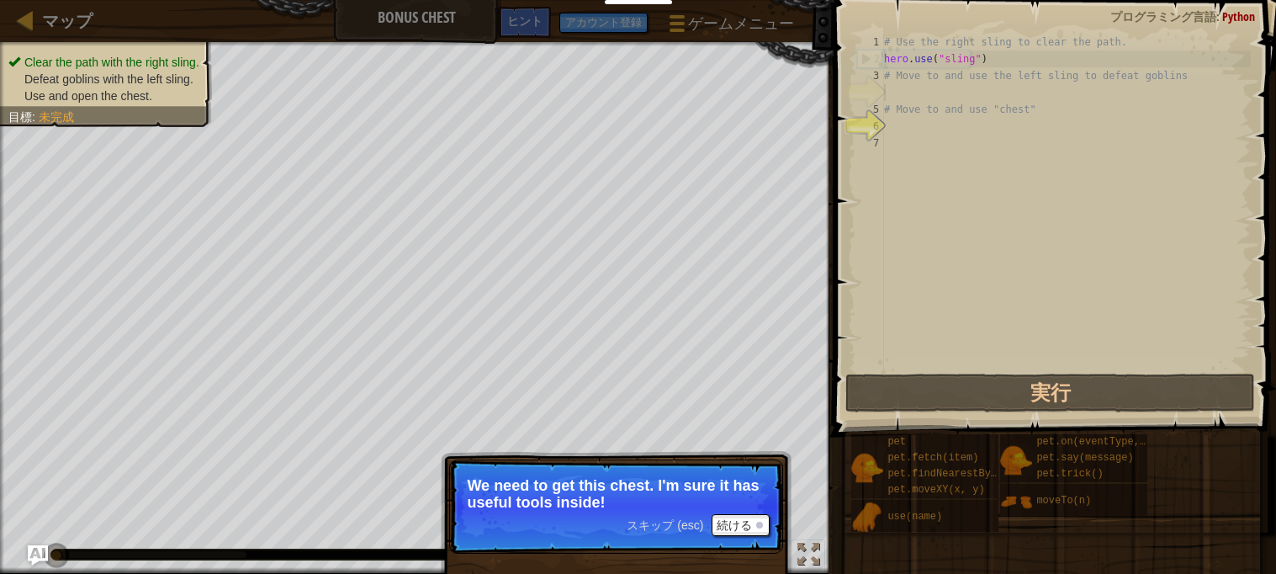
click at [749, 500] on p "We need to get this chest. I'm sure it has useful tools inside!" at bounding box center [616, 494] width 299 height 34
click at [740, 533] on button "続ける" at bounding box center [740, 525] width 58 height 22
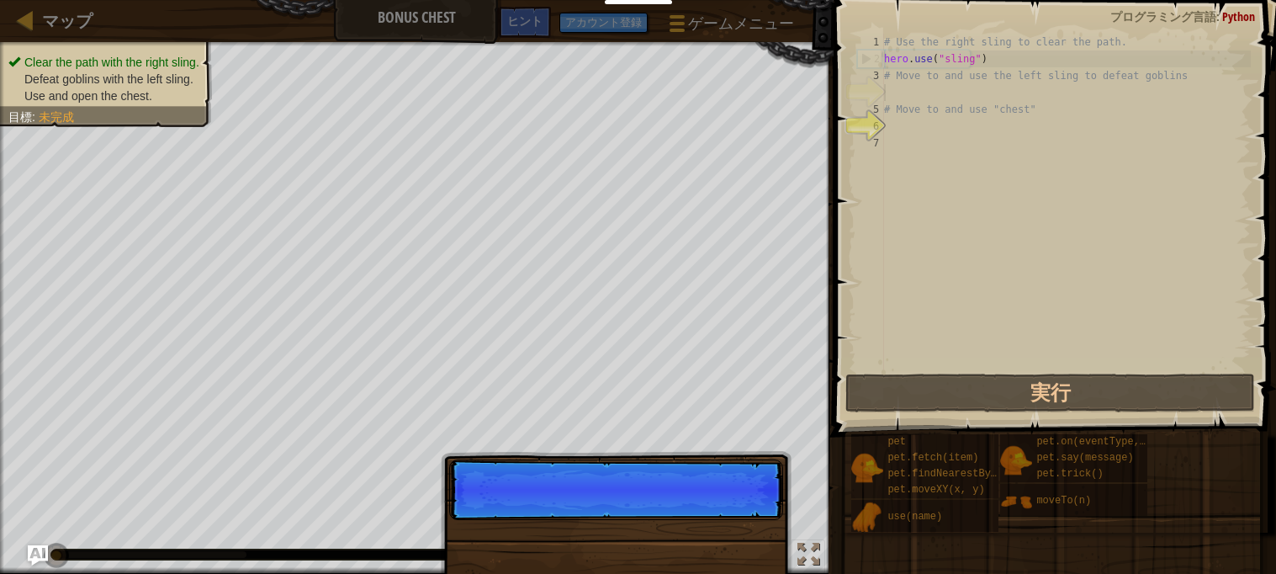
scroll to position [8, 0]
click at [743, 520] on p "スキップ (esc) 続ける" at bounding box center [616, 489] width 334 height 61
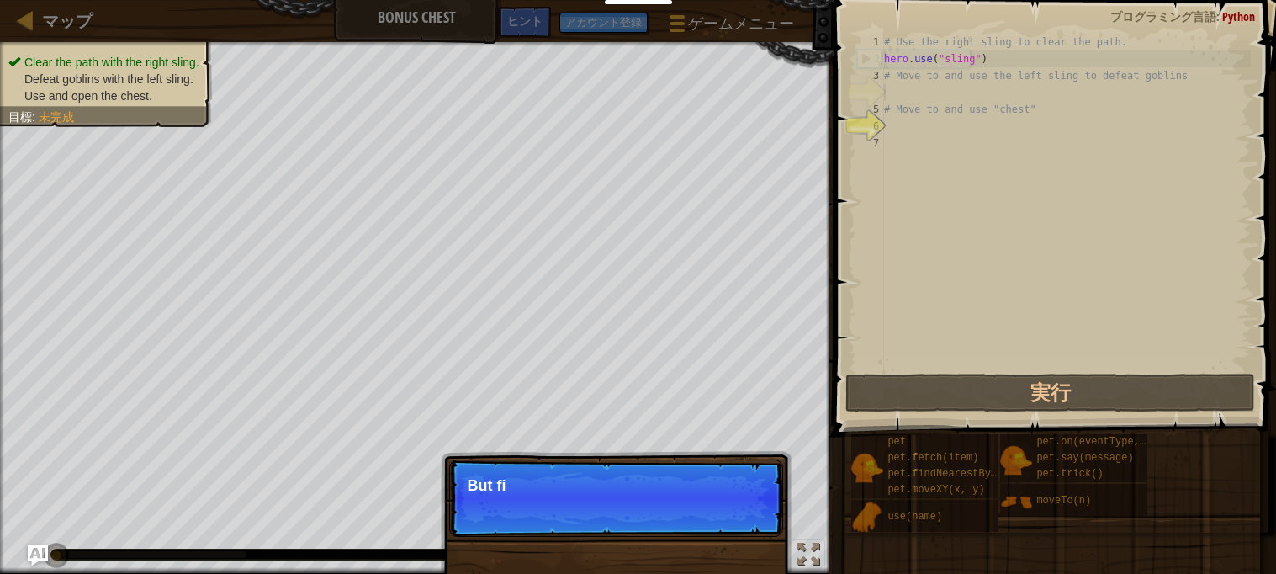
click at [736, 538] on div "スキップ (esc) 続ける But fi" at bounding box center [616, 583] width 351 height 249
click at [736, 535] on p "スキップ (esc) 続ける But first, you" at bounding box center [616, 497] width 334 height 77
click at [732, 531] on p "スキップ (esc) 続ける But first, you need" at bounding box center [616, 497] width 334 height 77
click at [739, 526] on p "スキップ (esc) 続ける But first, you need" at bounding box center [616, 497] width 334 height 77
click at [749, 521] on p "スキップ (esc) 続ける But first, you need to use those s" at bounding box center [616, 497] width 334 height 77
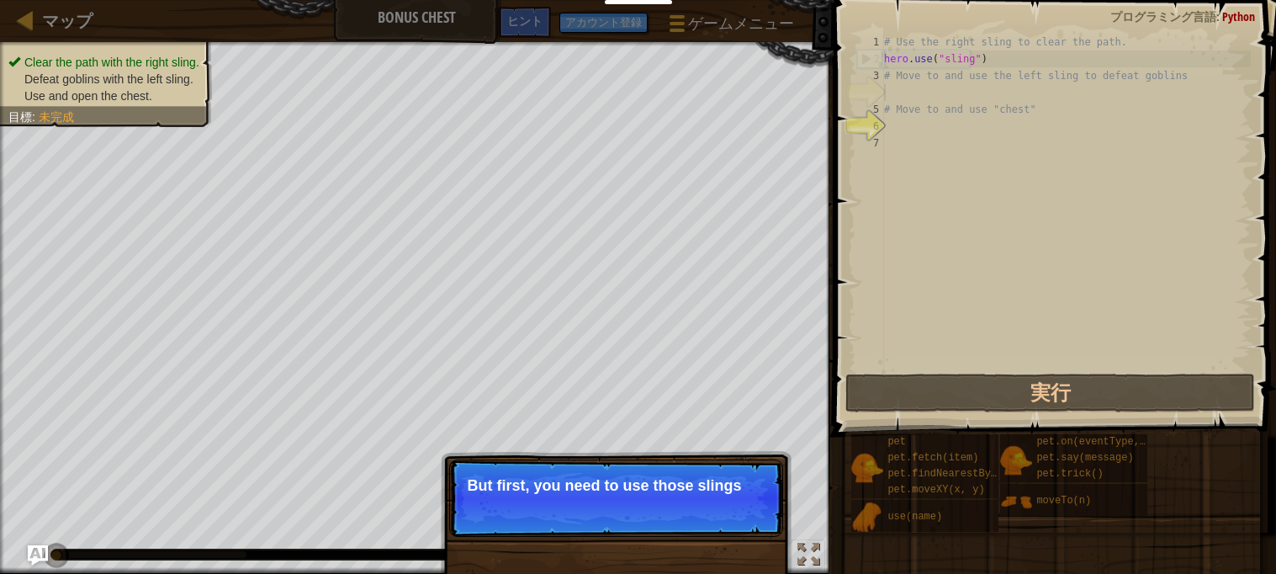
click at [742, 524] on p "スキップ (esc) 続ける But first, you need to use those slings" at bounding box center [616, 497] width 334 height 77
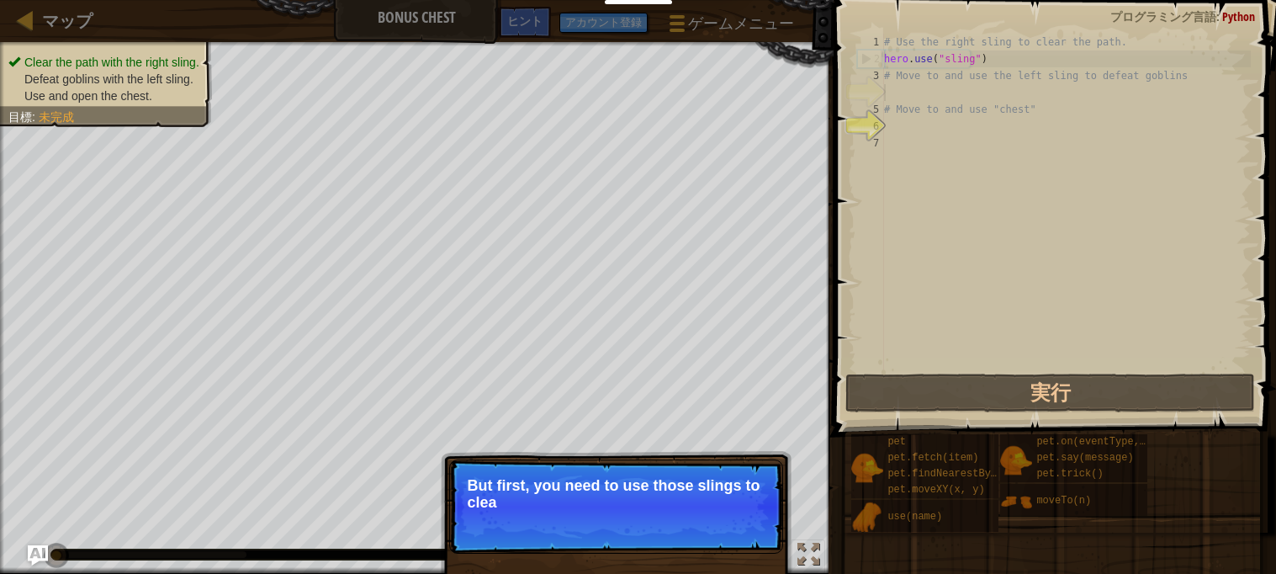
click at [745, 521] on p "スキップ (esc) 続ける But first, you need to use those slings to clea" at bounding box center [616, 506] width 334 height 94
click at [742, 518] on p "スキップ (esc) 続ける But first, you need to use those slings to clear the" at bounding box center [616, 506] width 334 height 94
click at [745, 519] on p "スキップ (esc) 続ける But first, you need to use those slings to clear the" at bounding box center [616, 506] width 334 height 94
click at [744, 517] on p "スキップ (esc) 続ける But first, you need to use those slings to clear the path and" at bounding box center [616, 506] width 334 height 94
click at [741, 520] on p "スキップ (esc) 続ける But first, you need to use those slings to clear the path and de…" at bounding box center [616, 506] width 334 height 94
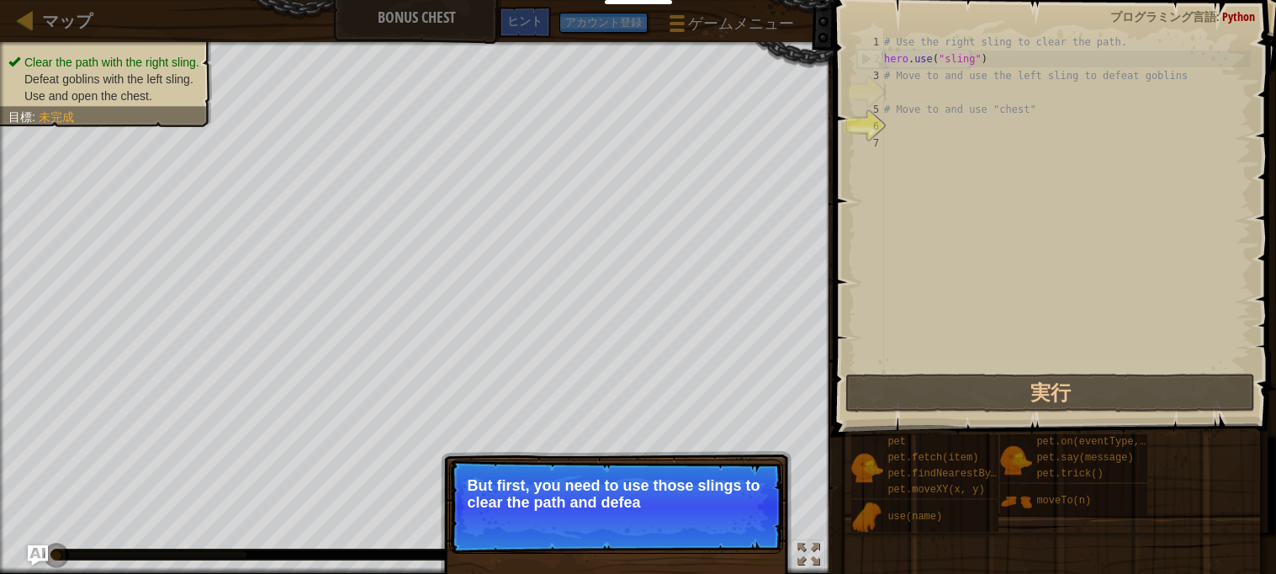
click at [742, 514] on p "スキップ (esc) 続ける But first, you need to use those slings to clear the path and de…" at bounding box center [616, 506] width 334 height 94
click at [745, 516] on p "スキップ (esc) 続ける But first, you need to use those slings to clear the path and de…" at bounding box center [616, 506] width 334 height 94
click at [0, 0] on button "続ける" at bounding box center [0, 0] width 0 height 0
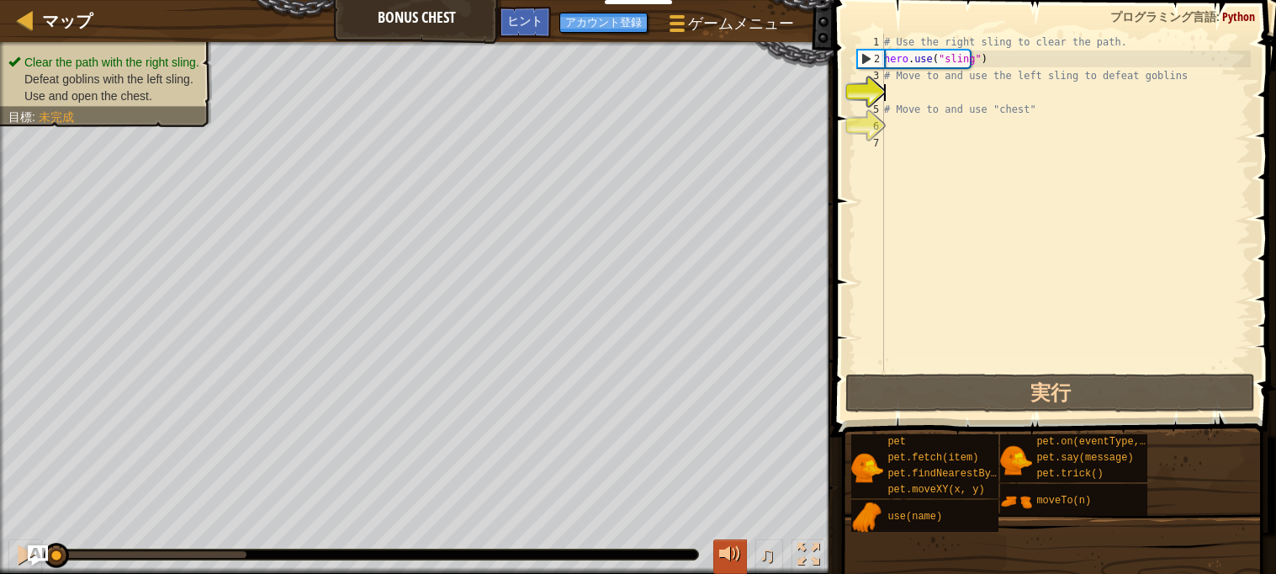
click at [734, 543] on div at bounding box center [730, 554] width 22 height 22
click at [0, 0] on div at bounding box center [0, 0] width 0 height 0
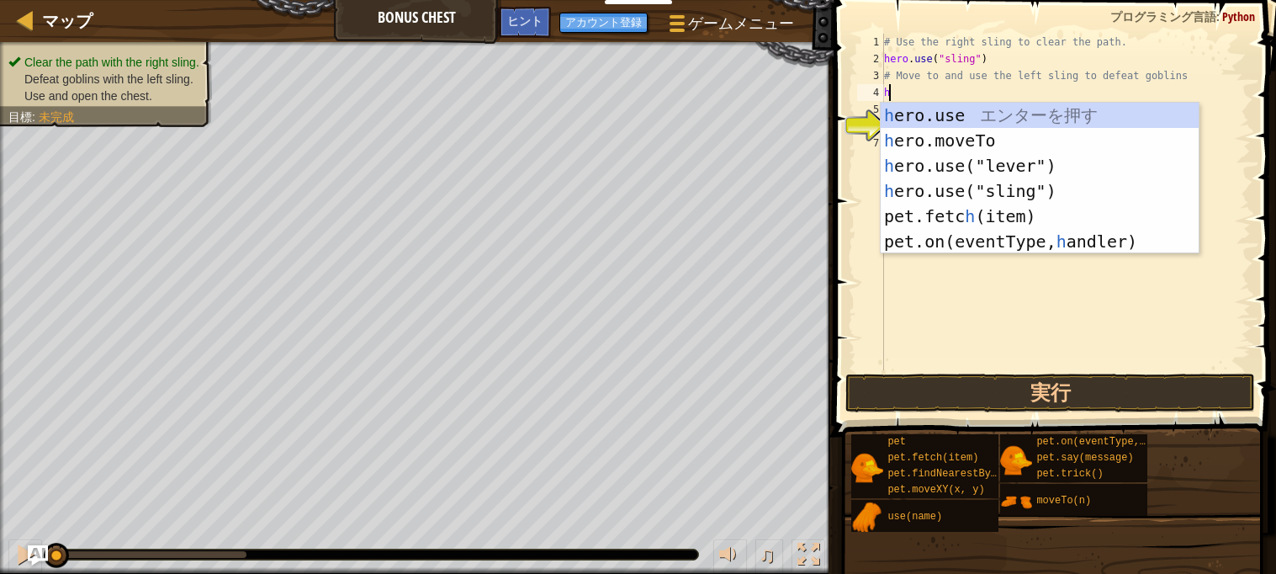
click at [1014, 199] on div "h ero.use エ ン タ ー を 押 す h ero.moveTo エ ン タ ー を 押 す h ero.use("lever") エ ン タ ー を…" at bounding box center [1040, 204] width 318 height 202
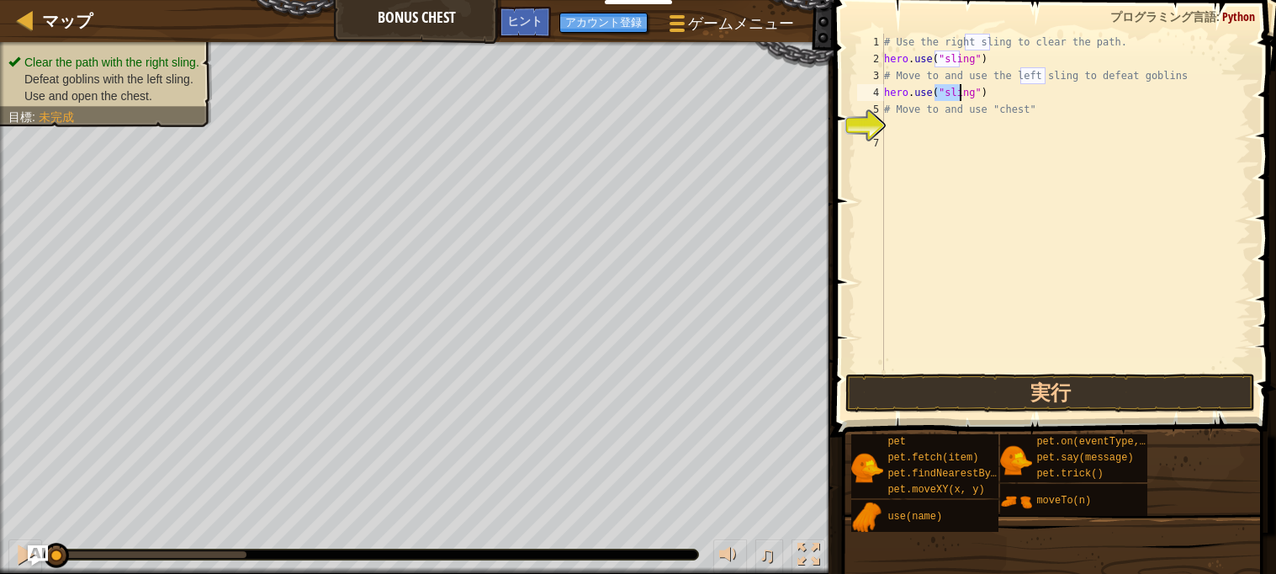
type textarea "hero.use("sling")"
click at [939, 134] on div "# Use the right sling to clear the path. hero . use ( "sling" ) # Move to and u…" at bounding box center [1066, 219] width 370 height 370
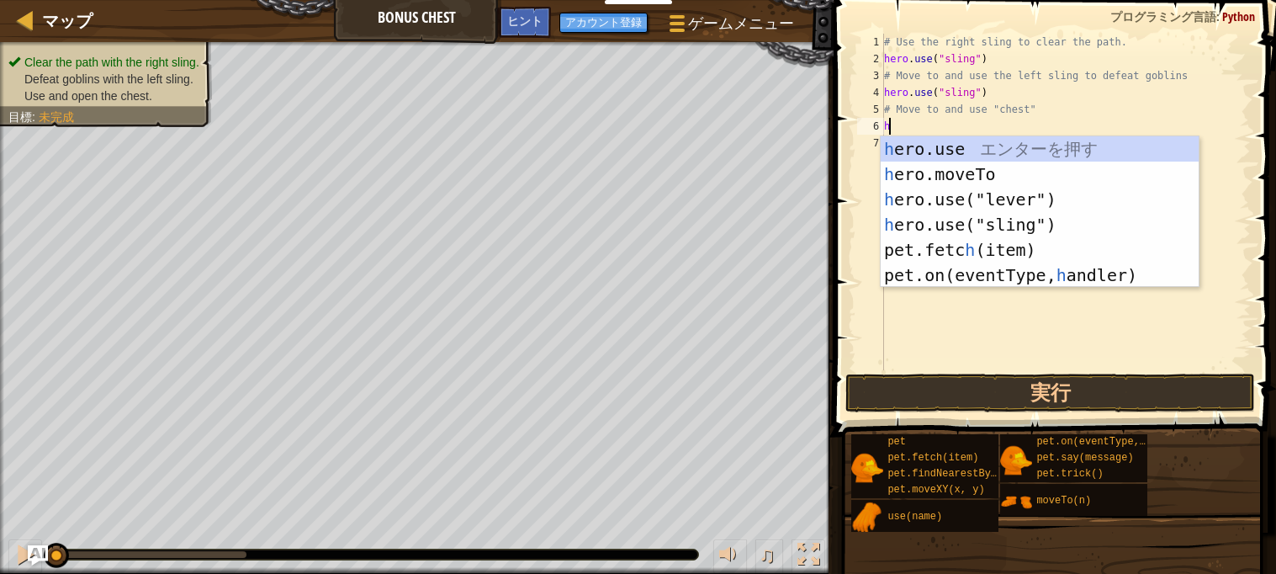
click at [1034, 183] on div "h ero.use エ ン タ ー を 押 す h ero.moveTo エ ン タ ー を 押 す h ero.use("lever") エ ン タ ー を…" at bounding box center [1040, 237] width 318 height 202
type textarea "hero.moveTo(2)"
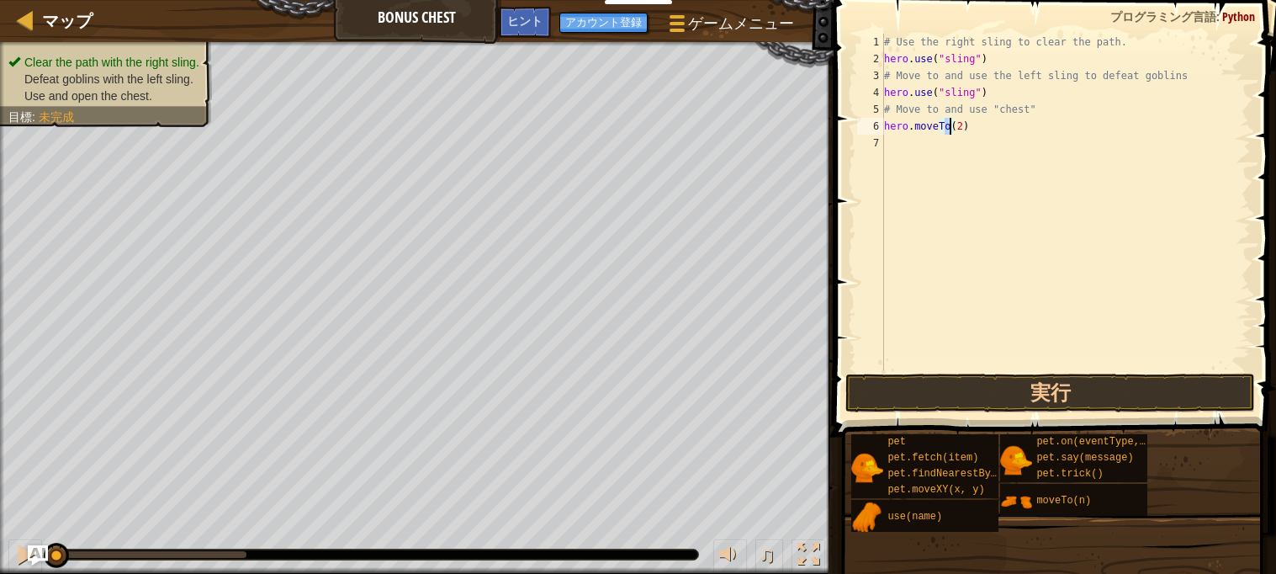
click at [939, 139] on div "# Use the right sling to clear the path. hero . use ( "sling" ) # Move to and u…" at bounding box center [1066, 219] width 370 height 370
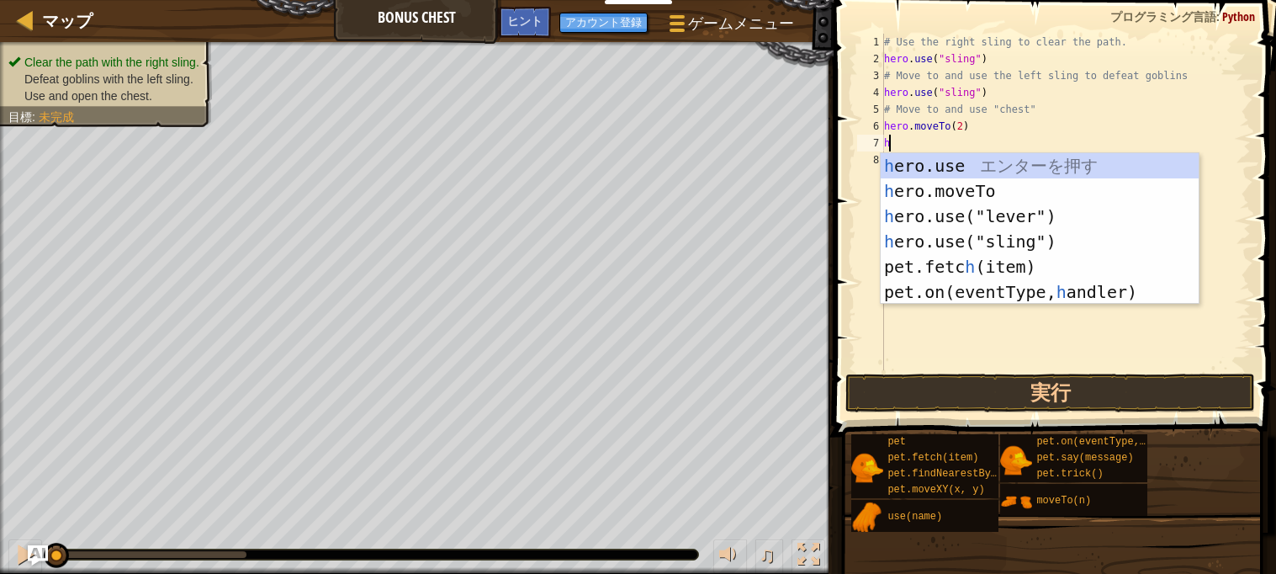
click at [1009, 197] on div "h ero.use エ ン タ ー を 押 す h ero.moveTo エ ン タ ー を 押 す h ero.use("lever") エ ン タ ー を…" at bounding box center [1040, 254] width 318 height 202
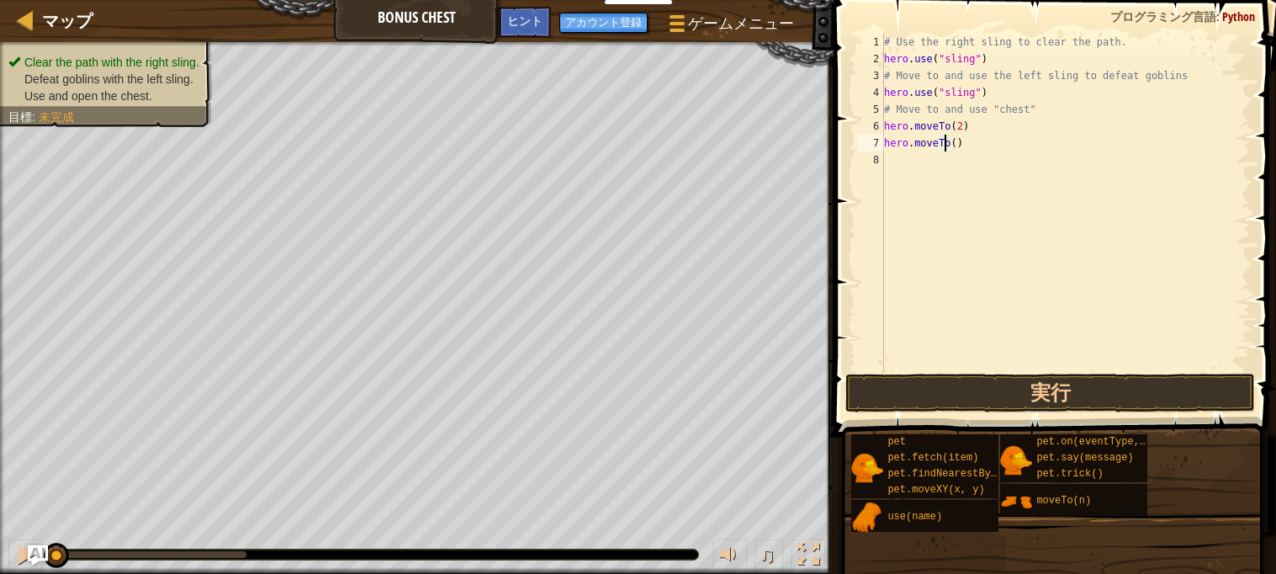
type textarea "hero.moveTo(3)"
click at [939, 154] on div "# Use the right sling to clear the path. hero . use ( "sling" ) # Move to and u…" at bounding box center [1066, 219] width 370 height 370
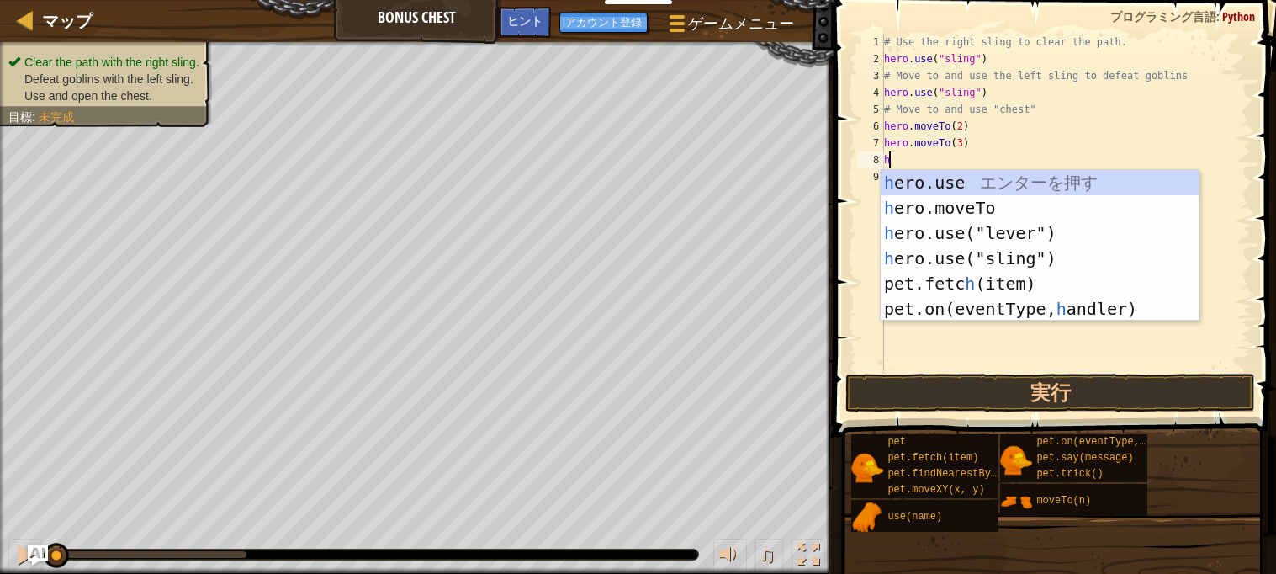
click at [1018, 267] on div "h ero.use エ ン タ ー を 押 す h ero.moveTo エ ン タ ー を 押 す h ero.use("lever") エ ン タ ー を…" at bounding box center [1040, 271] width 318 height 202
type textarea "hero.use("sling")"
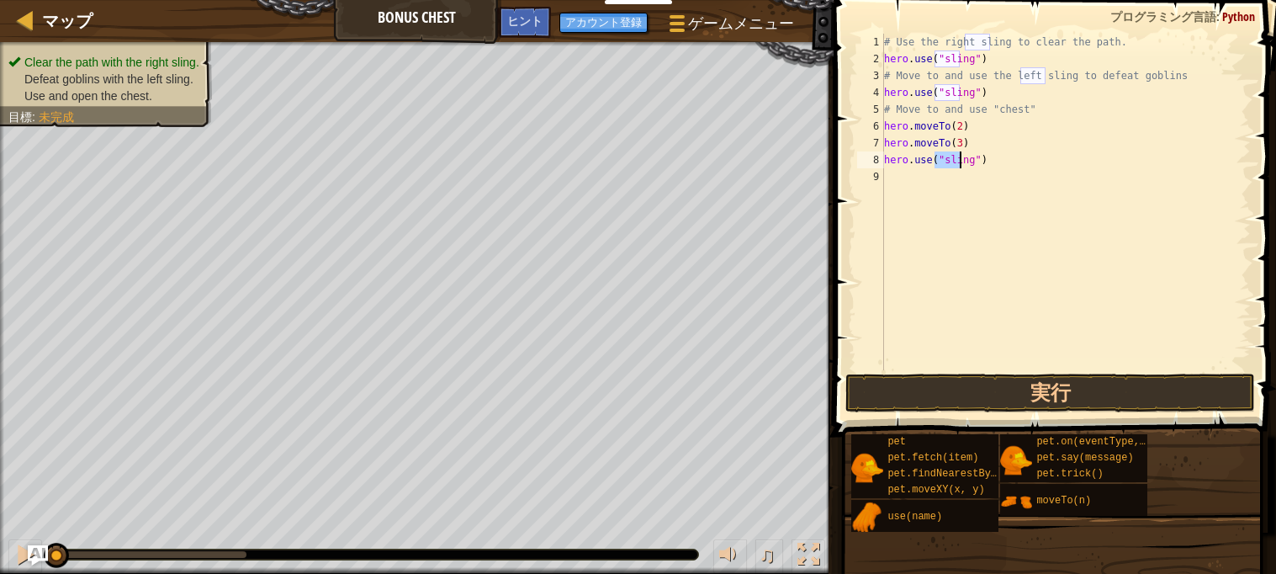
click at [943, 180] on div "# Use the right sling to clear the path. hero . use ( "sling" ) # Move to and u…" at bounding box center [1066, 219] width 370 height 370
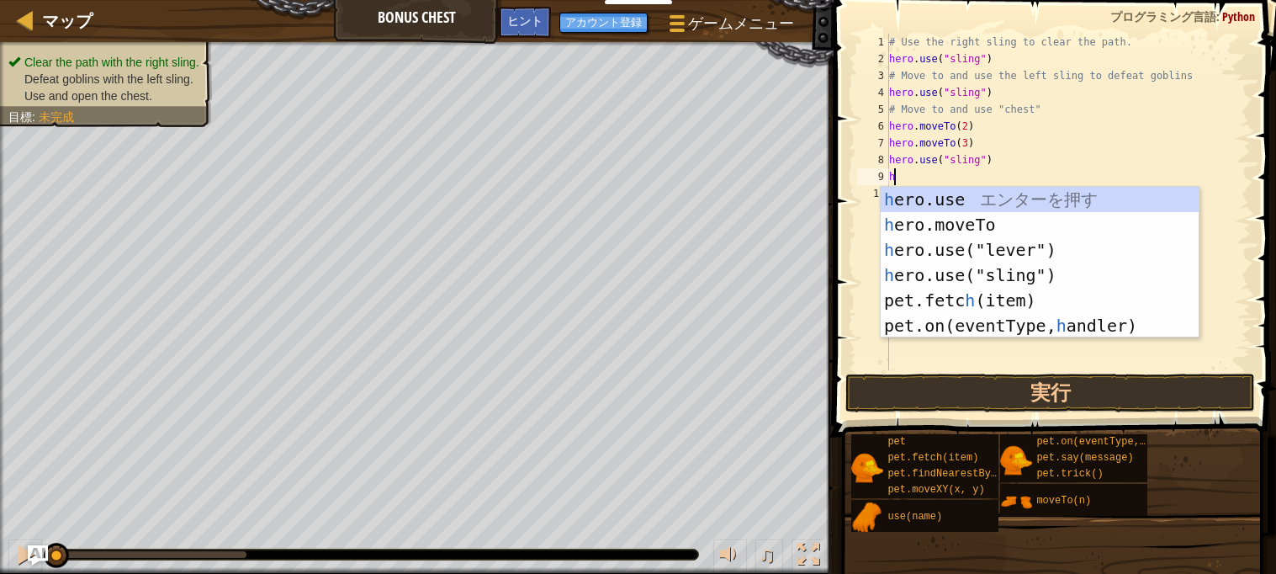
click at [1042, 225] on div "h ero.use エ ン タ ー を 押 す h ero.moveTo エ ン タ ー を 押 す h ero.use("lever") エ ン タ ー を…" at bounding box center [1040, 288] width 318 height 202
type textarea "hero.moveTo(2)"
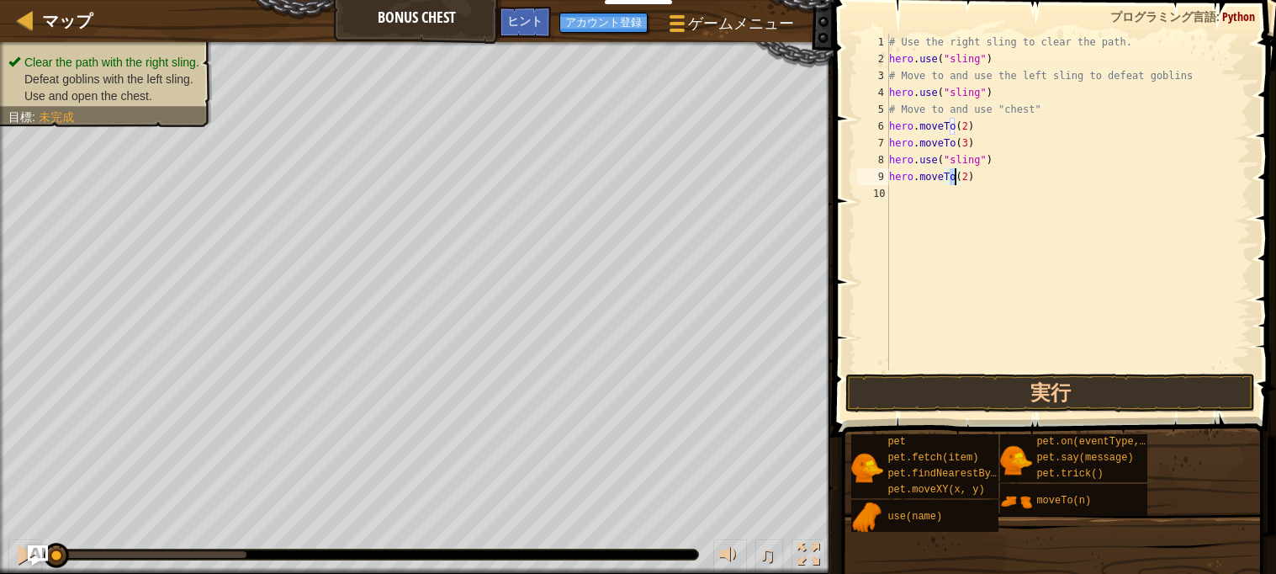
click at [937, 208] on div "# Use the right sling to clear the path. hero . use ( "sling" ) # Move to and u…" at bounding box center [1068, 219] width 365 height 370
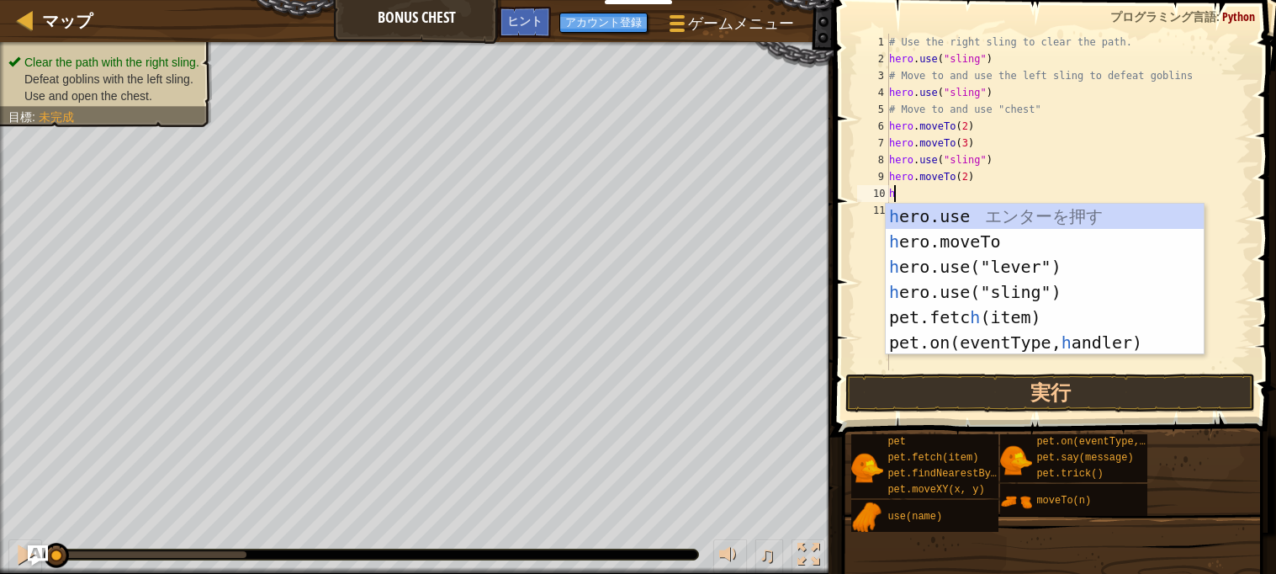
click at [1012, 251] on div "h ero.use エ ン タ ー を 押 す h ero.moveTo エ ン タ ー を 押 す h ero.use("lever") エ ン タ ー を…" at bounding box center [1045, 305] width 318 height 202
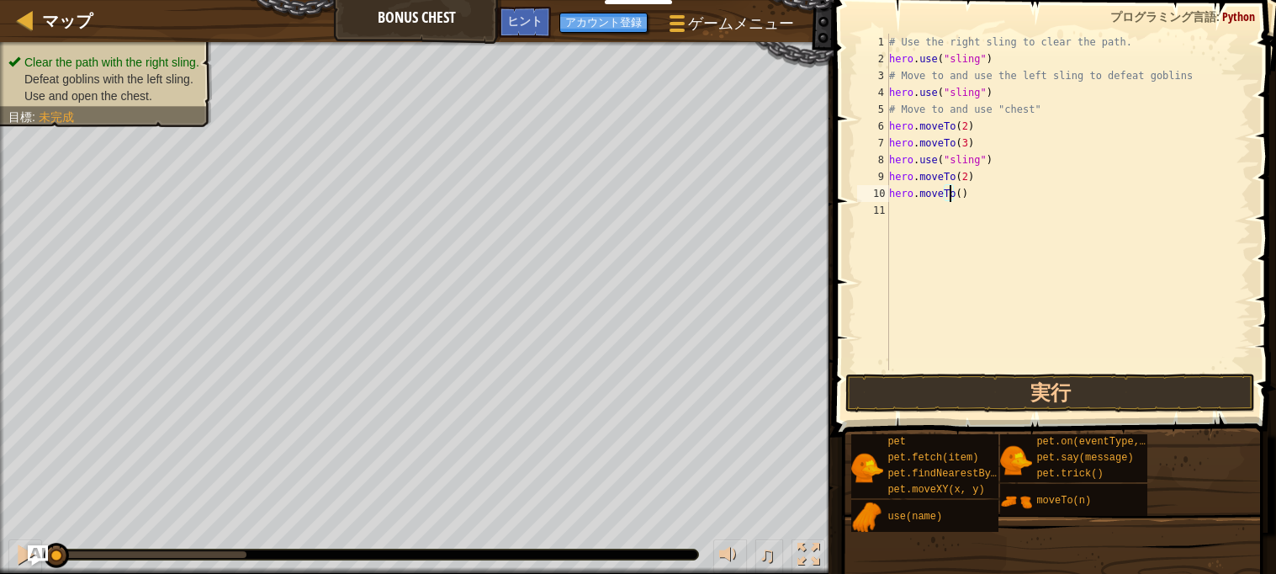
type textarea "hero.moveTo(4)"
click at [942, 214] on div "# Use the right sling to clear the path. hero . use ( "sling" ) # Move to and u…" at bounding box center [1068, 219] width 365 height 370
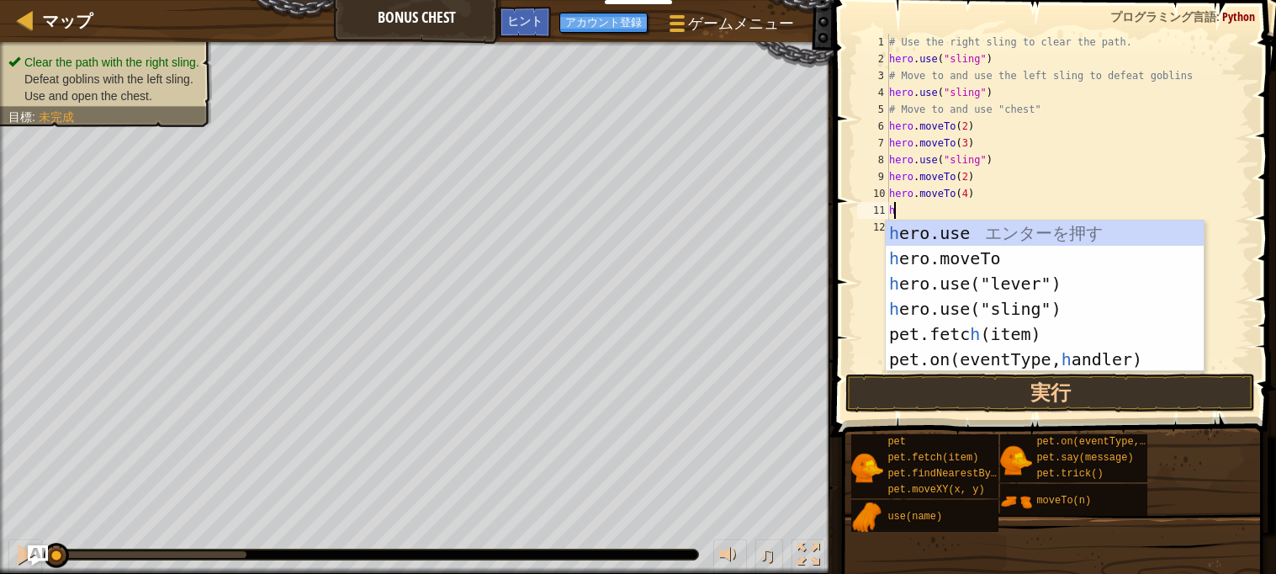
click at [1017, 256] on div "h ero.use エ ン タ ー を 押 す h ero.moveTo エ ン タ ー を 押 す h ero.use("lever") エ ン タ ー を…" at bounding box center [1045, 321] width 318 height 202
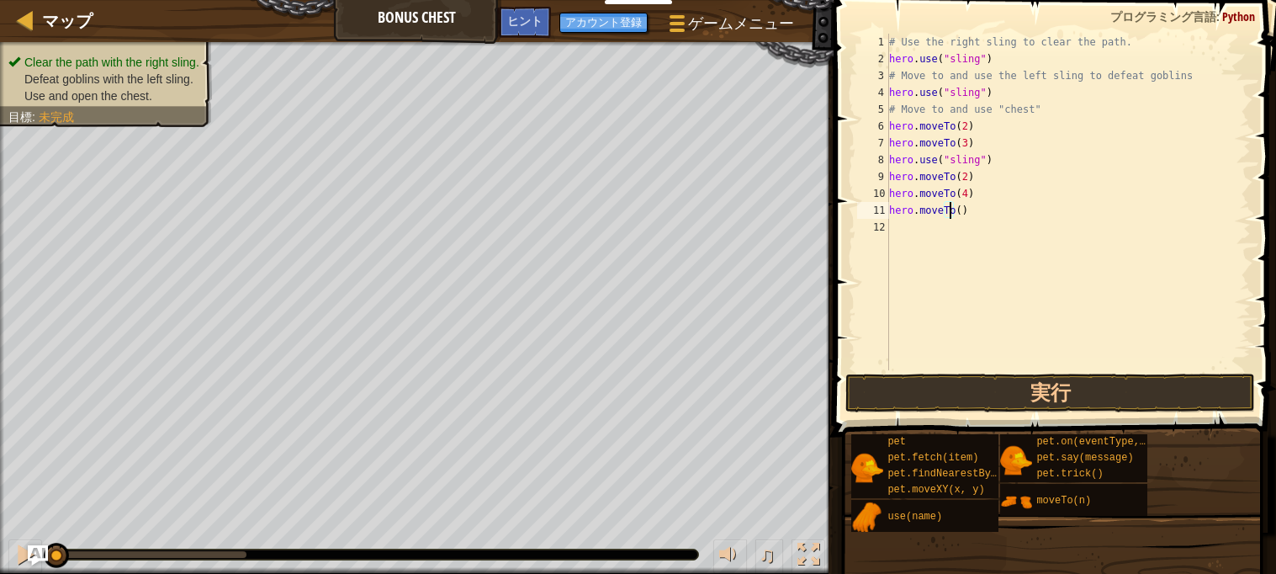
type textarea "hero.moveTo(5)"
click at [949, 232] on div "# Use the right sling to clear the path. hero . use ( "sling" ) # Move to and u…" at bounding box center [1068, 219] width 365 height 370
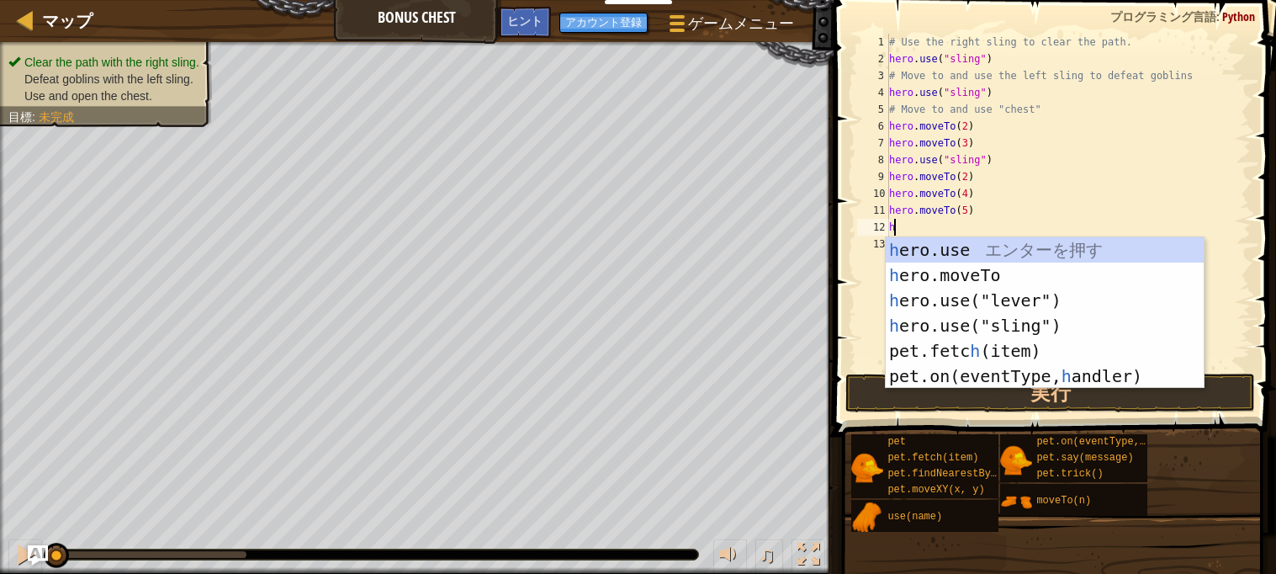
click at [994, 278] on div "h ero.use エ ン タ ー を 押 す h ero.moveTo エ ン タ ー を 押 す h ero.use("lever") エ ン タ ー を…" at bounding box center [1045, 338] width 318 height 202
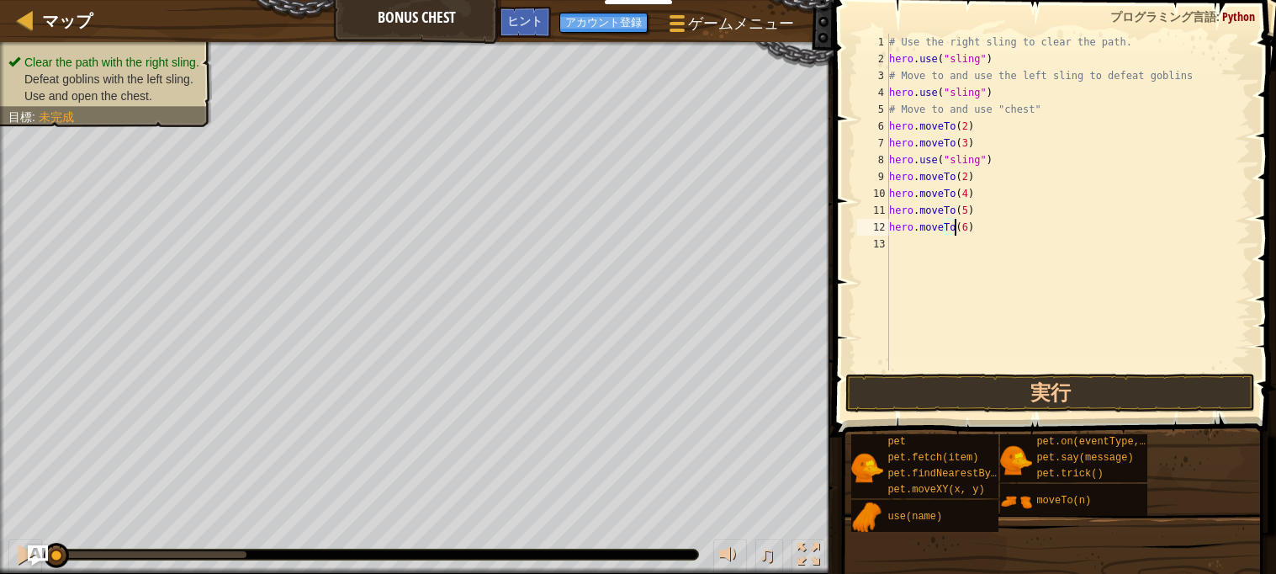
scroll to position [8, 4]
type textarea "hero.moveTo(6)"
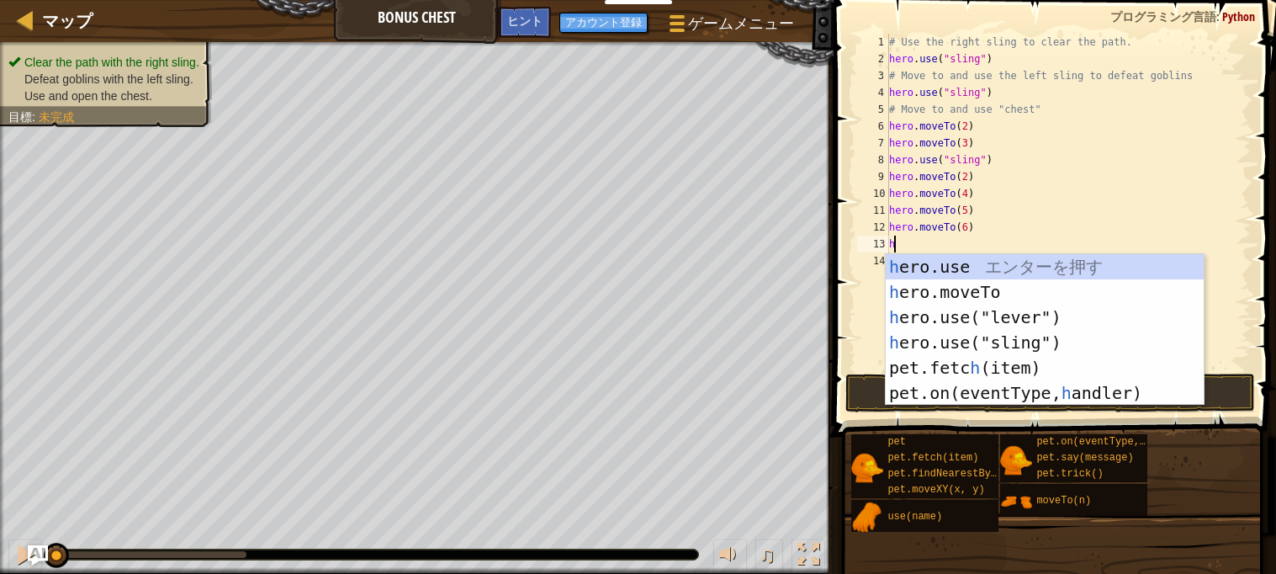
click at [1057, 319] on div "h ero.use エ ン タ ー を 押 す h ero.moveTo エ ン タ ー を 押 す h ero.use("lever") エ ン タ ー を…" at bounding box center [1045, 355] width 318 height 202
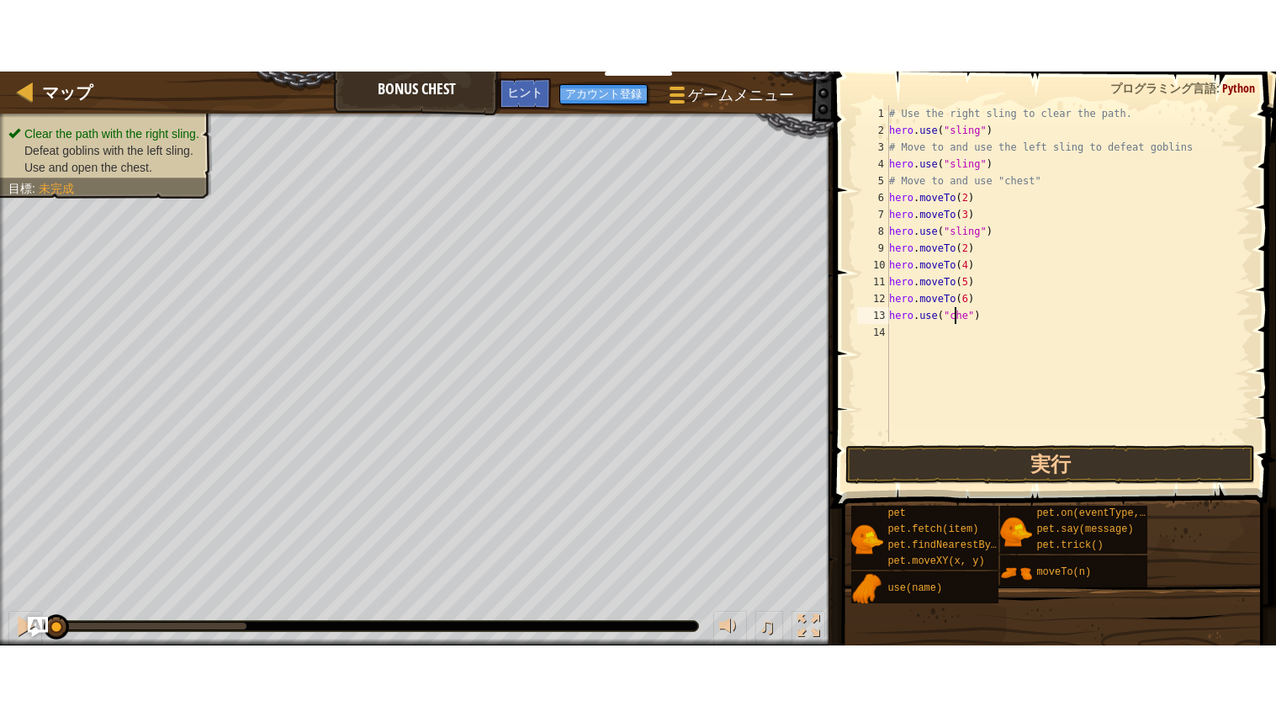
scroll to position [8, 5]
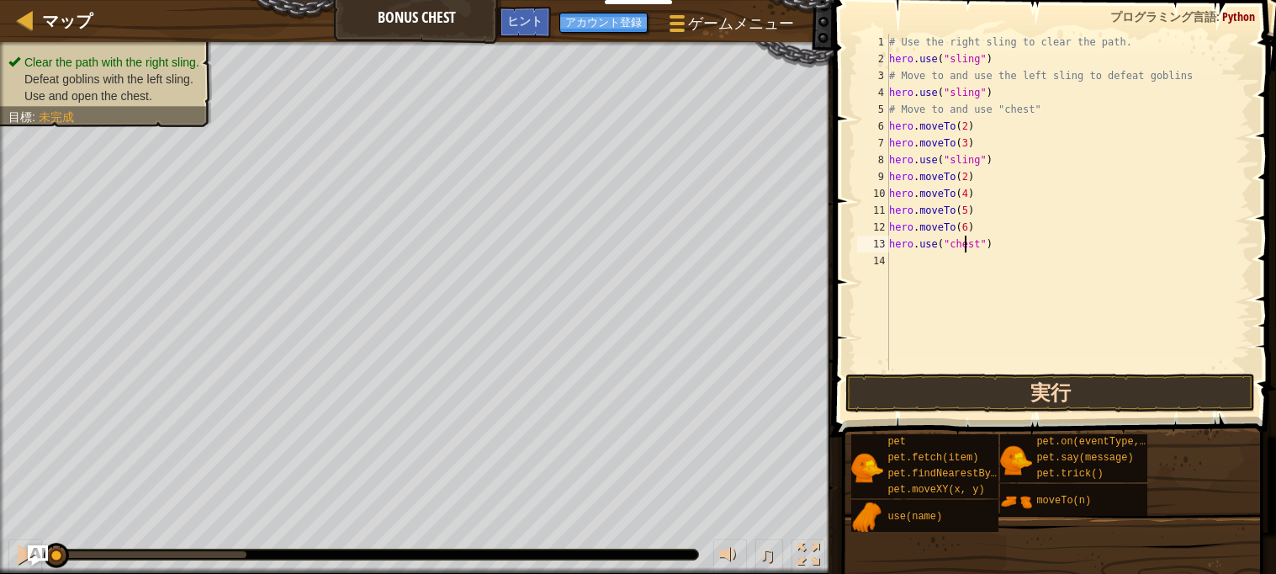
type textarea "hero.use("chest")"
click at [1129, 393] on button "実行" at bounding box center [1049, 392] width 409 height 39
click at [1114, 394] on button "実行中" at bounding box center [1049, 392] width 409 height 39
click at [1113, 392] on button "実行中" at bounding box center [1049, 392] width 409 height 39
click at [1110, 394] on button "実行中" at bounding box center [1049, 392] width 409 height 39
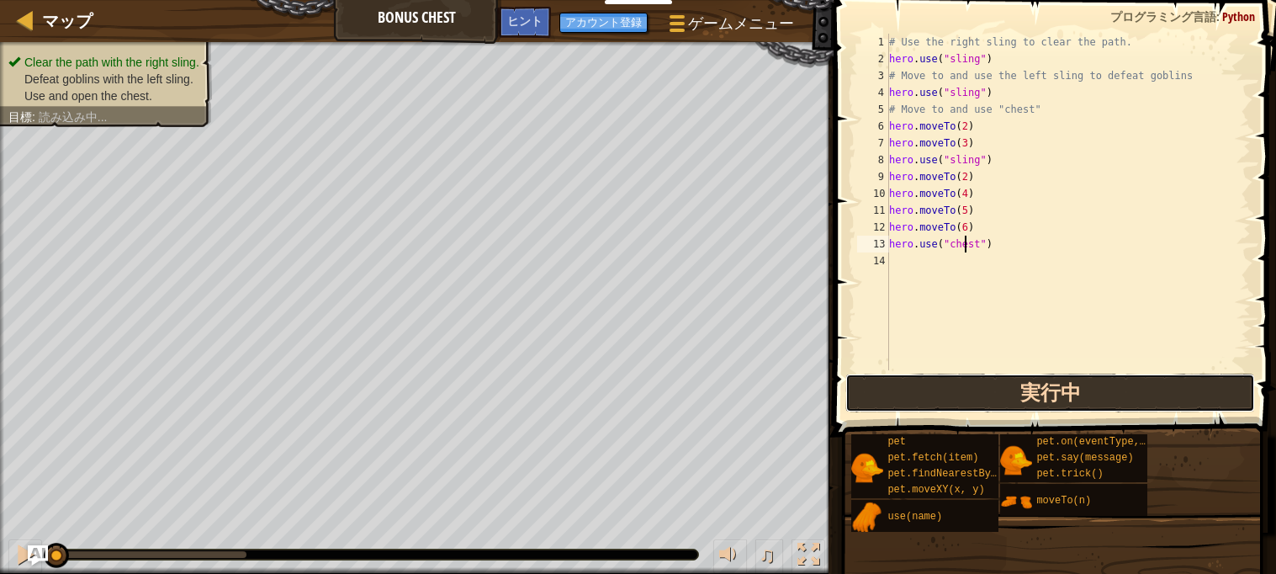
click at [1113, 396] on button "実行中" at bounding box center [1049, 392] width 409 height 39
click at [1122, 391] on button "実行中" at bounding box center [1049, 392] width 409 height 39
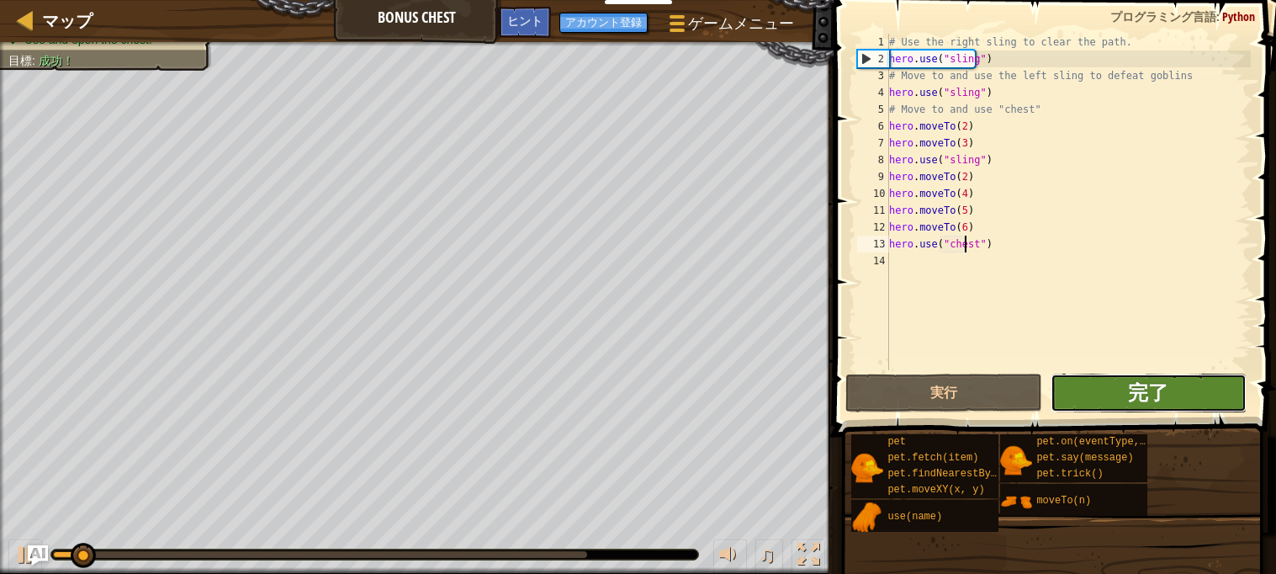
click at [1166, 400] on span "完了" at bounding box center [1148, 391] width 40 height 27
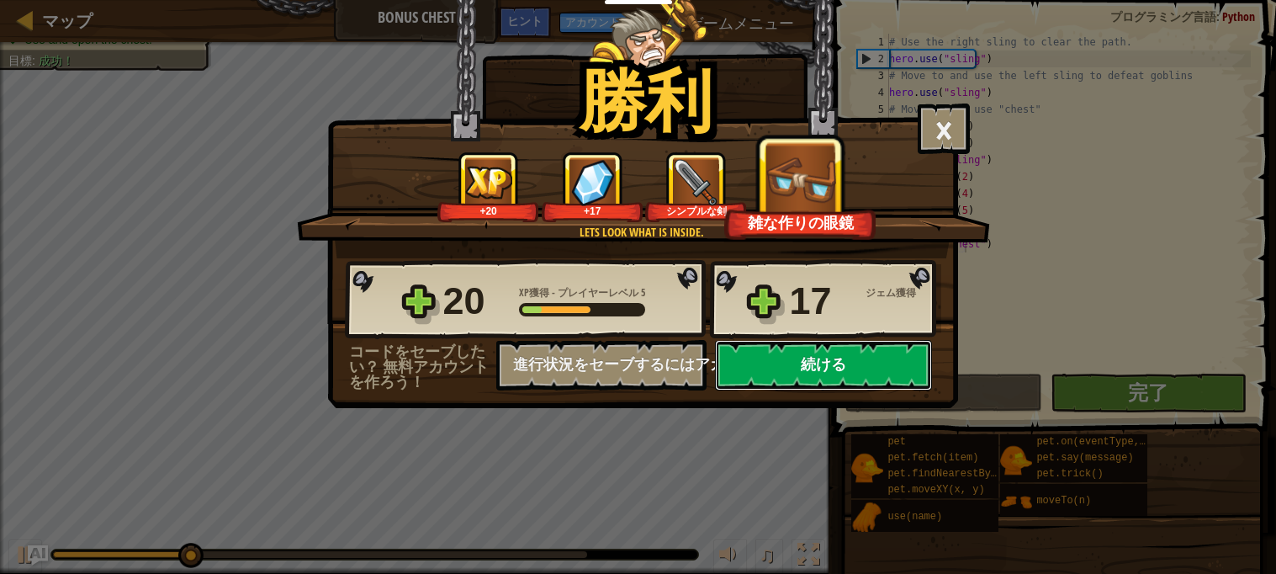
click at [881, 390] on button "続ける" at bounding box center [823, 365] width 217 height 50
select select "ja"
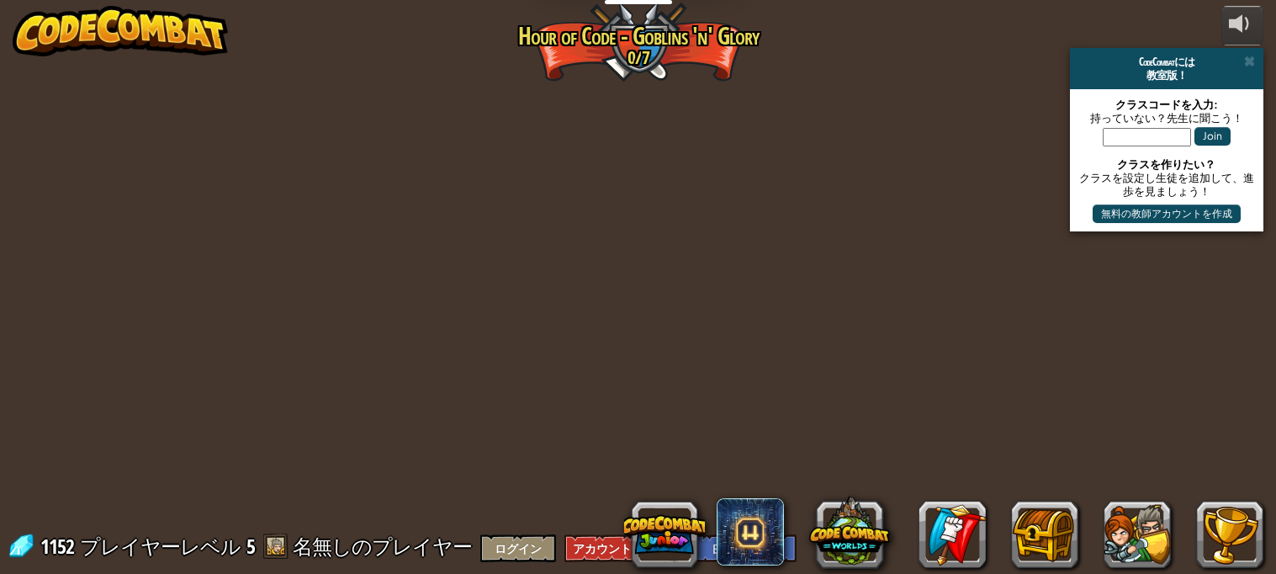
select select "ja"
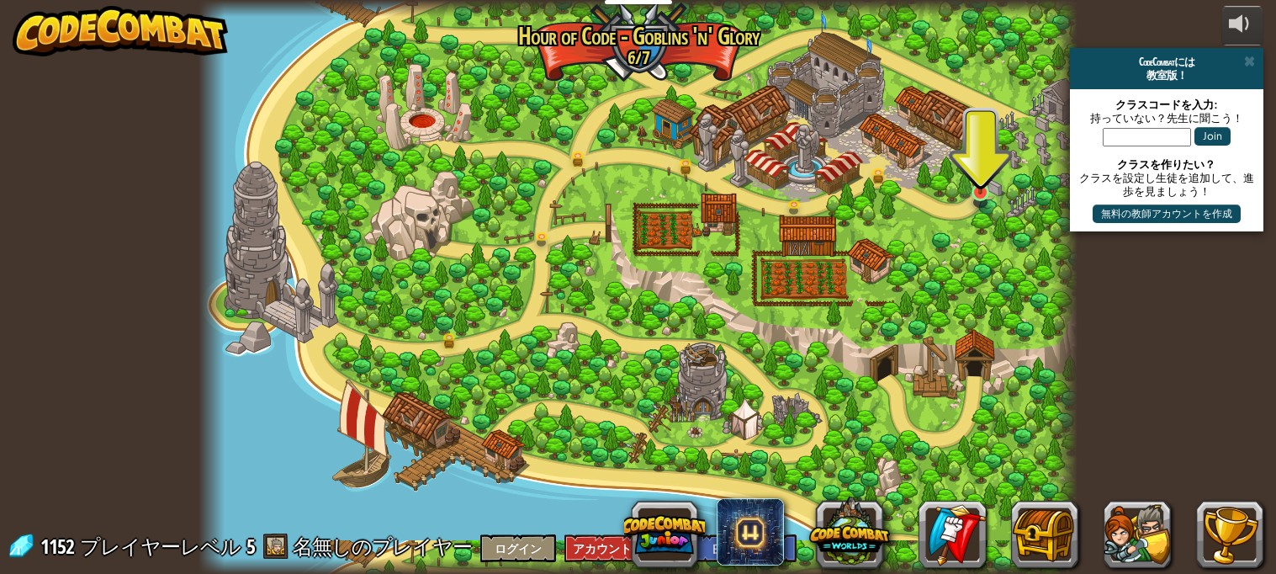
click at [991, 194] on img at bounding box center [980, 166] width 21 height 56
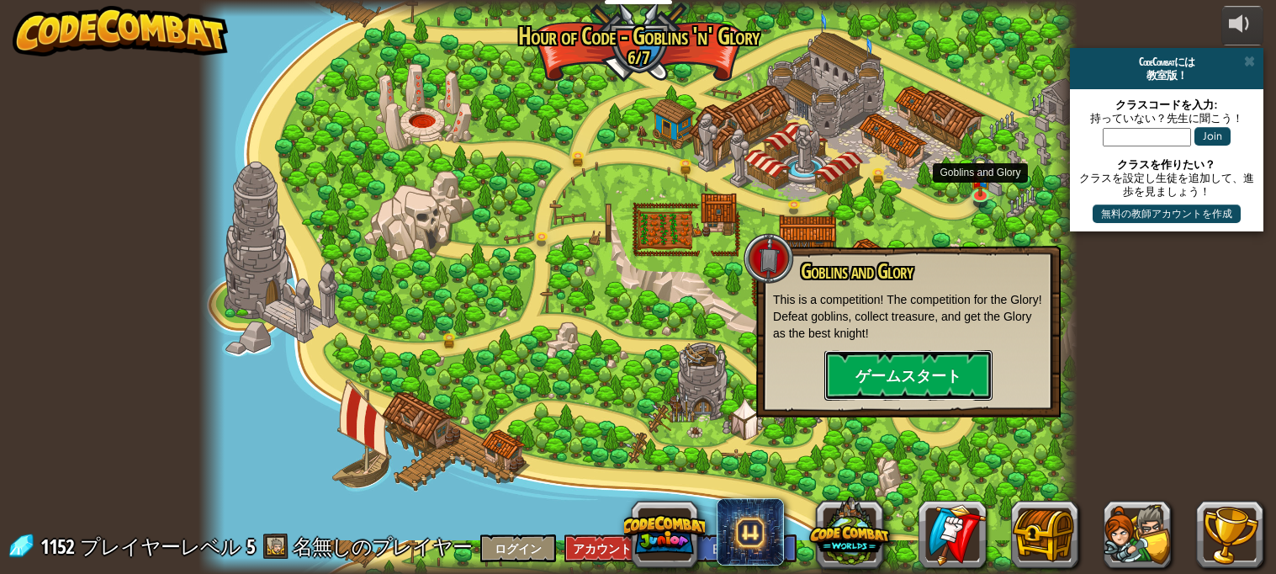
click at [920, 366] on button "ゲームスタート" at bounding box center [908, 375] width 168 height 50
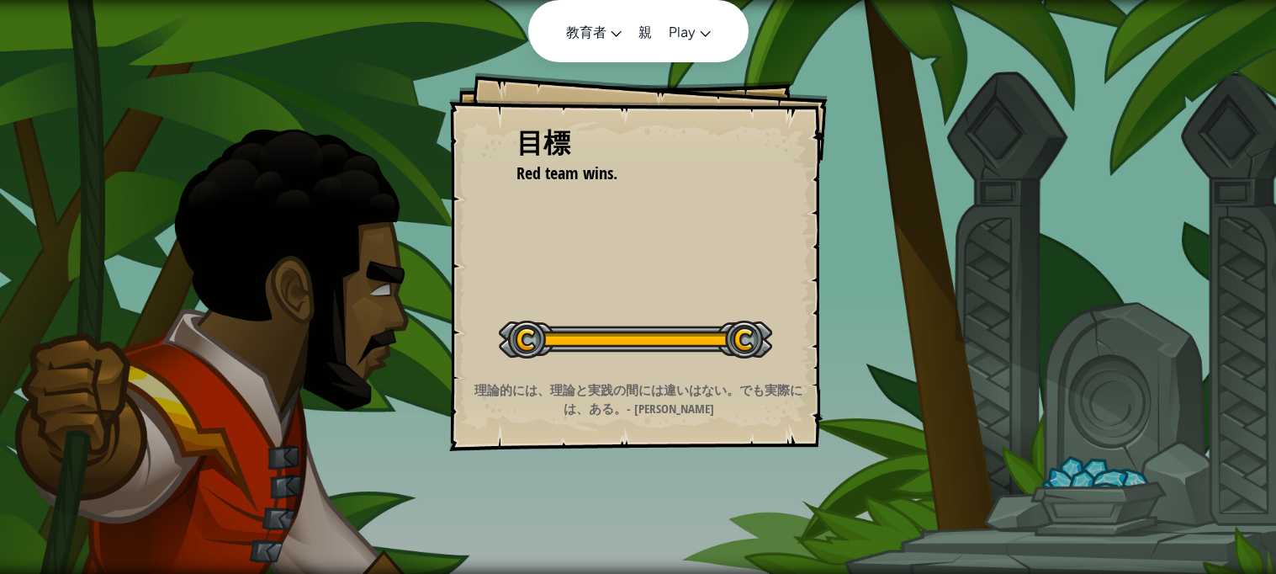
drag, startPoint x: 645, startPoint y: 5, endPoint x: 646, endPoint y: 32, distance: 26.9
click at [646, 32] on div "教育者 Create Free Account 学校＆学区向けソリューション Teacher Toolkit Preview 基準との整合性 効果検証研究 成…" at bounding box center [638, 287] width 1276 height 574
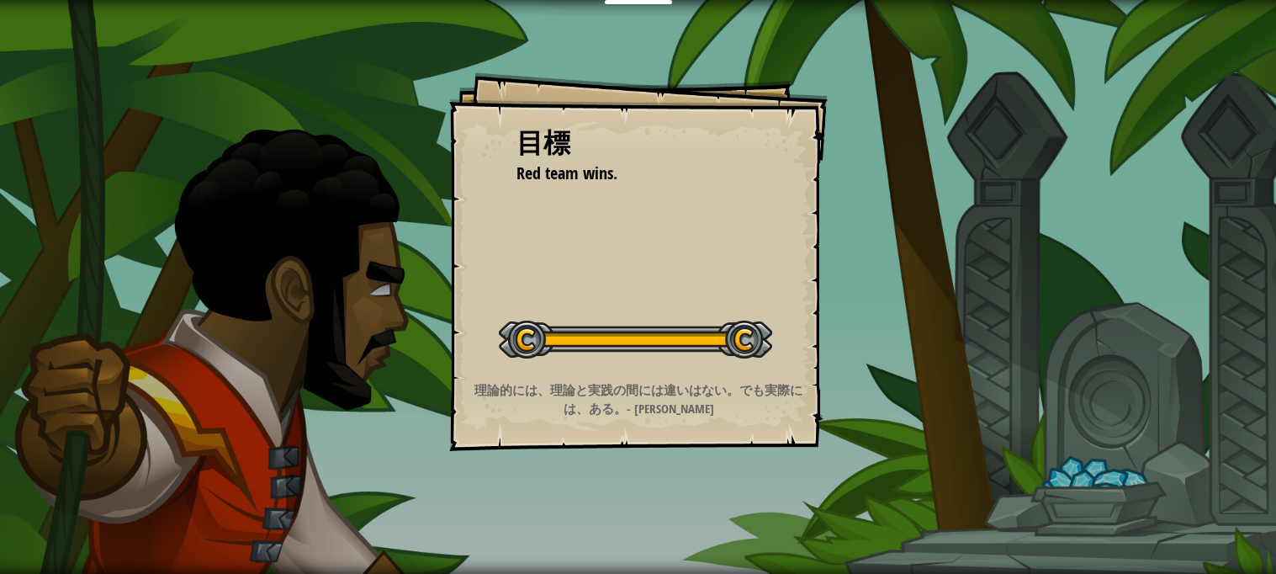
drag, startPoint x: 624, startPoint y: 8, endPoint x: 643, endPoint y: 50, distance: 47.1
click at [643, 50] on div "目標 Red team wins. レベルスタート Error loading from server. Try refreshing the page. Y…" at bounding box center [638, 287] width 1276 height 574
click at [634, 8] on div "目標 Red team wins. レベルスタート Error loading from server. Try refreshing the page. Y…" at bounding box center [638, 287] width 1276 height 574
click at [634, 107] on div "目標 Red team wins. レベルスタート Error loading from server. Try refreshing the page. Y…" at bounding box center [638, 261] width 378 height 378
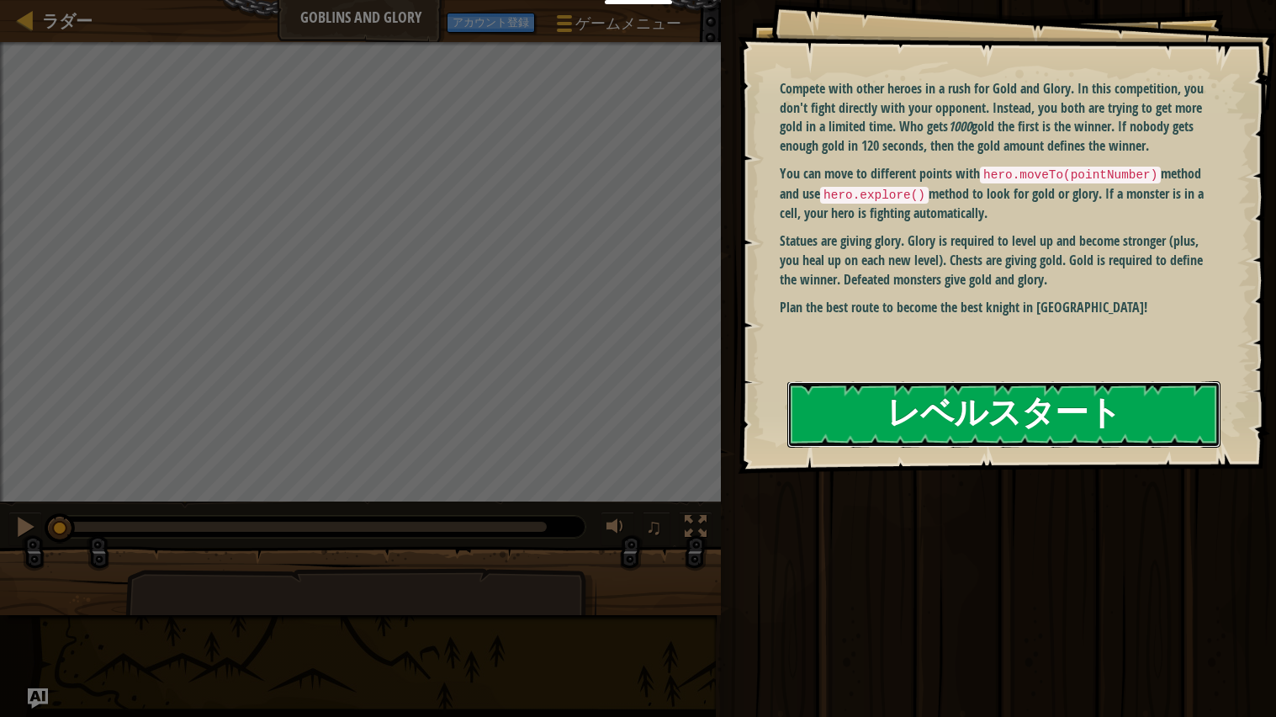
click at [1118, 403] on button "レベルスタート" at bounding box center [1003, 414] width 433 height 66
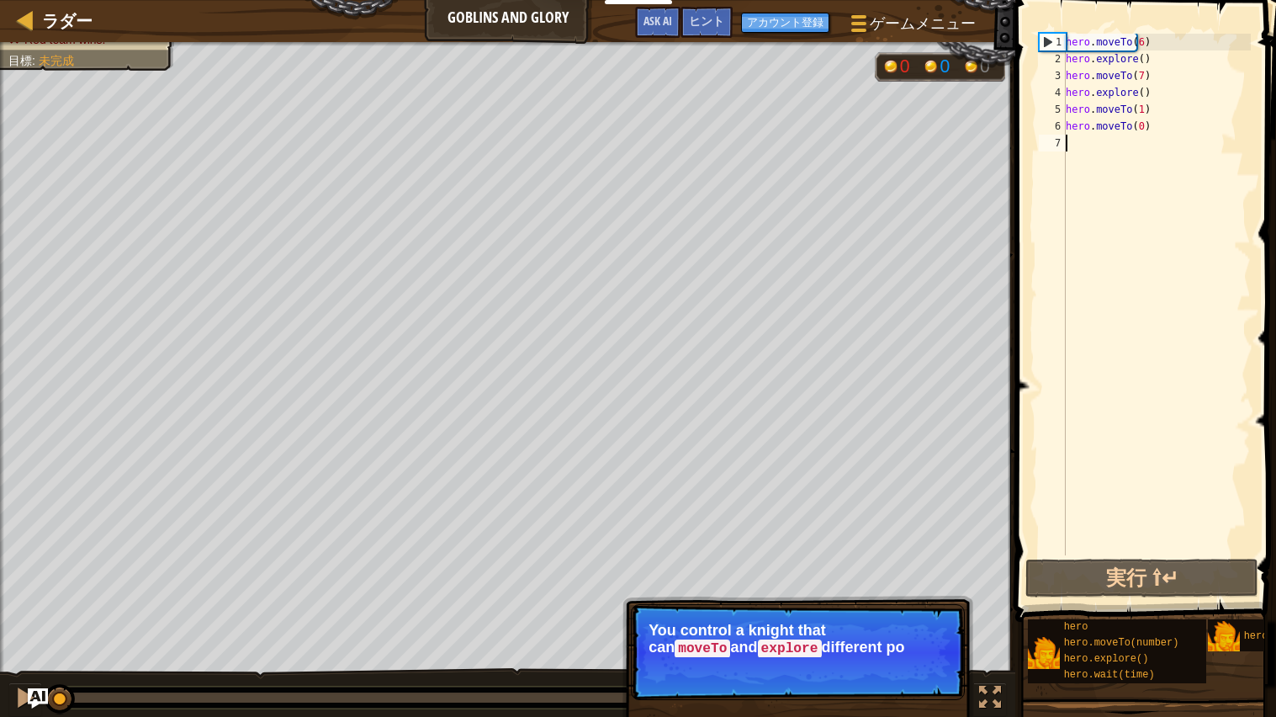
click at [1025, 123] on span at bounding box center [1147, 286] width 274 height 671
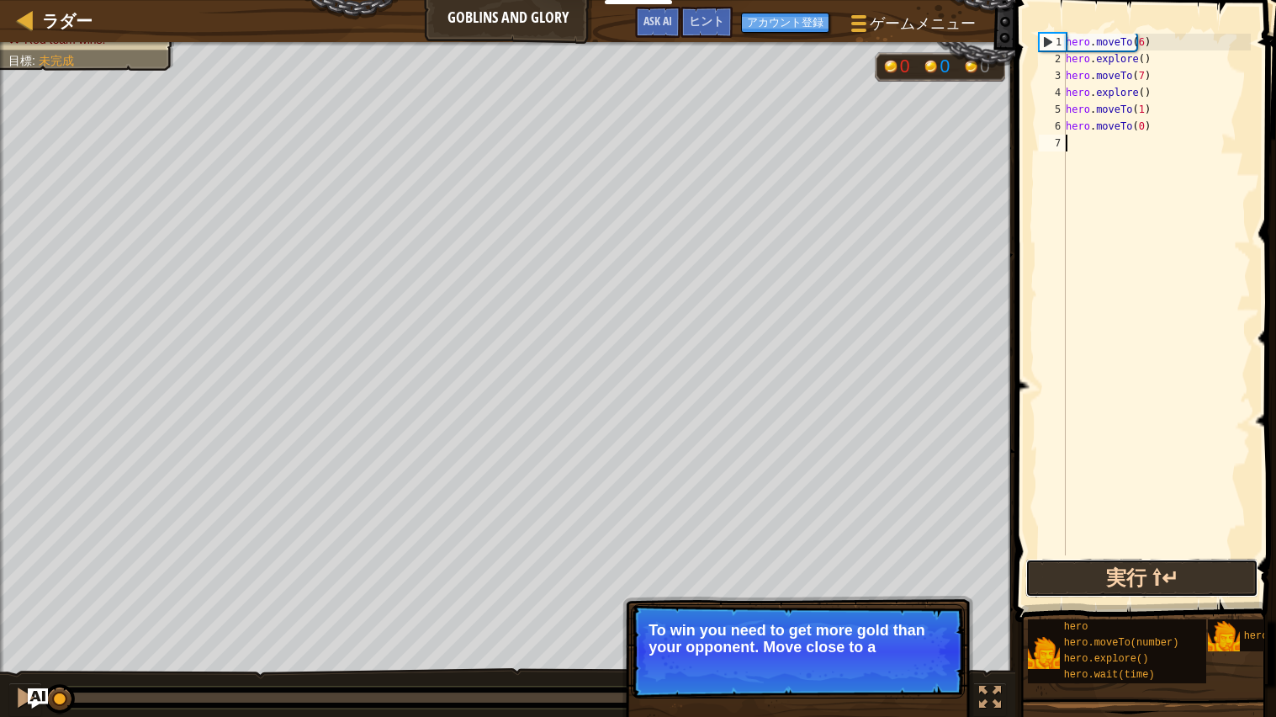
click at [1177, 578] on button "実行 ⇧↵" at bounding box center [1141, 577] width 233 height 39
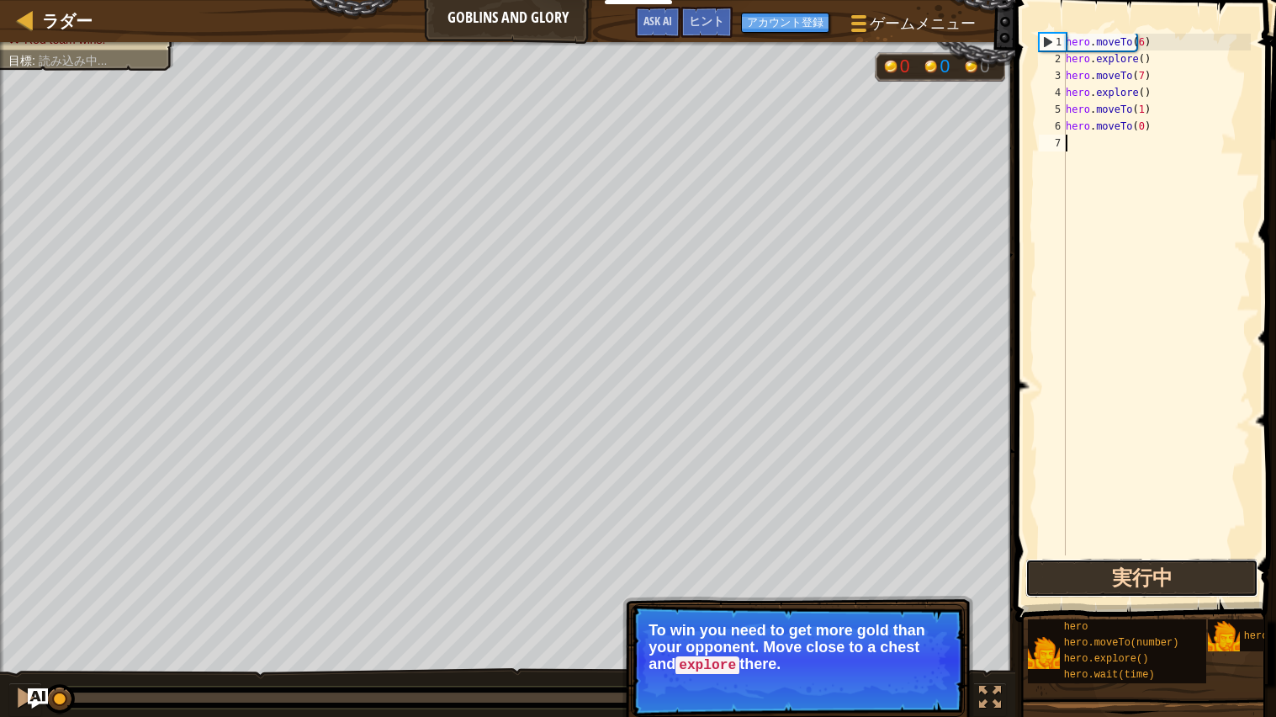
click at [1203, 585] on button "実行中" at bounding box center [1141, 577] width 233 height 39
click at [1184, 572] on button "実行中" at bounding box center [1141, 577] width 233 height 39
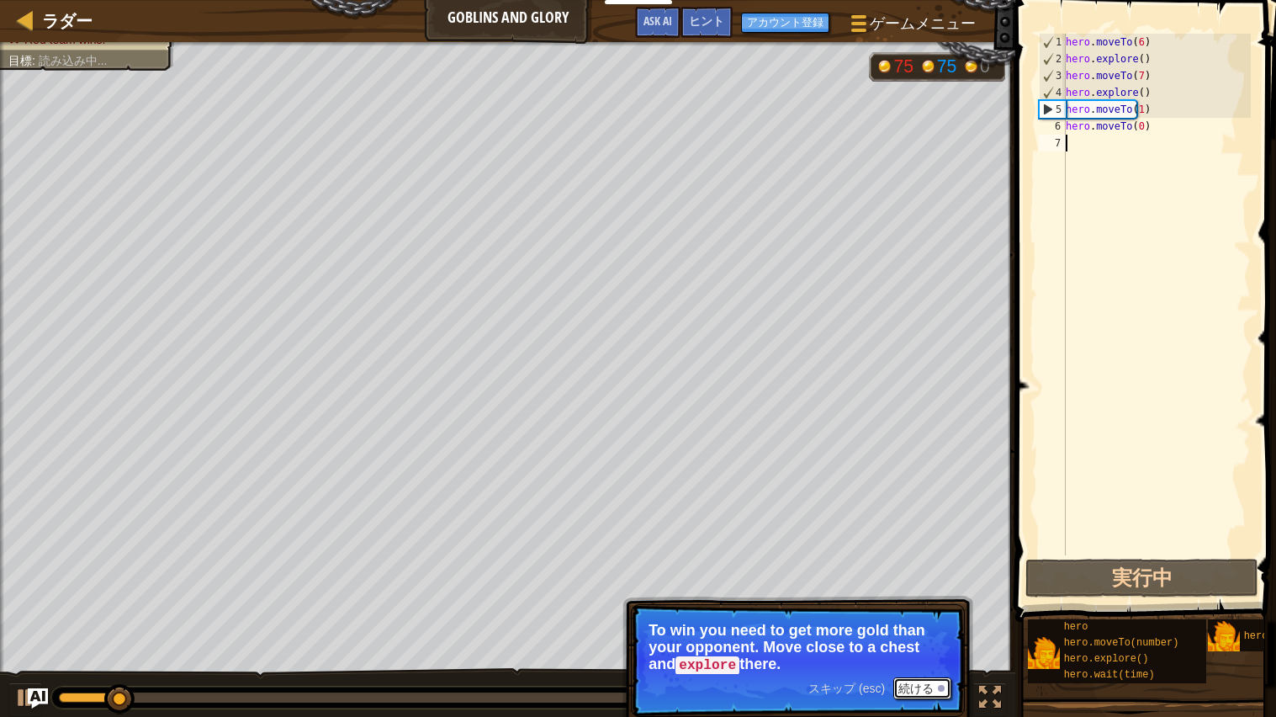
click at [923, 696] on button "続ける" at bounding box center [922, 688] width 58 height 22
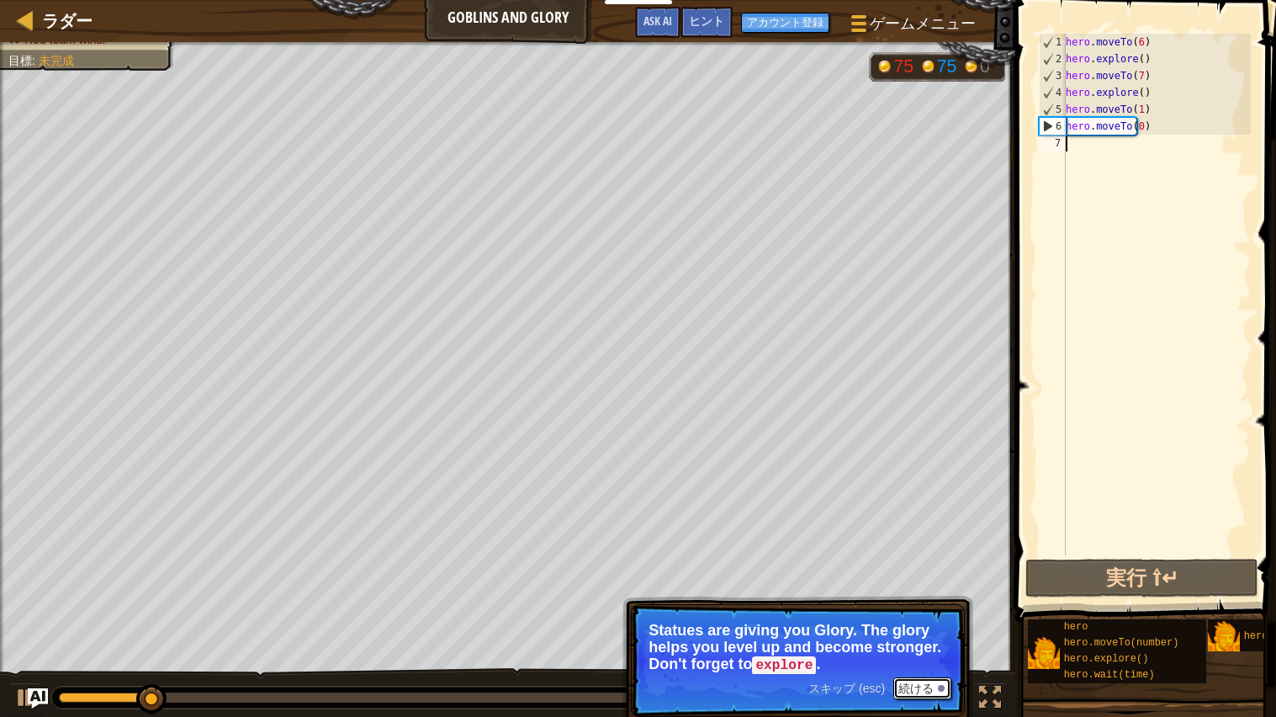
click at [924, 694] on button "続ける" at bounding box center [922, 688] width 58 height 22
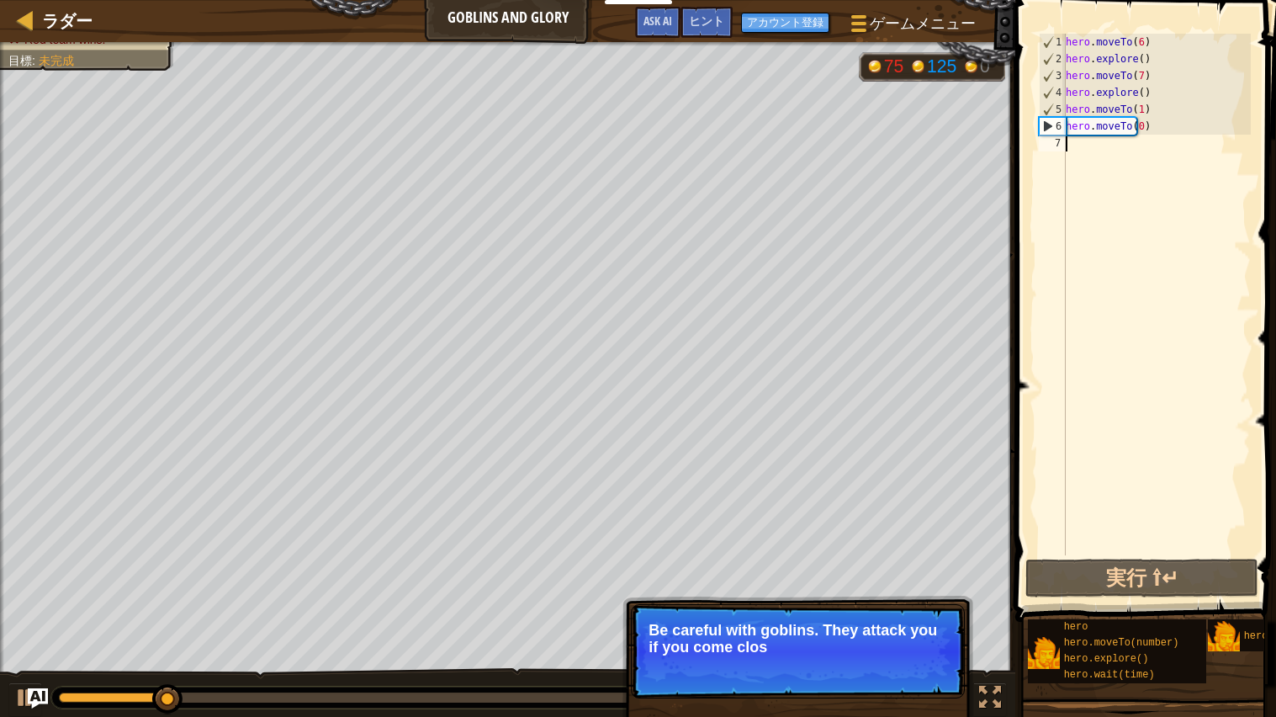
click at [924, 683] on p "スキップ (esc) 続ける Be careful with goblins. They attack you if you come clos" at bounding box center [798, 651] width 334 height 94
click at [928, 670] on p "スキップ (esc) 続ける Be careful with goblins. They attack you if you come close. Defe…" at bounding box center [798, 651] width 334 height 94
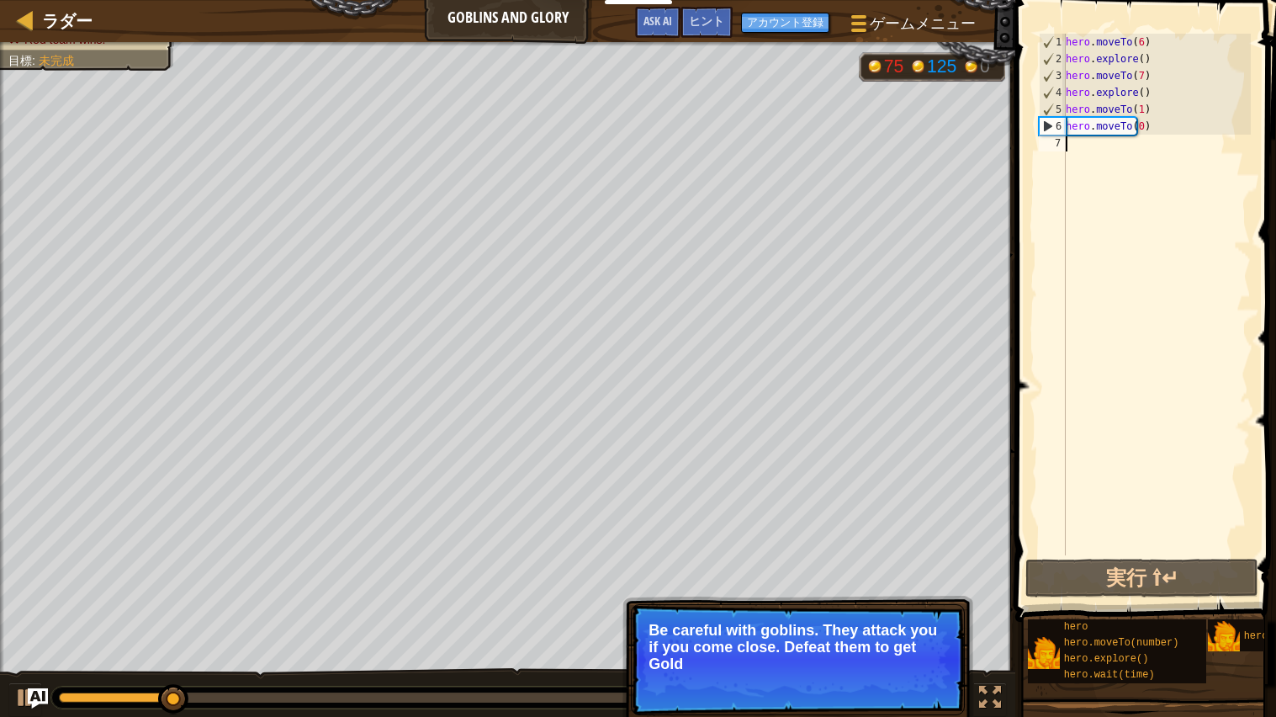
click at [930, 671] on p "Be careful with goblins. They attack you if you come close. Defeat them to get …" at bounding box center [797, 646] width 299 height 50
click at [933, 674] on p "スキップ (esc) 続ける Be careful with goblins. They attack you if you come close. Defe…" at bounding box center [798, 659] width 334 height 111
click at [933, 677] on p "スキップ (esc) 続ける Be careful with goblins. They attack you if you come close. Defe…" at bounding box center [798, 659] width 334 height 111
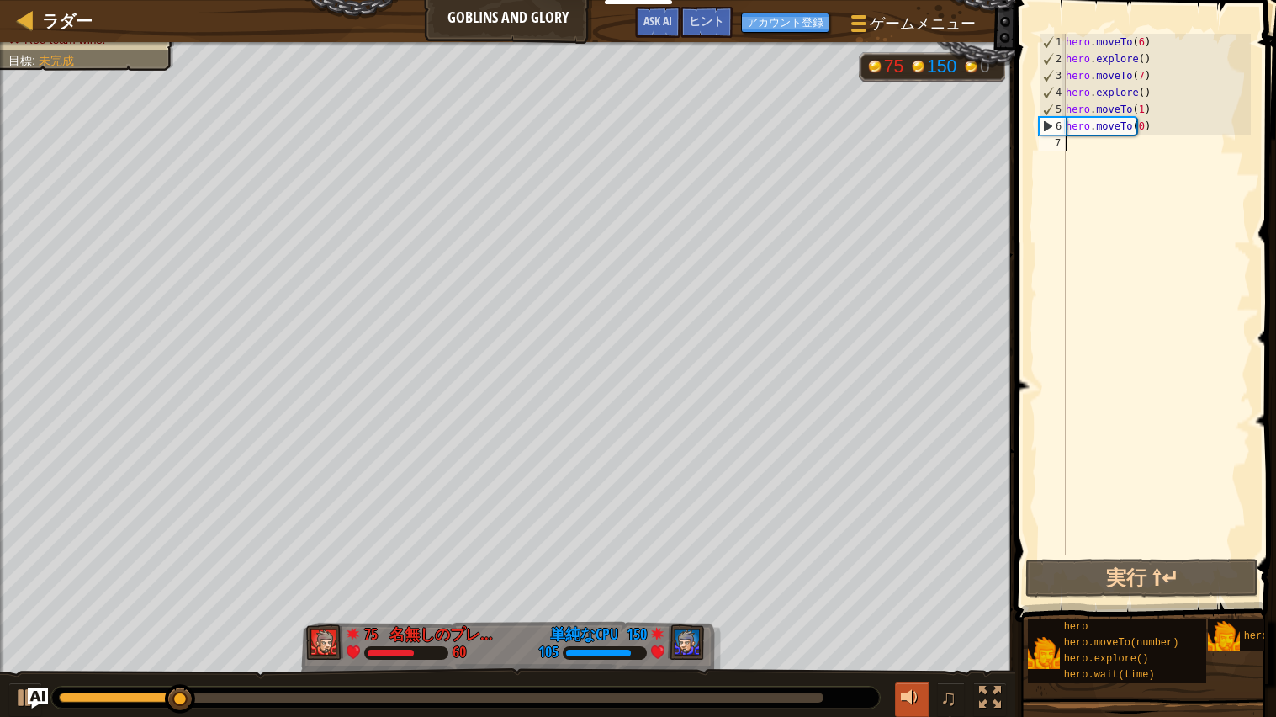
click at [911, 695] on div at bounding box center [912, 697] width 22 height 22
click at [0, 0] on div at bounding box center [0, 0] width 0 height 0
click at [1176, 577] on button "実行 ⇧↵" at bounding box center [1141, 577] width 233 height 39
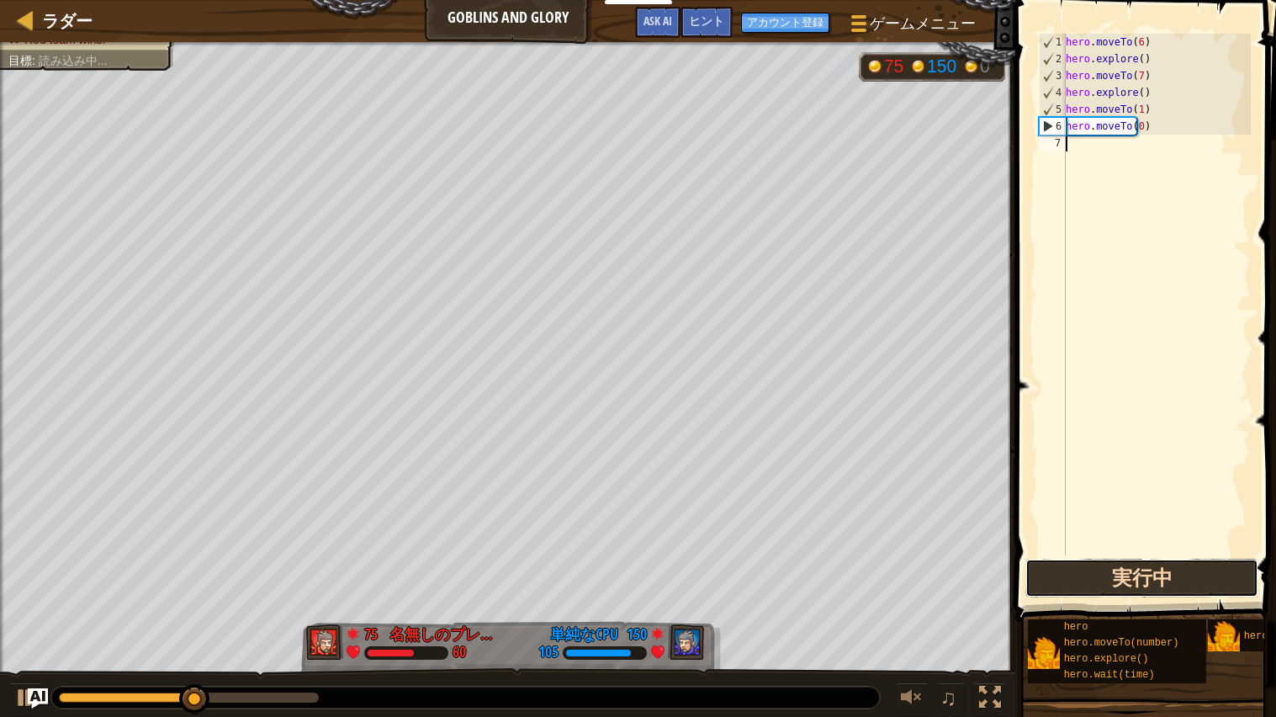
click at [1196, 593] on button "実行中" at bounding box center [1141, 577] width 233 height 39
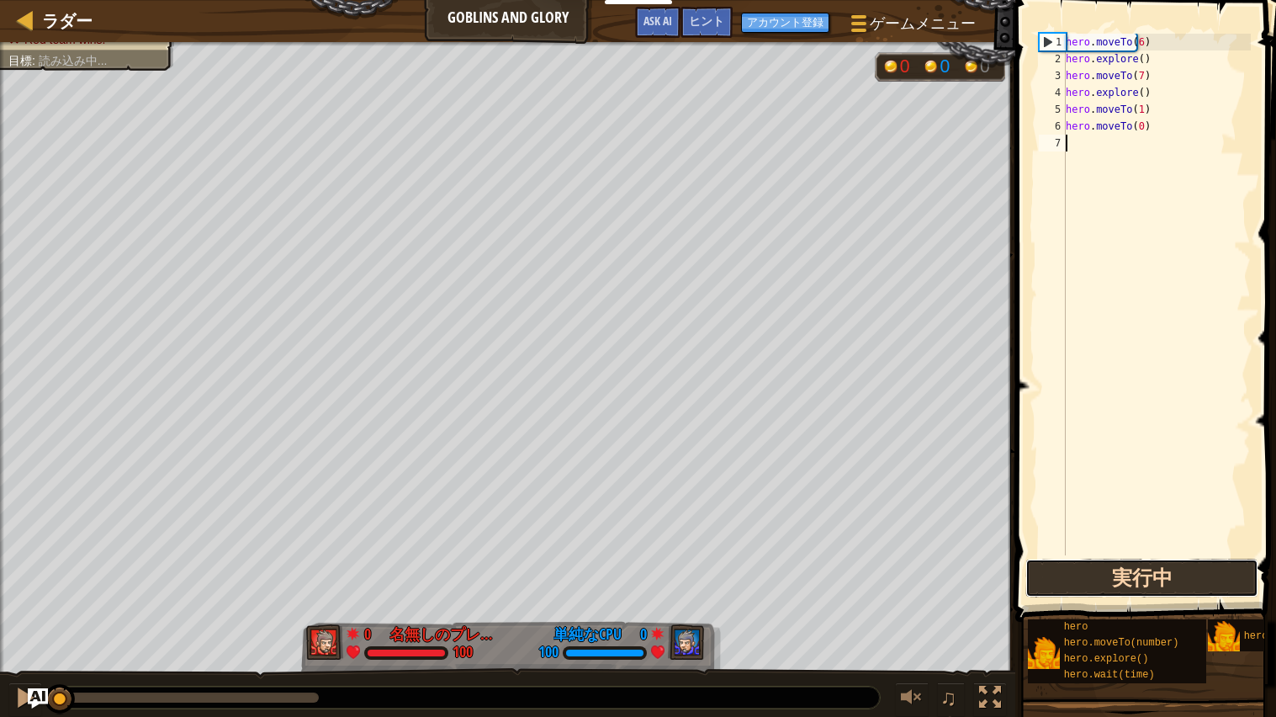
click at [1204, 584] on button "実行中" at bounding box center [1141, 577] width 233 height 39
click at [1210, 581] on button "実行中" at bounding box center [1141, 577] width 233 height 39
click at [1173, 578] on button "実行中" at bounding box center [1141, 577] width 233 height 39
click at [1188, 579] on button "実行中" at bounding box center [1141, 577] width 233 height 39
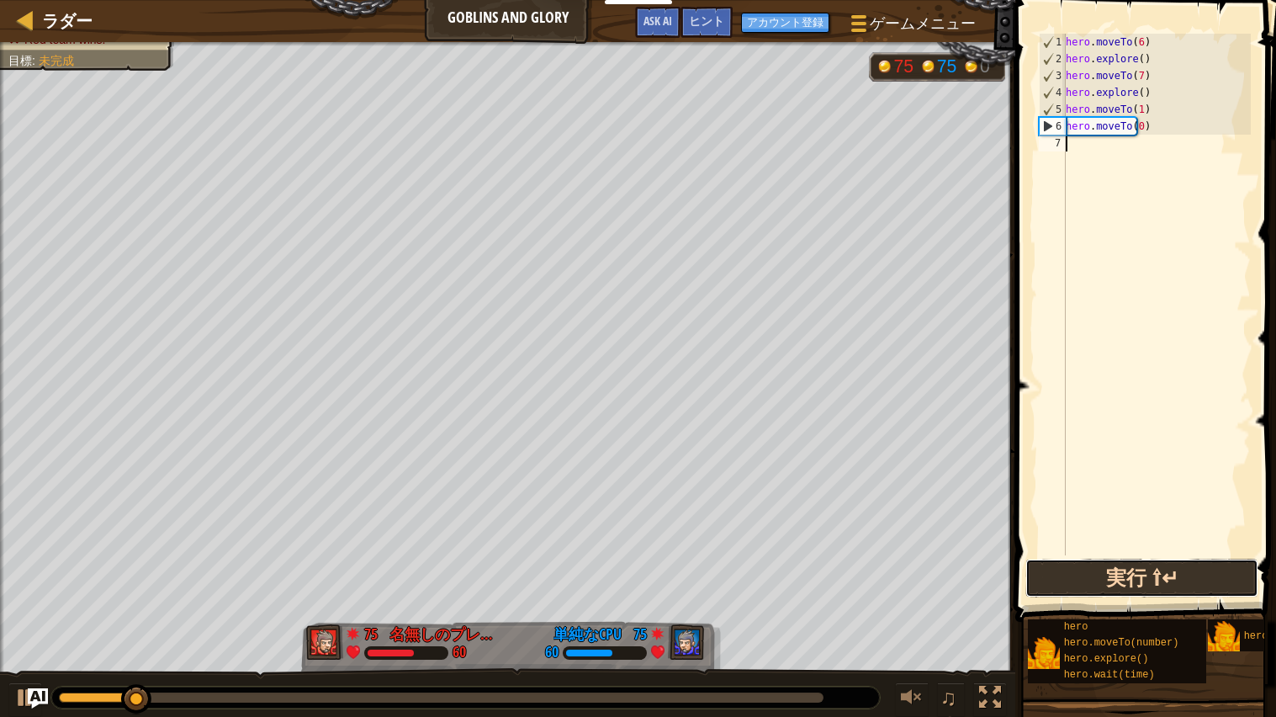
click at [1156, 593] on button "実行 ⇧↵" at bounding box center [1141, 577] width 233 height 39
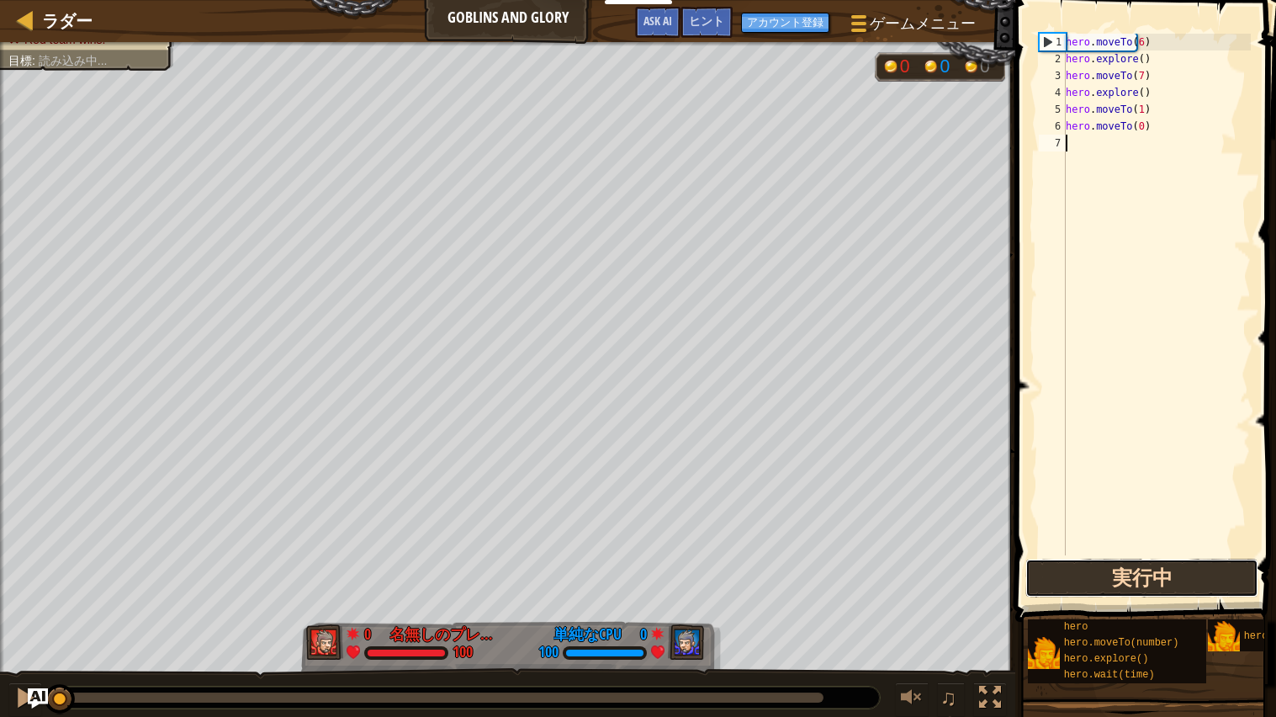
click at [1159, 595] on button "実行中" at bounding box center [1141, 577] width 233 height 39
click at [1161, 590] on button "実行中" at bounding box center [1141, 577] width 233 height 39
click at [1179, 586] on button "実行中" at bounding box center [1141, 577] width 233 height 39
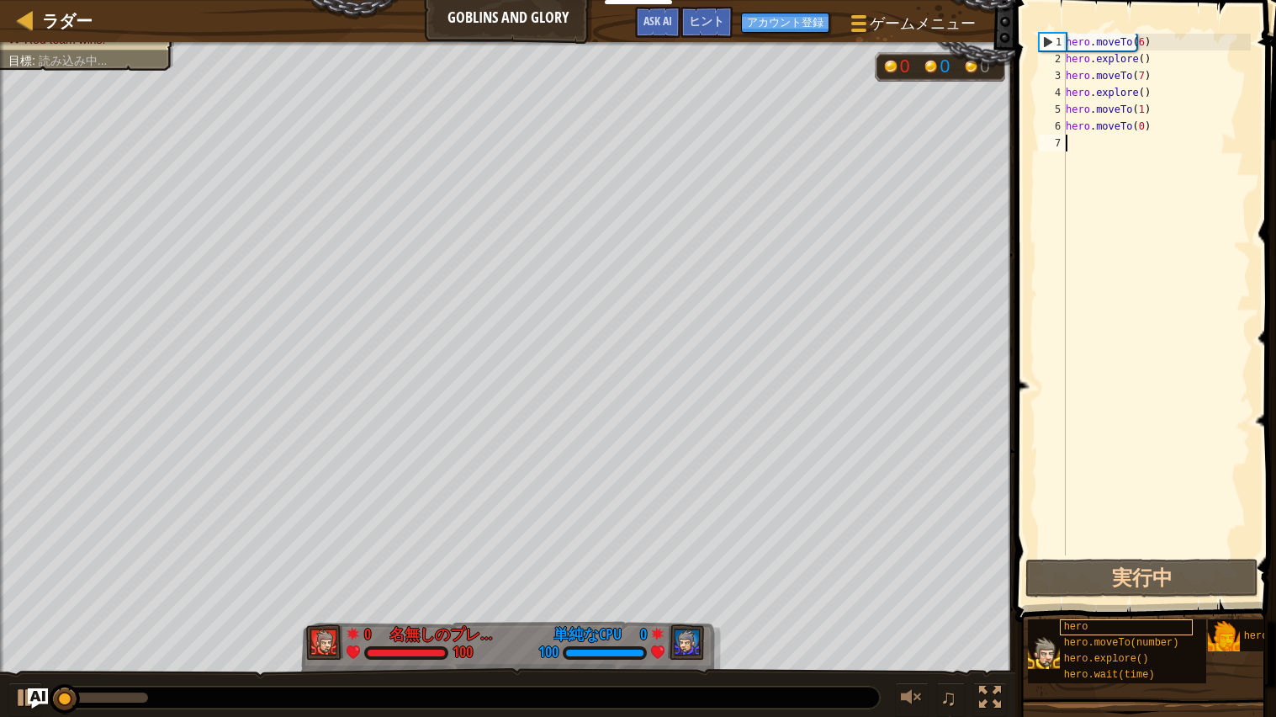
click at [1118, 630] on div "hero" at bounding box center [1127, 627] width 134 height 16
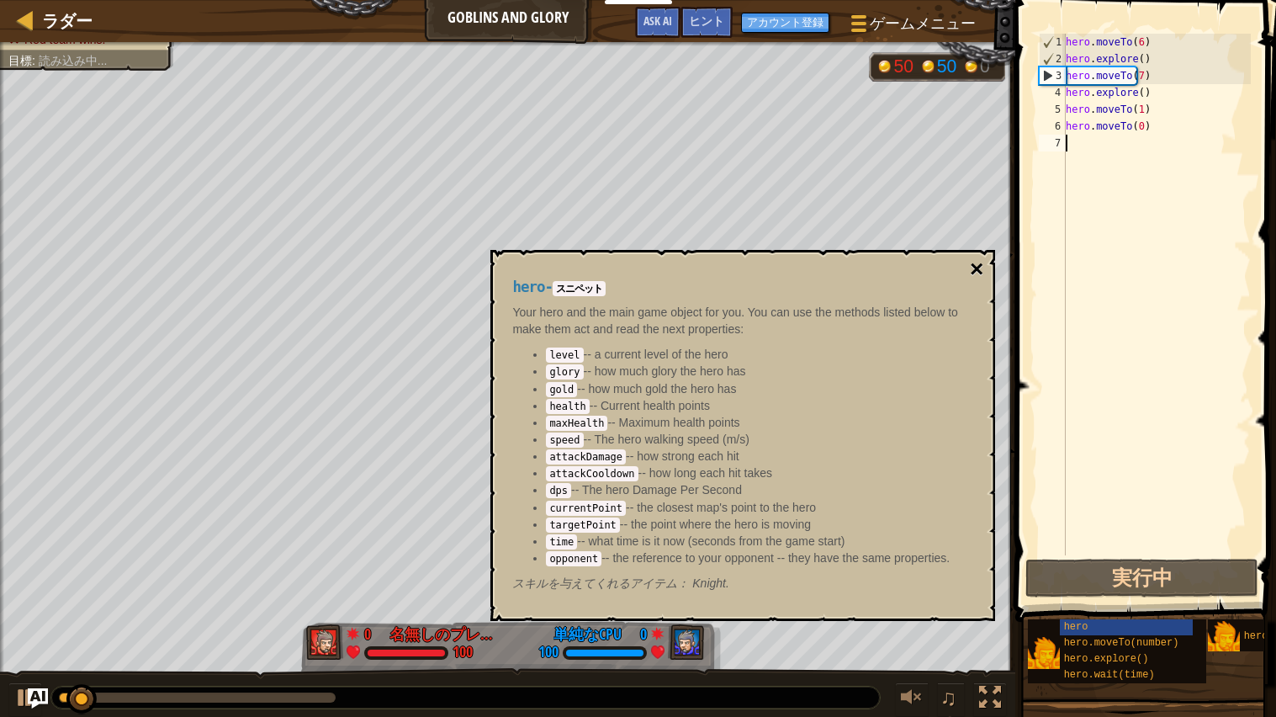
click at [982, 263] on button "×" at bounding box center [976, 269] width 13 height 24
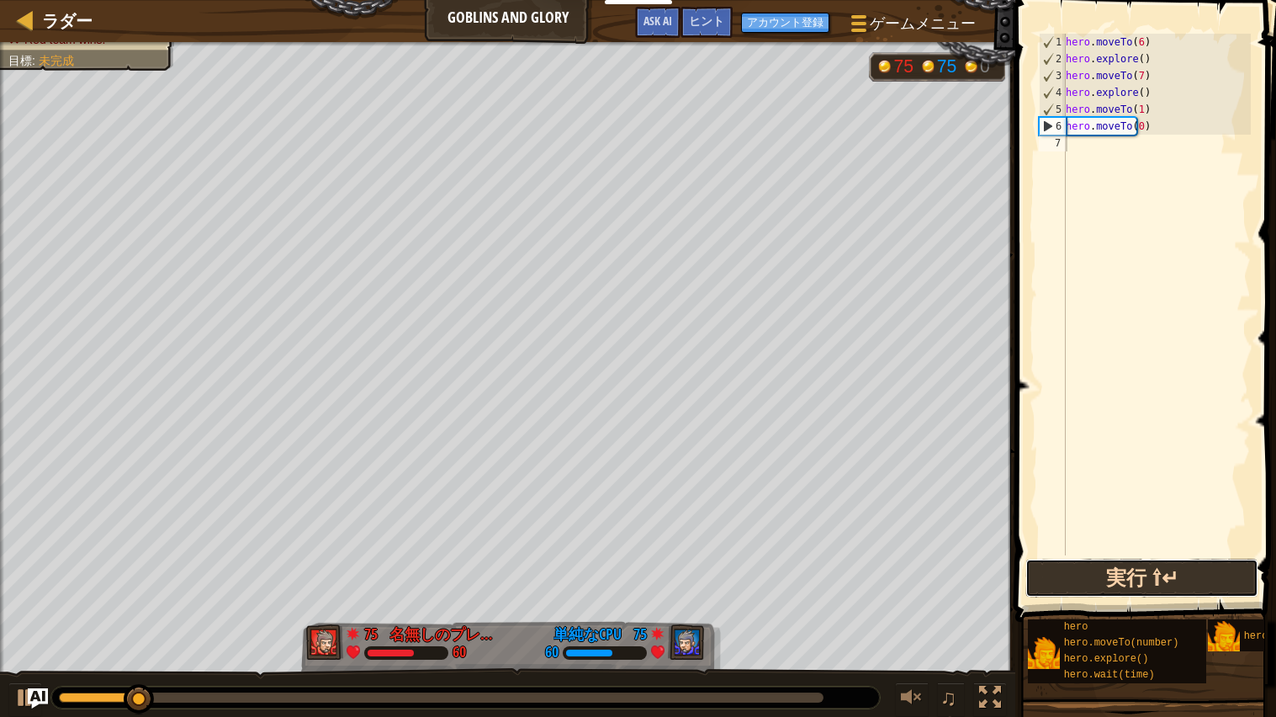
click at [1203, 578] on button "実行 ⇧↵" at bounding box center [1141, 577] width 233 height 39
click at [1204, 578] on button "実行中" at bounding box center [1141, 577] width 233 height 39
click at [1203, 579] on button "実行中" at bounding box center [1141, 577] width 233 height 39
click at [1209, 593] on button "実行中" at bounding box center [1141, 577] width 233 height 39
click at [1211, 585] on button "実行中" at bounding box center [1141, 577] width 233 height 39
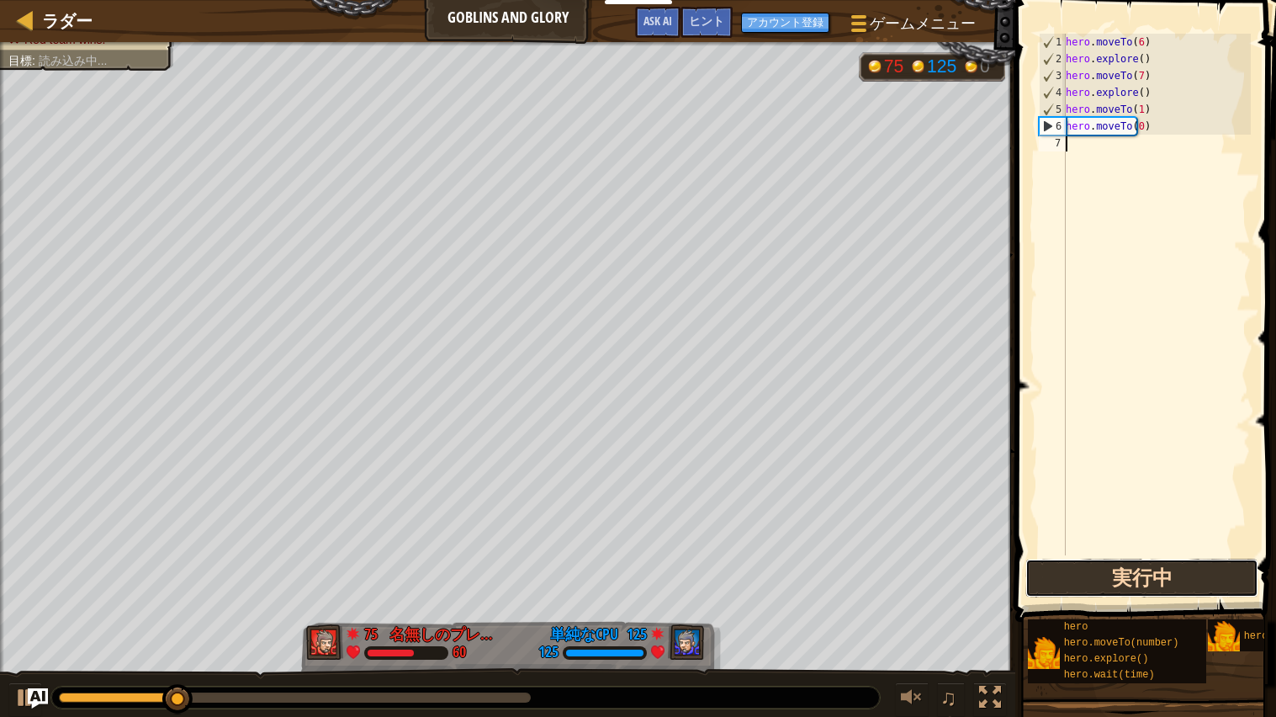
click at [1226, 572] on button "実行中" at bounding box center [1141, 577] width 233 height 39
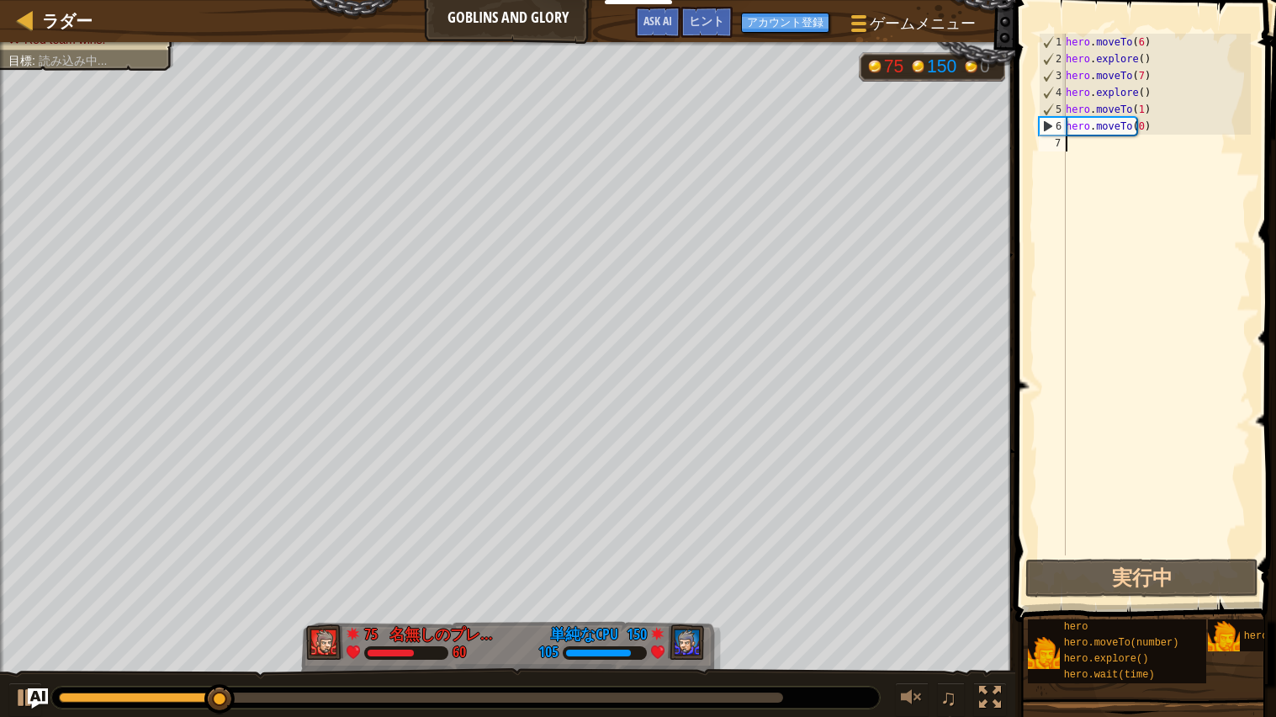
click at [1268, 562] on div "実行中 送信 完了 Statement / Call /" at bounding box center [1154, 577] width 233 height 38
click at [1238, 590] on button "実行 ⇧↵" at bounding box center [1141, 577] width 233 height 39
click at [916, 704] on div at bounding box center [912, 697] width 22 height 22
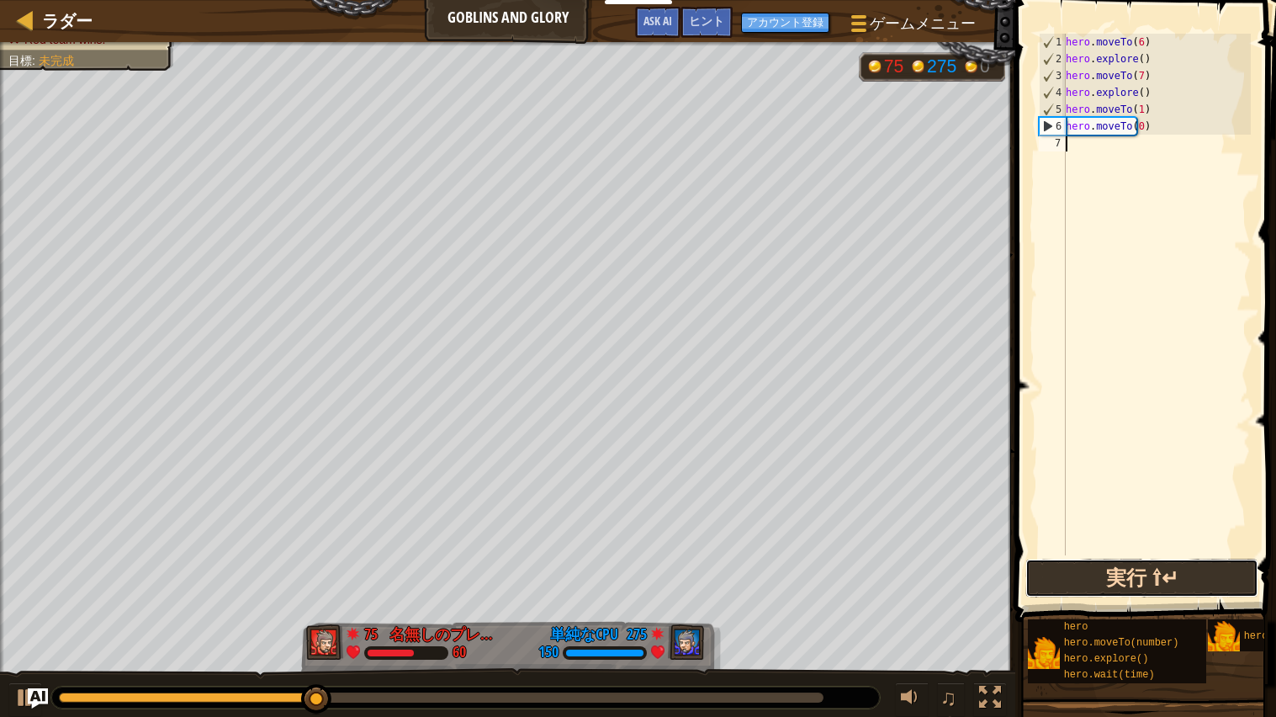
click at [1224, 585] on button "実行 ⇧↵" at bounding box center [1141, 577] width 233 height 39
click at [1243, 573] on button "実行 ⇧↵" at bounding box center [1141, 577] width 233 height 39
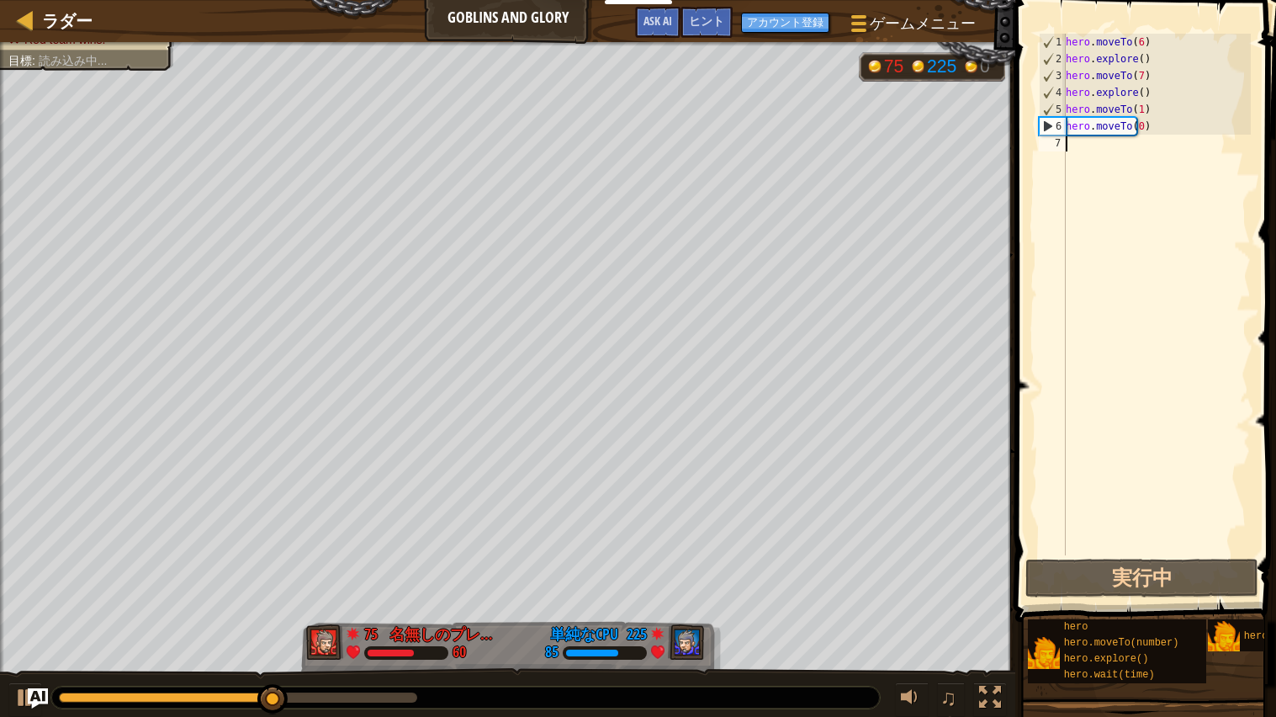
click at [1113, 153] on div "hero . moveTo ( 6 ) hero . explore ( ) hero . moveTo ( 7 ) hero . explore ( ) h…" at bounding box center [1156, 311] width 188 height 555
click at [1247, 141] on div "hero . moveTo ( 6 ) hero . explore ( ) hero . moveTo ( 7 ) hero . explore ( ) h…" at bounding box center [1156, 311] width 188 height 555
click at [1235, 151] on div "hero . moveTo ( 6 ) hero . explore ( ) hero . moveTo ( 7 ) hero . explore ( ) h…" at bounding box center [1156, 311] width 188 height 555
click at [1105, 154] on div "hero . moveTo ( 6 ) hero . explore ( ) hero . moveTo ( 7 ) hero . explore ( ) h…" at bounding box center [1156, 311] width 188 height 555
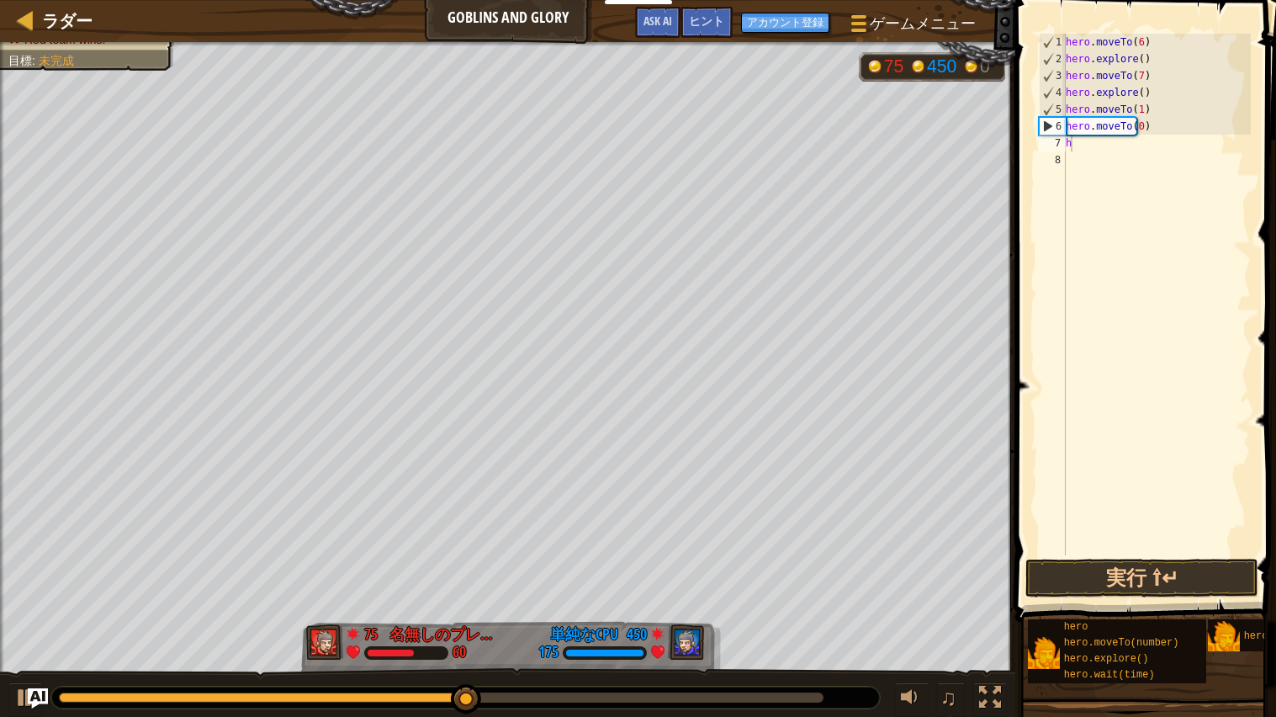
click at [1129, 131] on div "hero . moveTo ( 6 ) hero . explore ( ) hero . moveTo ( 7 ) hero . explore ( ) h…" at bounding box center [1156, 311] width 188 height 555
click at [1099, 150] on div "hero . moveTo ( 6 ) hero . explore ( ) hero . moveTo ( 7 ) hero . explore ( ) h…" at bounding box center [1156, 311] width 188 height 555
type textarea "h"
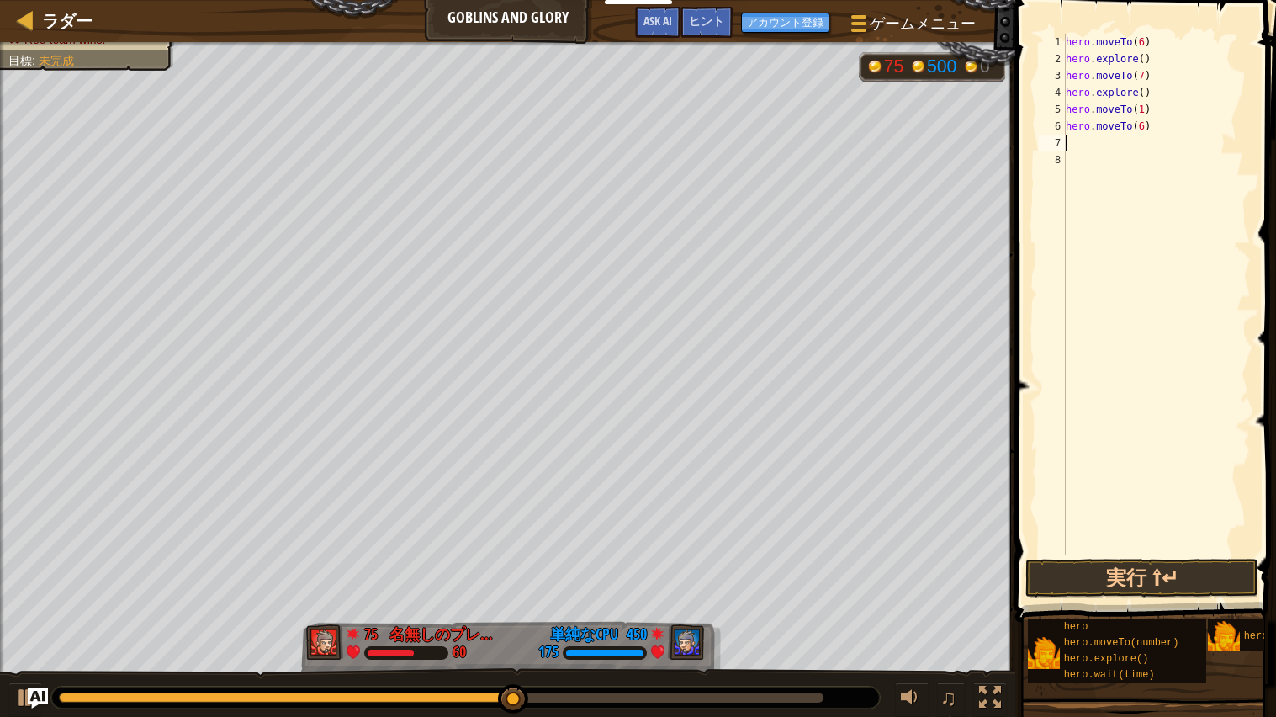
type textarea "h"
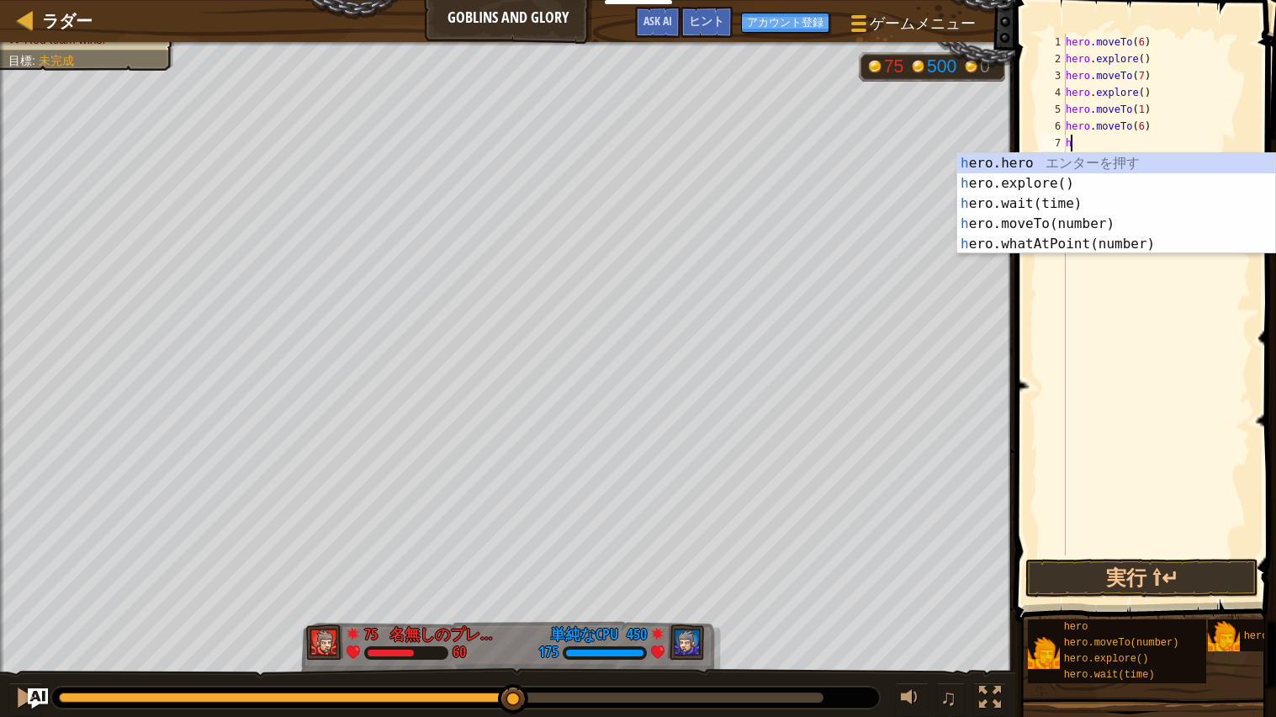
click at [1048, 184] on div "h ero.hero エ ン タ ー を 押 す h ero.explore() エ ン タ ー を 押 す h ero.wait(time) エ ン タ ー…" at bounding box center [1116, 223] width 318 height 141
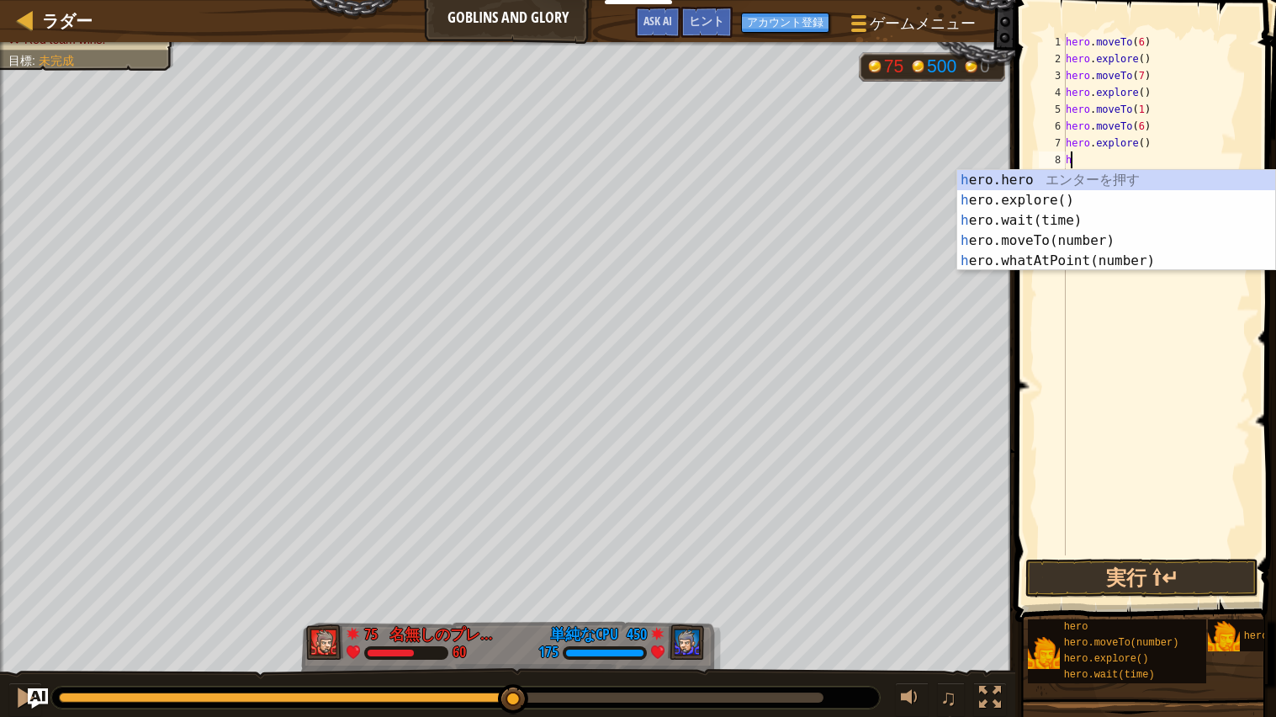
click at [1099, 243] on div "h ero.hero エ ン タ ー を 押 す h ero.explore() エ ン タ ー を 押 す h ero.wait(time) エ ン タ ー…" at bounding box center [1116, 240] width 318 height 141
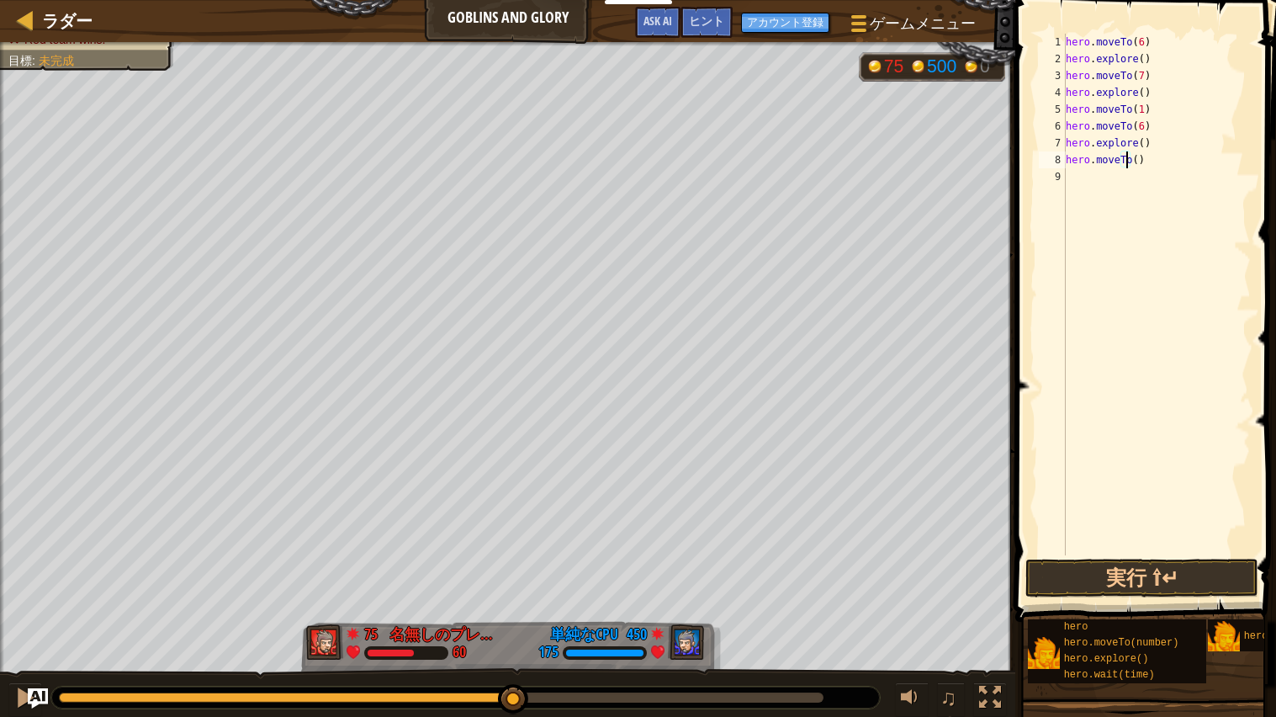
type textarea "hero.moveTo(7)"
click at [1094, 187] on div "hero . moveTo ( 6 ) hero . explore ( ) hero . moveTo ( 7 ) hero . explore ( ) h…" at bounding box center [1156, 311] width 188 height 555
type textarea "h"
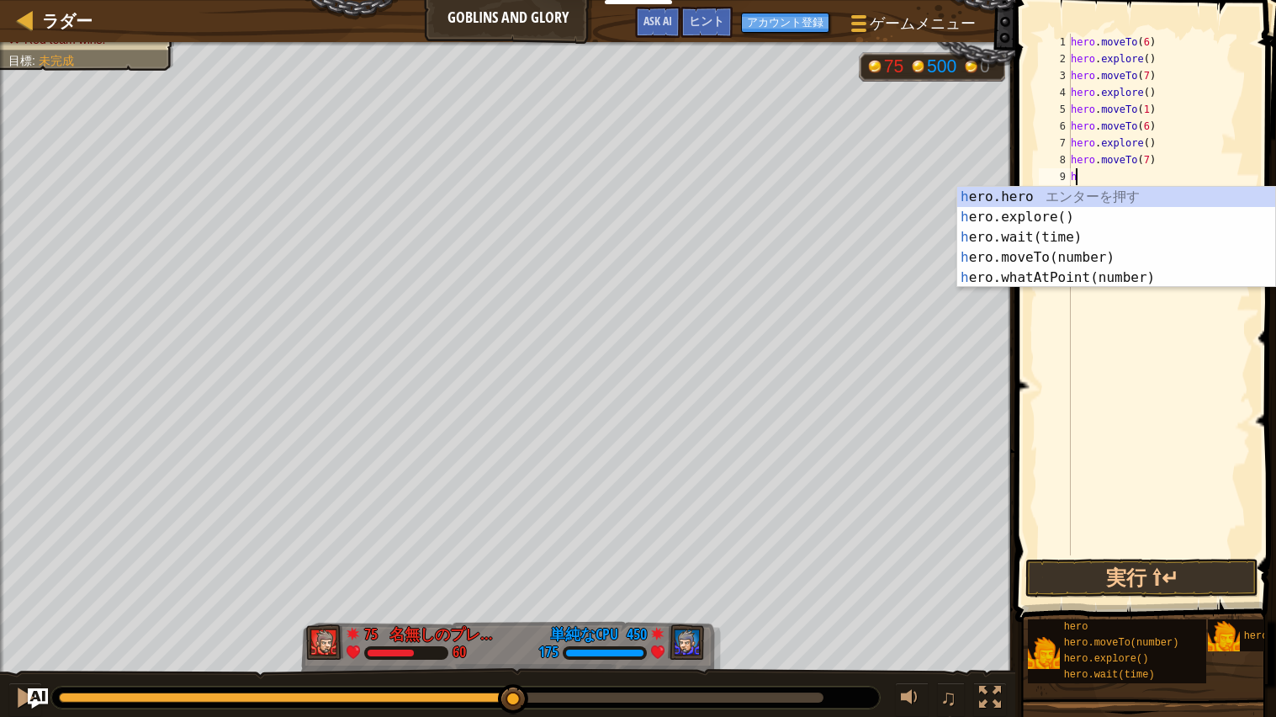
click at [1054, 221] on div "h ero.hero エ ン タ ー を 押 す h ero.explore() エ ン タ ー を 押 す h ero.wait(time) エ ン タ ー…" at bounding box center [1116, 257] width 318 height 141
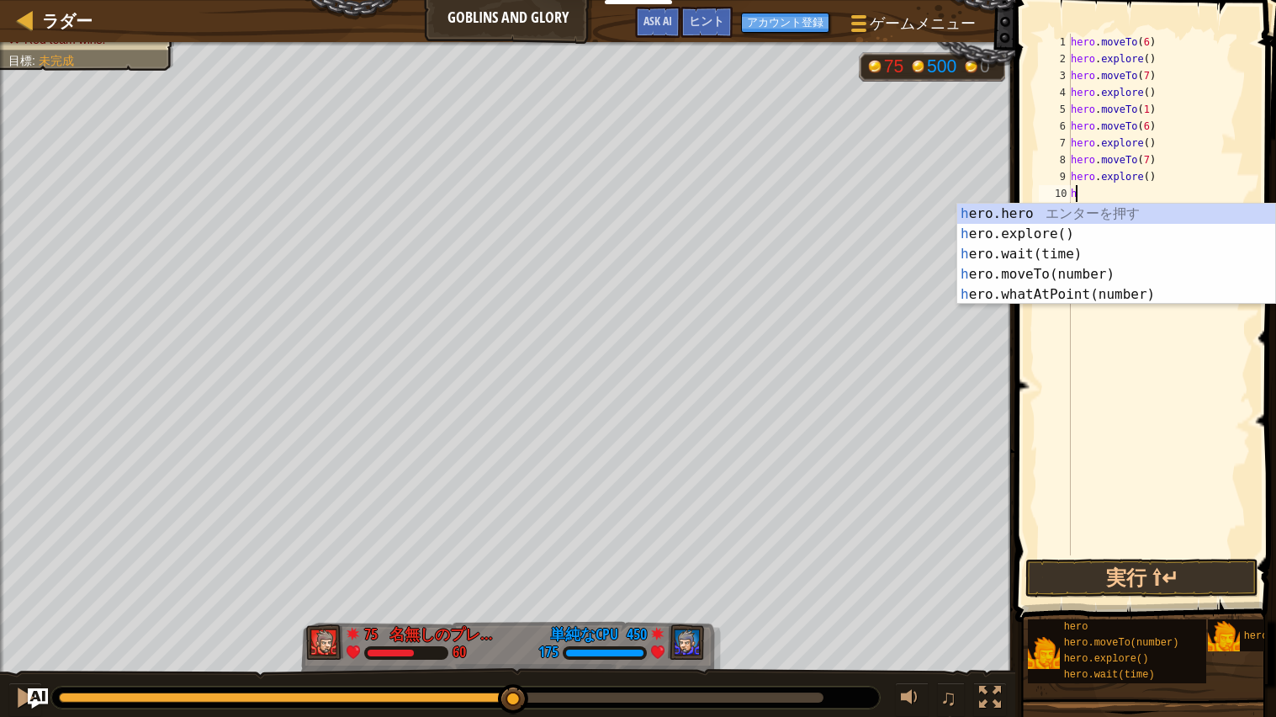
click at [1104, 276] on div "h ero.hero エ ン タ ー を 押 す h ero.explore() エ ン タ ー を 押 す h ero.wait(time) エ ン タ ー…" at bounding box center [1116, 274] width 318 height 141
type textarea "hero.moveTo(1)"
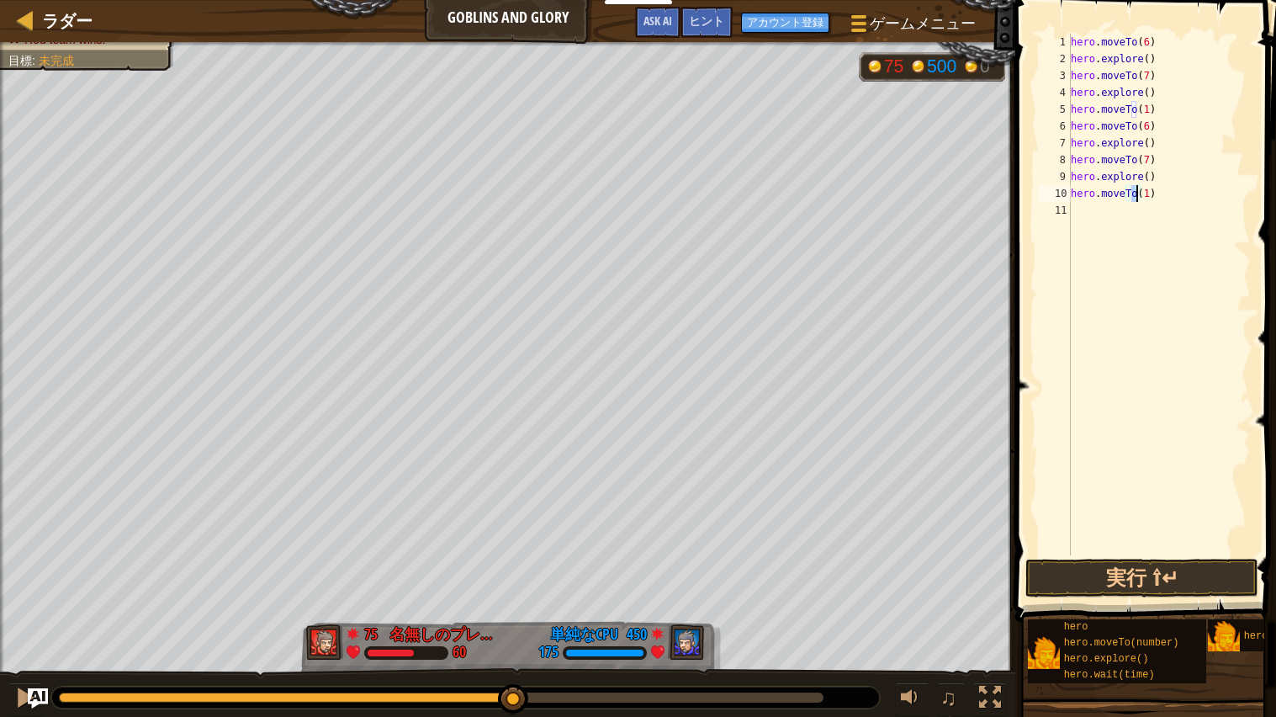
click at [1106, 222] on div "hero . moveTo ( 6 ) hero . explore ( ) hero . moveTo ( 7 ) hero . explore ( ) h…" at bounding box center [1158, 311] width 183 height 555
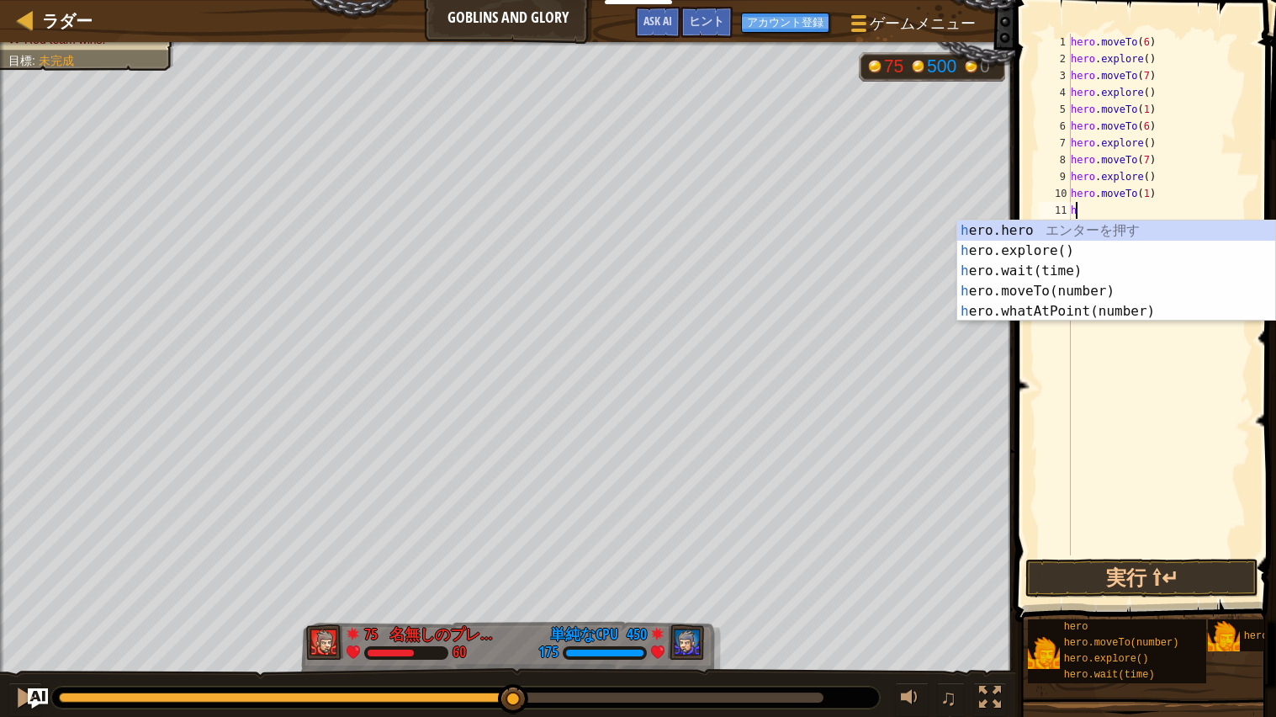
click at [1097, 294] on div "h ero.hero エ ン タ ー を 押 す h ero.explore() エ ン タ ー を 押 す h ero.wait(time) エ ン タ ー…" at bounding box center [1116, 290] width 318 height 141
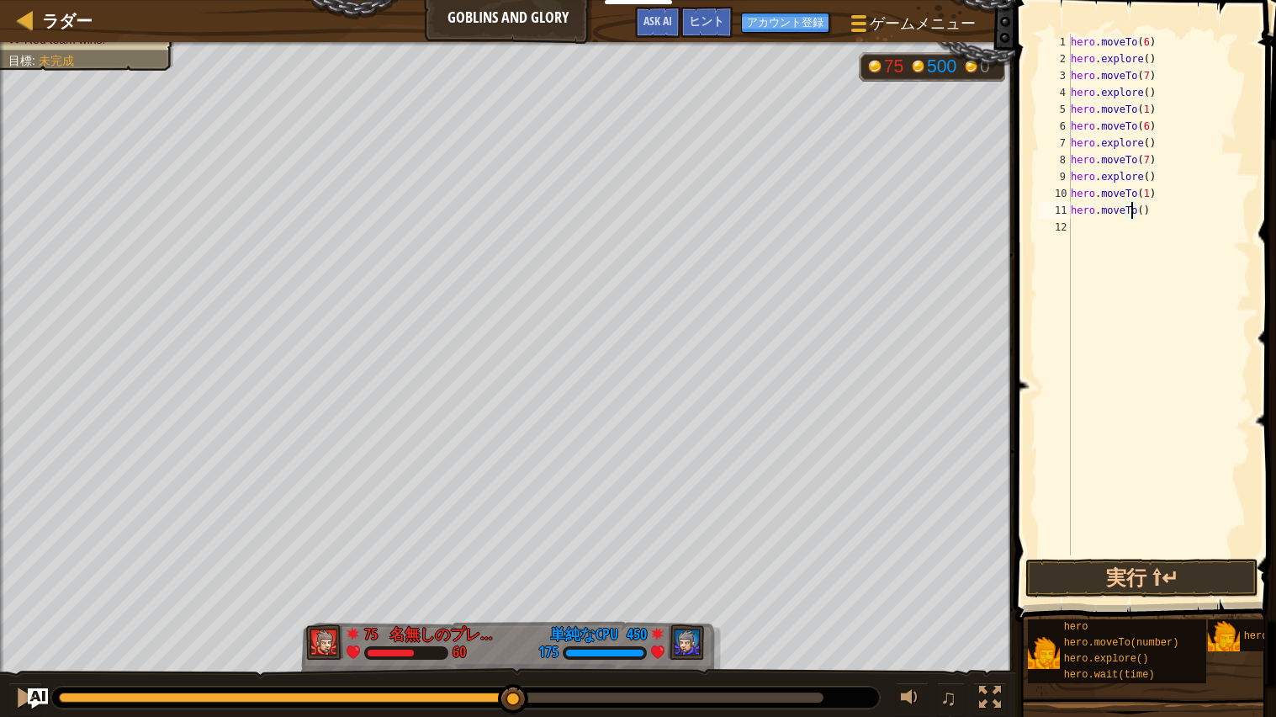
type textarea "hero.moveTo(6)"
click at [1096, 241] on div "hero . moveTo ( 6 ) hero . explore ( ) hero . moveTo ( 7 ) hero . explore ( ) h…" at bounding box center [1158, 311] width 183 height 555
type textarea "h"
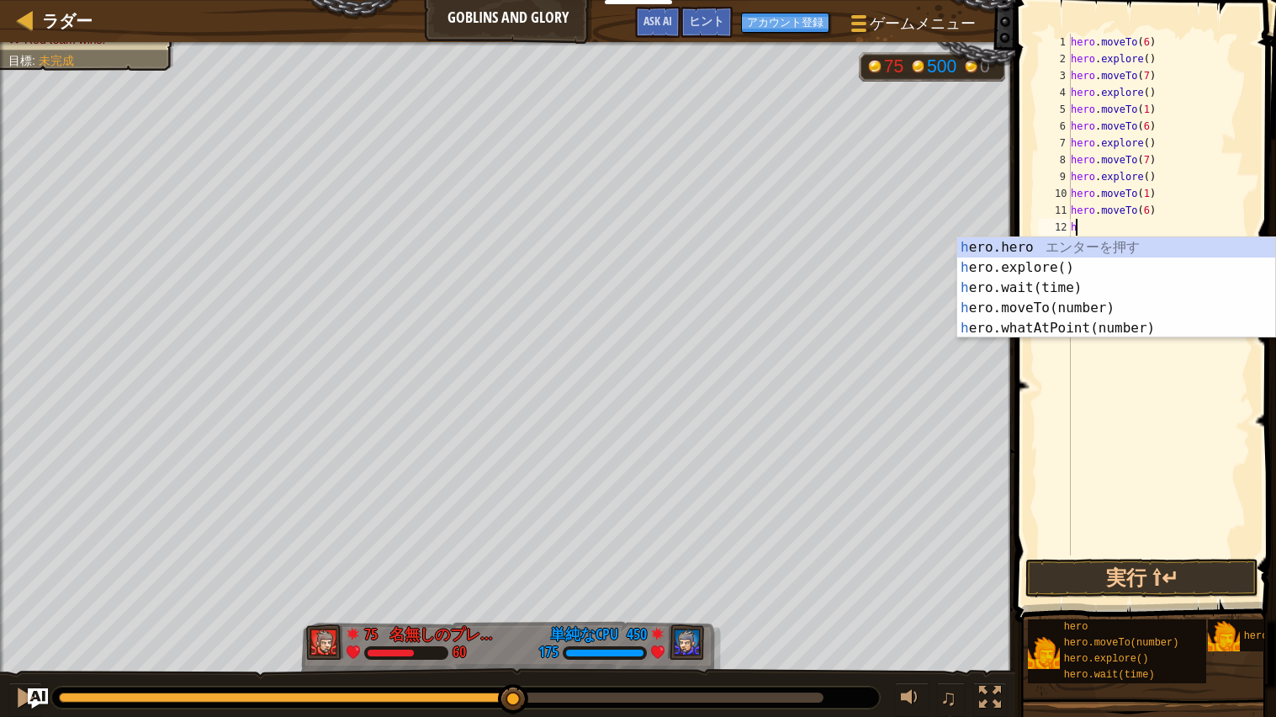
click at [1050, 274] on div "h ero.hero エ ン タ ー を 押 す h ero.explore() エ ン タ ー を 押 す h ero.wait(time) エ ン タ ー…" at bounding box center [1116, 307] width 318 height 141
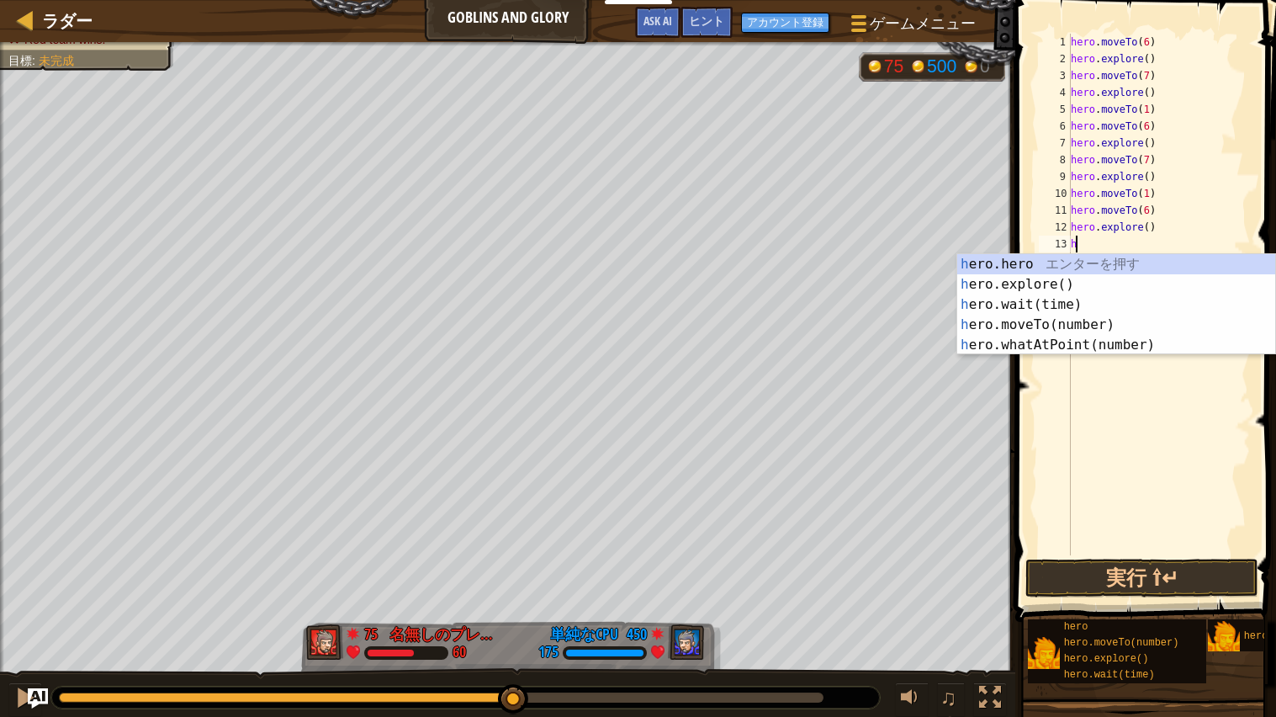
click at [1100, 327] on div "h ero.hero エ ン タ ー を 押 す h ero.explore() エ ン タ ー を 押 す h ero.wait(time) エ ン タ ー…" at bounding box center [1116, 324] width 318 height 141
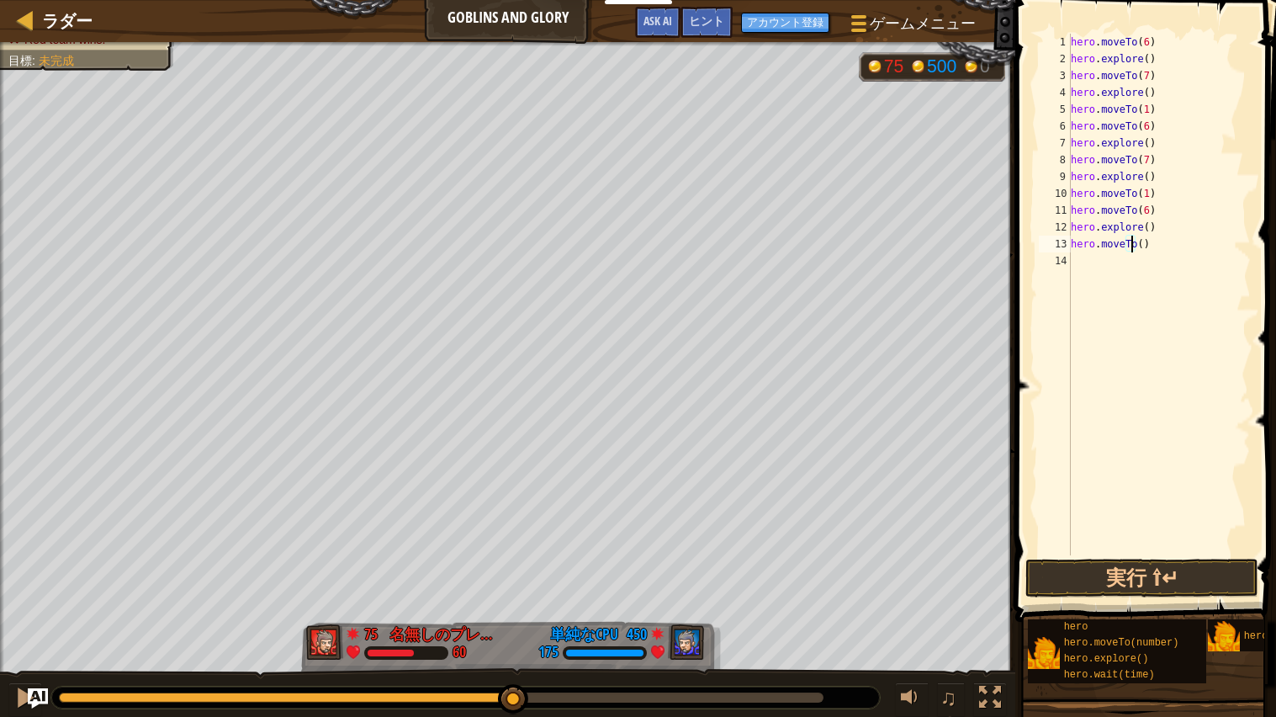
type textarea "hero.moveTo(7)"
click at [1108, 276] on div "hero . moveTo ( 6 ) hero . explore ( ) hero . moveTo ( 7 ) hero . explore ( ) h…" at bounding box center [1158, 311] width 183 height 555
type textarea "h"
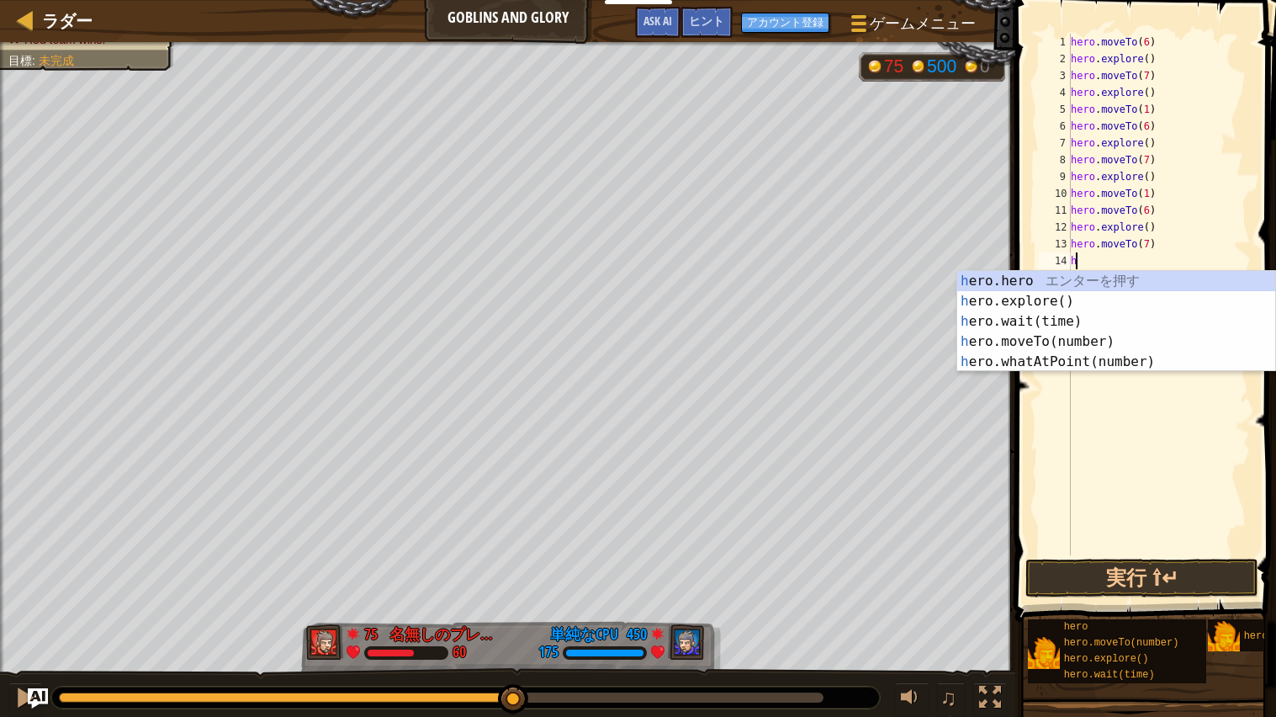
click at [1065, 306] on div "h ero.hero エ ン タ ー を 押 す h ero.explore() エ ン タ ー を 押 す h ero.wait(time) エ ン タ ー…" at bounding box center [1116, 341] width 318 height 141
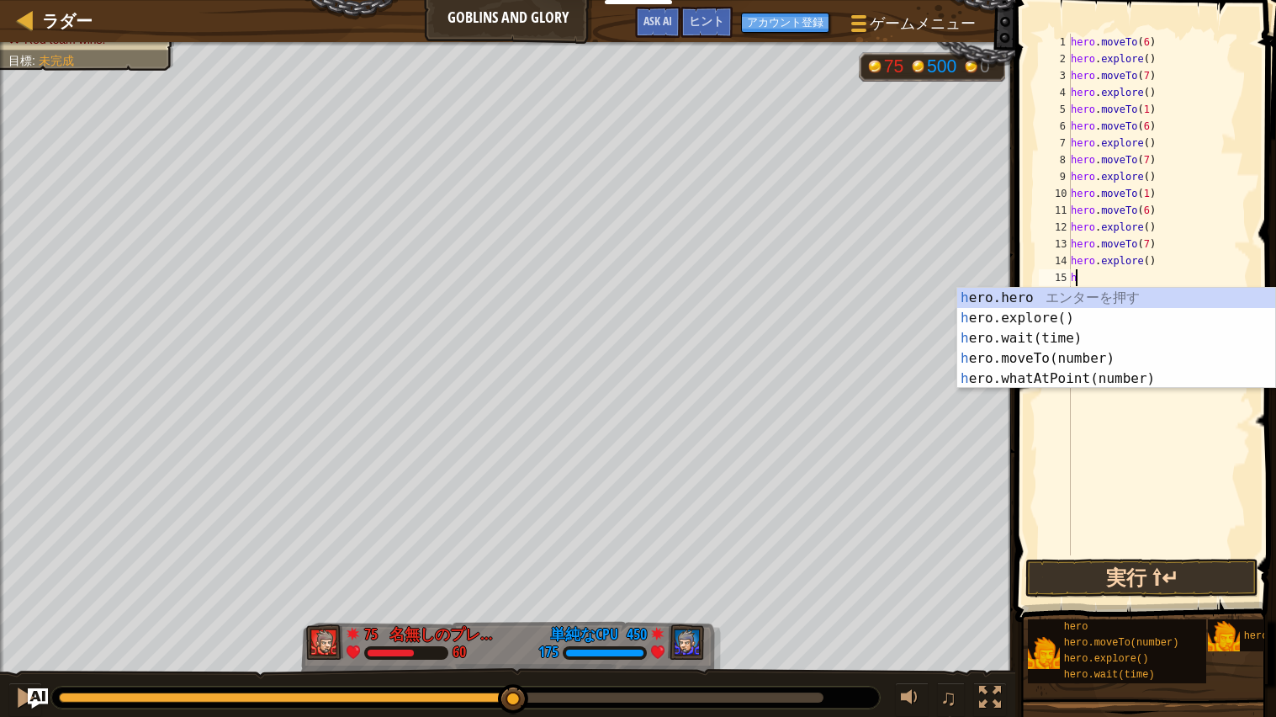
type textarea "h"
click at [1169, 579] on button "実行 ⇧↵" at bounding box center [1141, 577] width 233 height 39
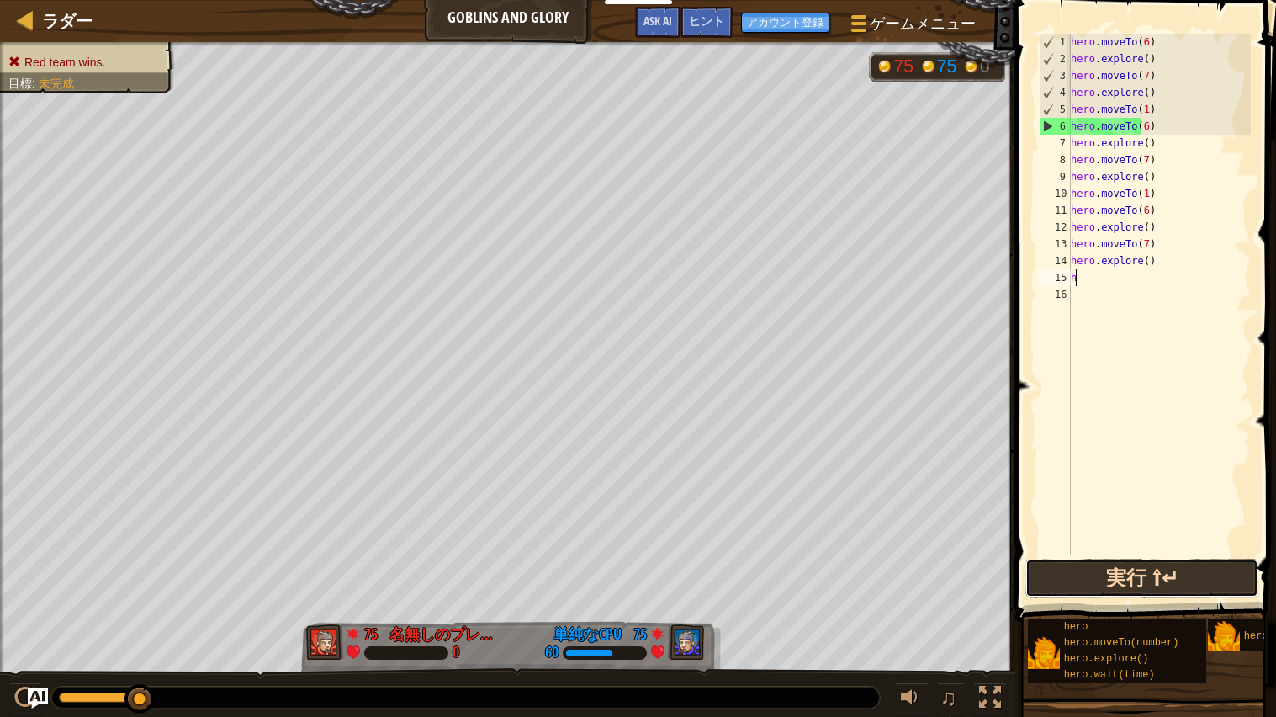
click at [1251, 562] on button "実行 ⇧↵" at bounding box center [1141, 577] width 233 height 39
click at [1211, 584] on button "実行 ⇧↵" at bounding box center [1141, 577] width 233 height 39
click at [1207, 585] on button "実行 ⇧↵" at bounding box center [1141, 577] width 233 height 39
click at [1139, 584] on button "実行 ⇧↵" at bounding box center [1141, 577] width 233 height 39
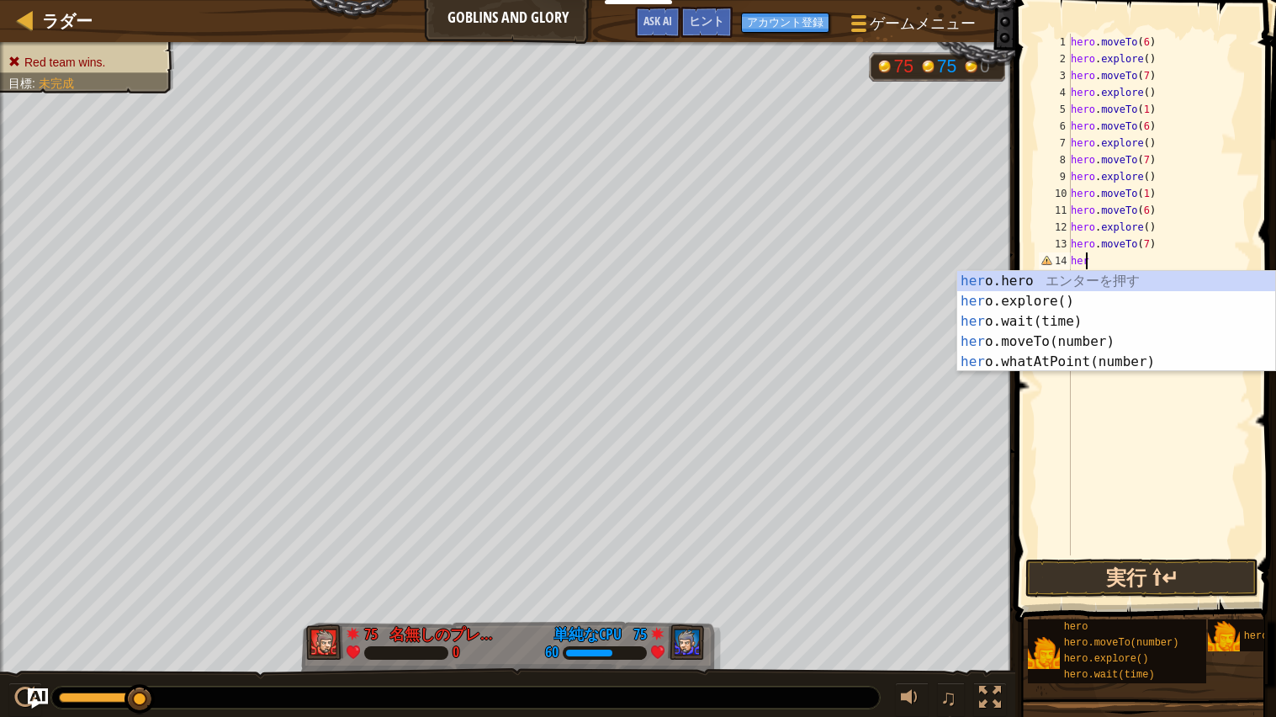
type textarea "h"
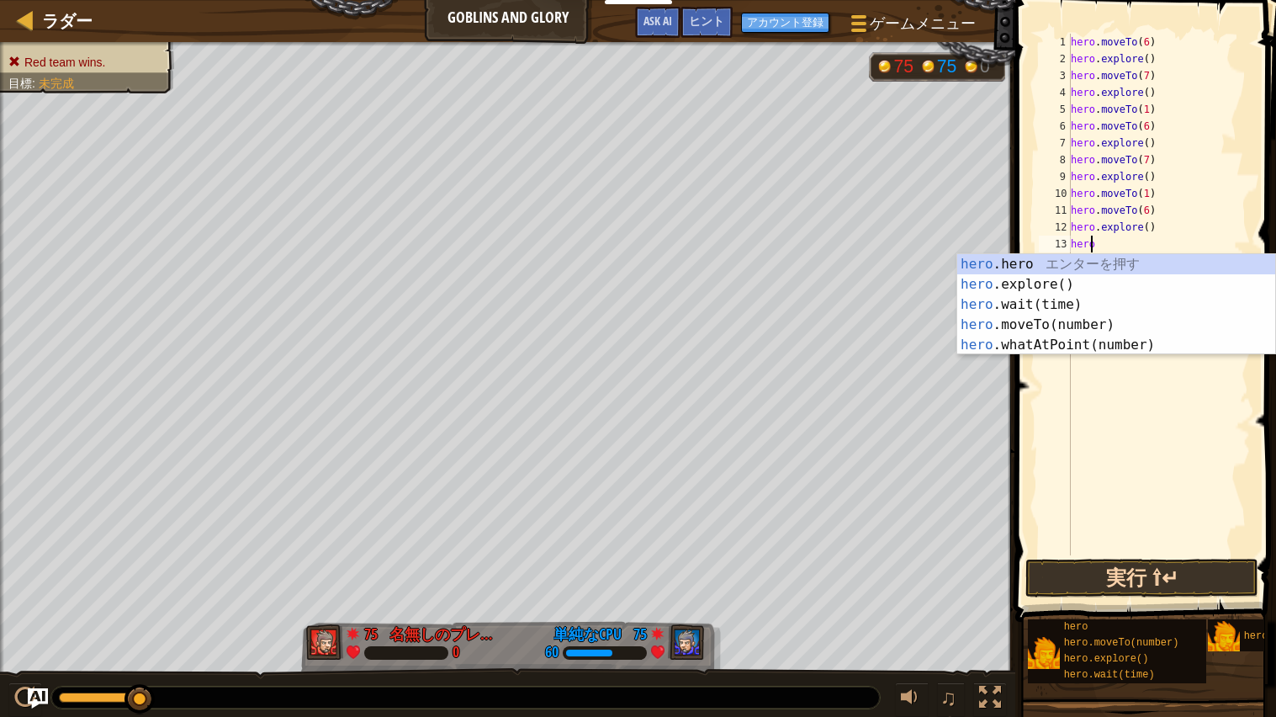
type textarea "h"
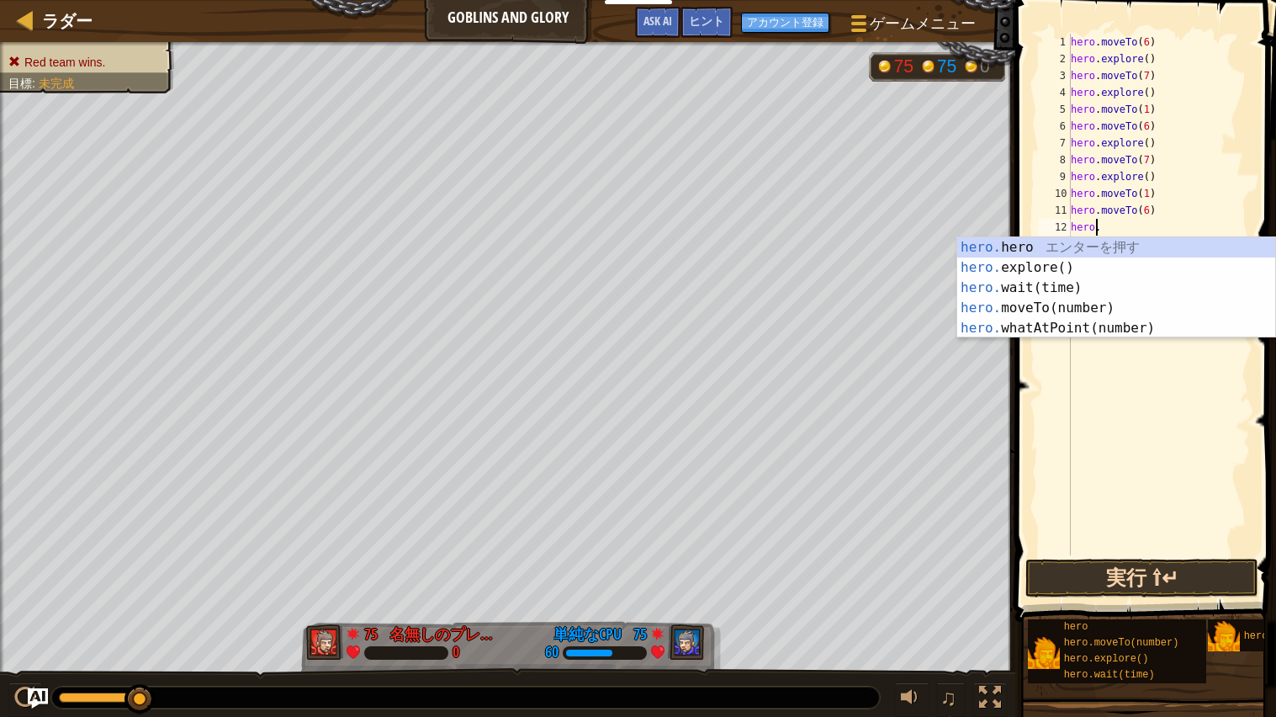
type textarea "h"
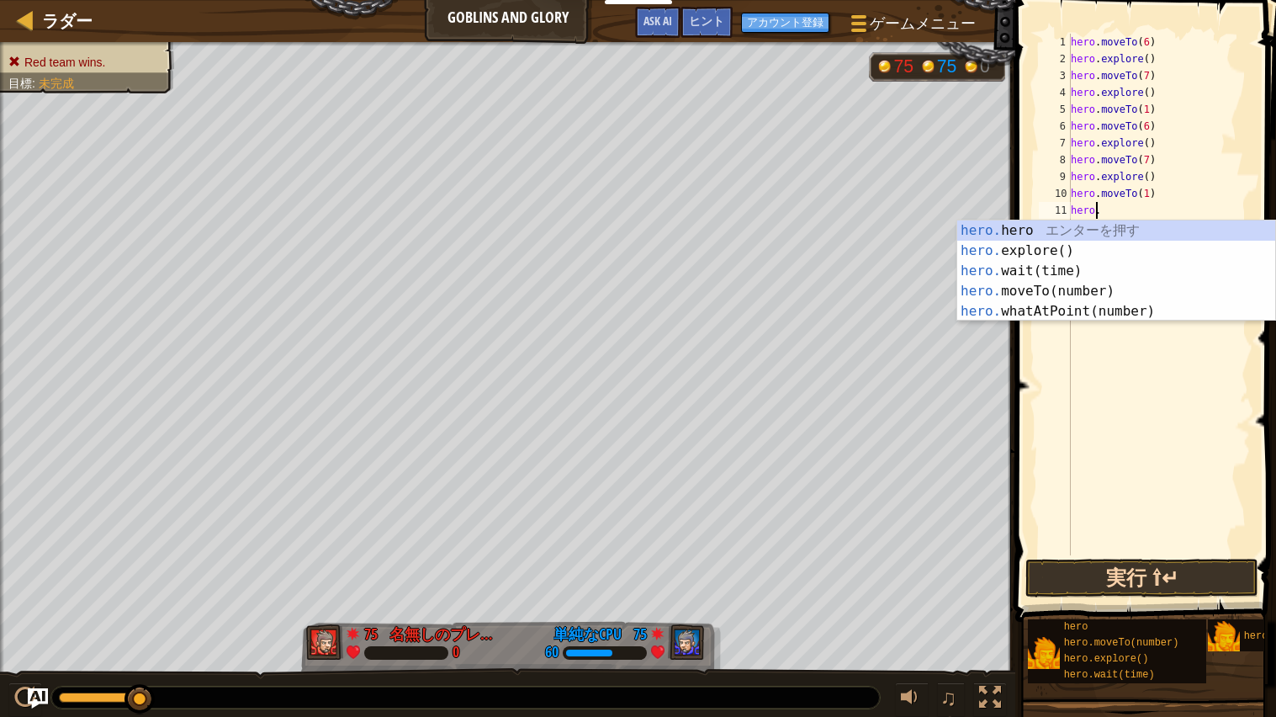
type textarea "h"
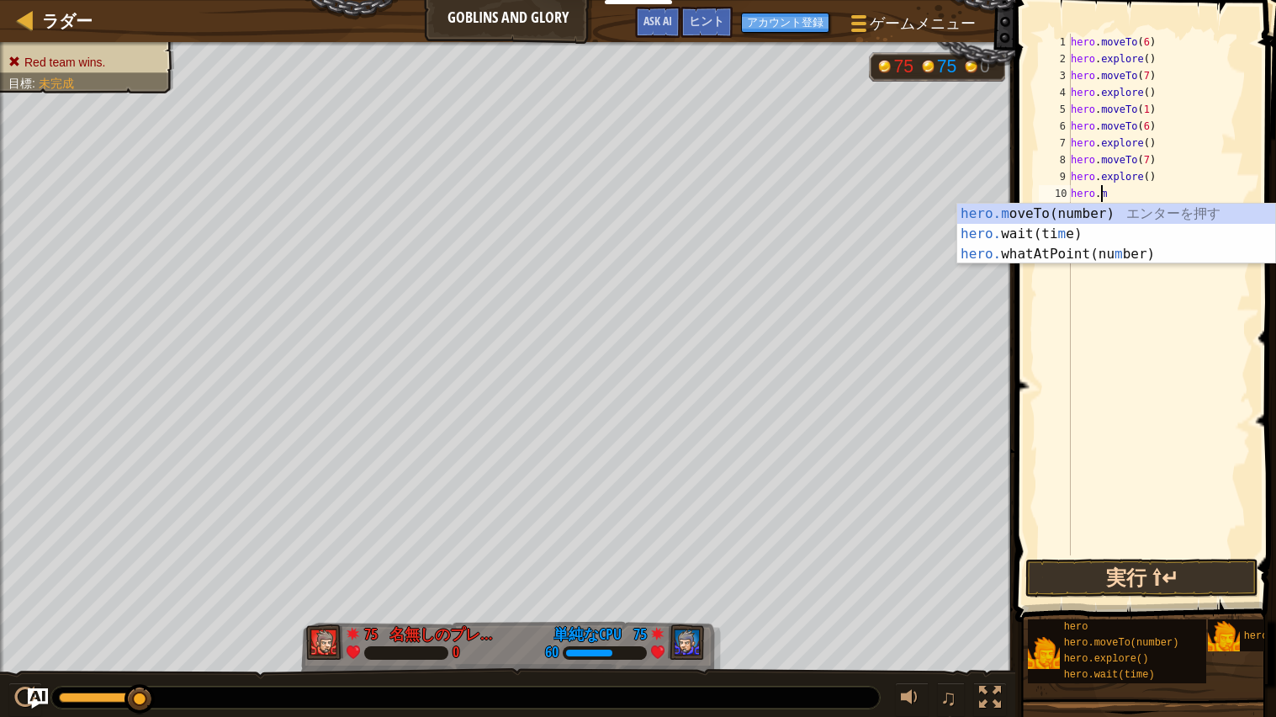
type textarea "h"
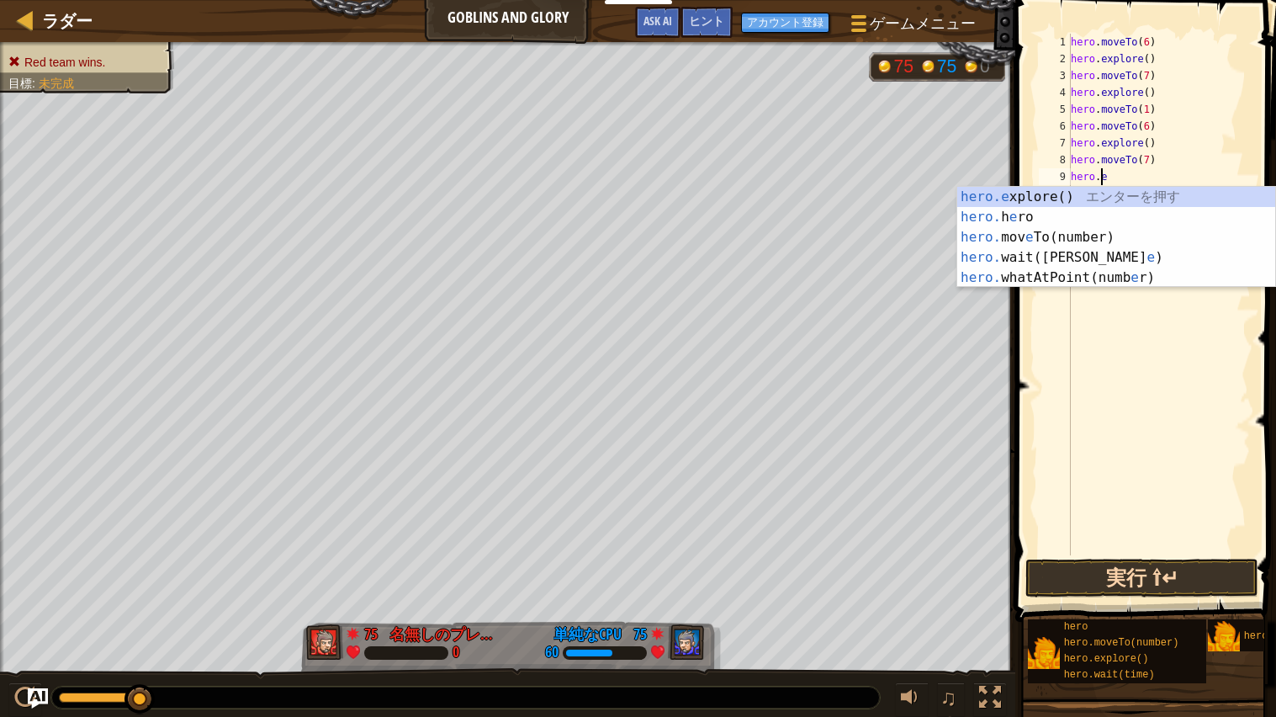
type textarea "h"
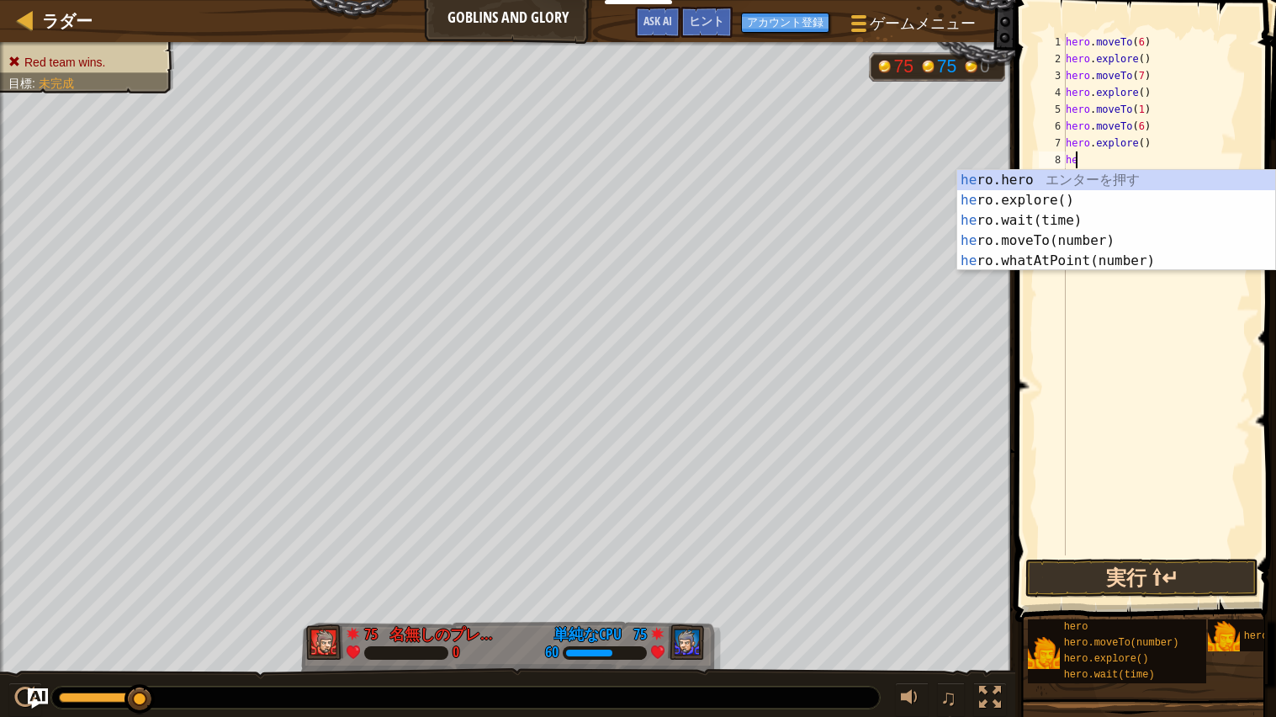
type textarea "h"
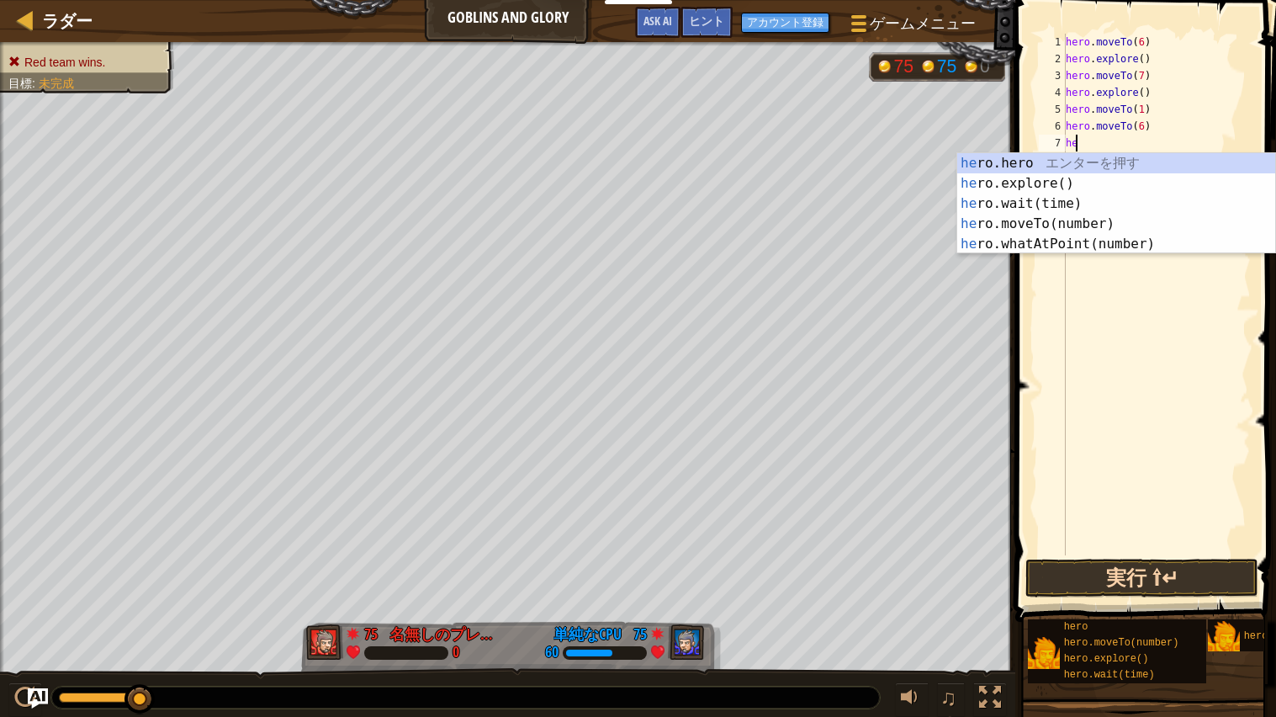
type textarea "h"
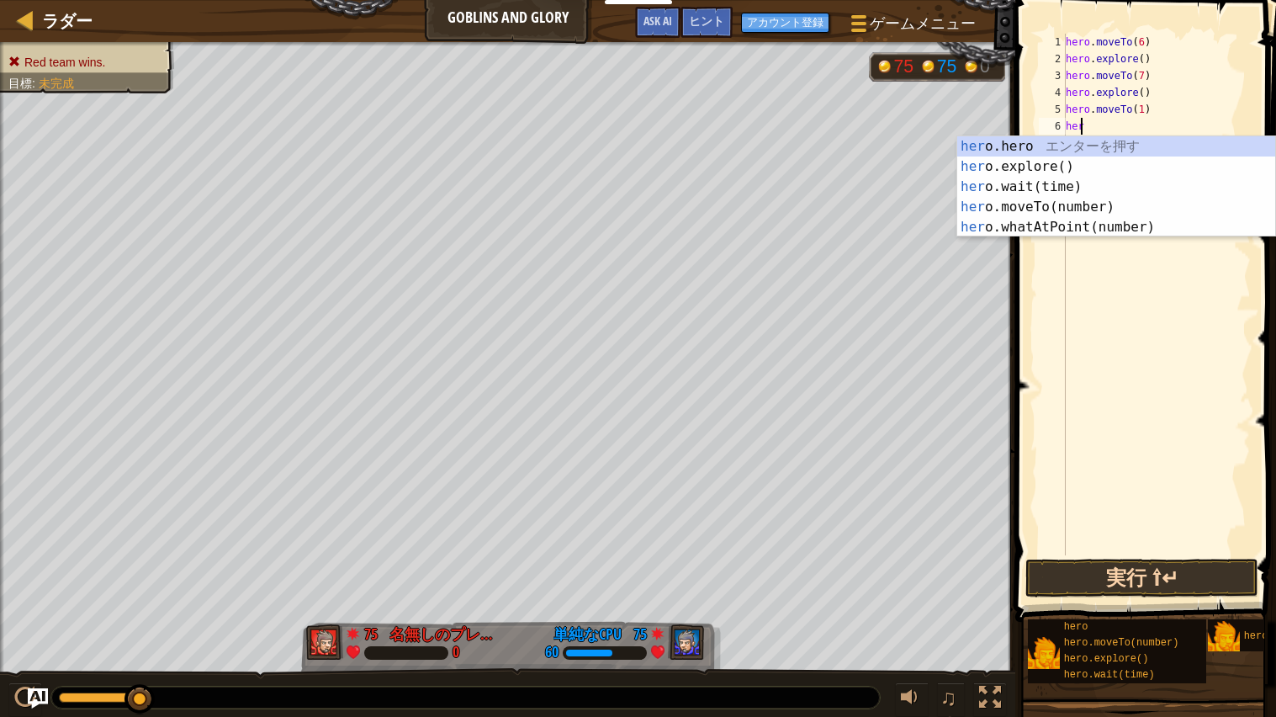
type textarea "h"
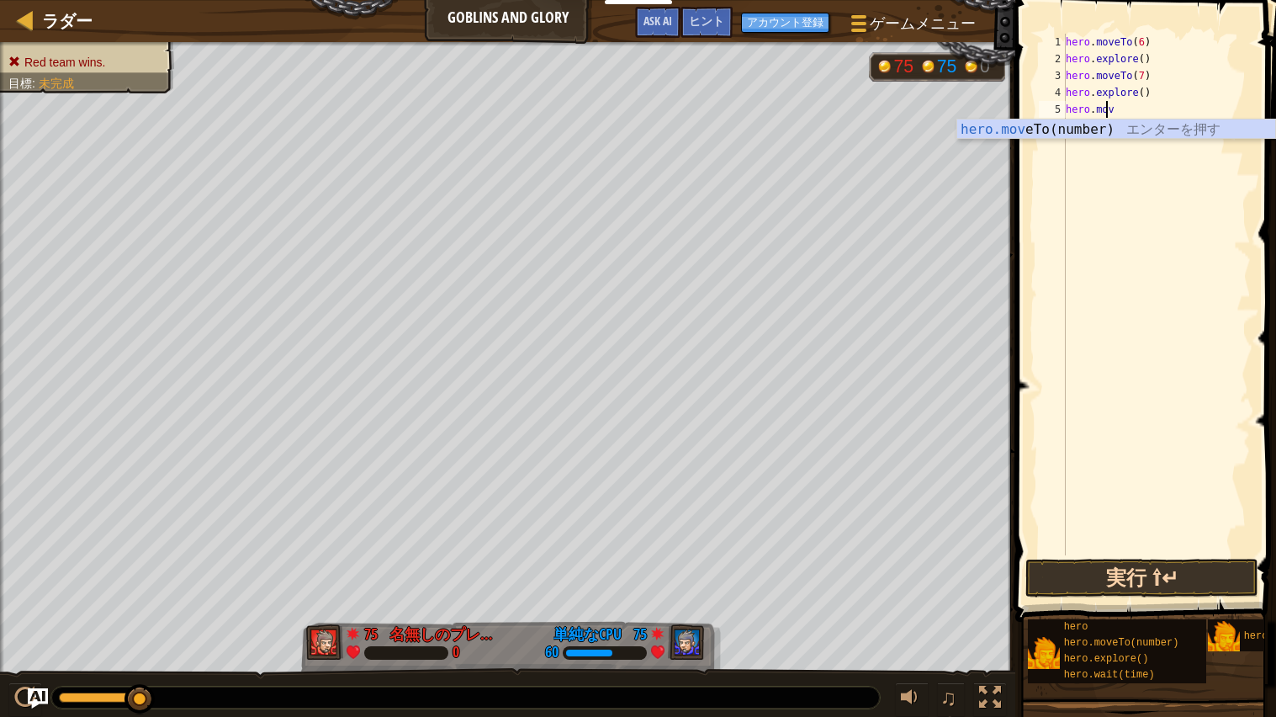
type textarea "[DOMAIN_NAME]"
click at [19, 21] on div at bounding box center [25, 19] width 21 height 21
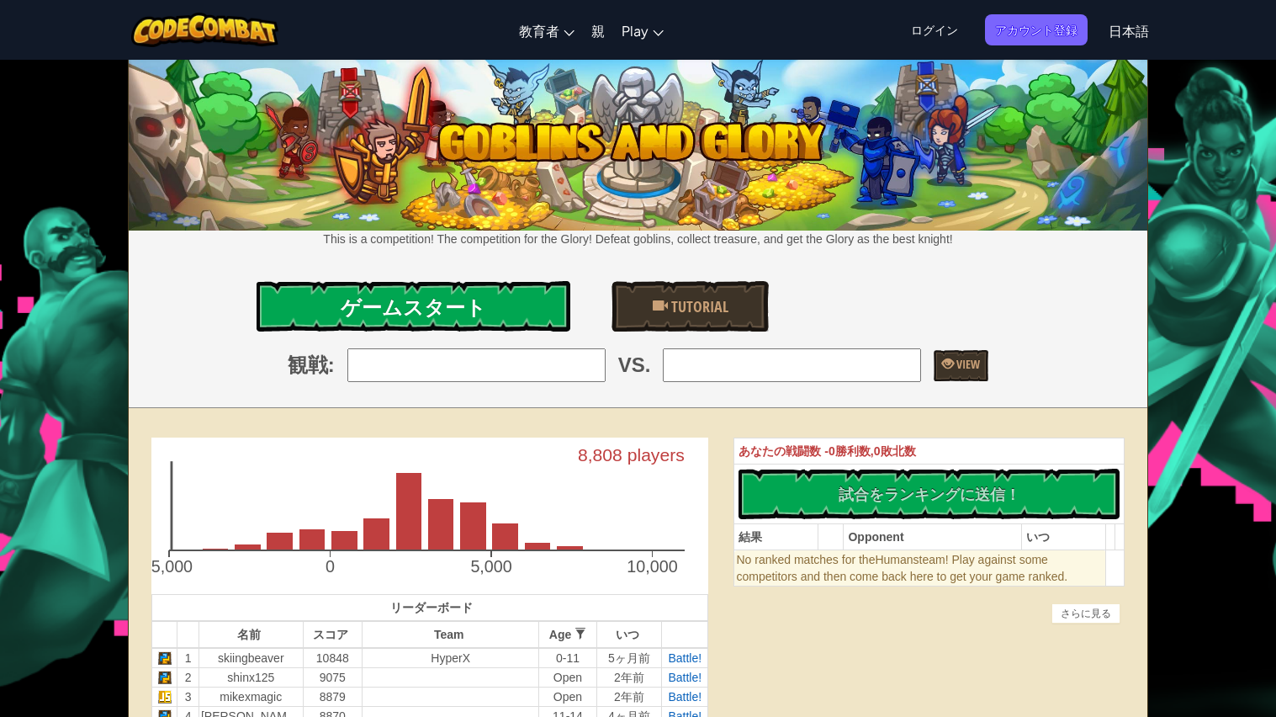
click at [532, 294] on link "ゲームスタート" at bounding box center [413, 306] width 313 height 50
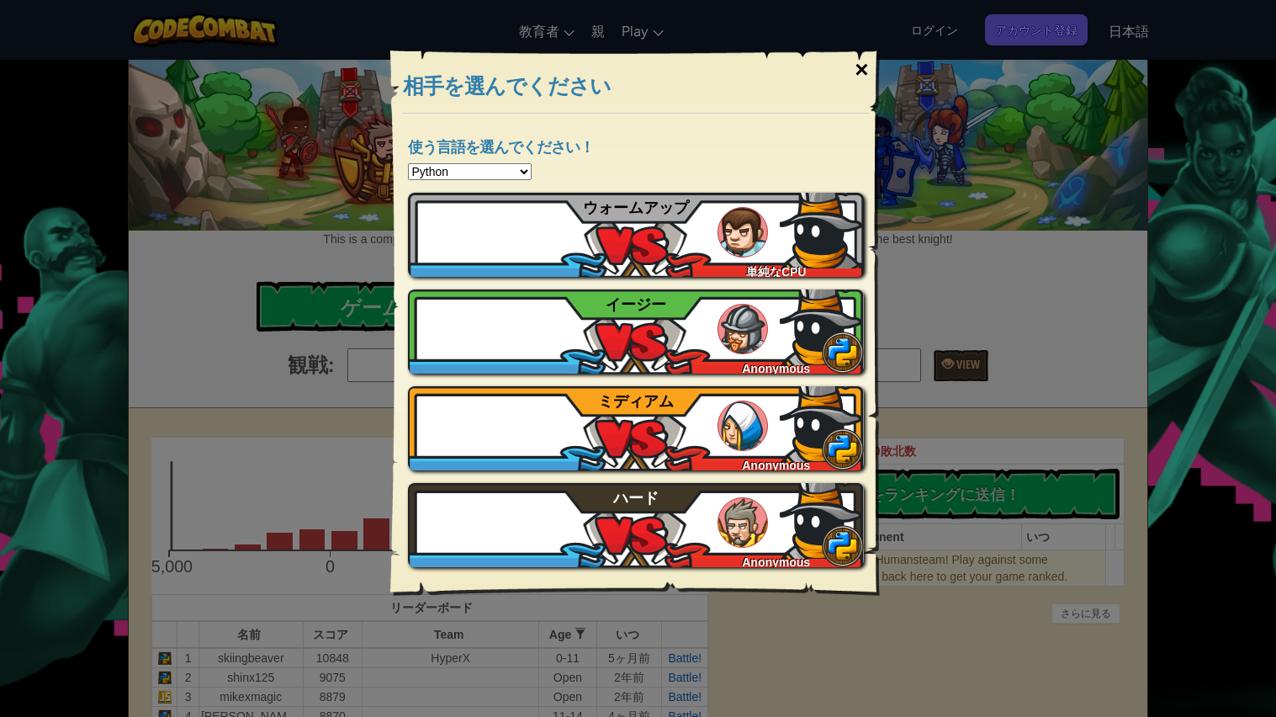
click at [862, 72] on div "×" at bounding box center [861, 69] width 39 height 49
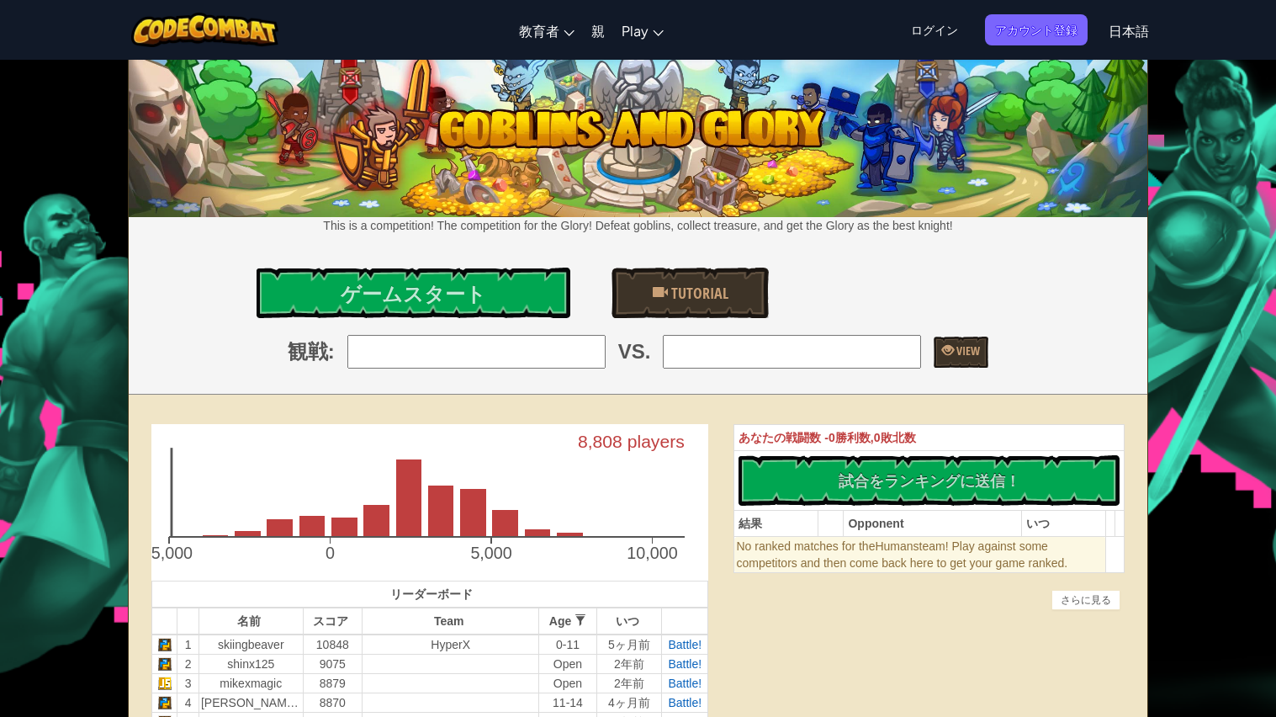
scroll to position [14, 0]
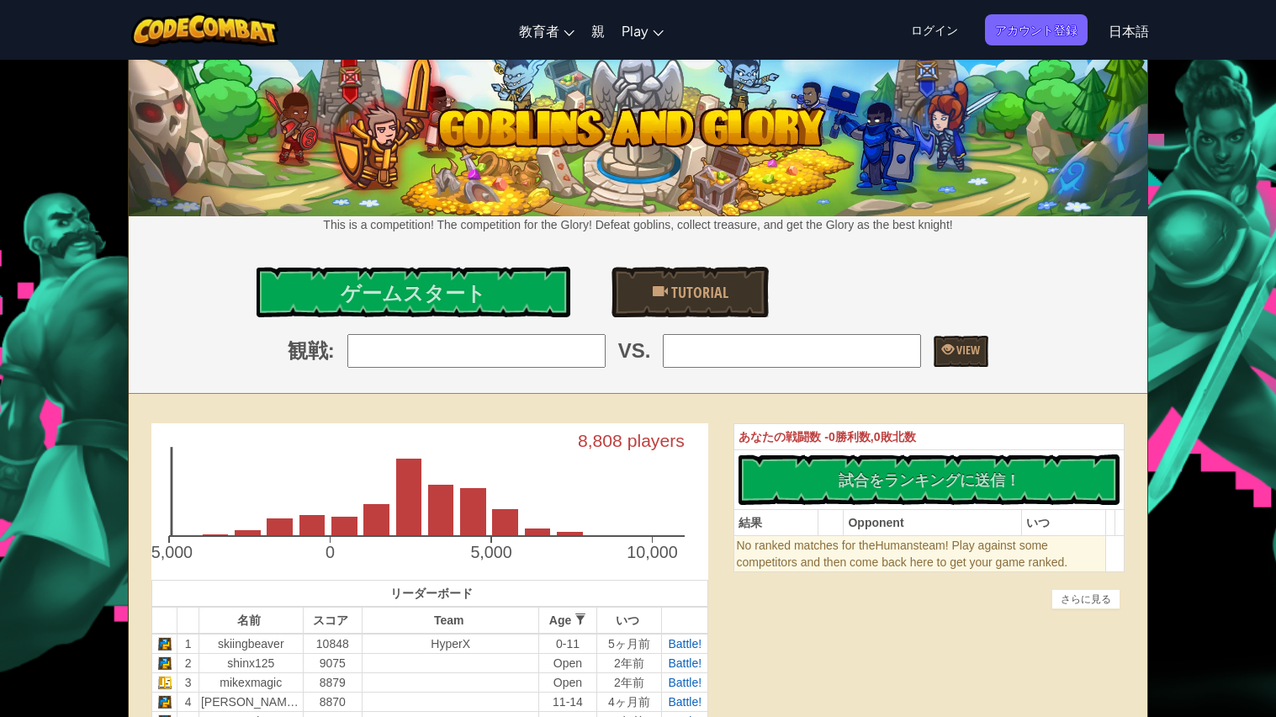
click at [952, 29] on span "ログイン" at bounding box center [934, 29] width 67 height 31
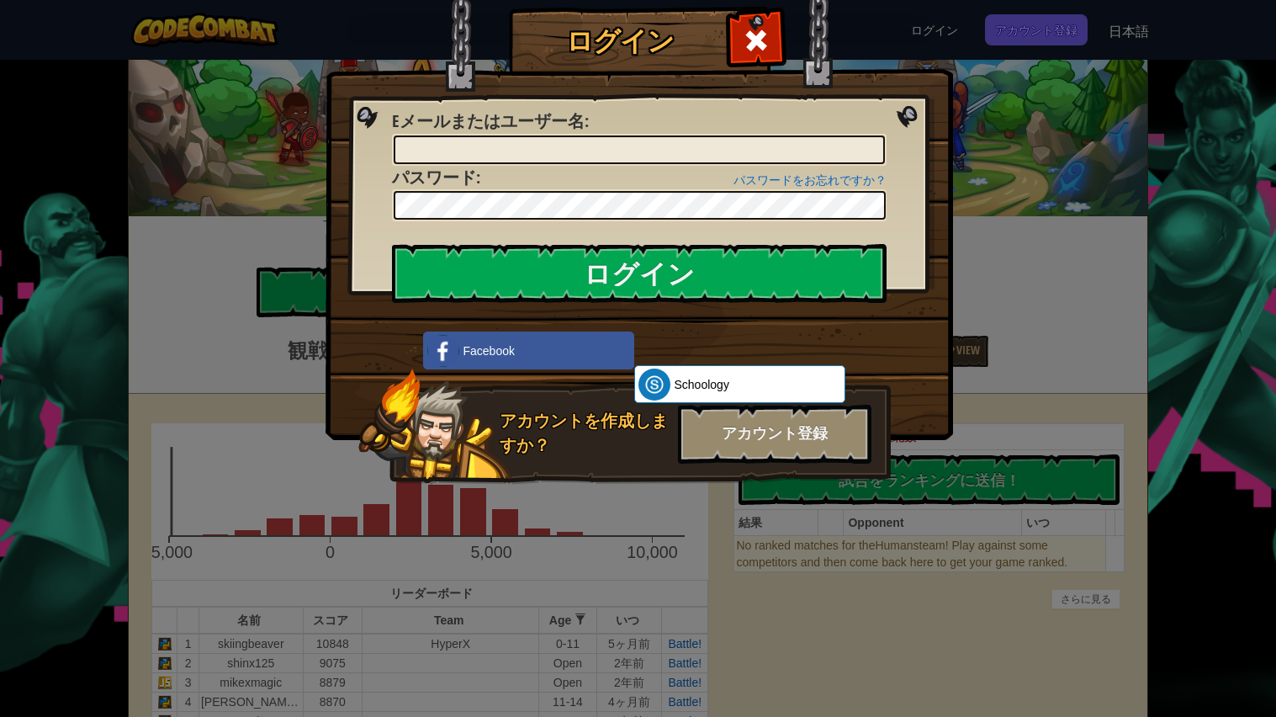
click at [927, 407] on img at bounding box center [638, 194] width 627 height 489
click at [820, 427] on div "アカウント登録" at bounding box center [774, 434] width 193 height 59
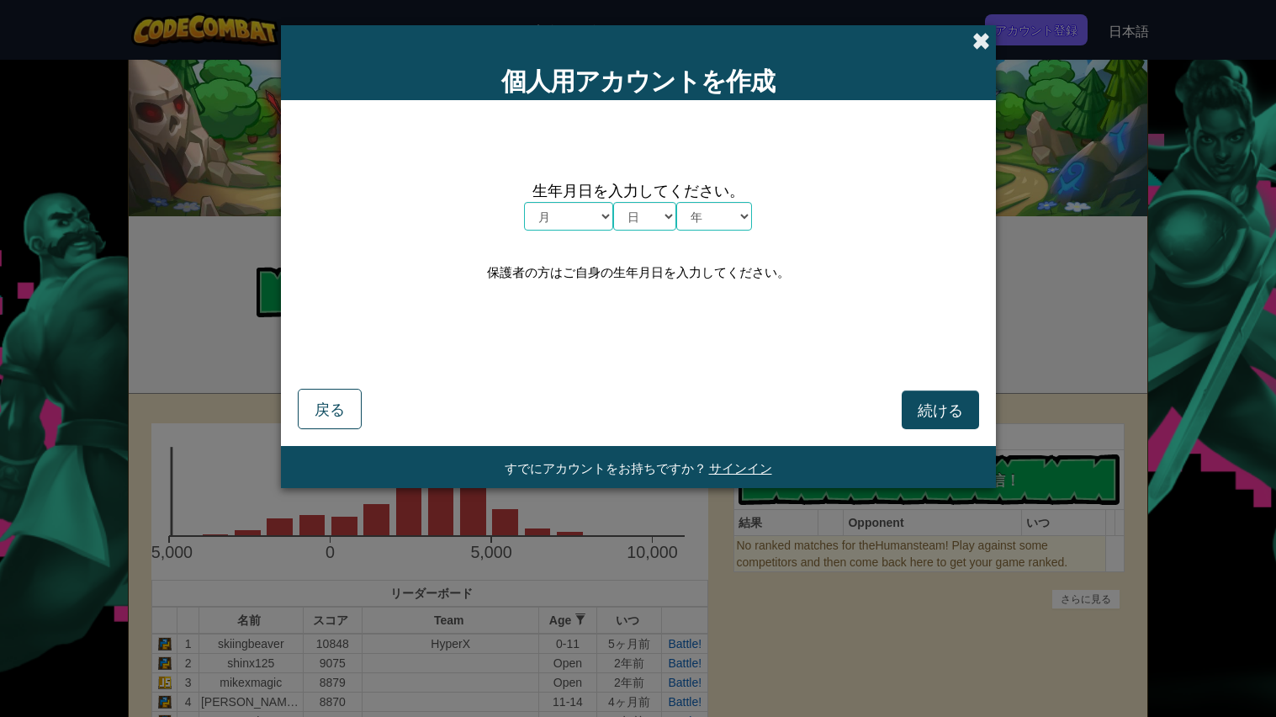
click at [972, 45] on span at bounding box center [981, 41] width 18 height 18
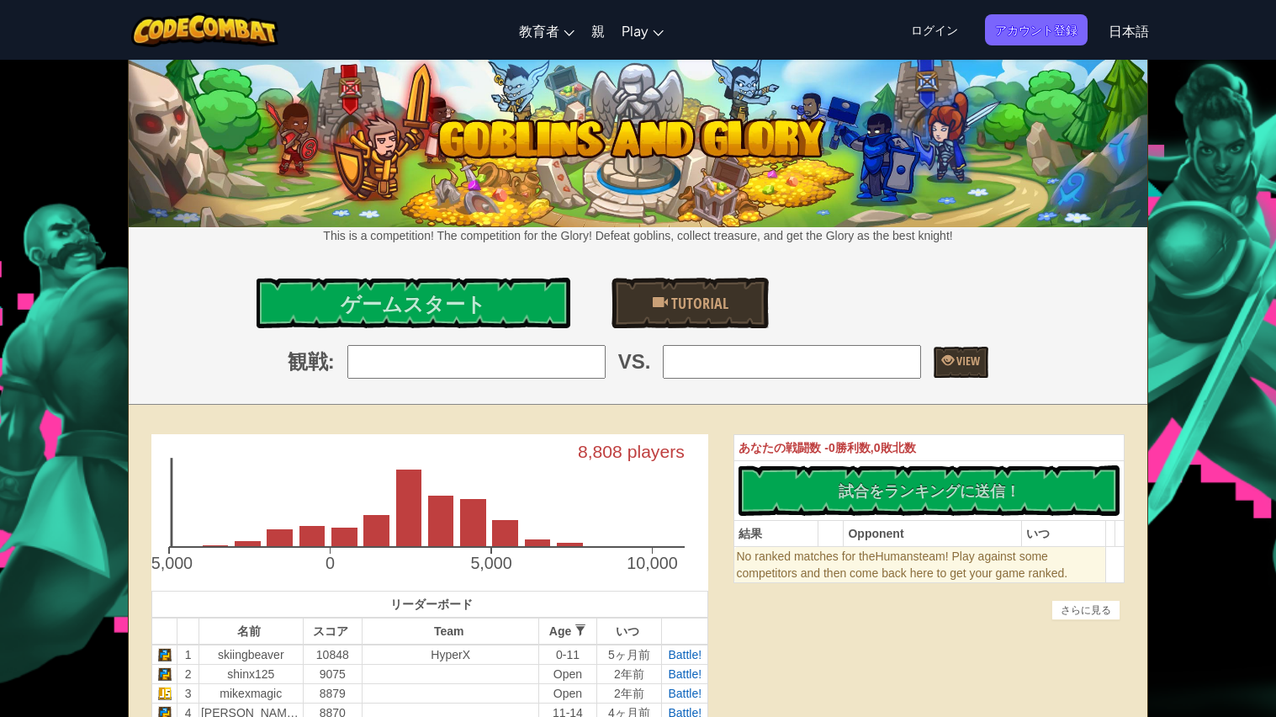
scroll to position [0, 0]
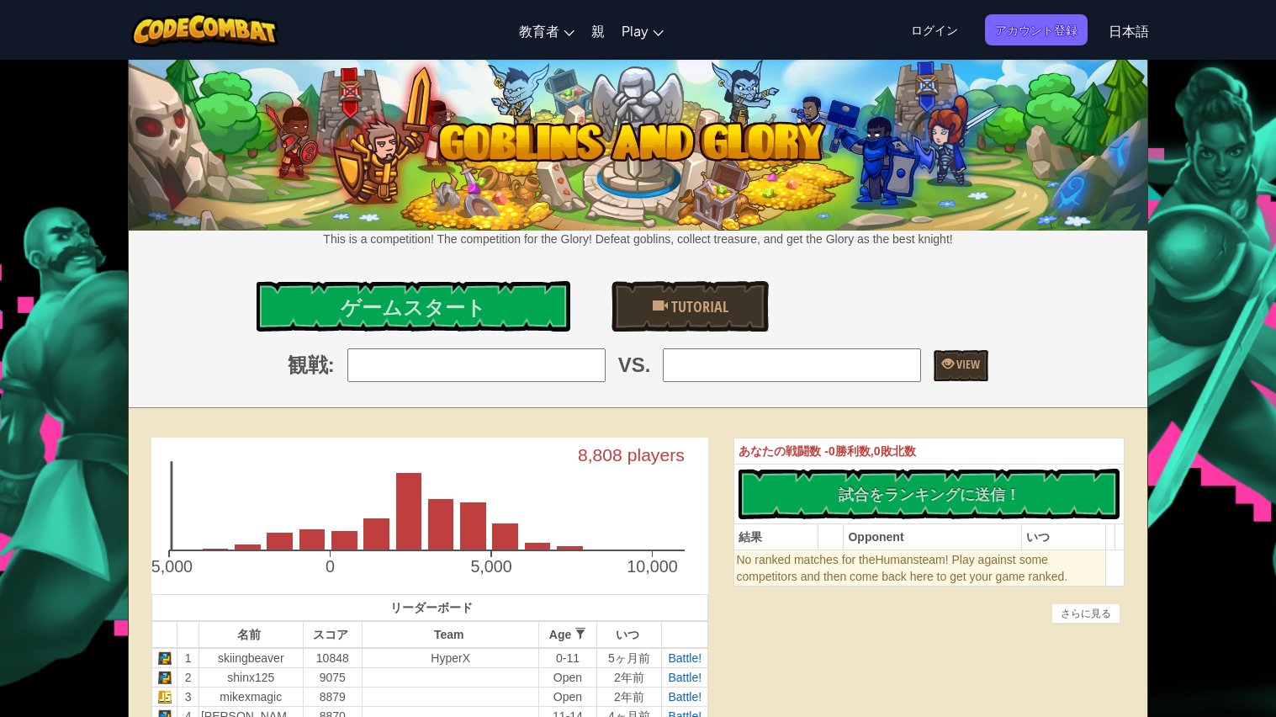
click at [1129, 34] on span "日本語" at bounding box center [1128, 31] width 40 height 18
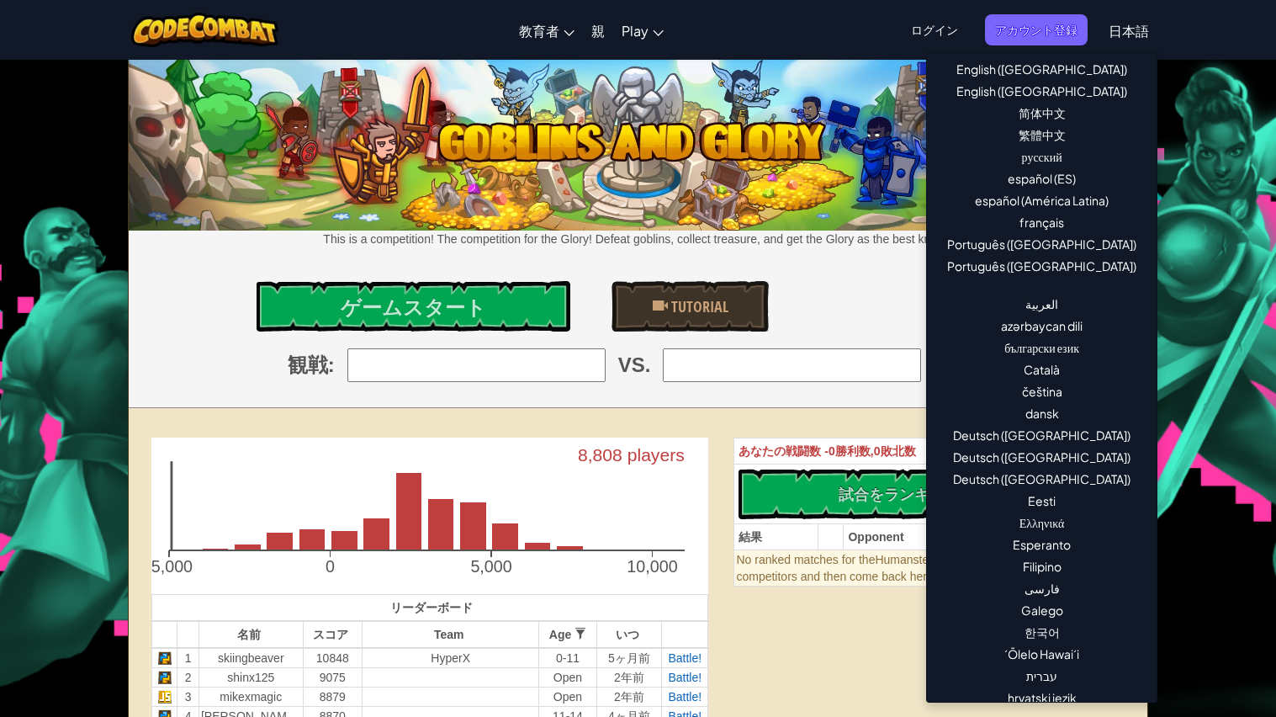
click at [1136, 32] on span "日本語" at bounding box center [1128, 31] width 40 height 18
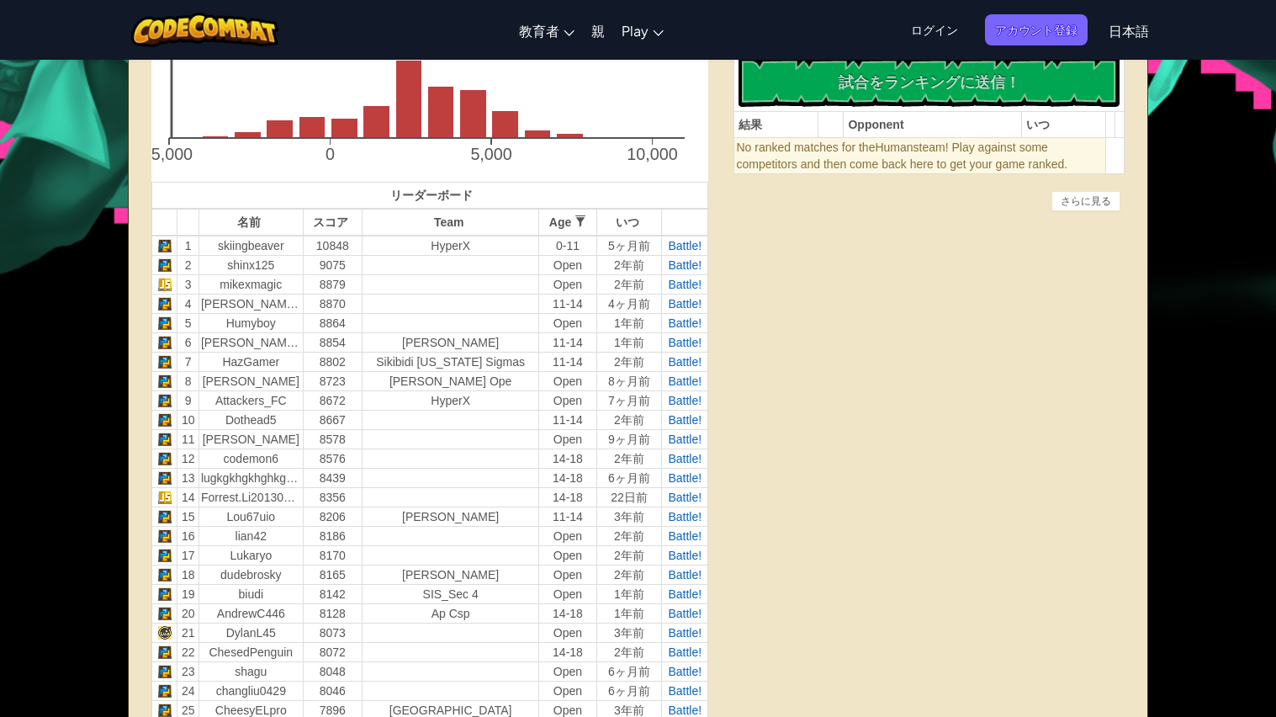
scroll to position [420, 0]
